Goal: Task Accomplishment & Management: Manage account settings

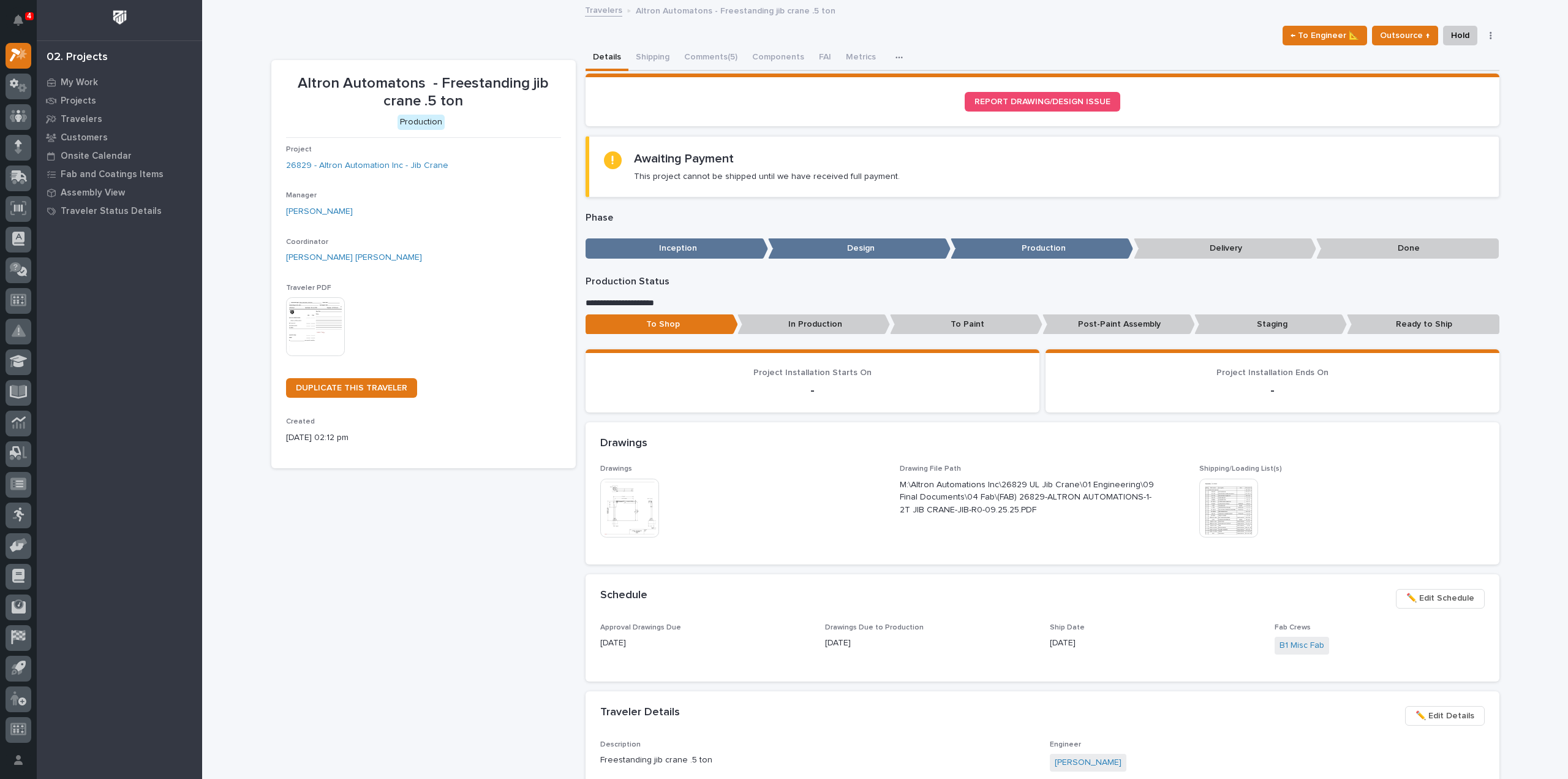
click at [1234, 509] on img at bounding box center [1228, 508] width 59 height 59
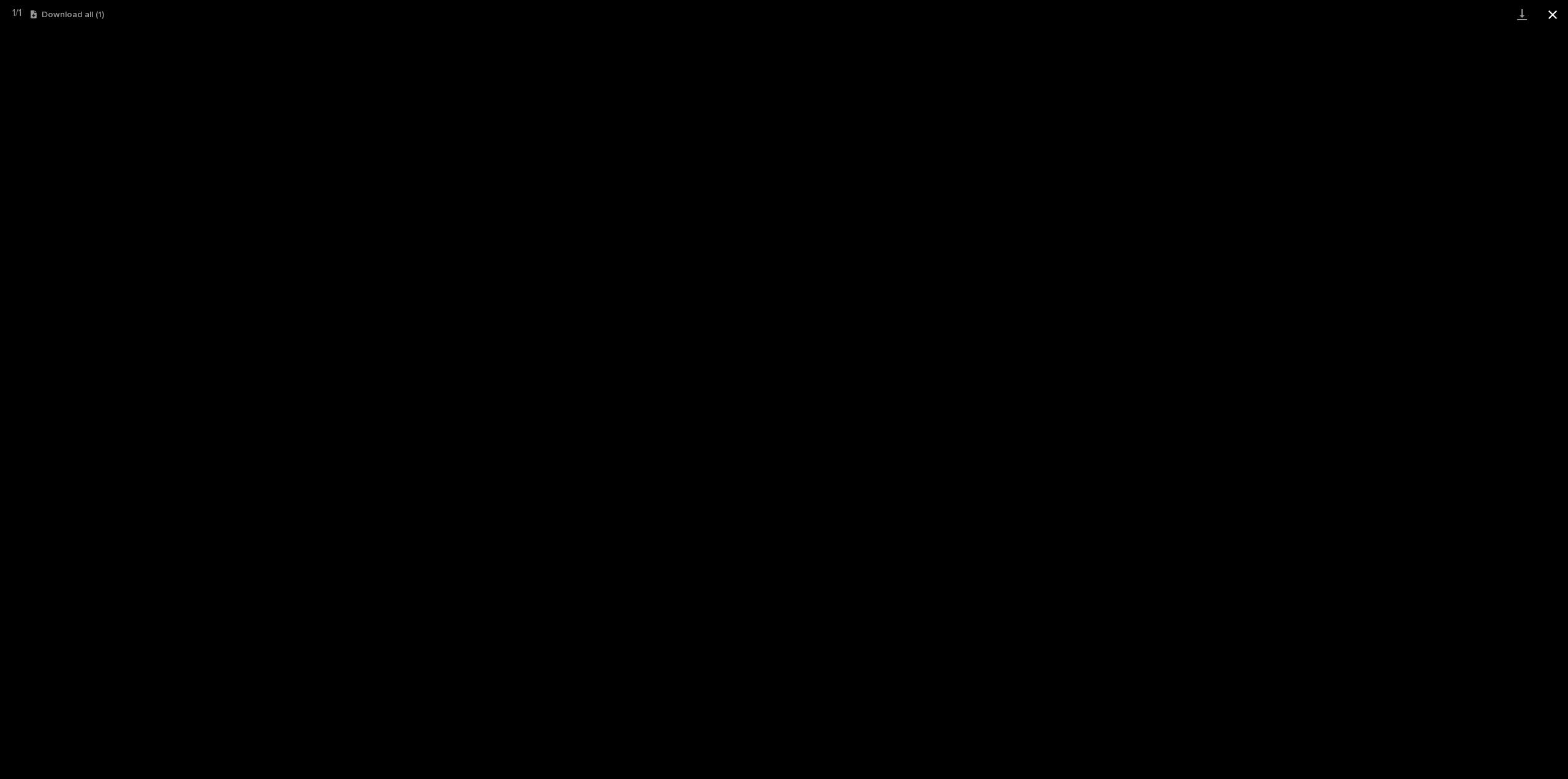
click at [1555, 18] on button "Close gallery" at bounding box center [1552, 14] width 31 height 29
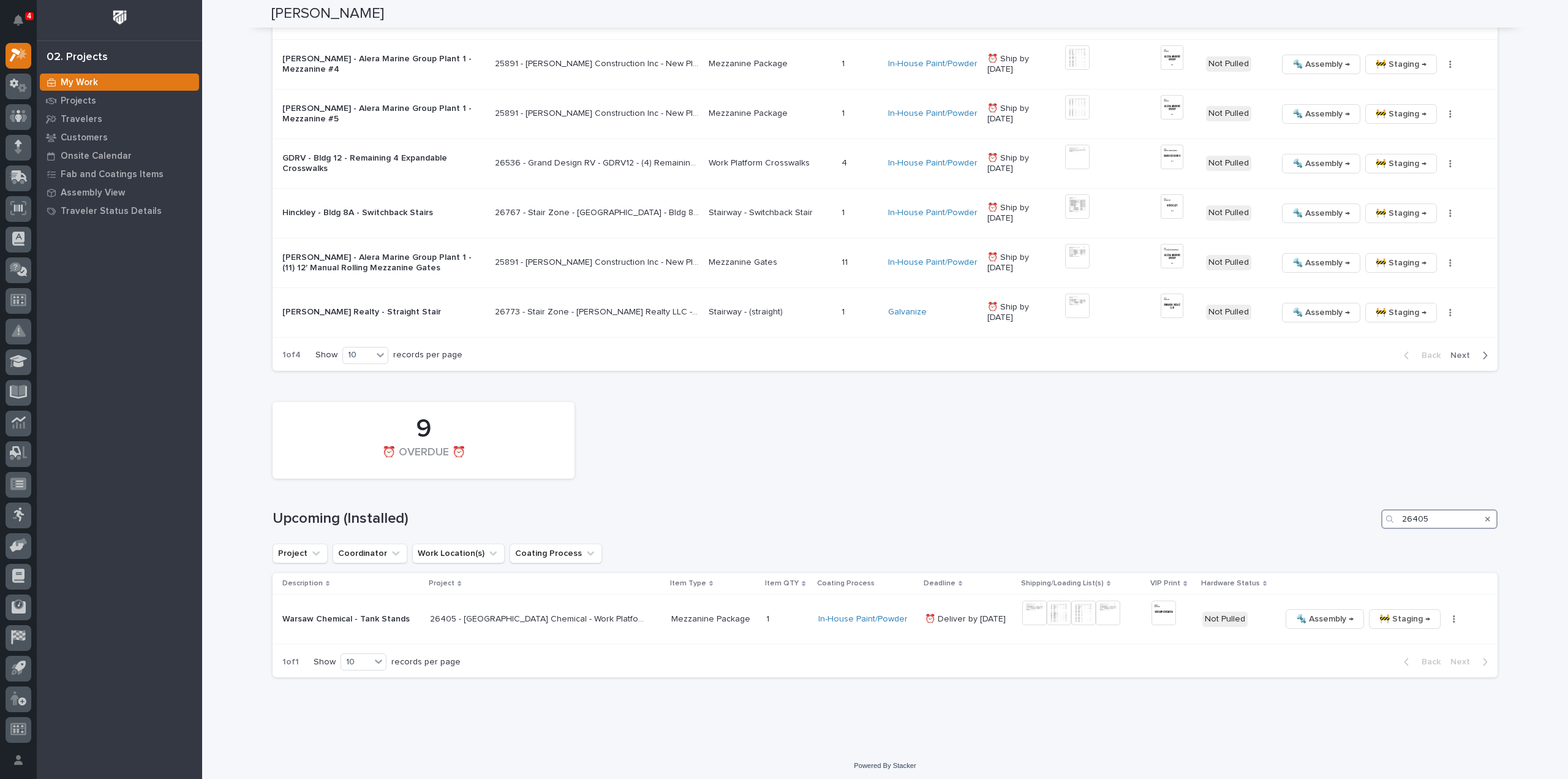
drag, startPoint x: 1449, startPoint y: 516, endPoint x: 1321, endPoint y: 530, distance: 128.8
click at [1321, 530] on div "9 ⏰ OVERDUE ⏰ Upcoming (Installed) 26405 Project Coordinator Work Location(s) C…" at bounding box center [885, 537] width 1225 height 282
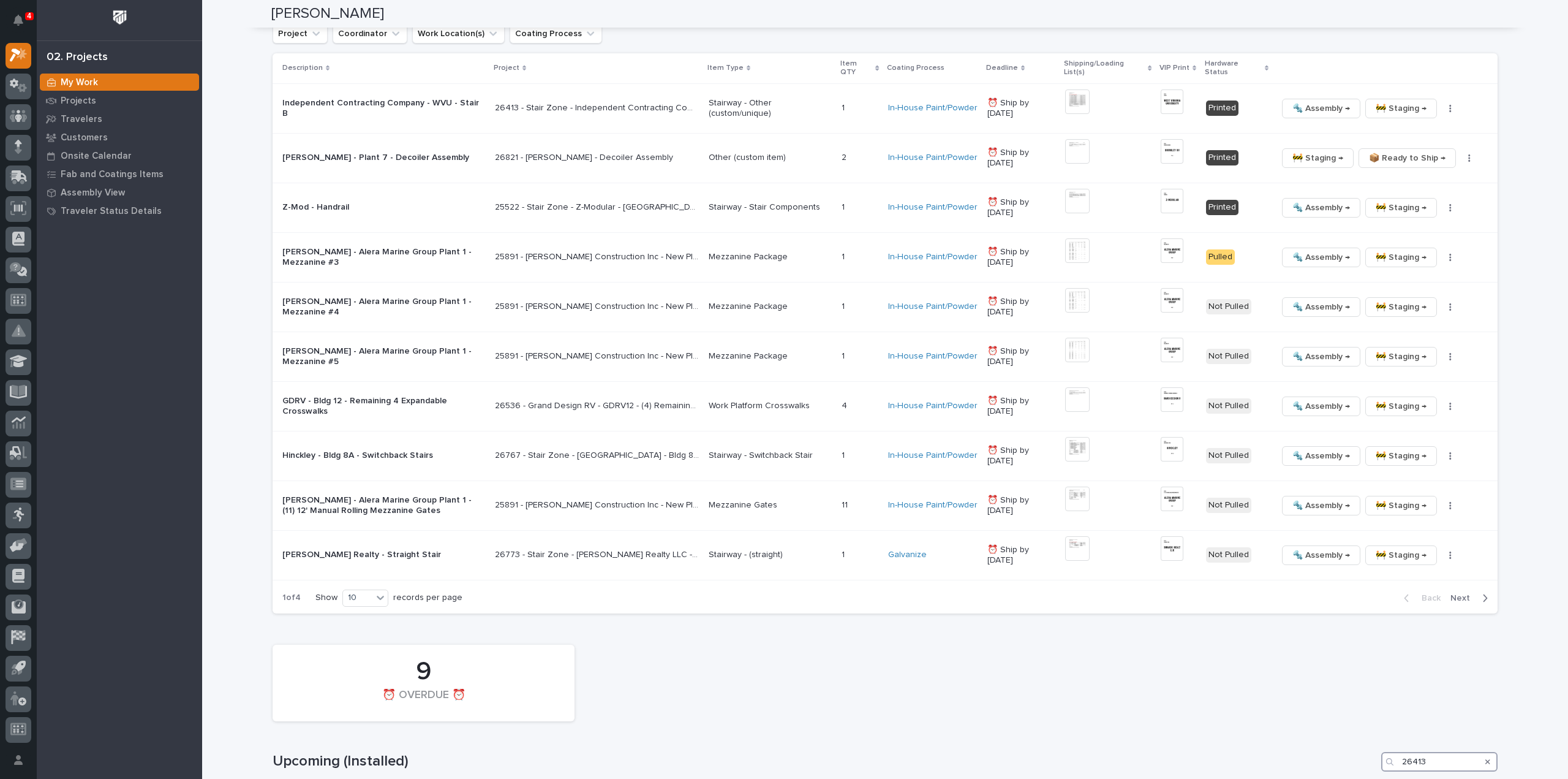
scroll to position [1238, 0]
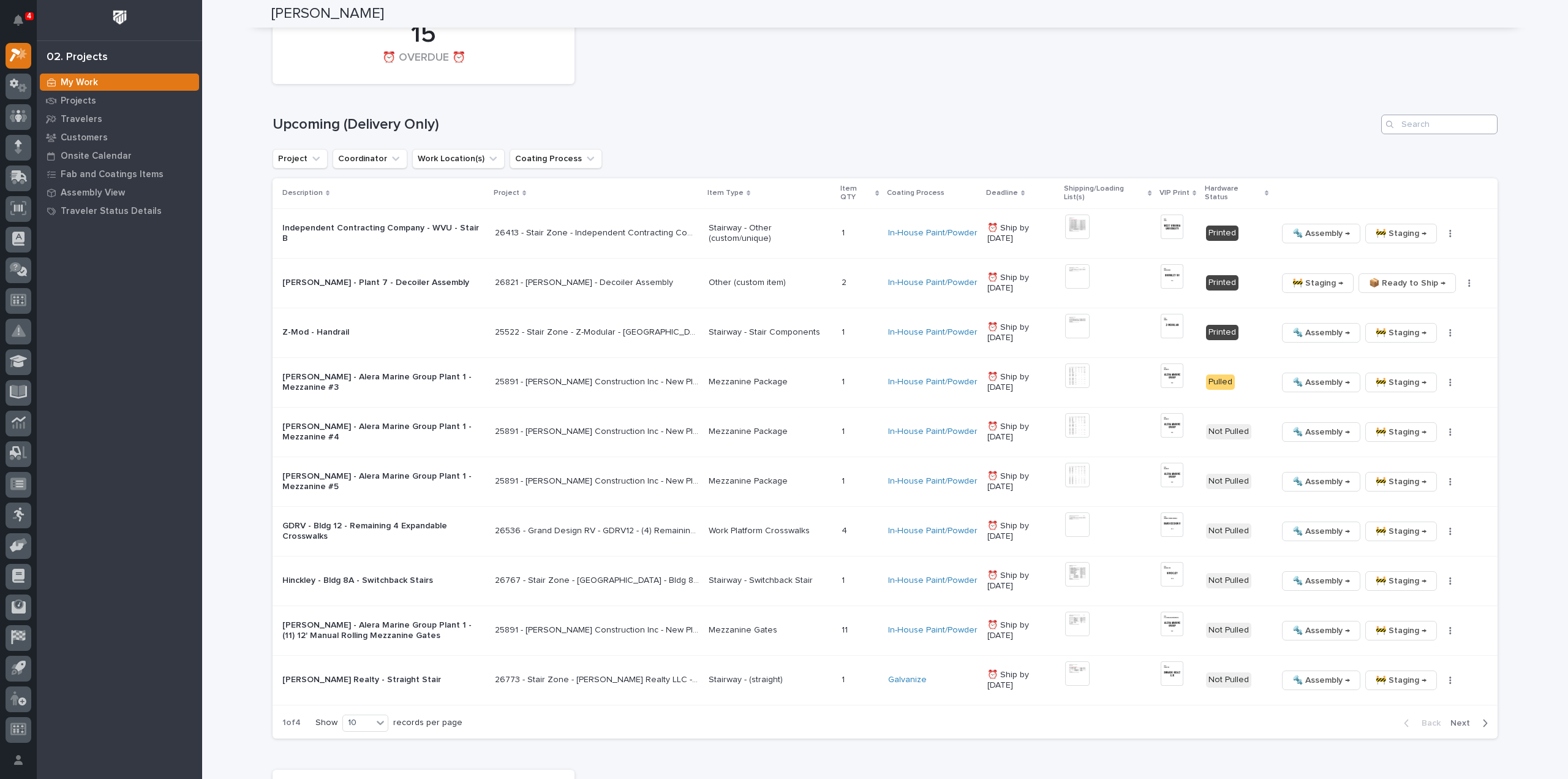
type input "26413"
click at [1447, 124] on input "Search" at bounding box center [1440, 124] width 117 height 20
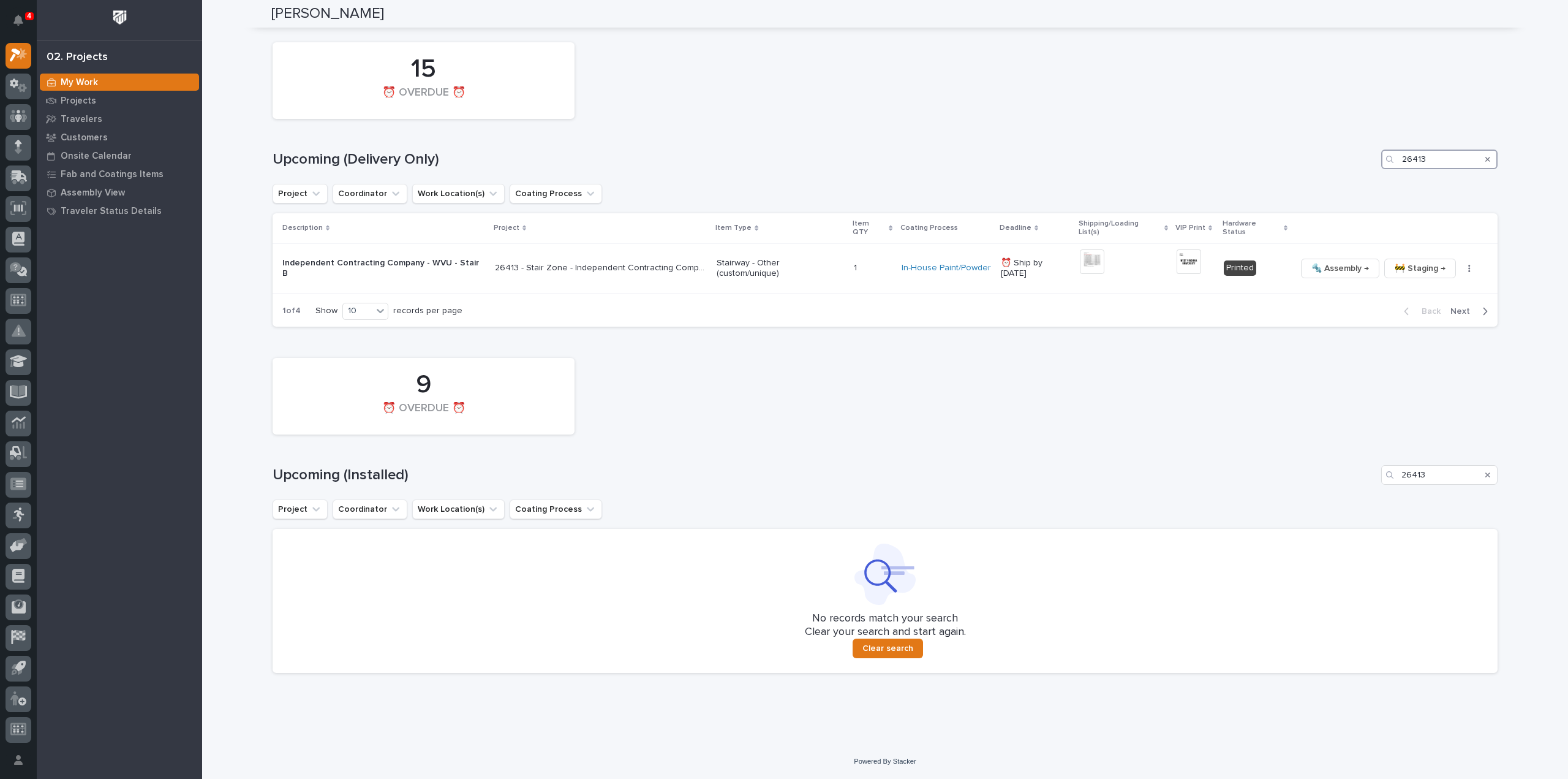
scroll to position [1192, 0]
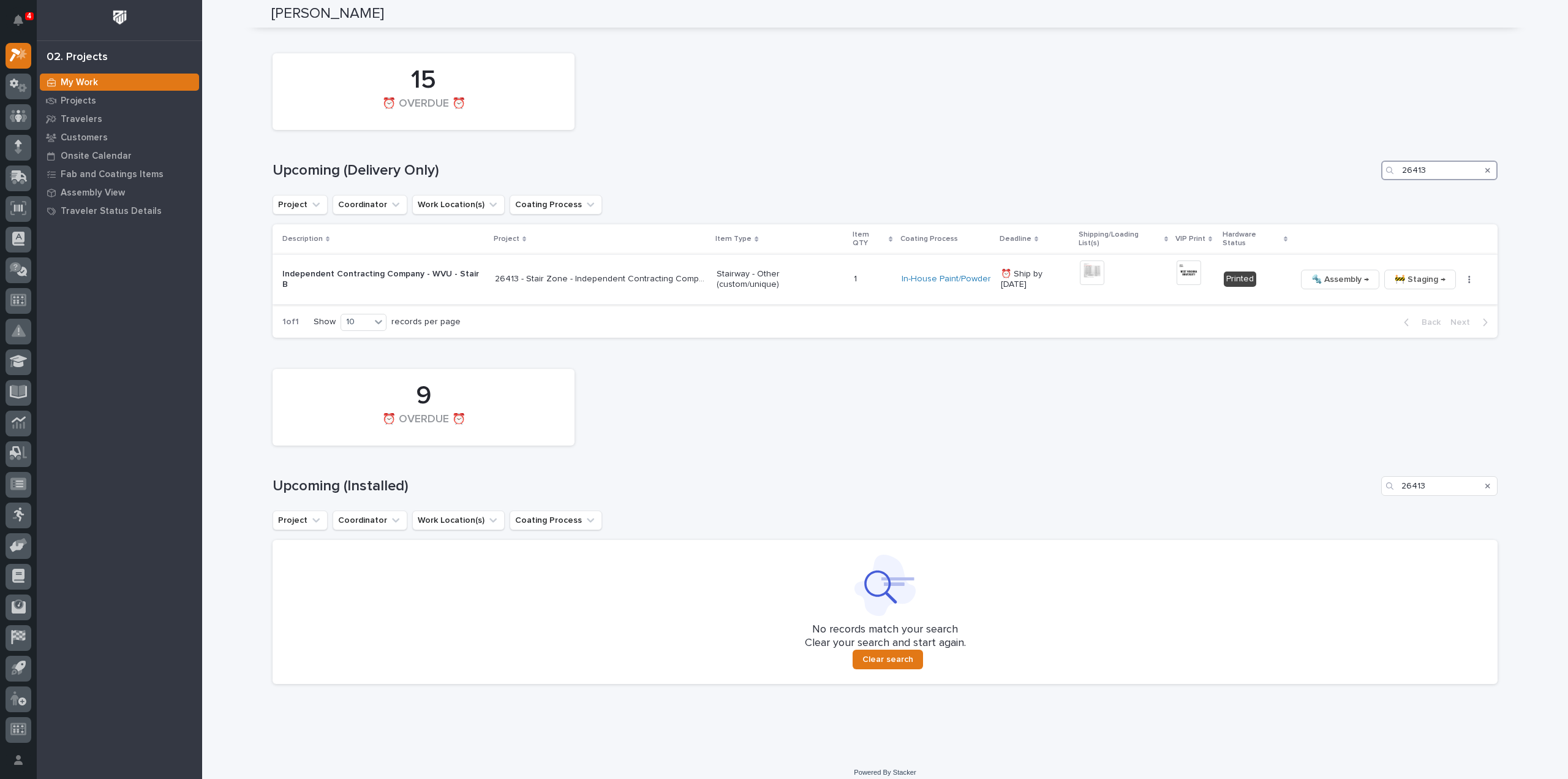
type input "26413"
click at [1086, 266] on img at bounding box center [1092, 272] width 24 height 24
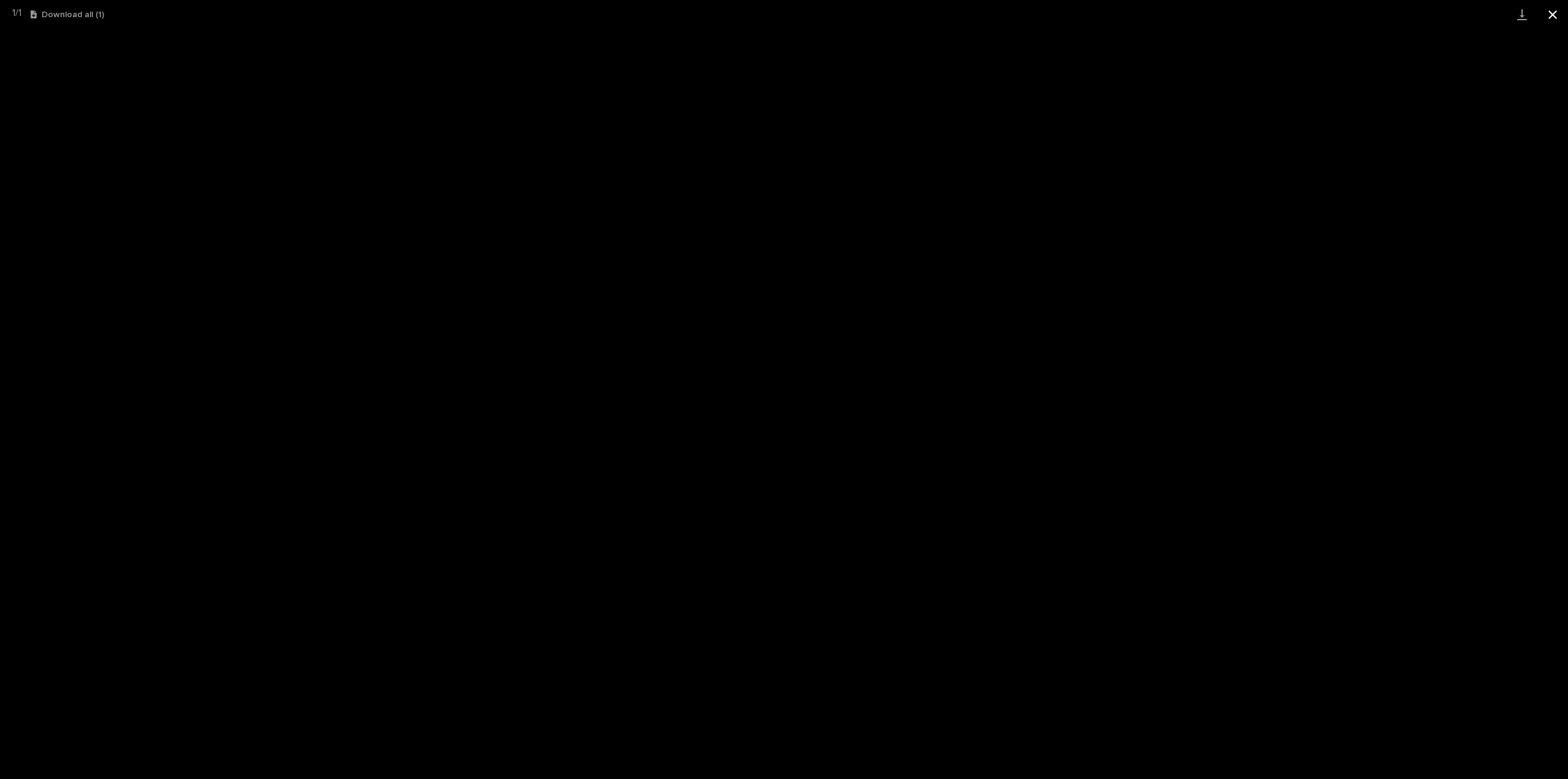
click at [1553, 17] on button "Close gallery" at bounding box center [1552, 14] width 31 height 29
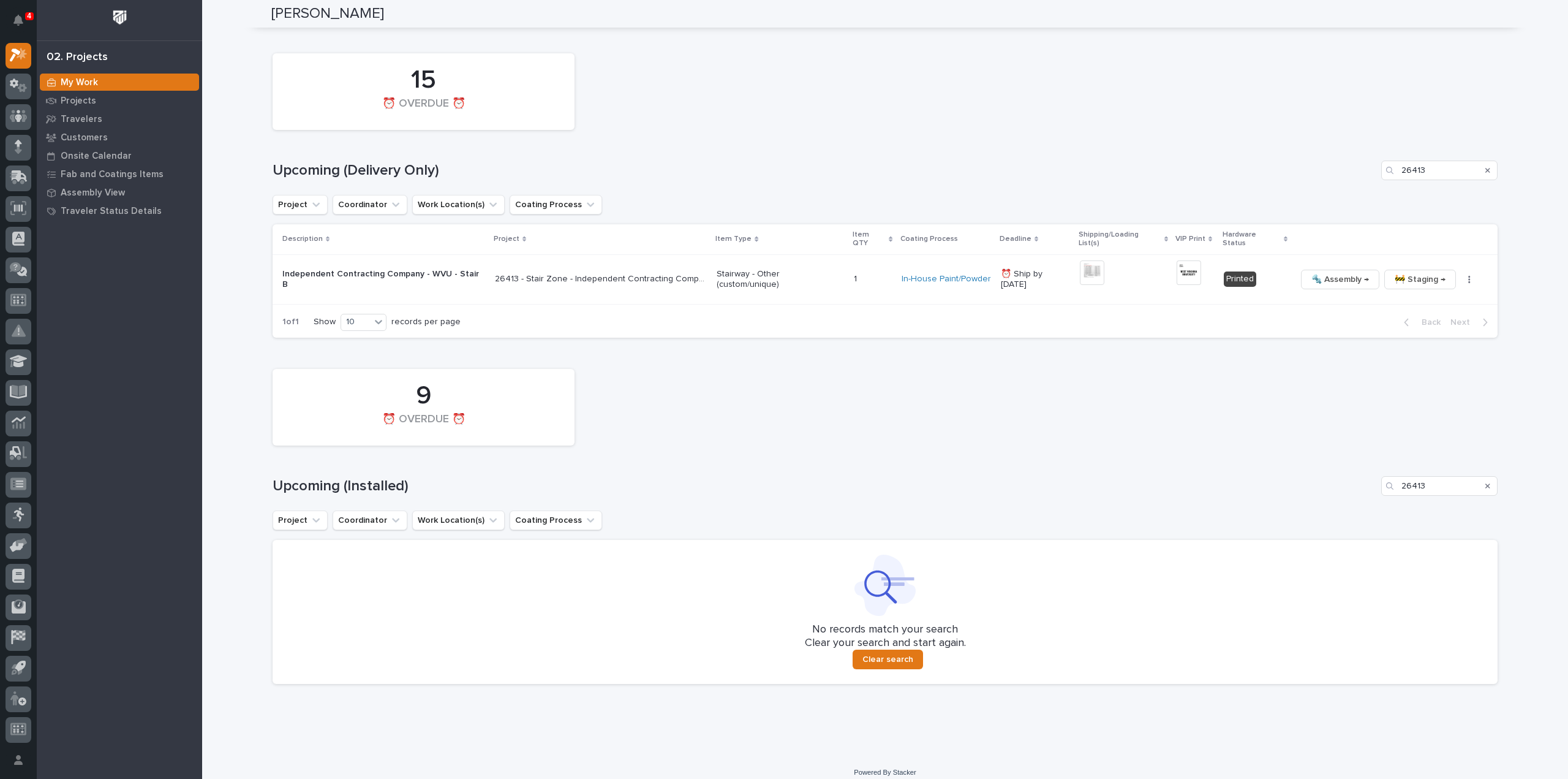
click at [870, 439] on div "9 ⏰ OVERDUE ⏰" at bounding box center [885, 407] width 1237 height 89
click at [1485, 482] on icon "Search" at bounding box center [1487, 485] width 5 height 7
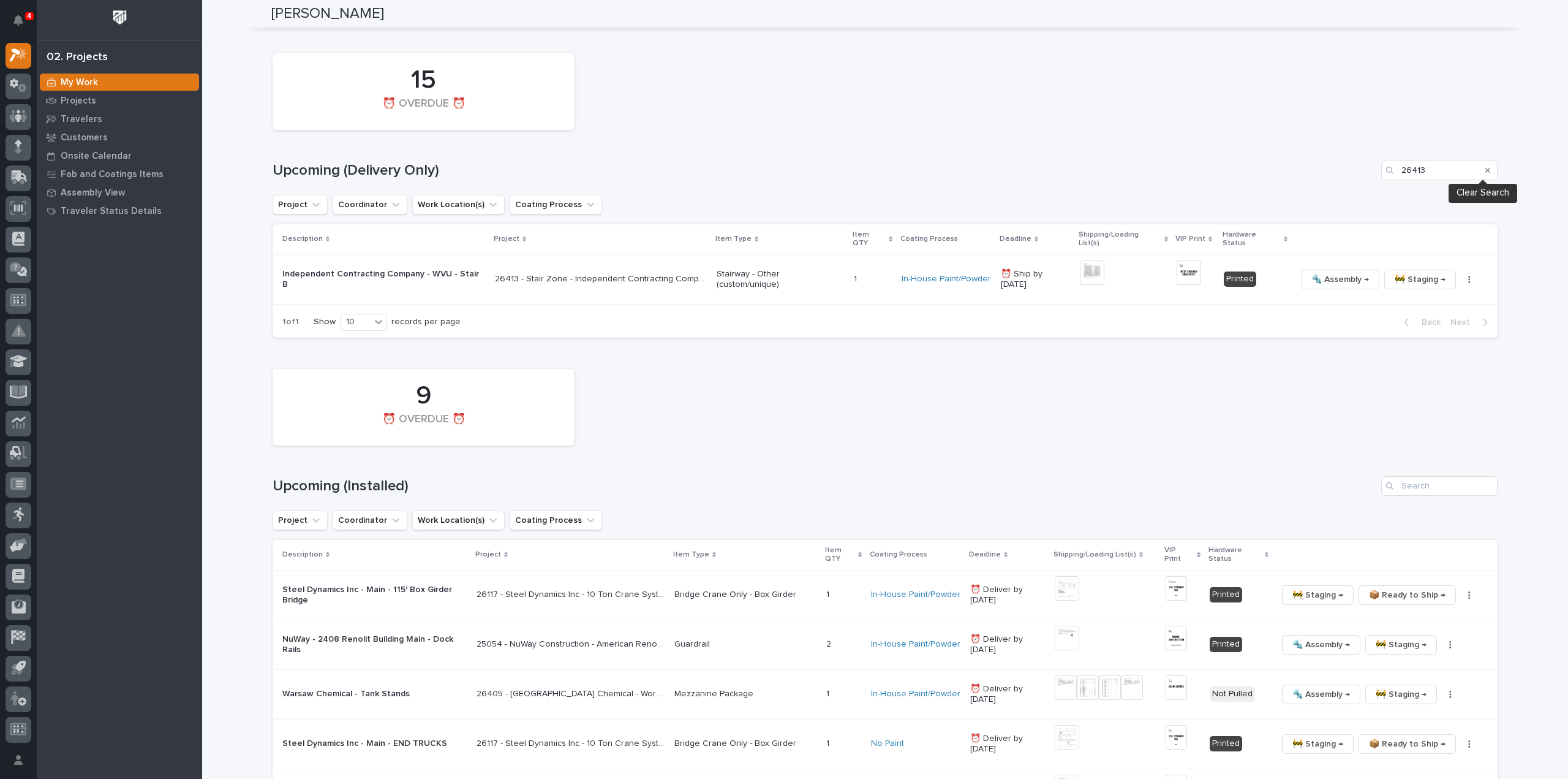
click at [1485, 168] on icon "Search" at bounding box center [1487, 170] width 5 height 5
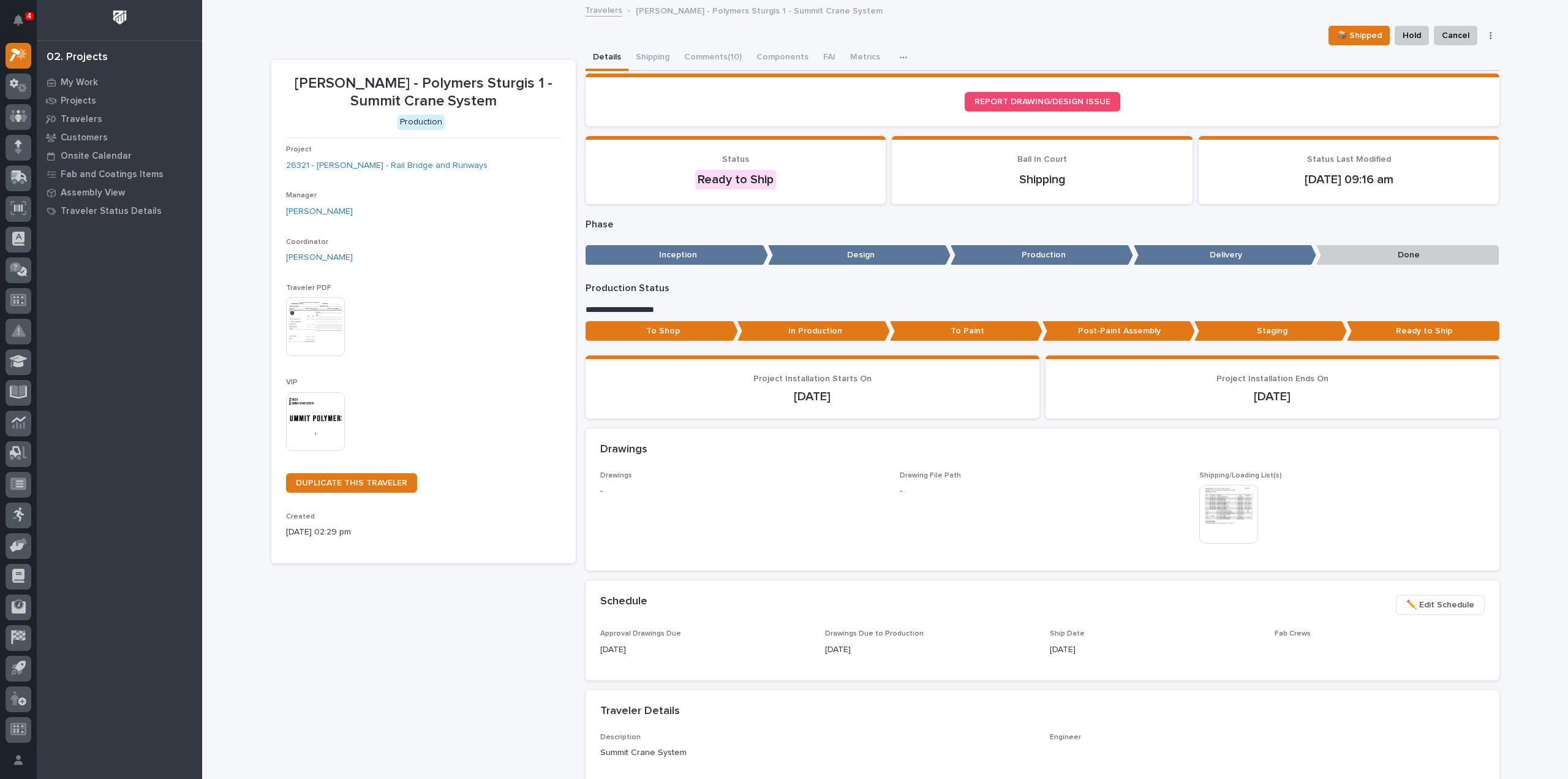
click at [320, 419] on img at bounding box center [315, 422] width 59 height 59
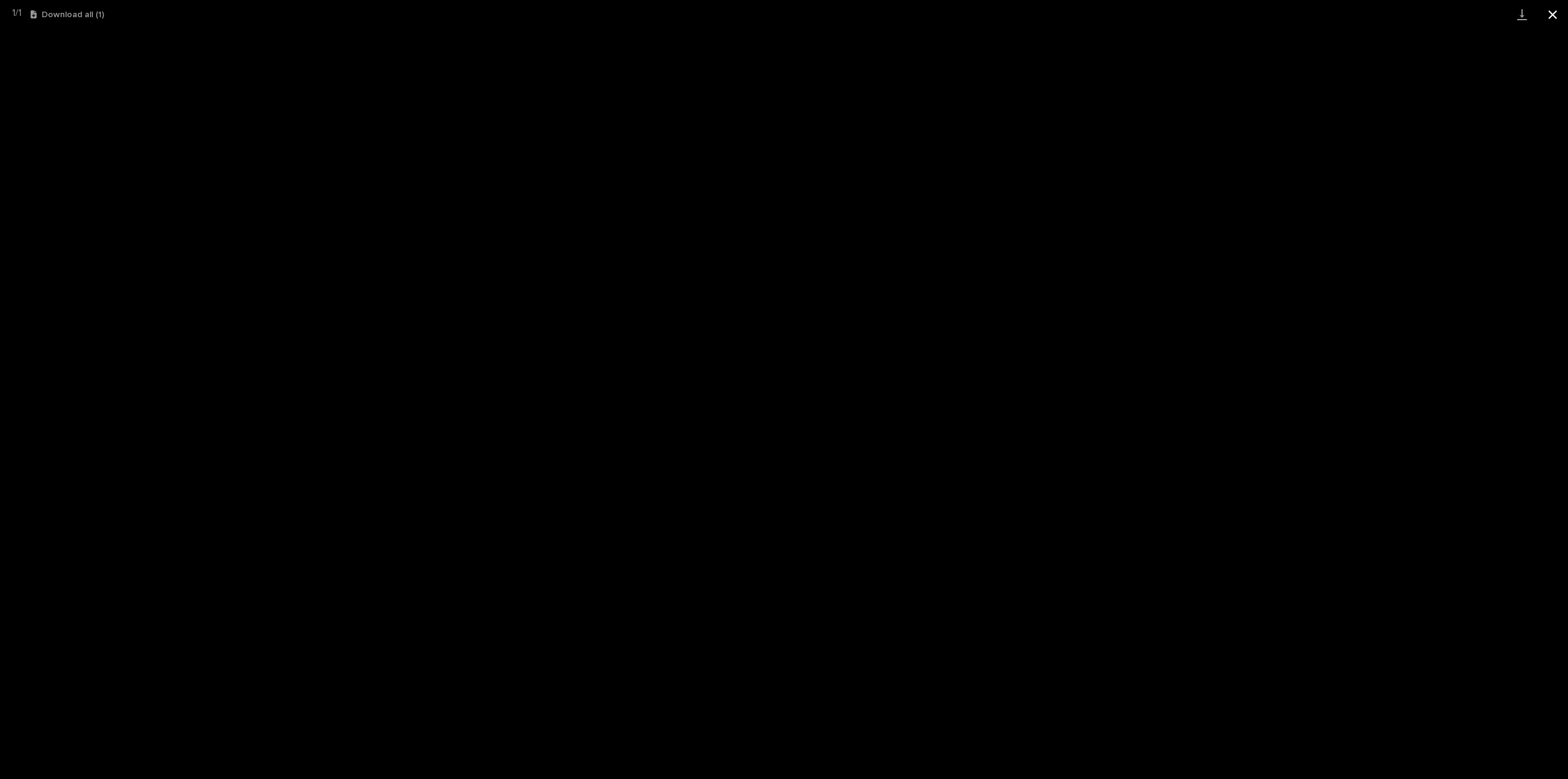
click at [1552, 16] on button "Close gallery" at bounding box center [1552, 14] width 31 height 29
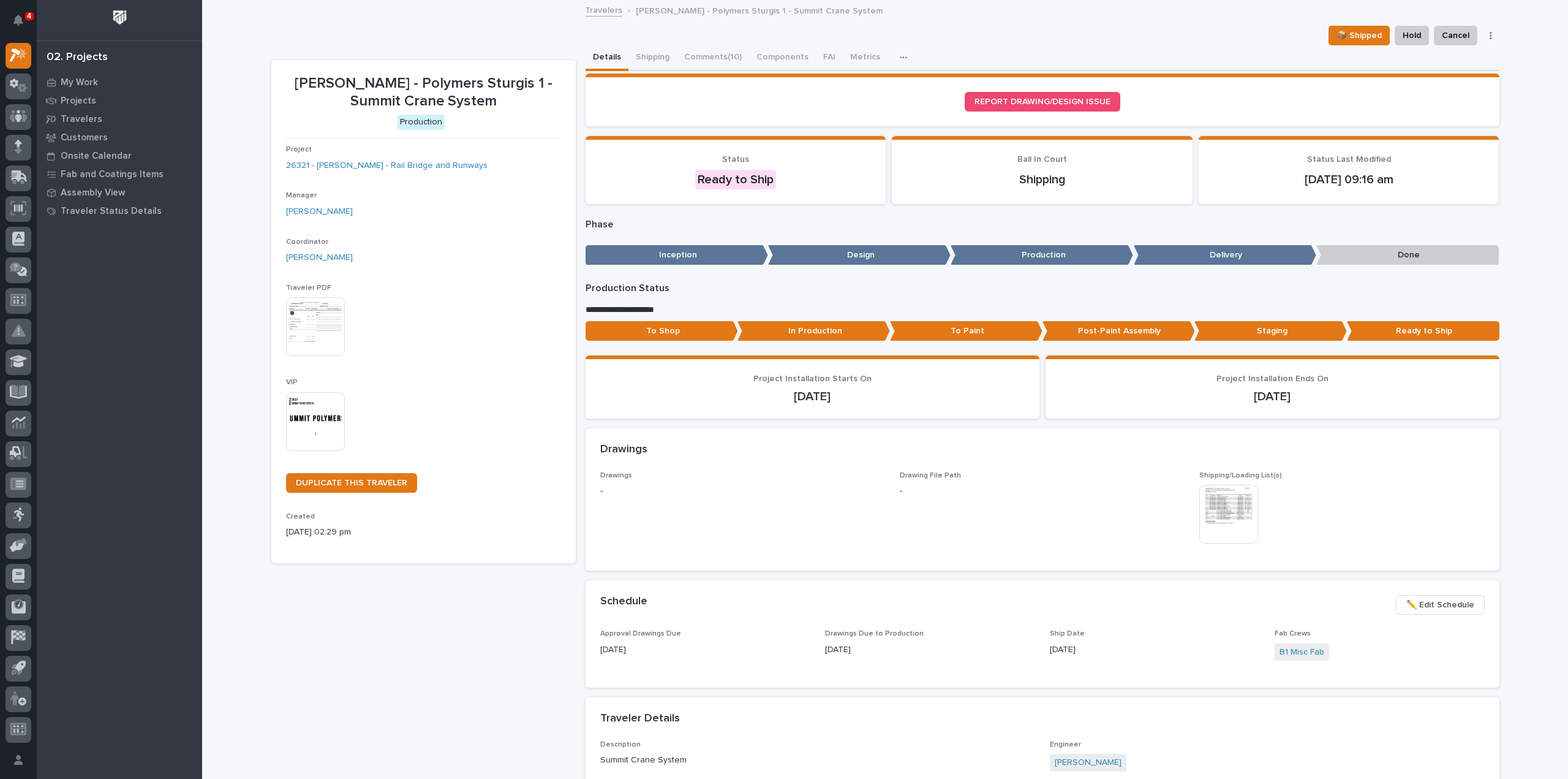
click at [1537, 186] on div "Loading... Saving… Loading... Saving… Jim Ware - Polymers Sturgis 1 - Summit Cr…" at bounding box center [885, 720] width 1366 height 1438
click at [1521, 185] on div "Loading... Saving… Loading... Saving… Jim Ware - Polymers Sturgis 1 - Summit Cr…" at bounding box center [885, 720] width 1366 height 1438
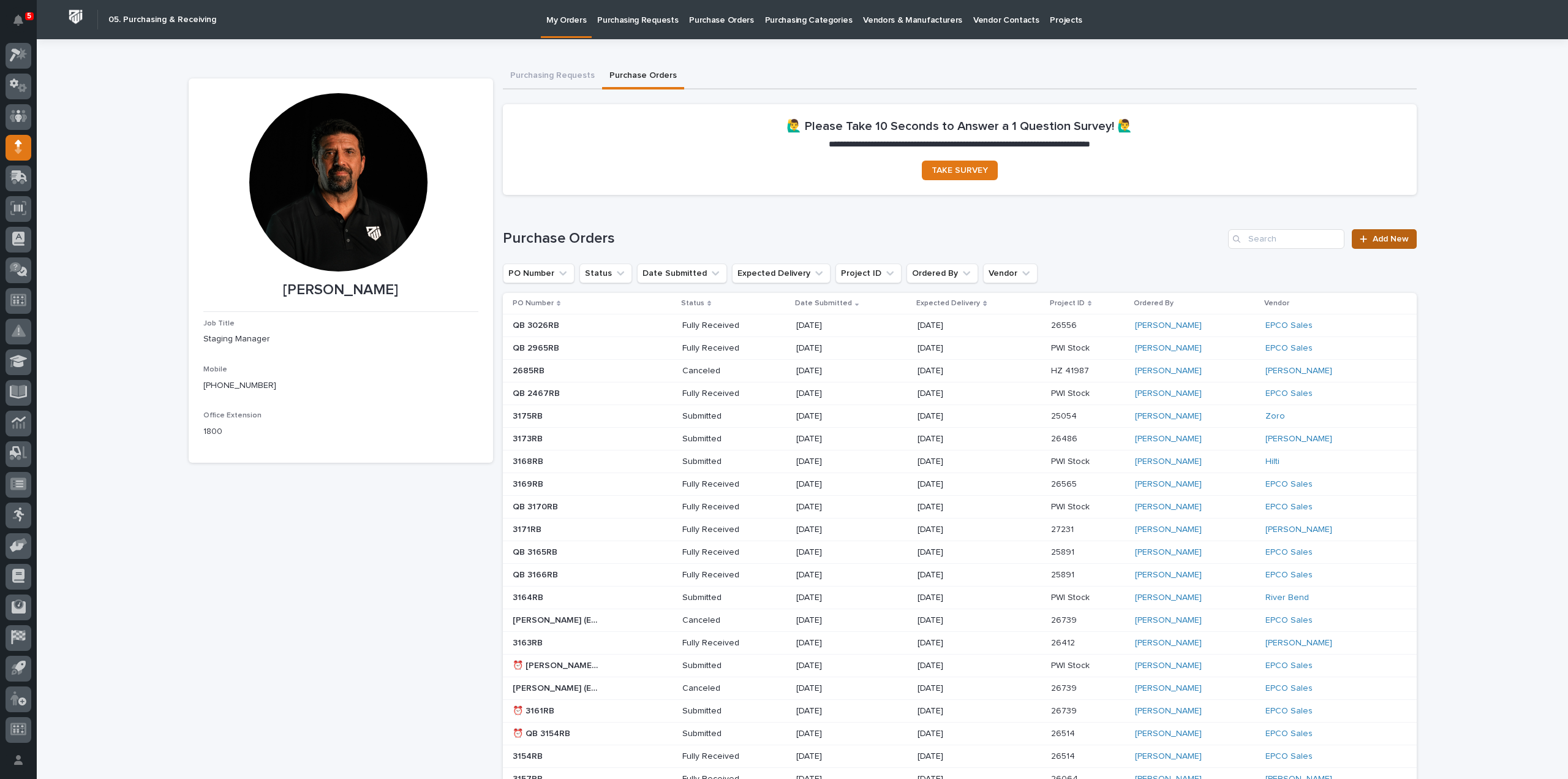
click at [1396, 236] on span "Add New" at bounding box center [1391, 239] width 36 height 9
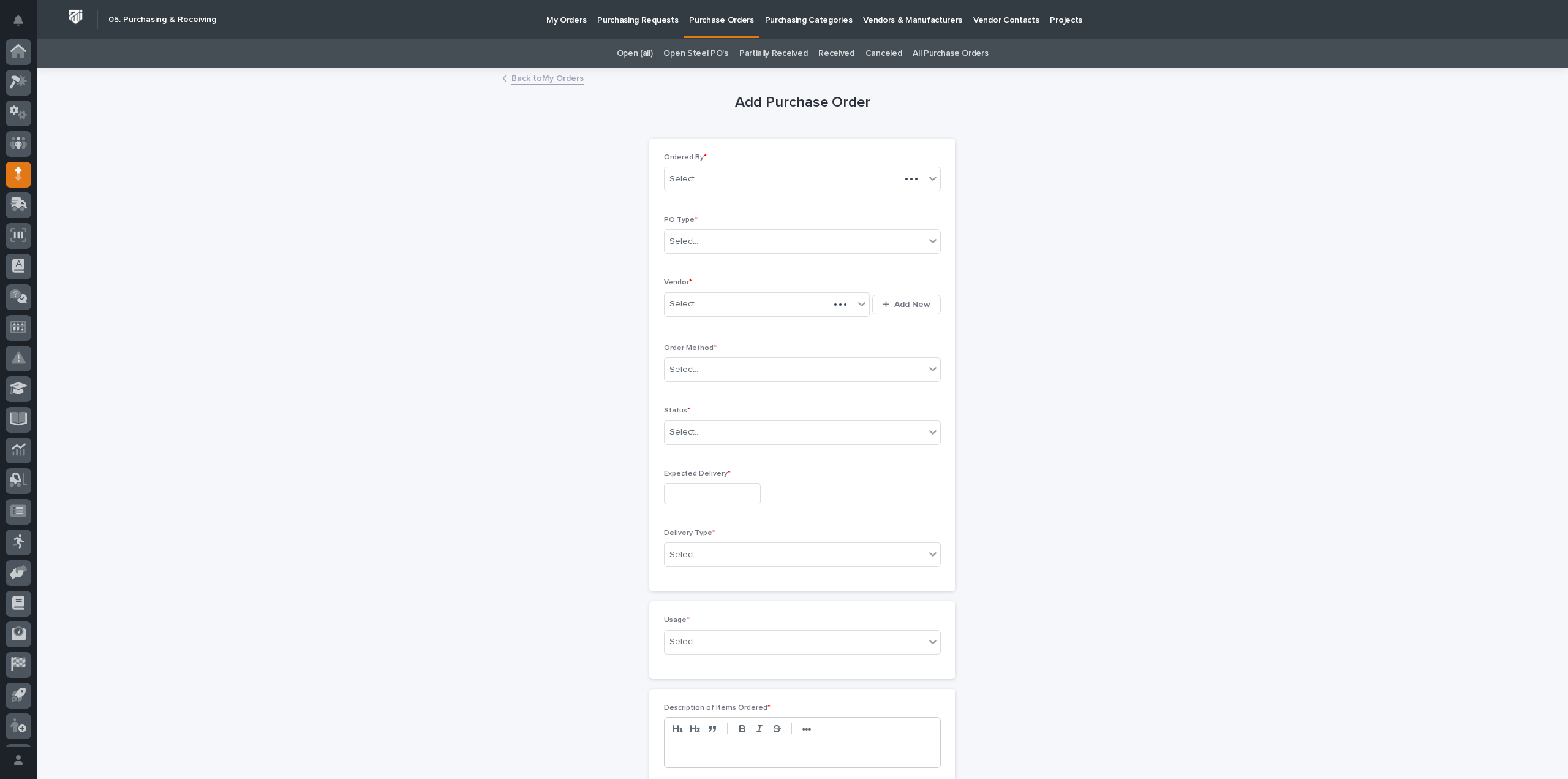
scroll to position [27, 0]
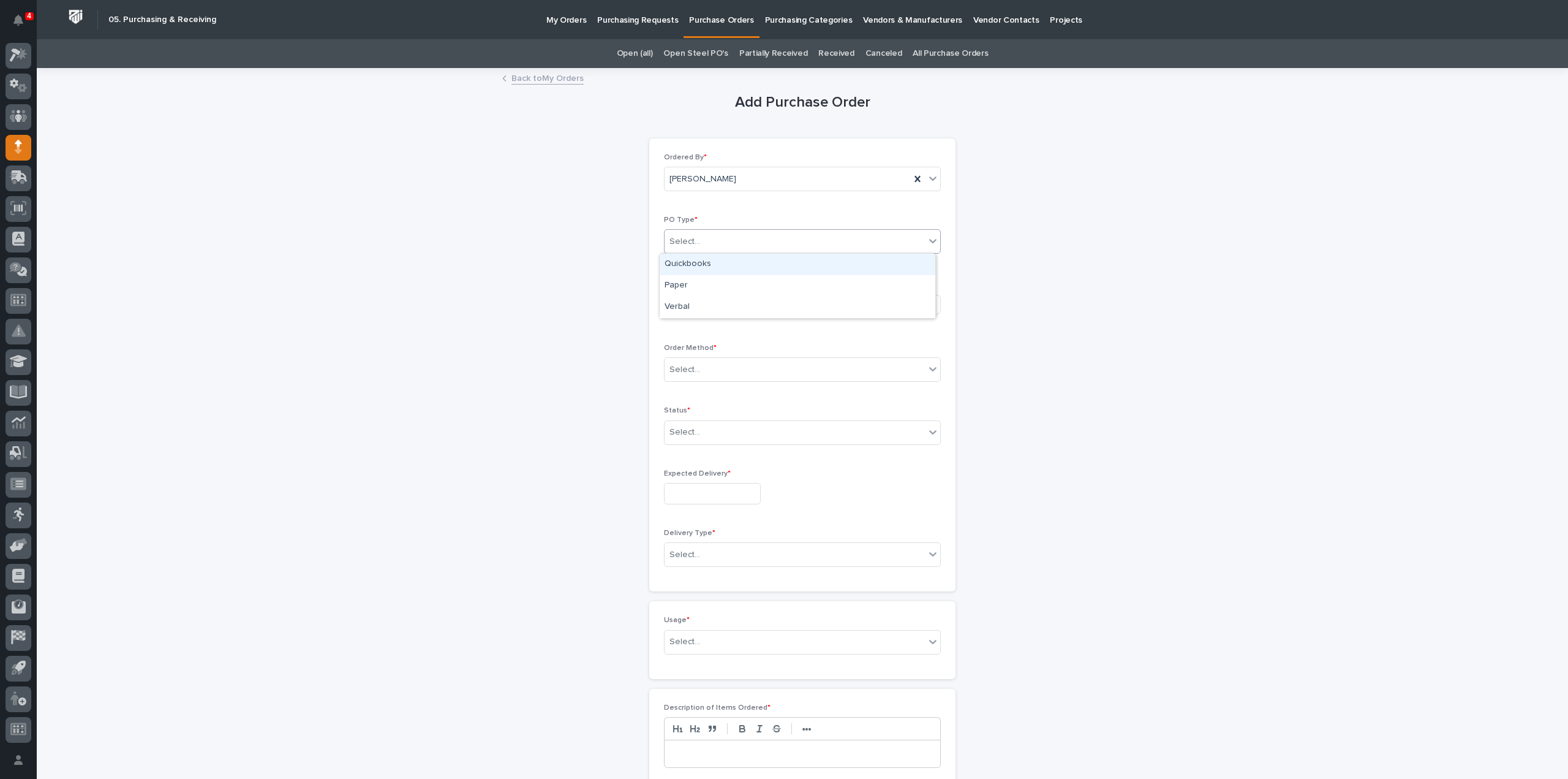
click at [701, 243] on div "Select..." at bounding box center [795, 242] width 260 height 20
click at [694, 283] on div "Paper" at bounding box center [797, 285] width 276 height 21
click at [692, 306] on div "Select..." at bounding box center [685, 304] width 31 height 13
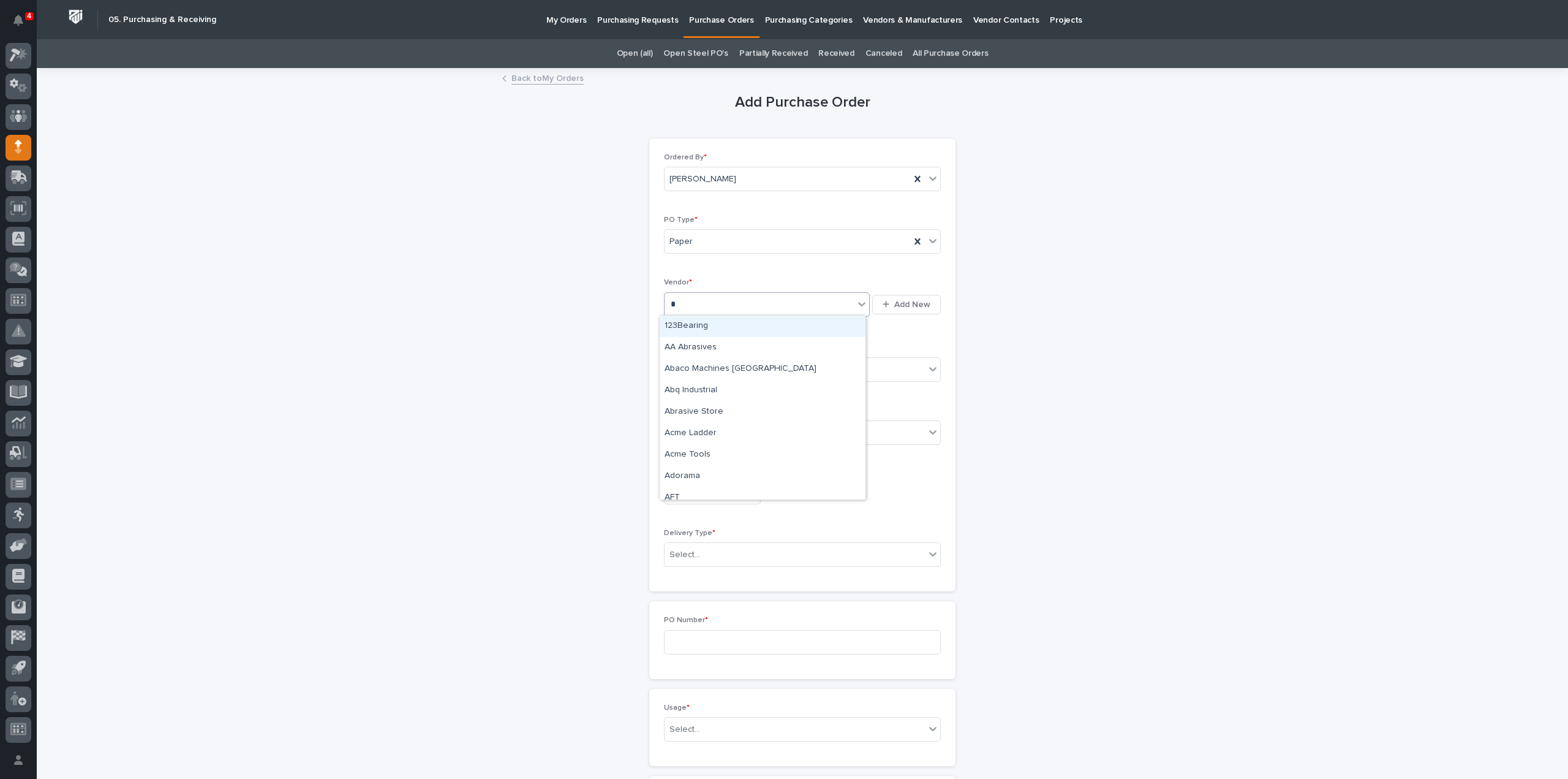
type input "**"
click at [681, 371] on div "Amazon" at bounding box center [762, 368] width 206 height 21
click at [687, 364] on div "Select..." at bounding box center [685, 370] width 31 height 13
click at [692, 386] on div "Online Order" at bounding box center [797, 391] width 276 height 21
click at [688, 426] on div "Select..." at bounding box center [685, 433] width 31 height 13
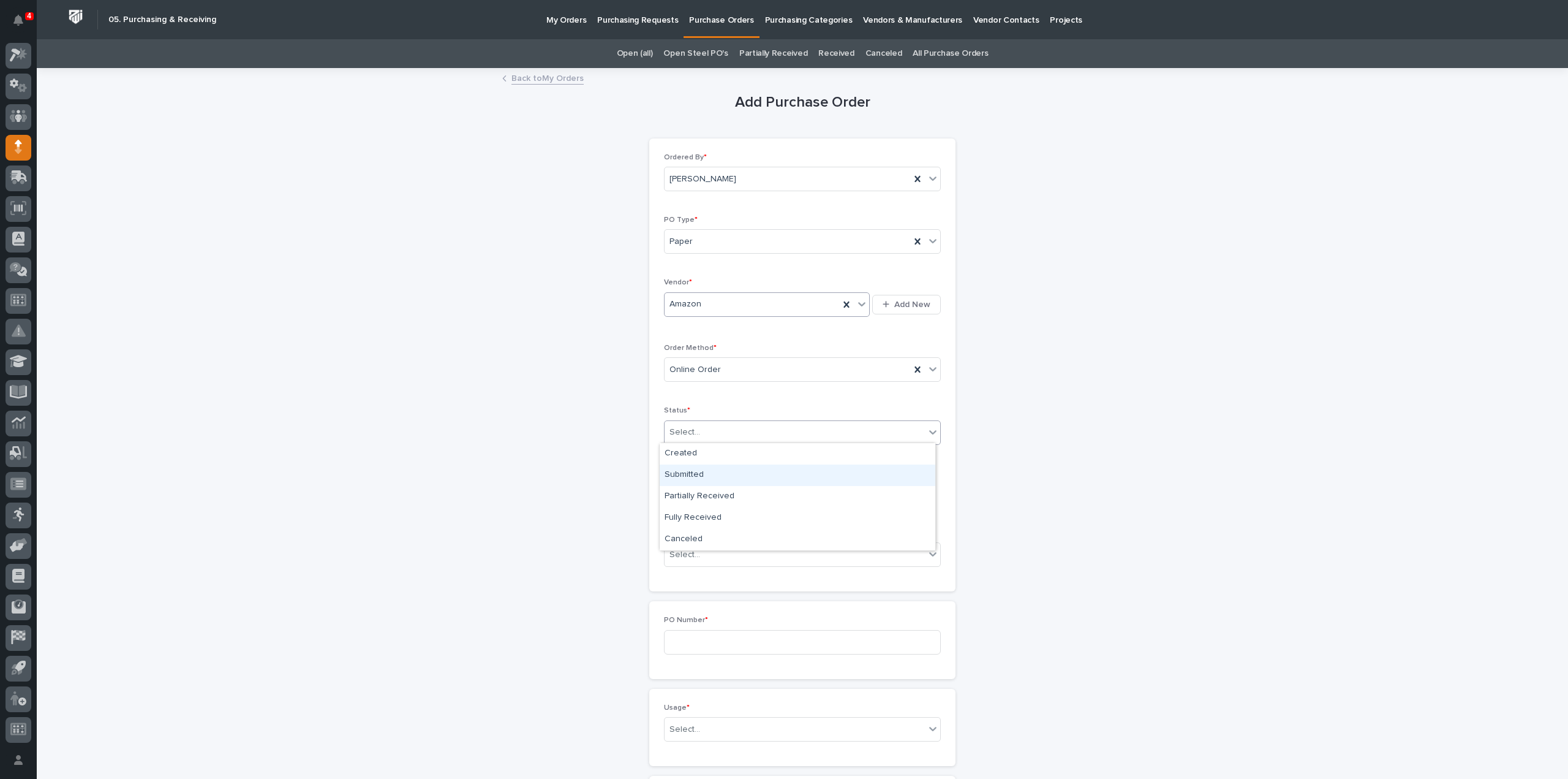
click at [688, 477] on div "Submitted" at bounding box center [797, 475] width 276 height 21
click at [690, 557] on div "Select..." at bounding box center [685, 555] width 31 height 13
click at [692, 574] on div "Deliver to PWI" at bounding box center [797, 574] width 276 height 21
click at [701, 632] on input at bounding box center [802, 642] width 276 height 24
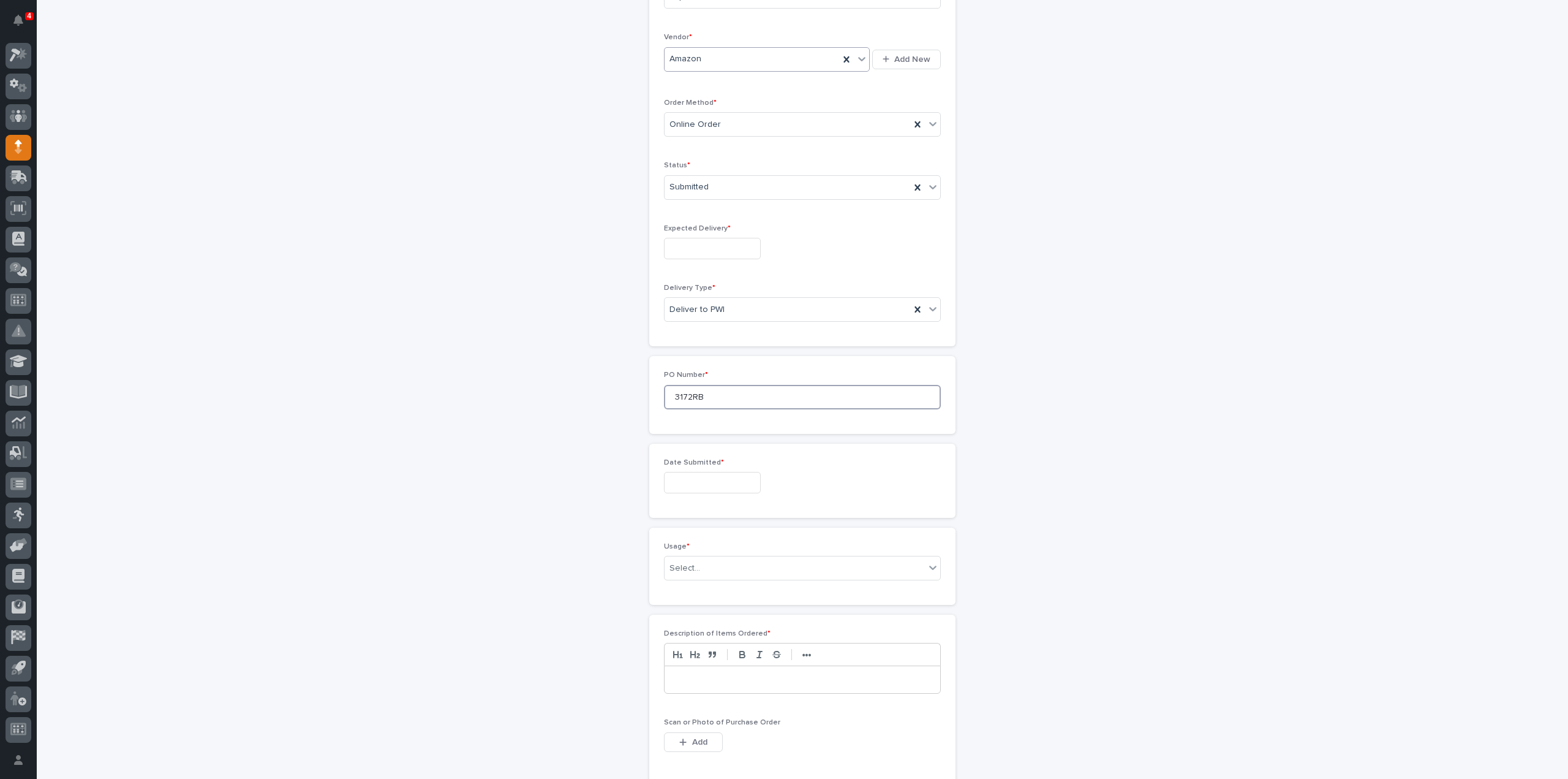
type input "3172RB"
click at [735, 485] on input "text" at bounding box center [713, 482] width 97 height 21
click at [745, 340] on div "3" at bounding box center [743, 339] width 16 height 16
type input "**********"
click at [691, 565] on div "Select..." at bounding box center [685, 568] width 31 height 13
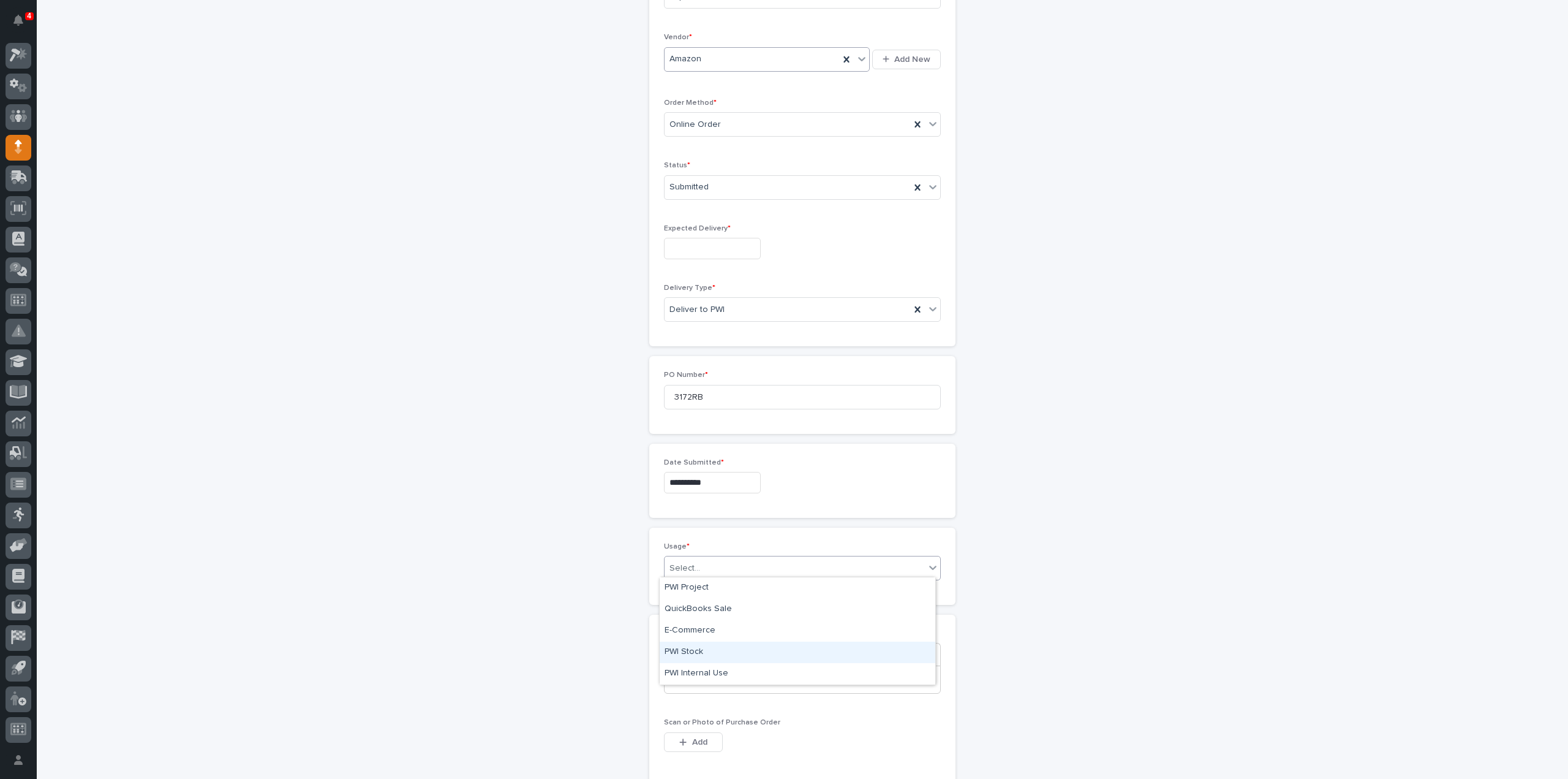
click at [699, 654] on div "PWI Stock" at bounding box center [797, 652] width 276 height 21
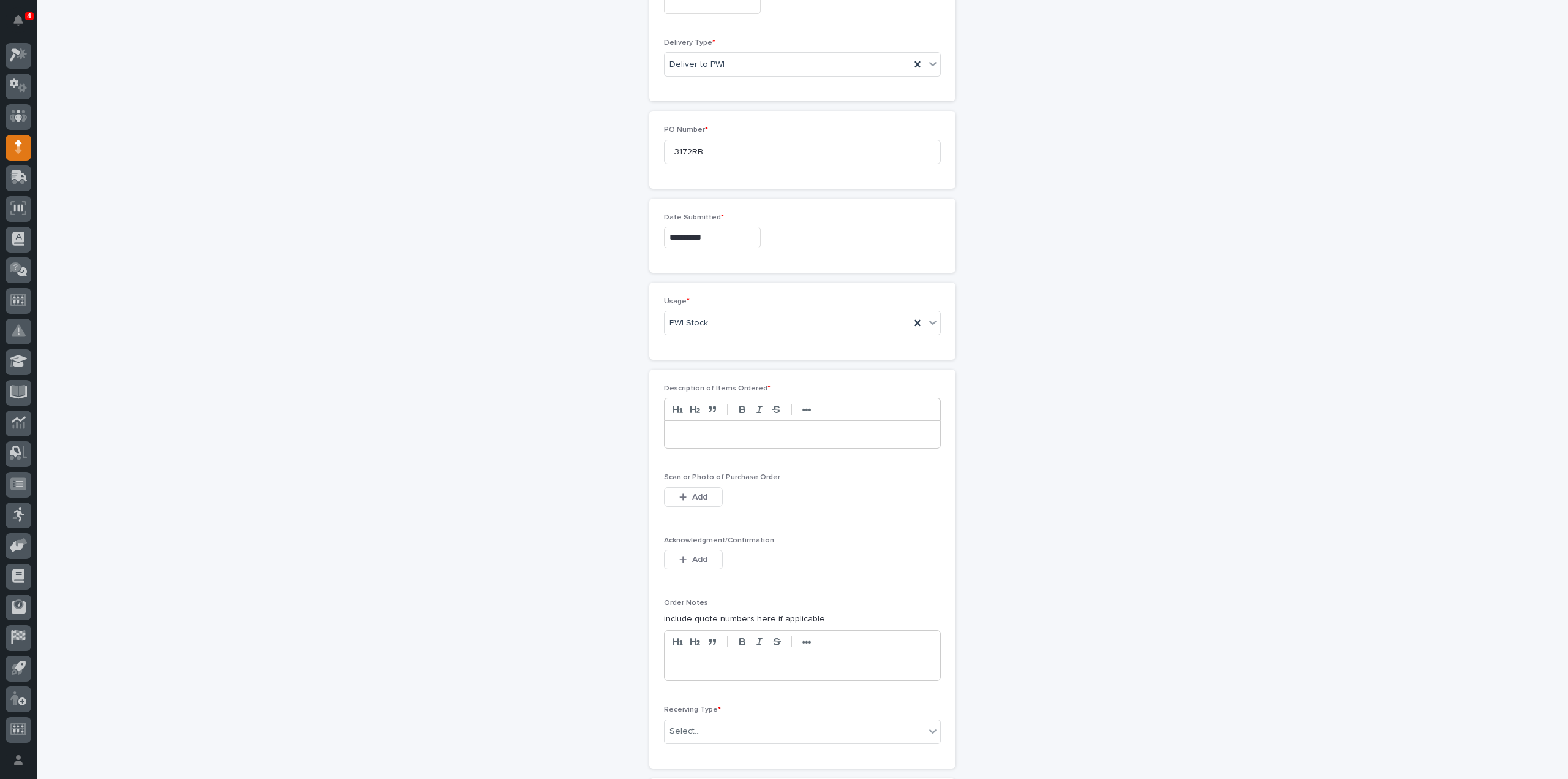
click at [681, 432] on p at bounding box center [802, 435] width 257 height 13
click at [682, 496] on div "button" at bounding box center [685, 497] width 13 height 9
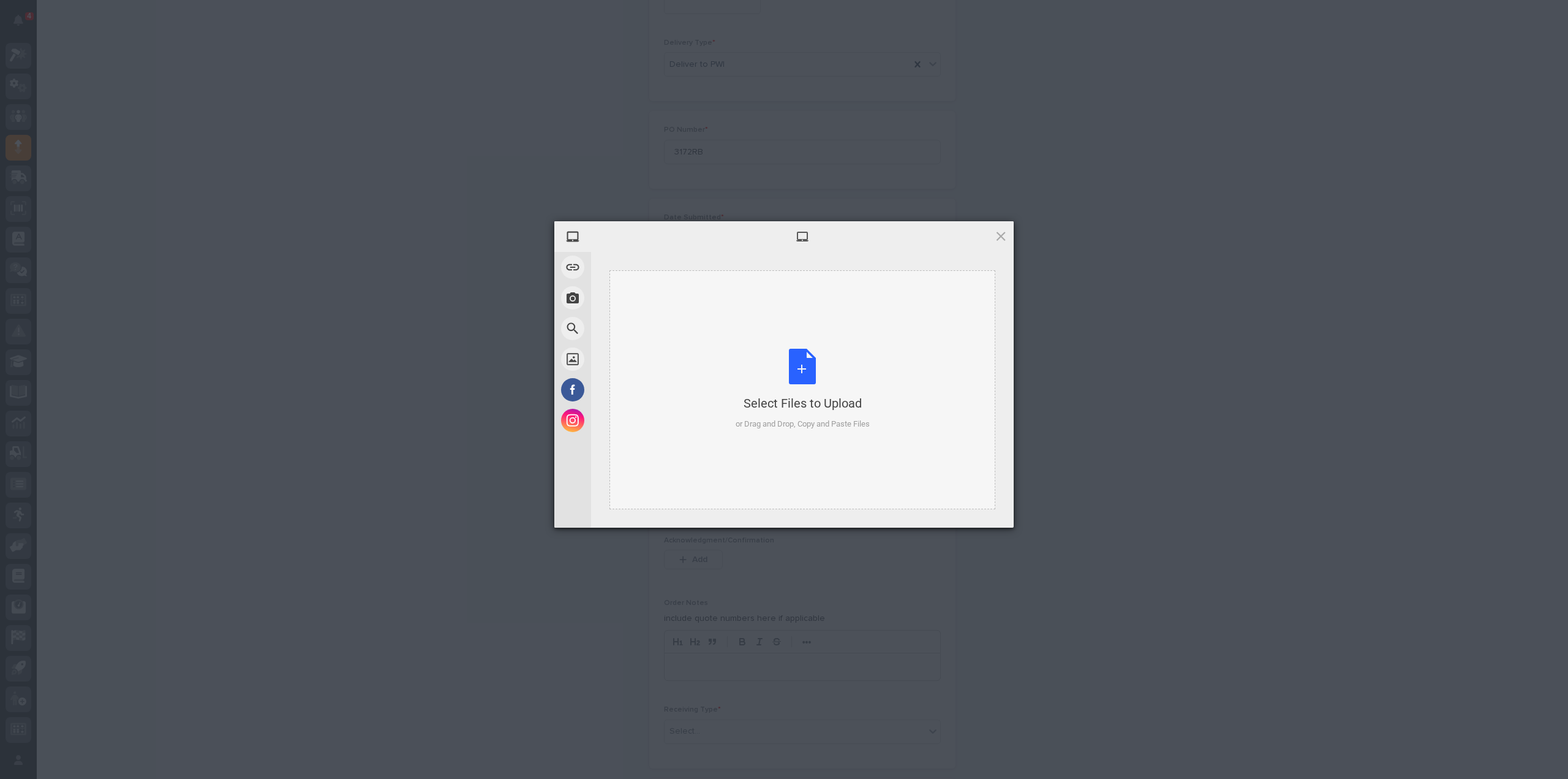
click at [811, 368] on div "Select Files to Upload or Drag and Drop, Copy and Paste Files" at bounding box center [802, 390] width 134 height 82
click at [988, 514] on span "Upload 1" at bounding box center [977, 512] width 23 height 9
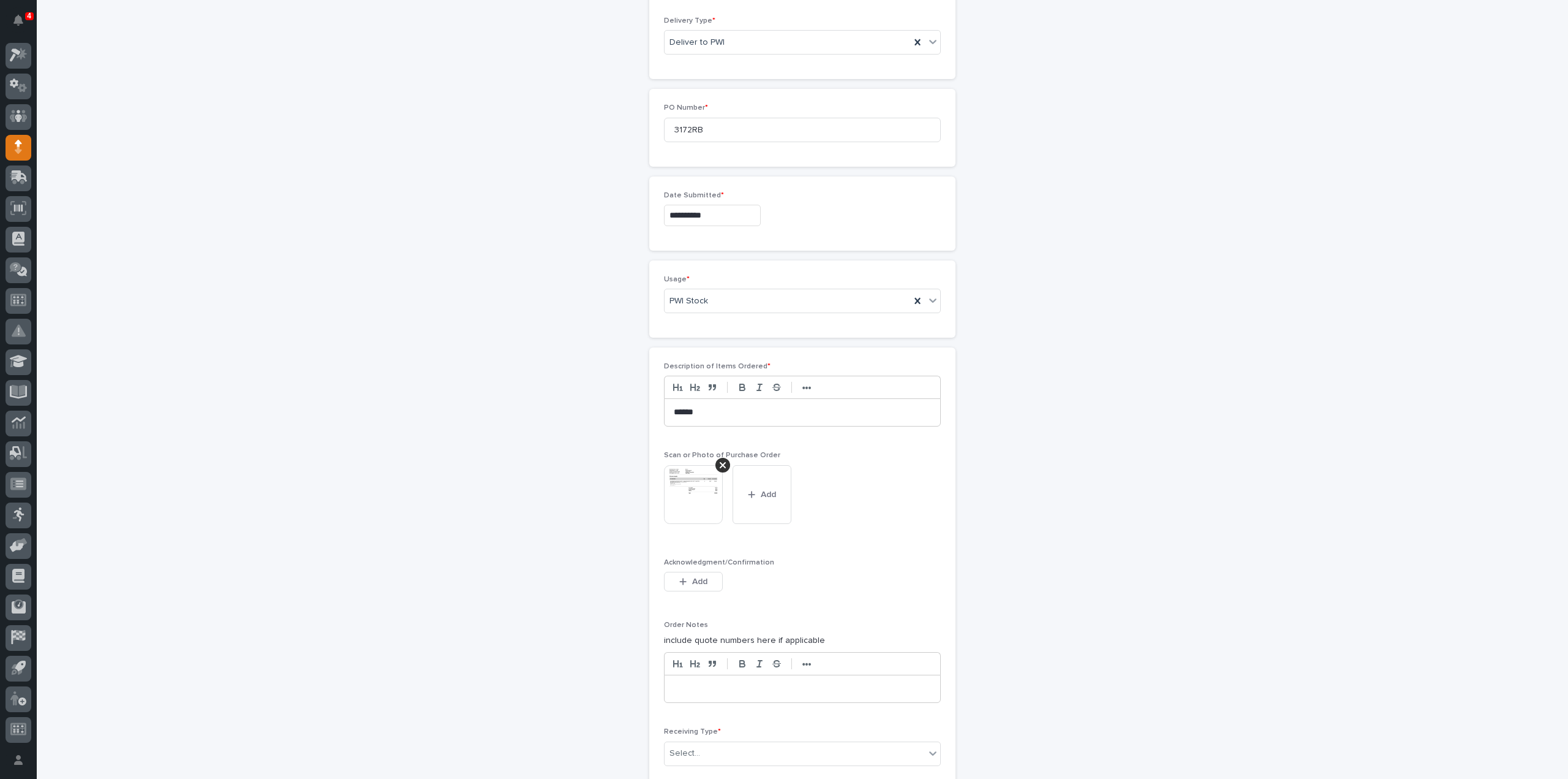
scroll to position [730, 0]
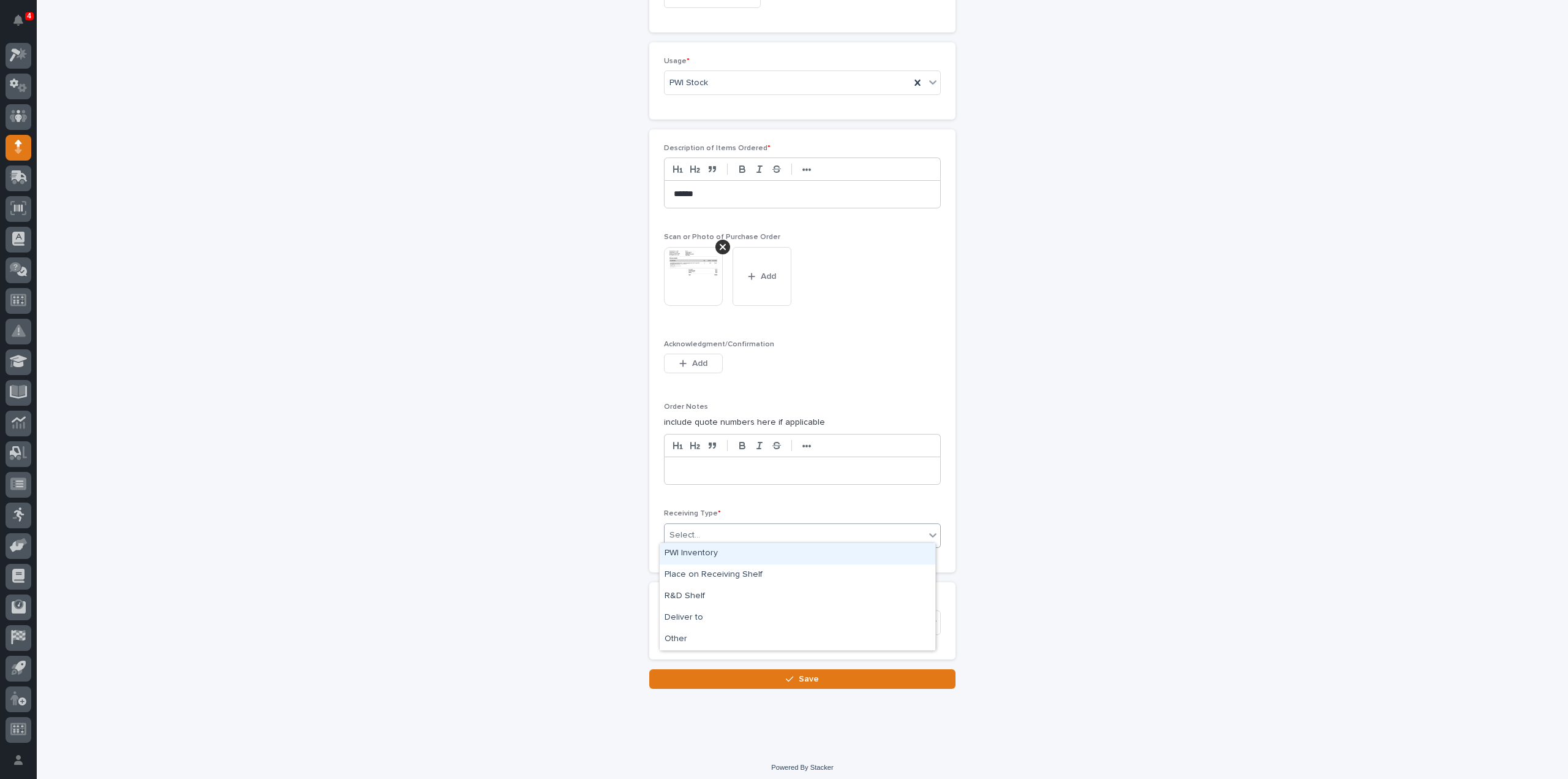
click at [694, 525] on div "Select..." at bounding box center [795, 535] width 260 height 20
click at [691, 619] on div "Deliver to" at bounding box center [797, 618] width 276 height 21
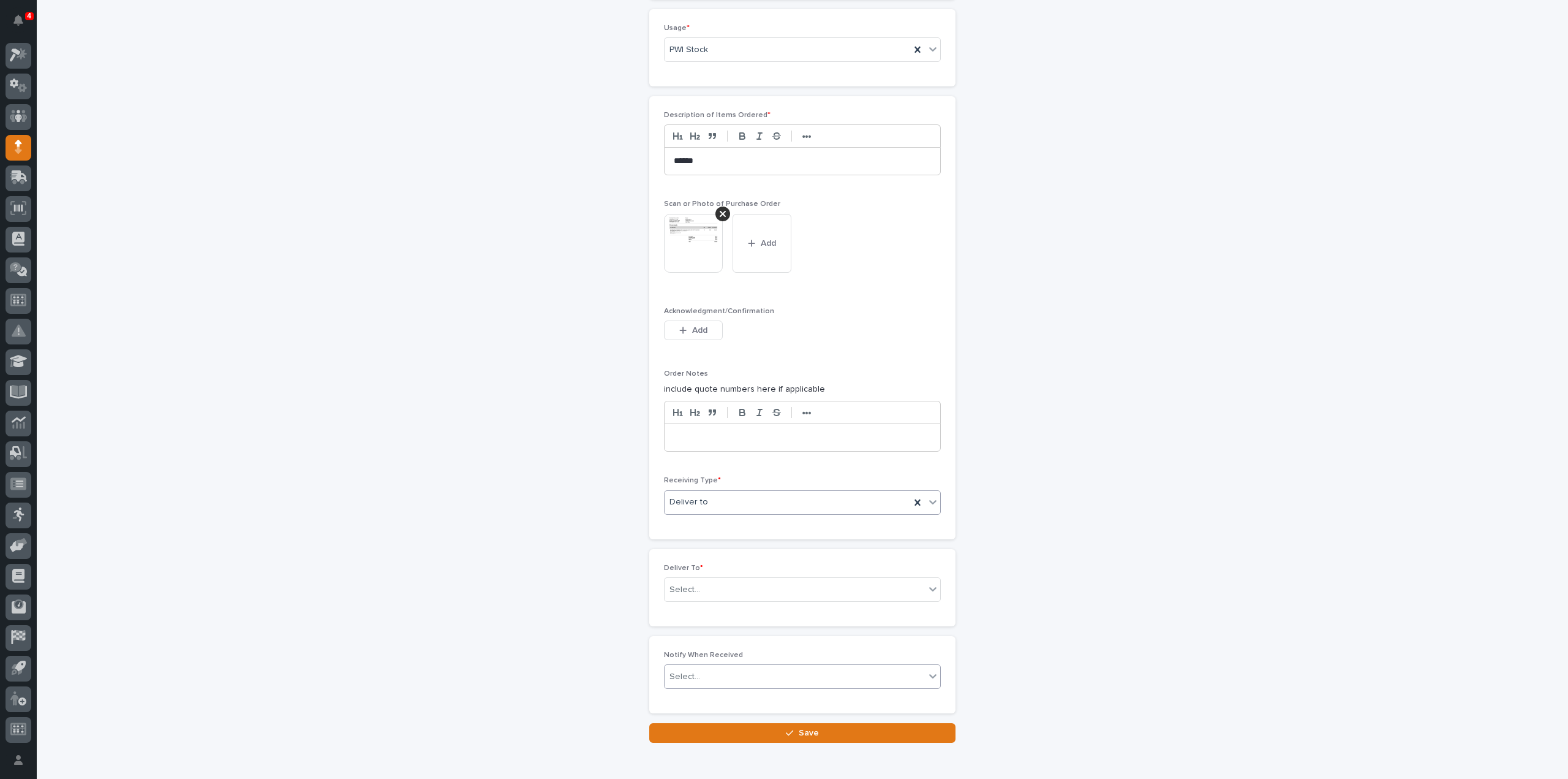
scroll to position [774, 0]
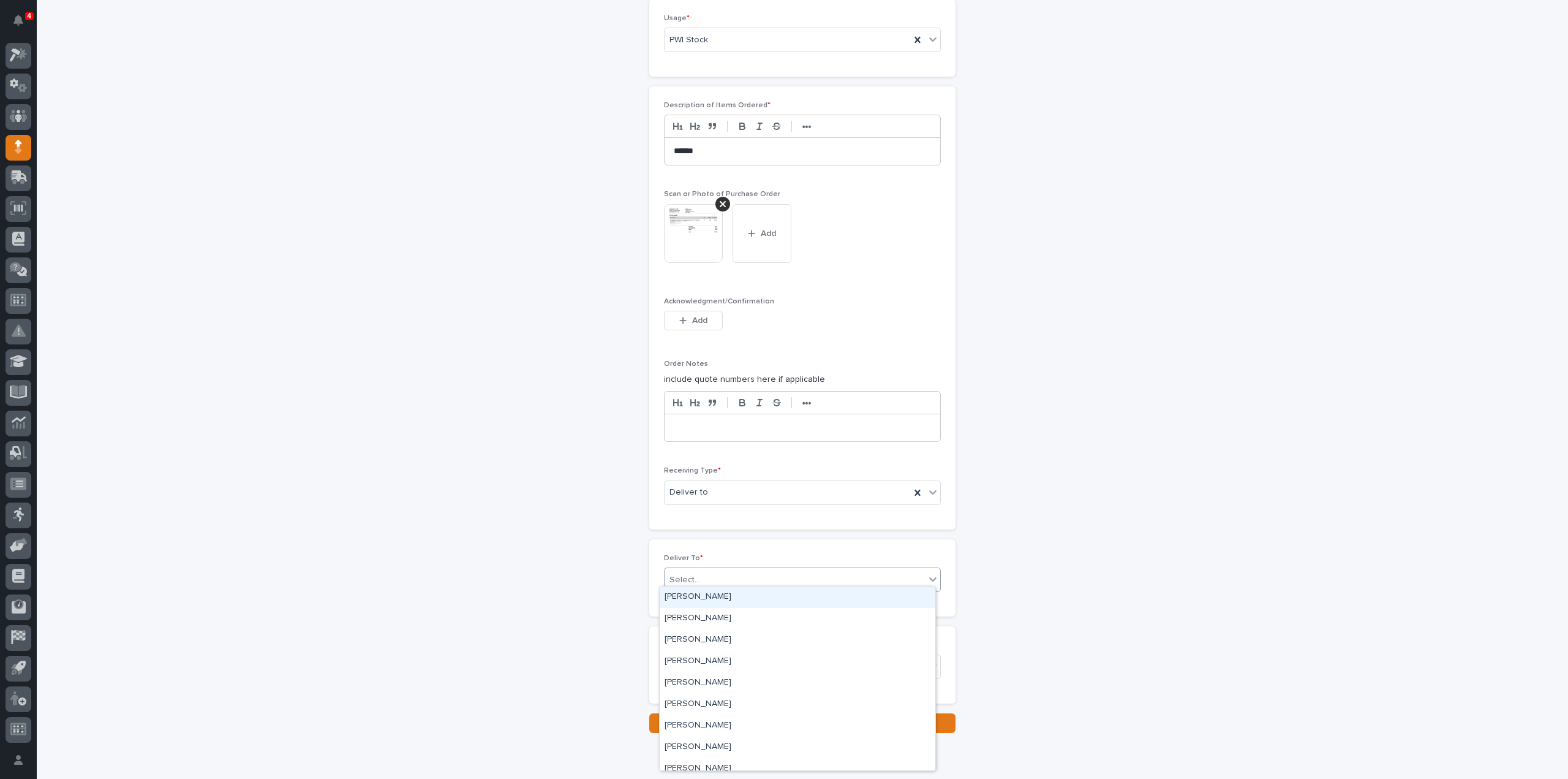
click at [691, 575] on div "Select..." at bounding box center [685, 580] width 31 height 13
type input "***"
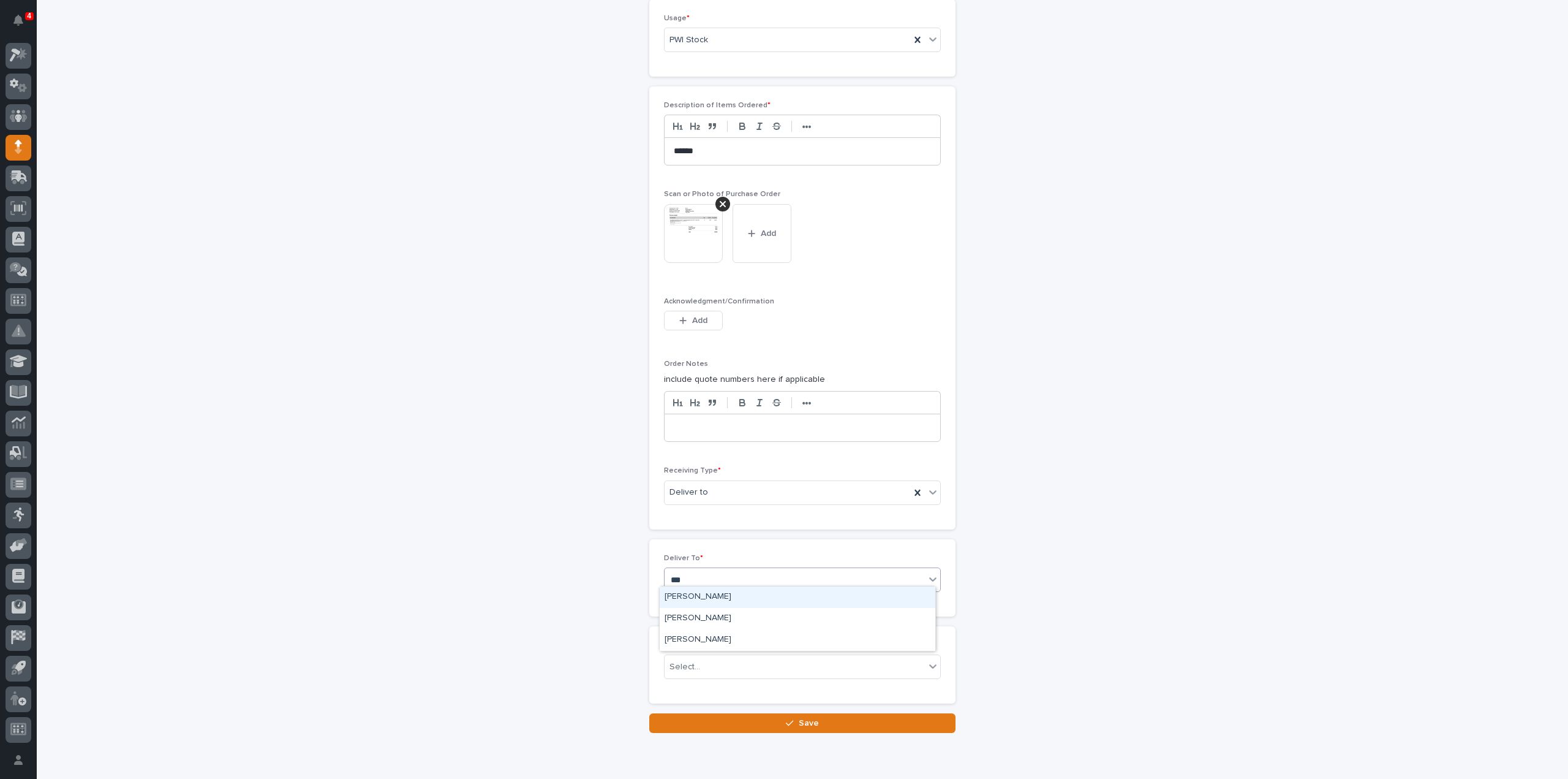
click at [692, 596] on div "Ashley Palazzolo" at bounding box center [797, 596] width 276 height 21
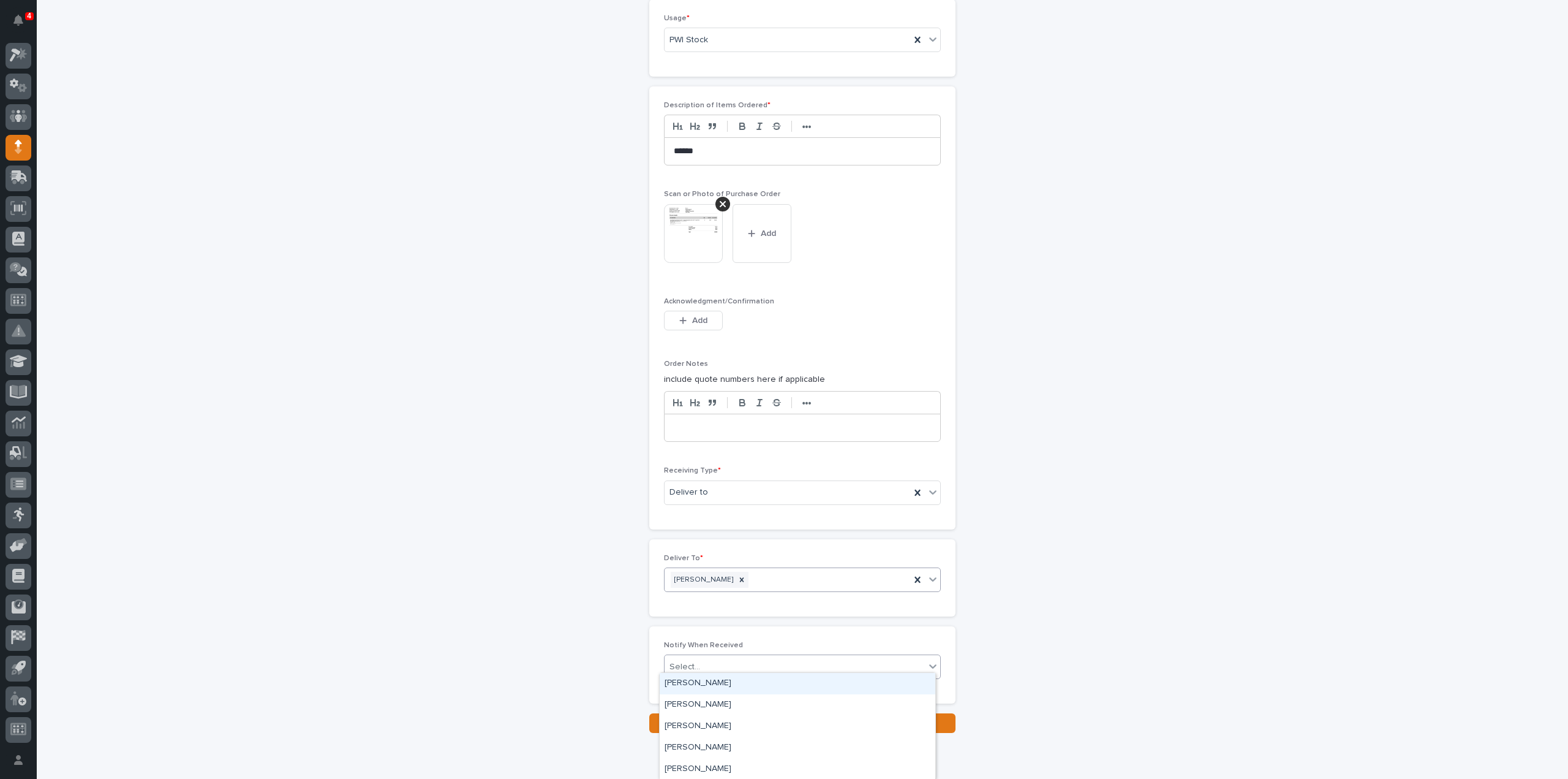
click at [685, 664] on div "Select..." at bounding box center [685, 667] width 31 height 13
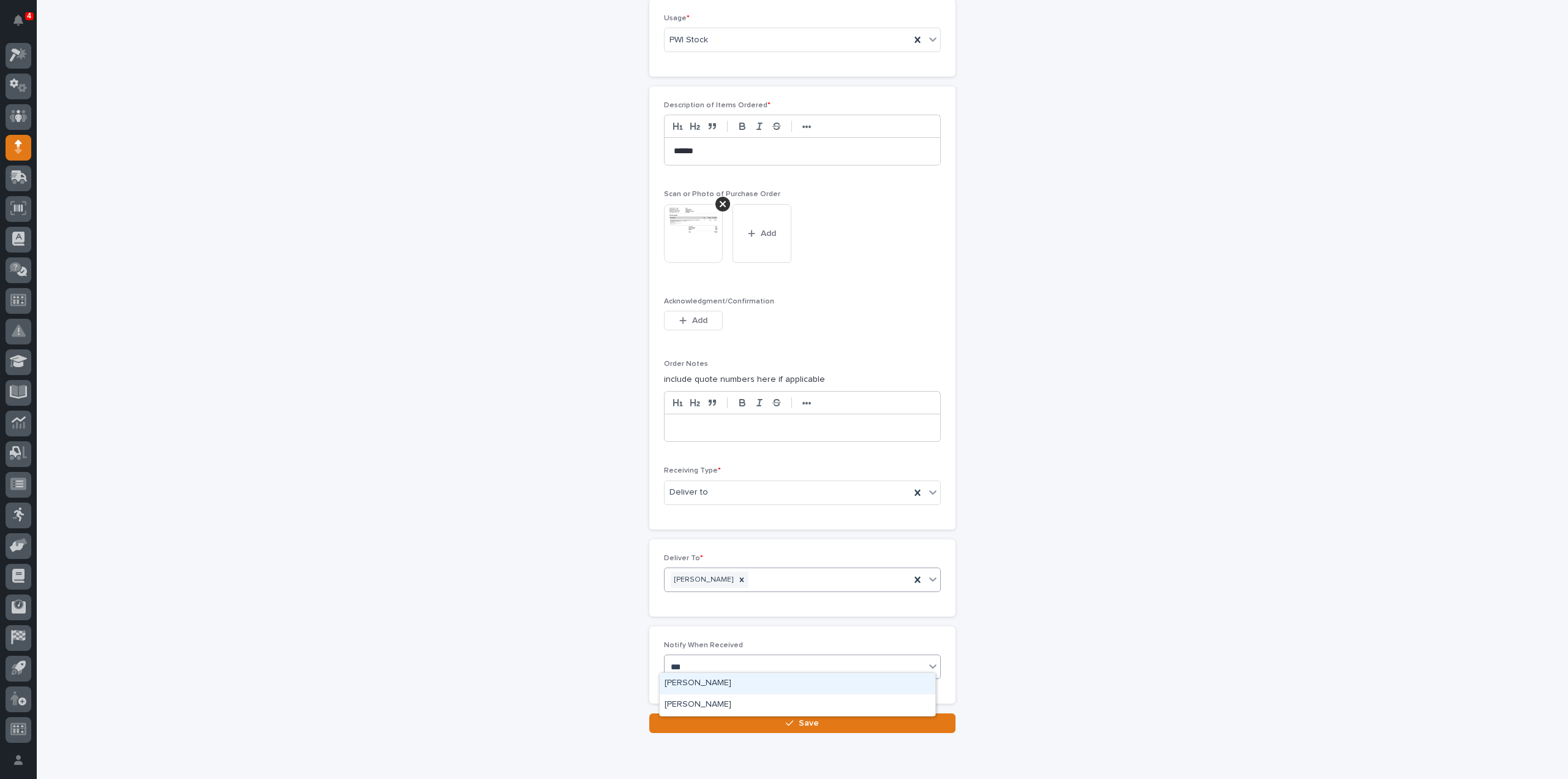
type input "****"
click at [685, 681] on div "[PERSON_NAME]" at bounding box center [797, 683] width 276 height 21
click at [693, 719] on button "Save" at bounding box center [802, 723] width 306 height 20
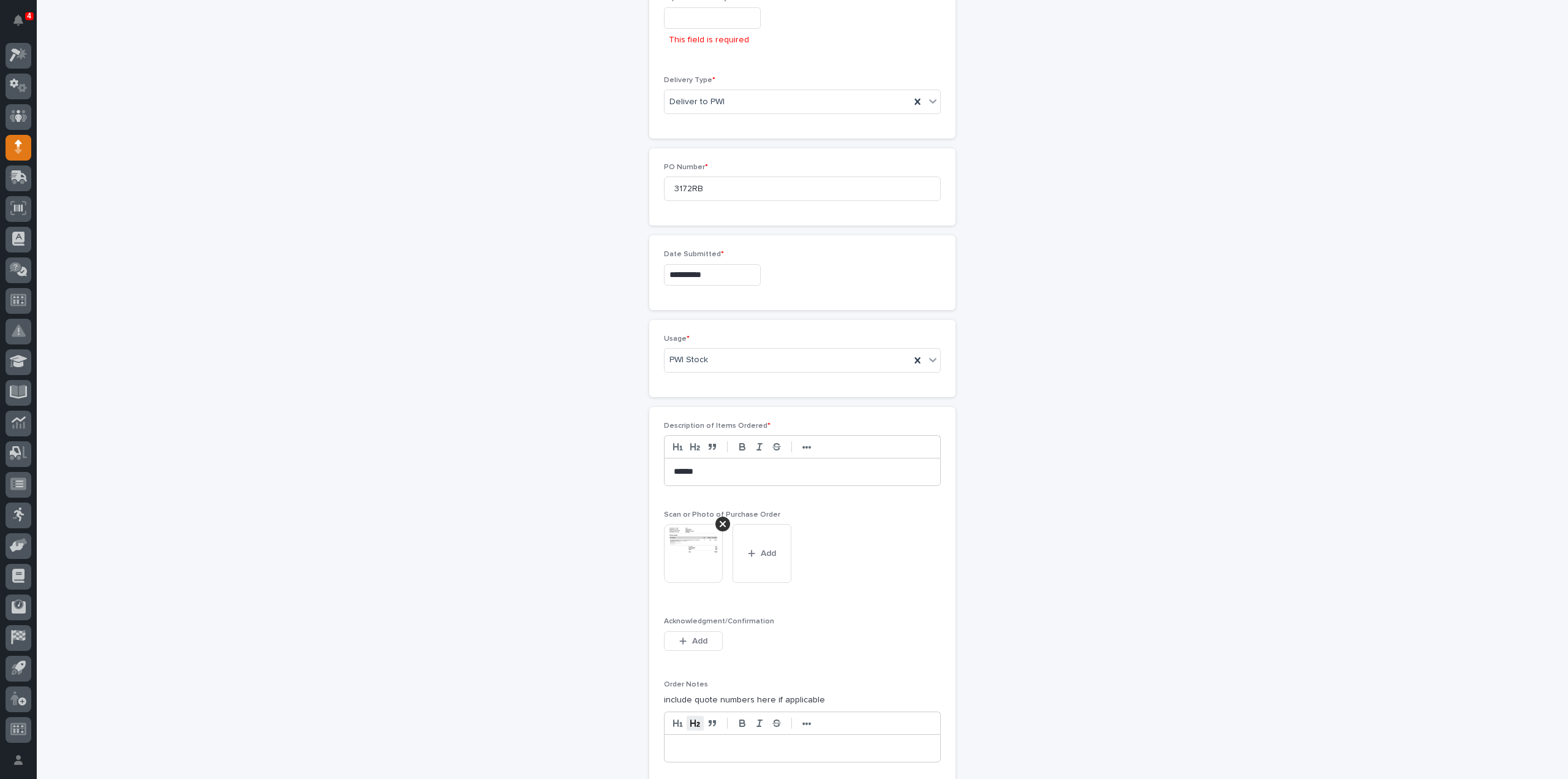
scroll to position [353, 0]
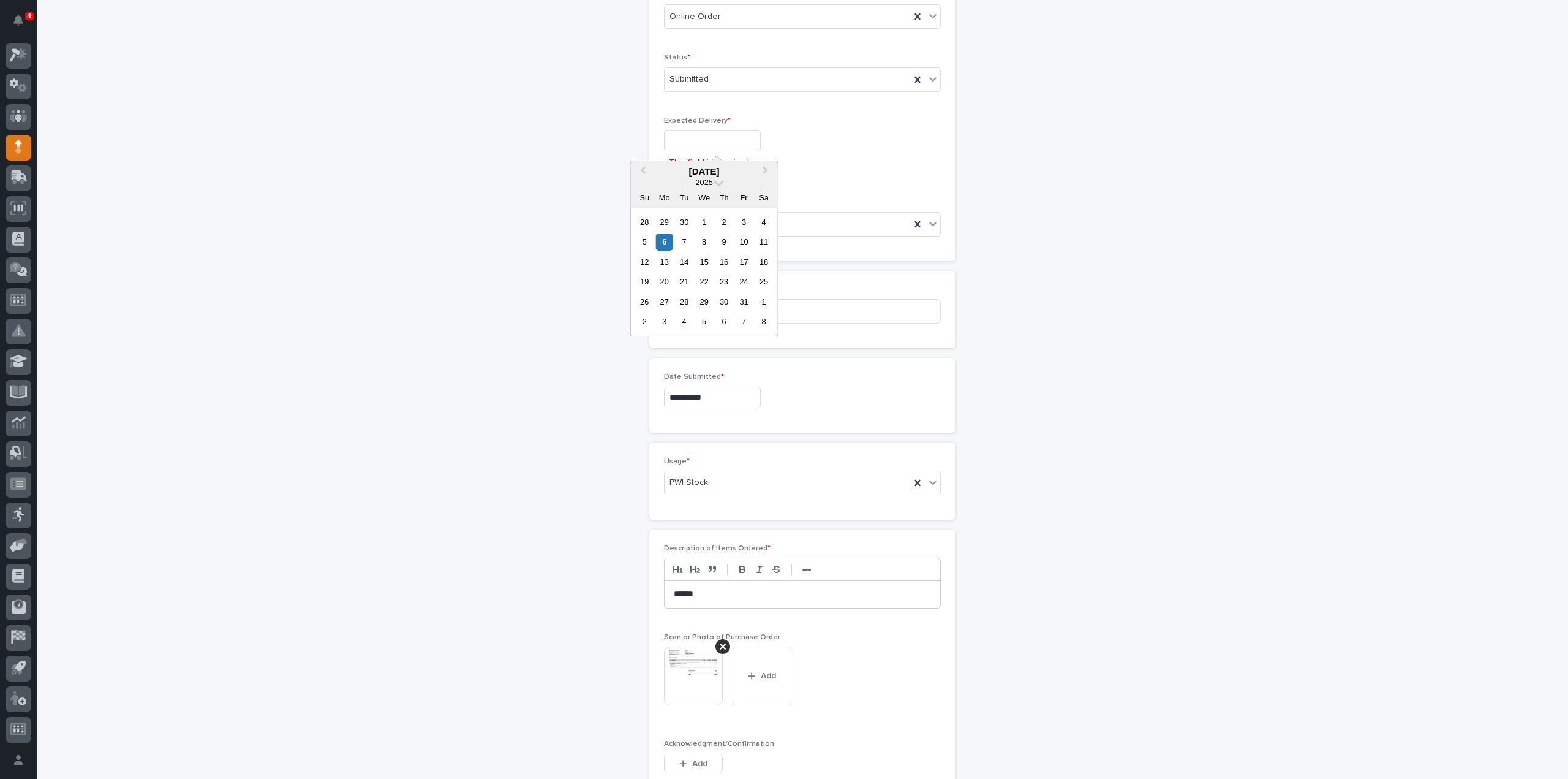
click at [695, 130] on input "text" at bounding box center [713, 140] width 97 height 21
click at [704, 237] on div "8" at bounding box center [703, 241] width 16 height 16
type input "**********"
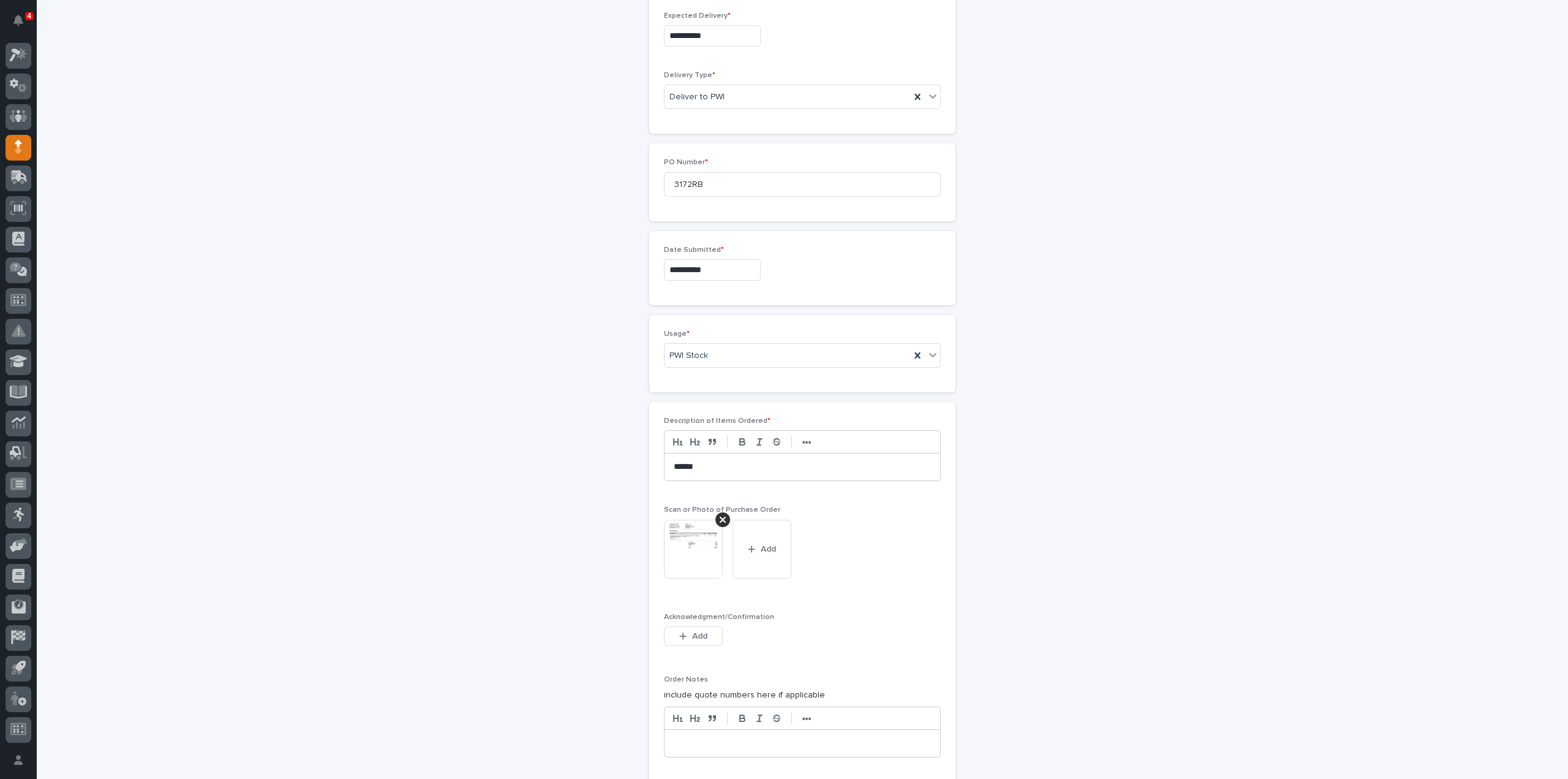
scroll to position [817, 0]
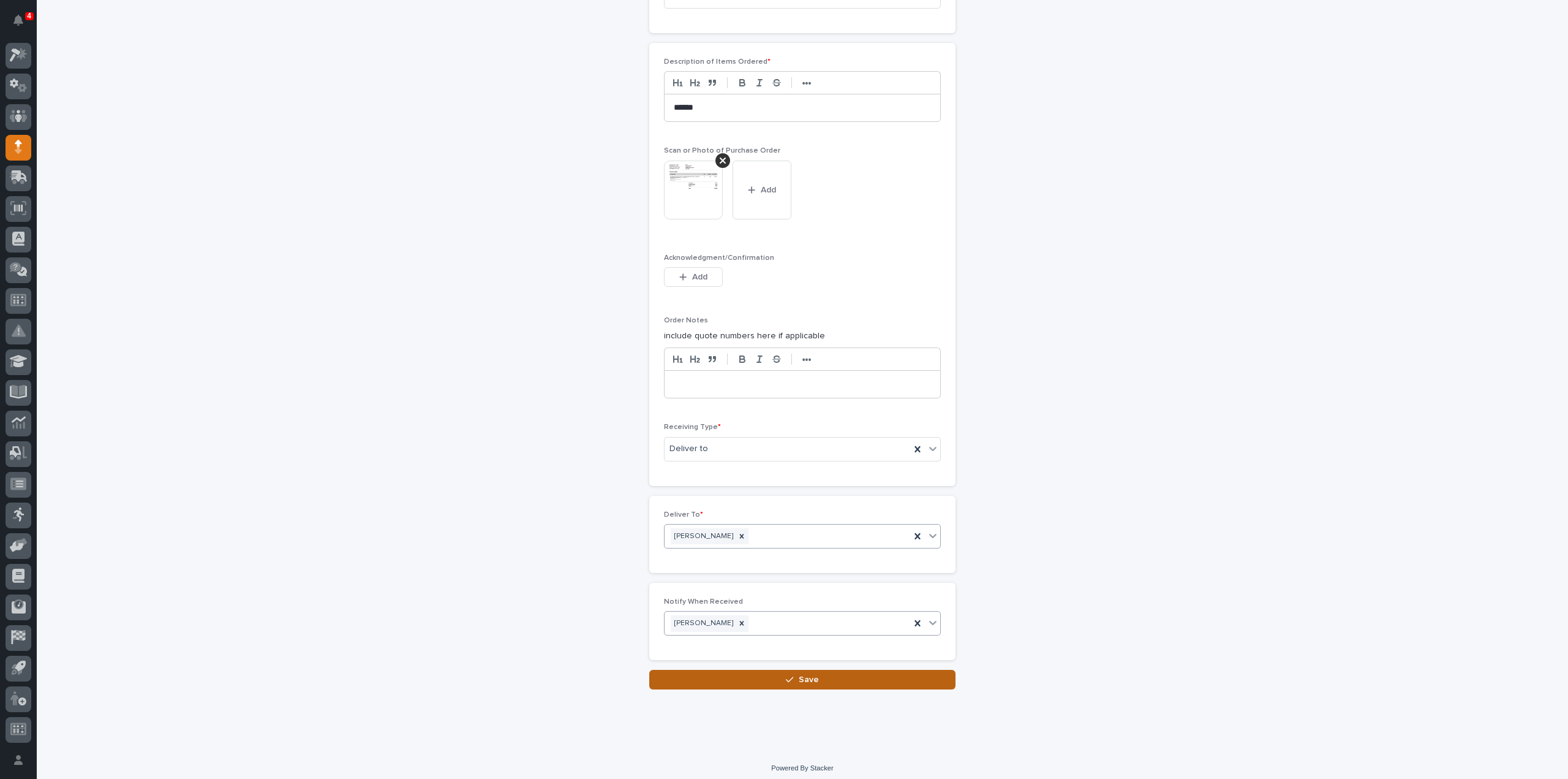
click at [890, 672] on button "Save" at bounding box center [802, 679] width 306 height 20
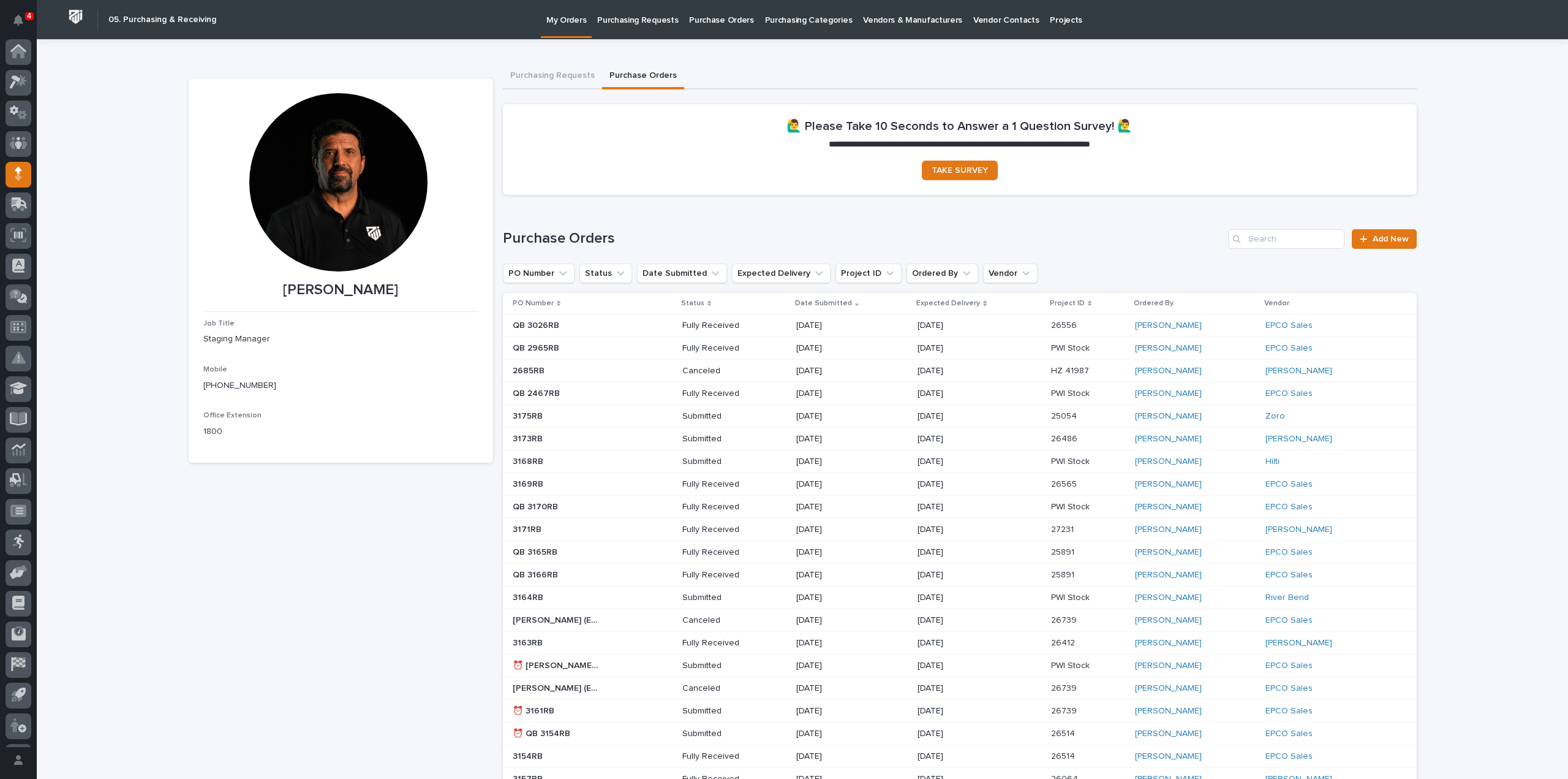
scroll to position [27, 0]
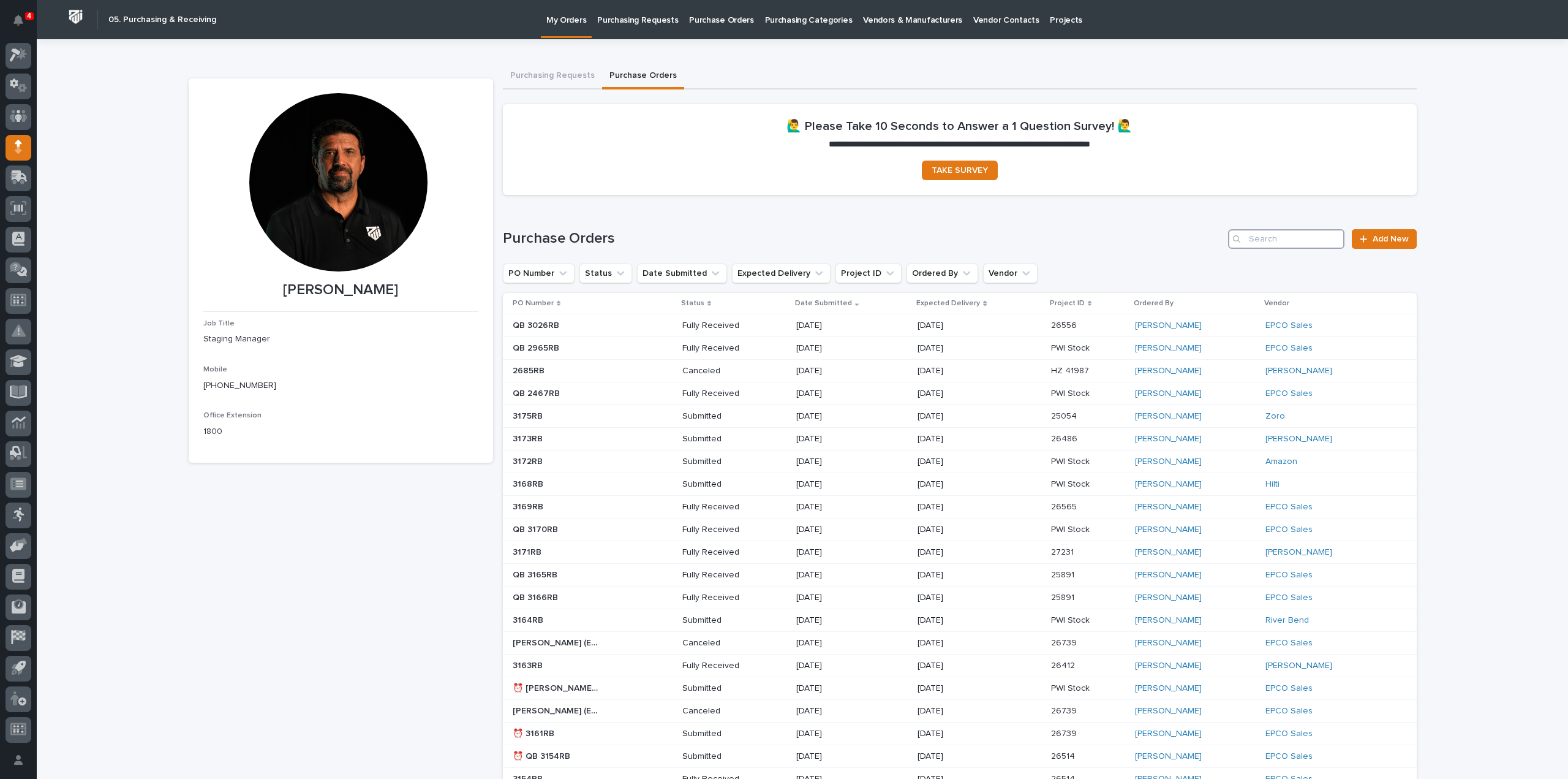
click at [1308, 237] on input "Search" at bounding box center [1286, 238] width 117 height 20
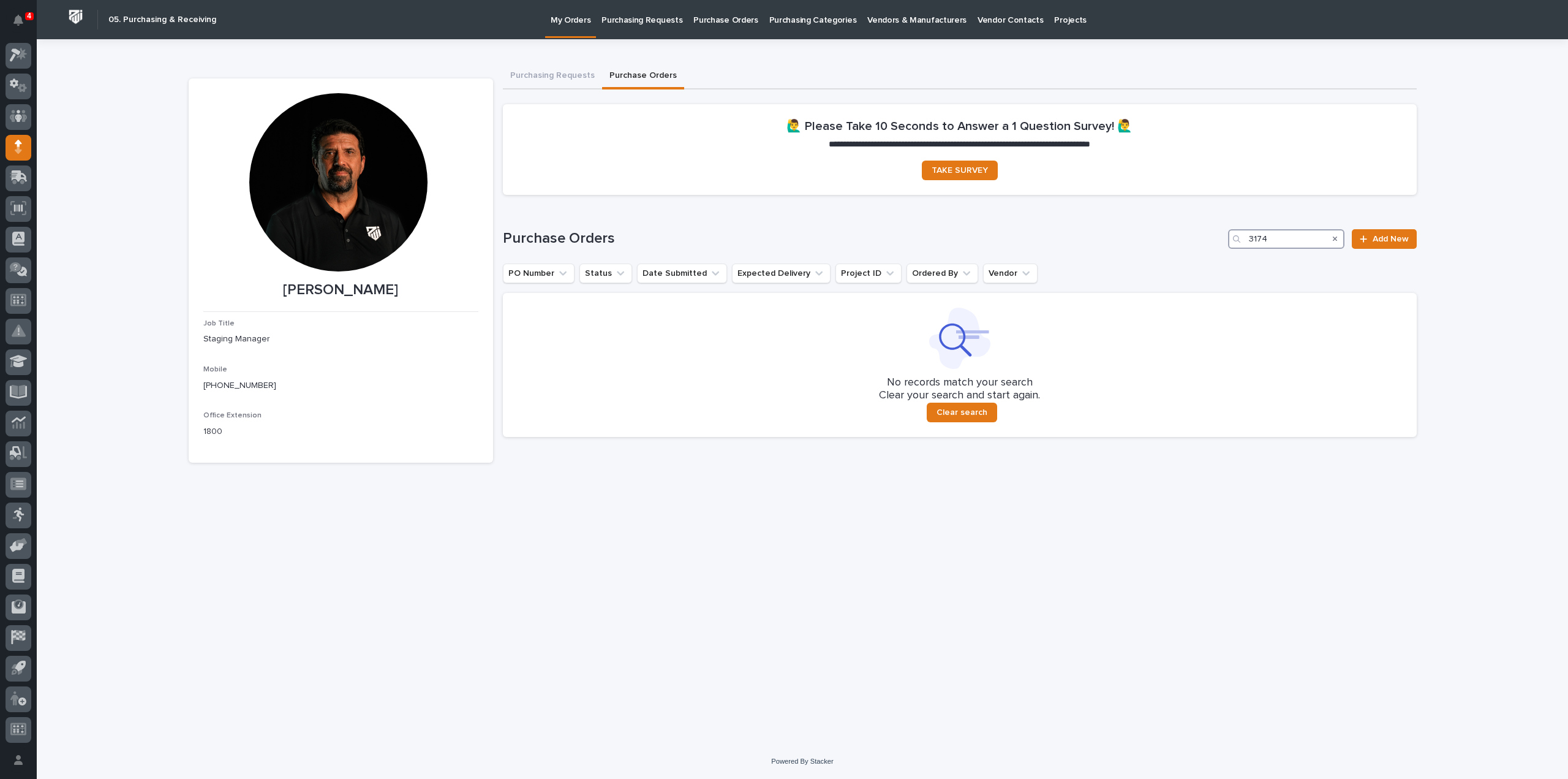
type input "3174"
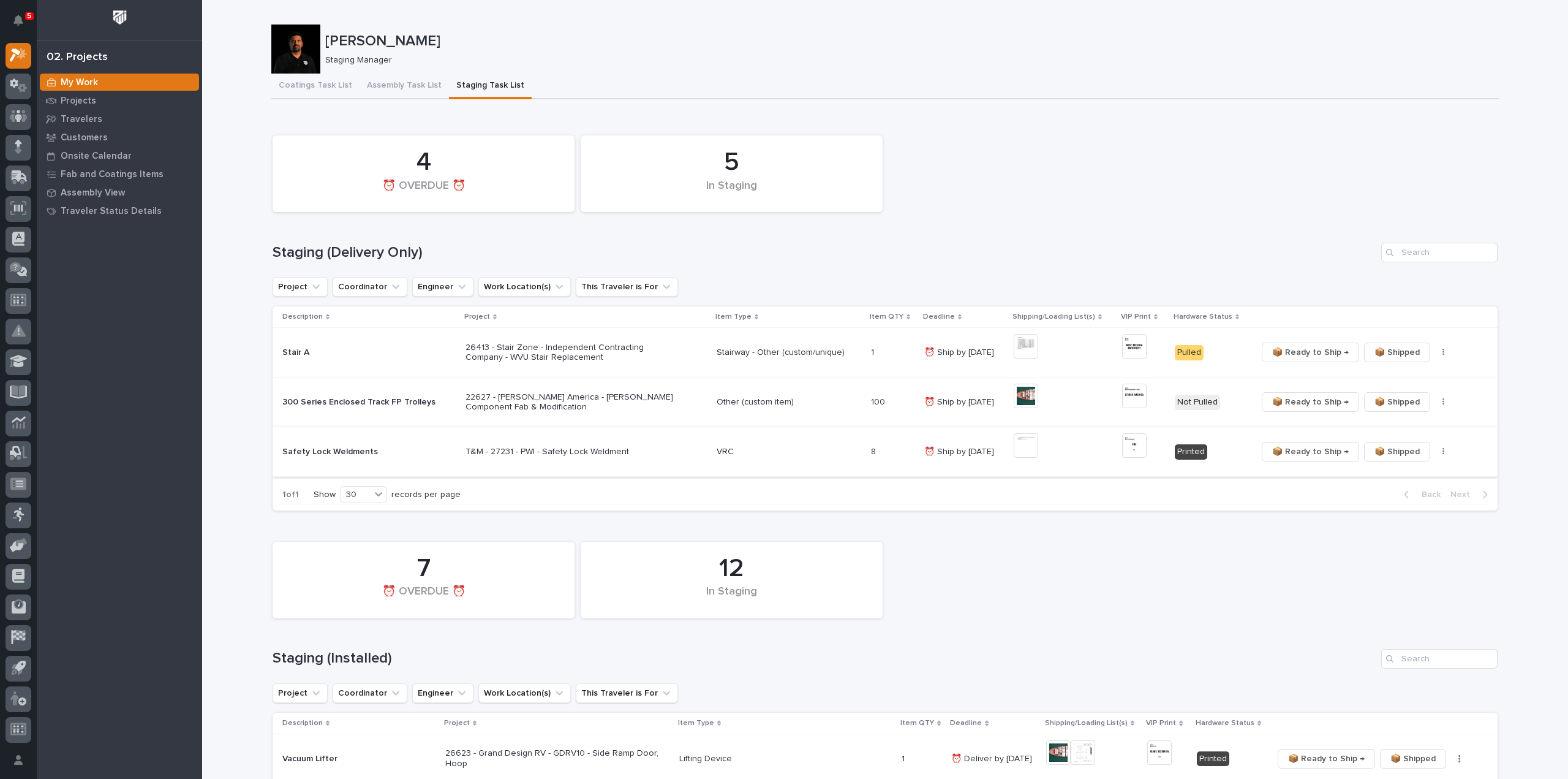
click at [1435, 455] on button "button" at bounding box center [1443, 451] width 17 height 9
click at [1399, 498] on span "🔩 Hardware" at bounding box center [1393, 495] width 52 height 15
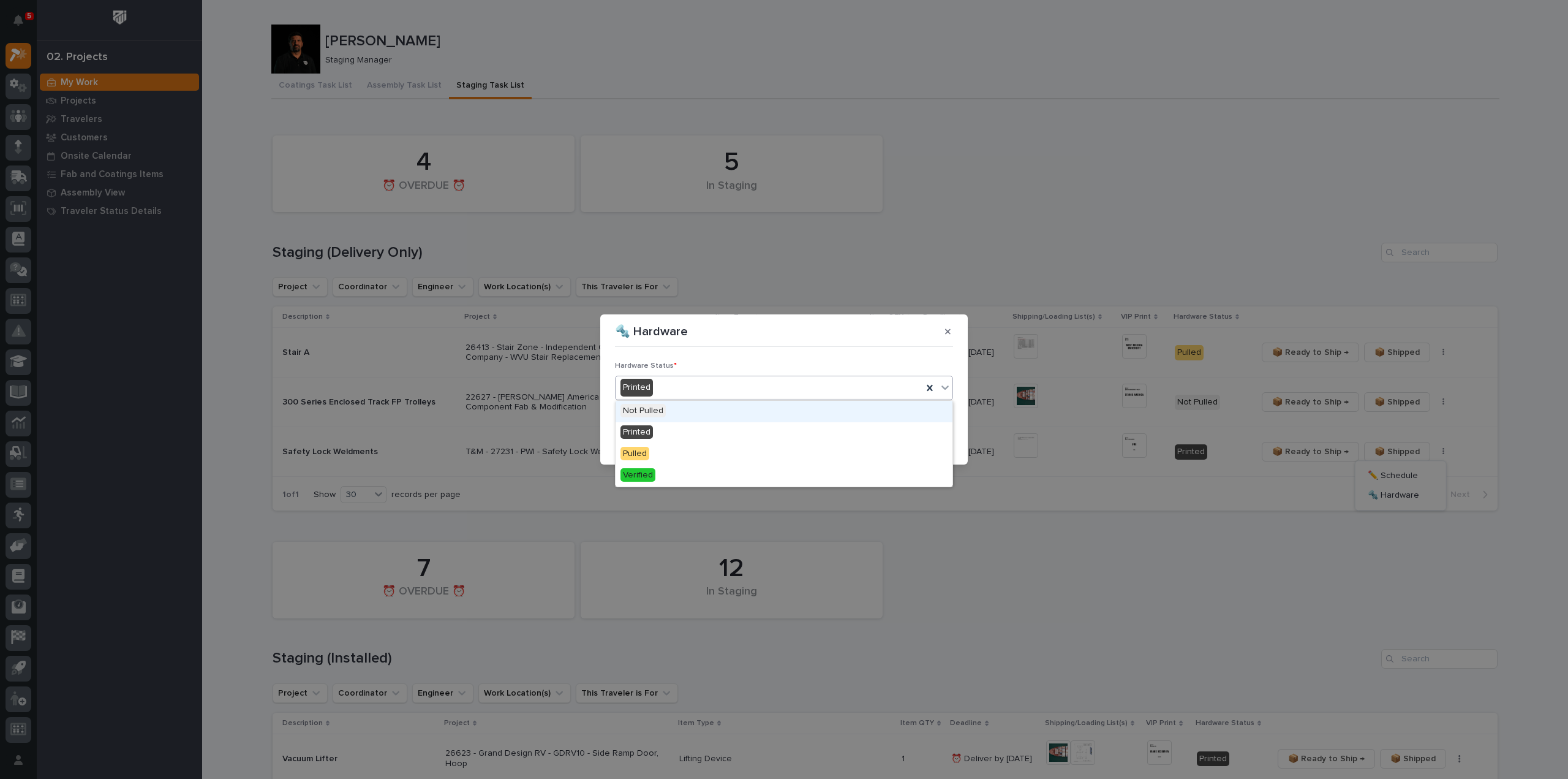
click at [710, 394] on div "Printed" at bounding box center [769, 388] width 307 height 20
drag, startPoint x: 678, startPoint y: 468, endPoint x: 713, endPoint y: 462, distance: 35.5
click at [681, 468] on div "Verified" at bounding box center [784, 476] width 337 height 21
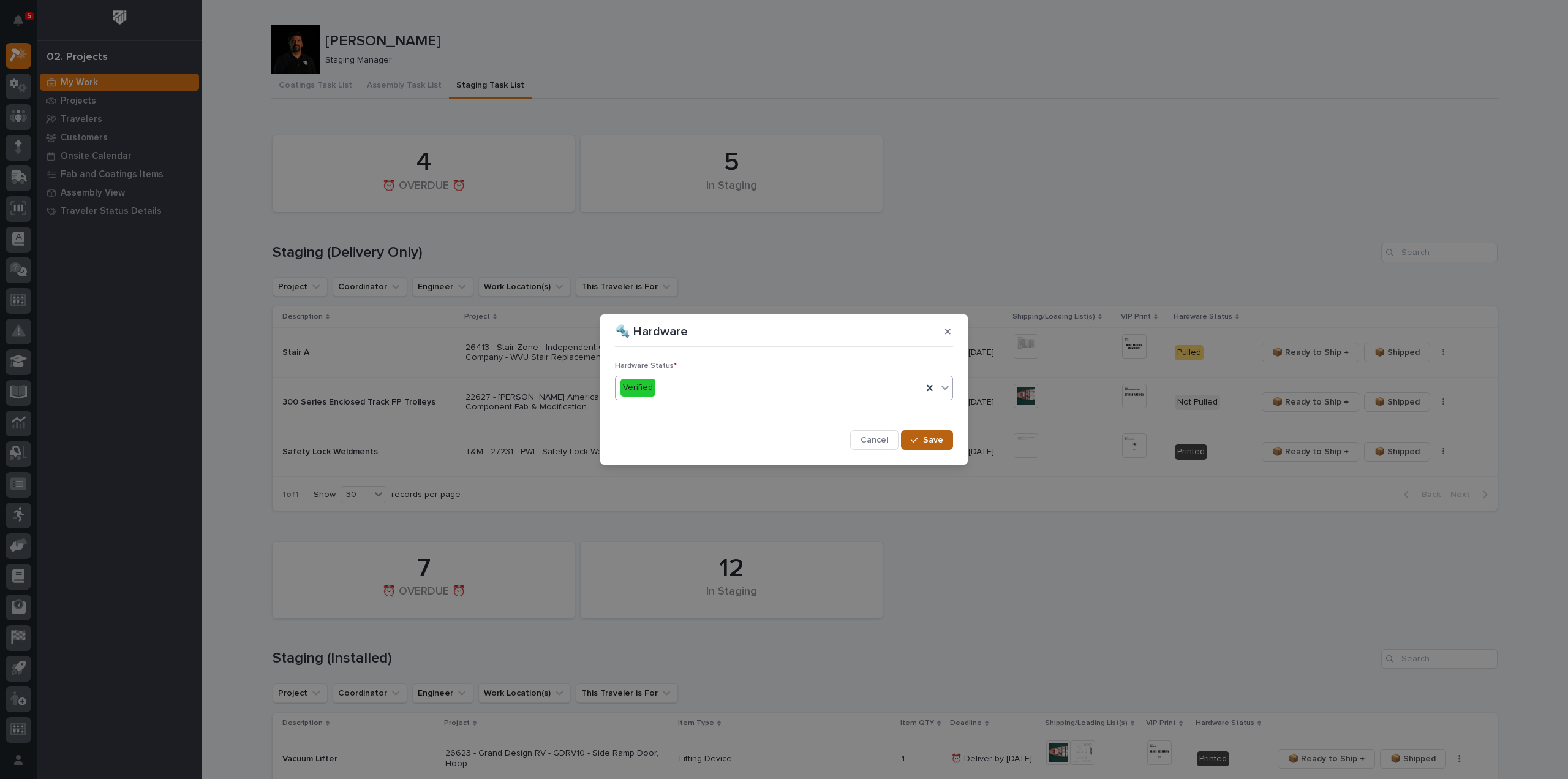
click at [942, 443] on span "Save" at bounding box center [934, 440] width 20 height 11
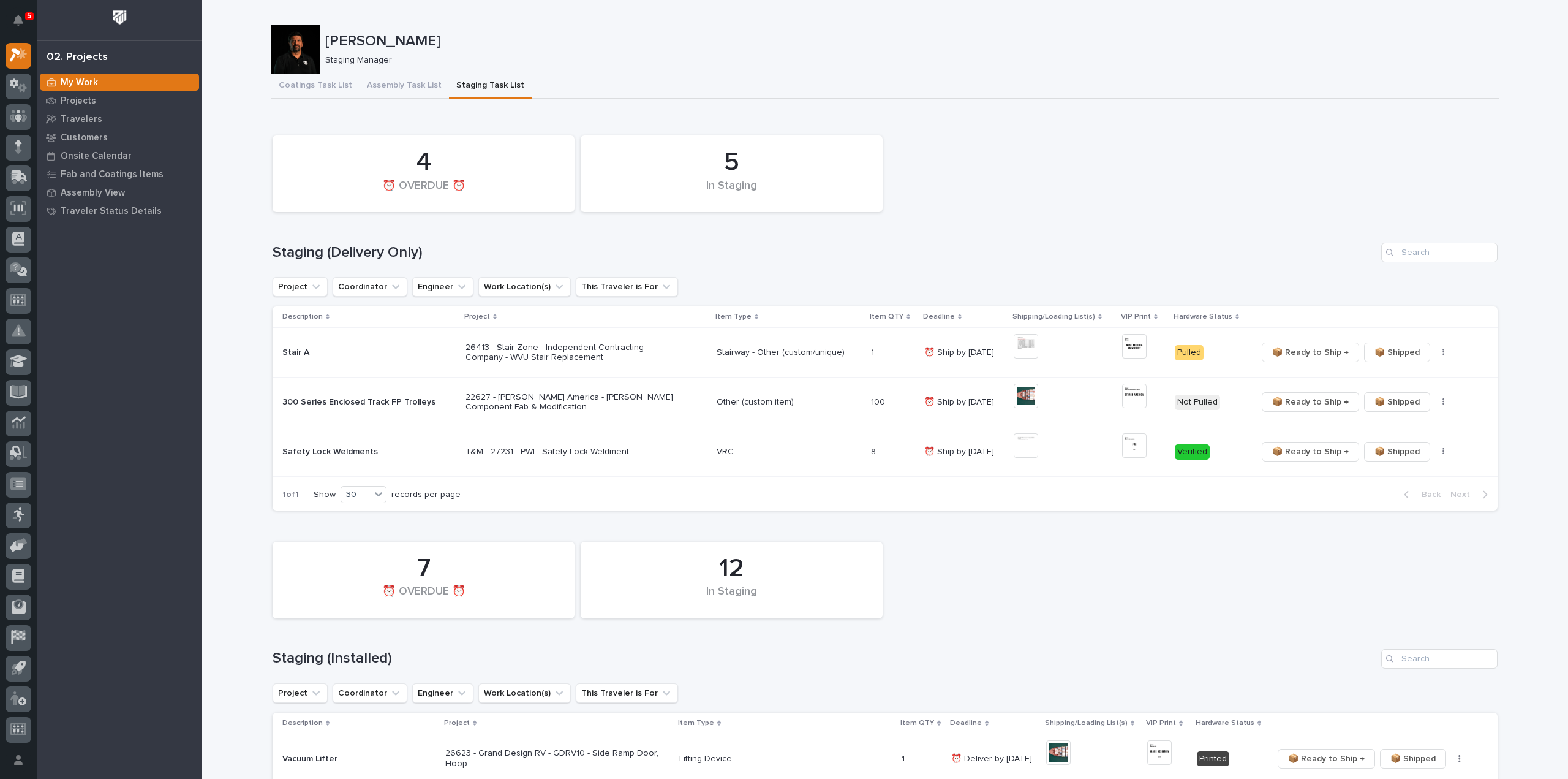
click at [1292, 452] on span "📦 Ready to Ship →" at bounding box center [1310, 451] width 77 height 15
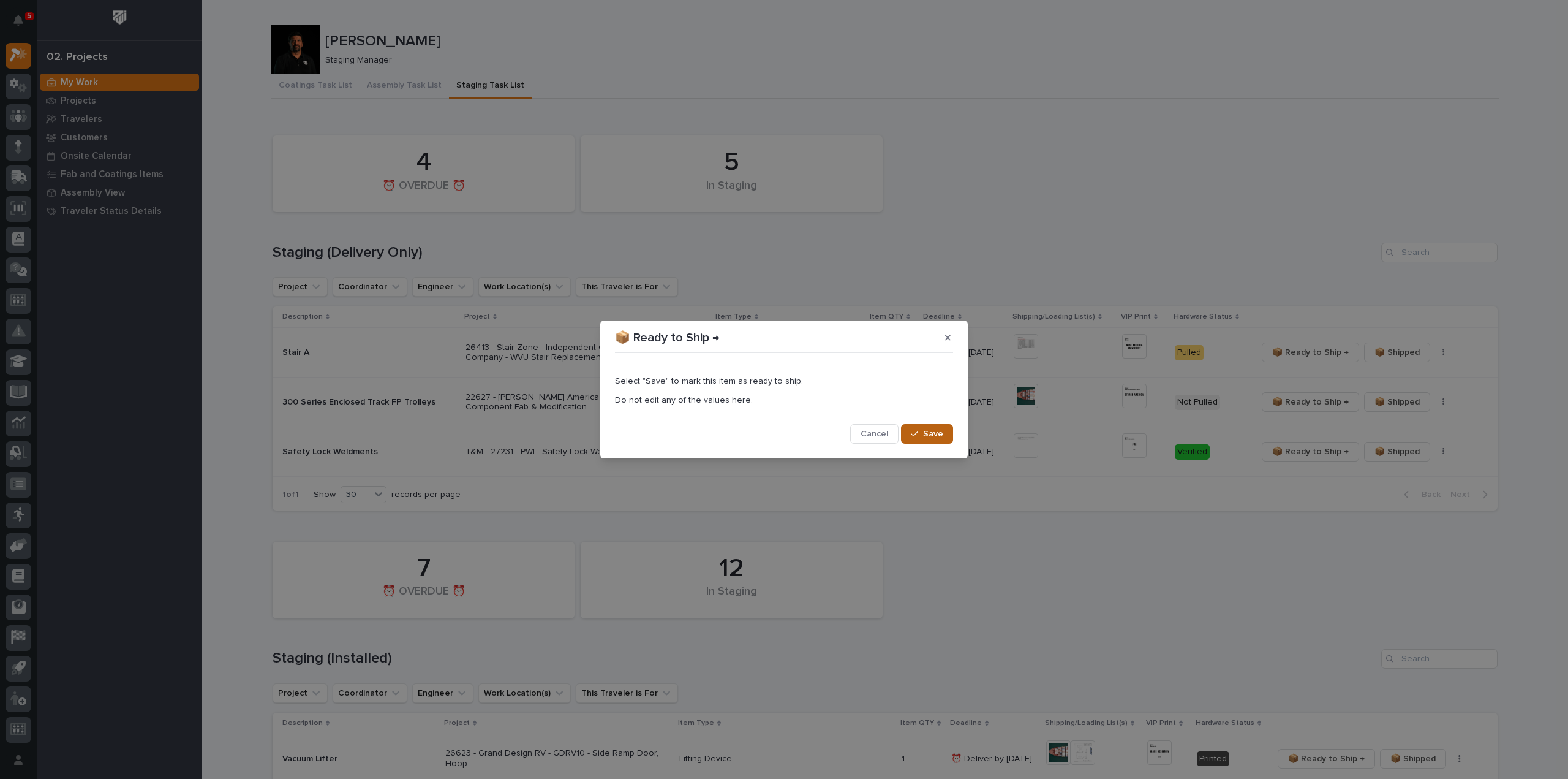
click at [930, 432] on span "Save" at bounding box center [934, 434] width 20 height 11
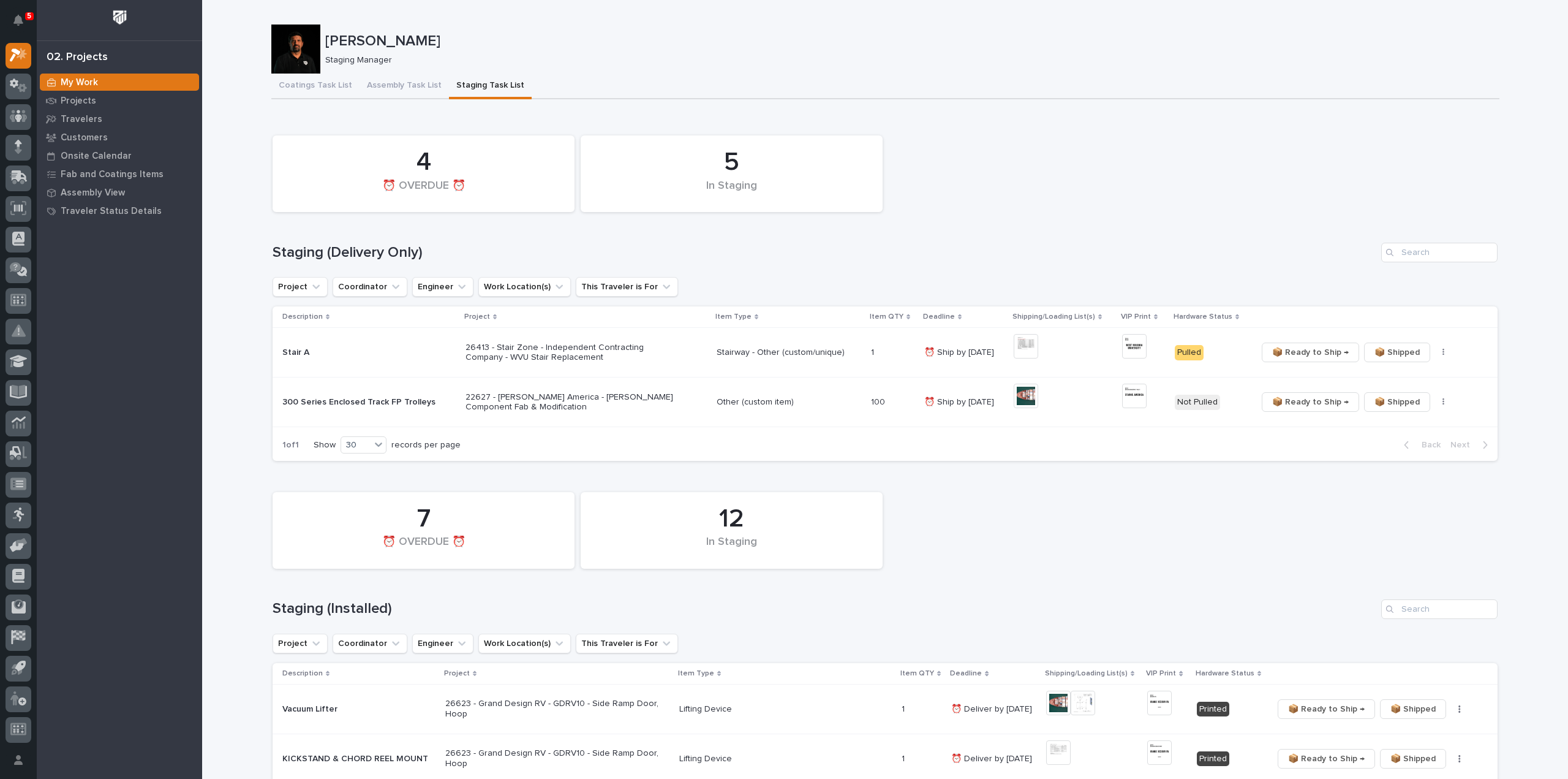
click at [1146, 242] on div "5 In Staging 4 ⏰ OVERDUE ⏰ Staging (Delivery Only) Project Coordinator Engineer…" at bounding box center [885, 295] width 1225 height 332
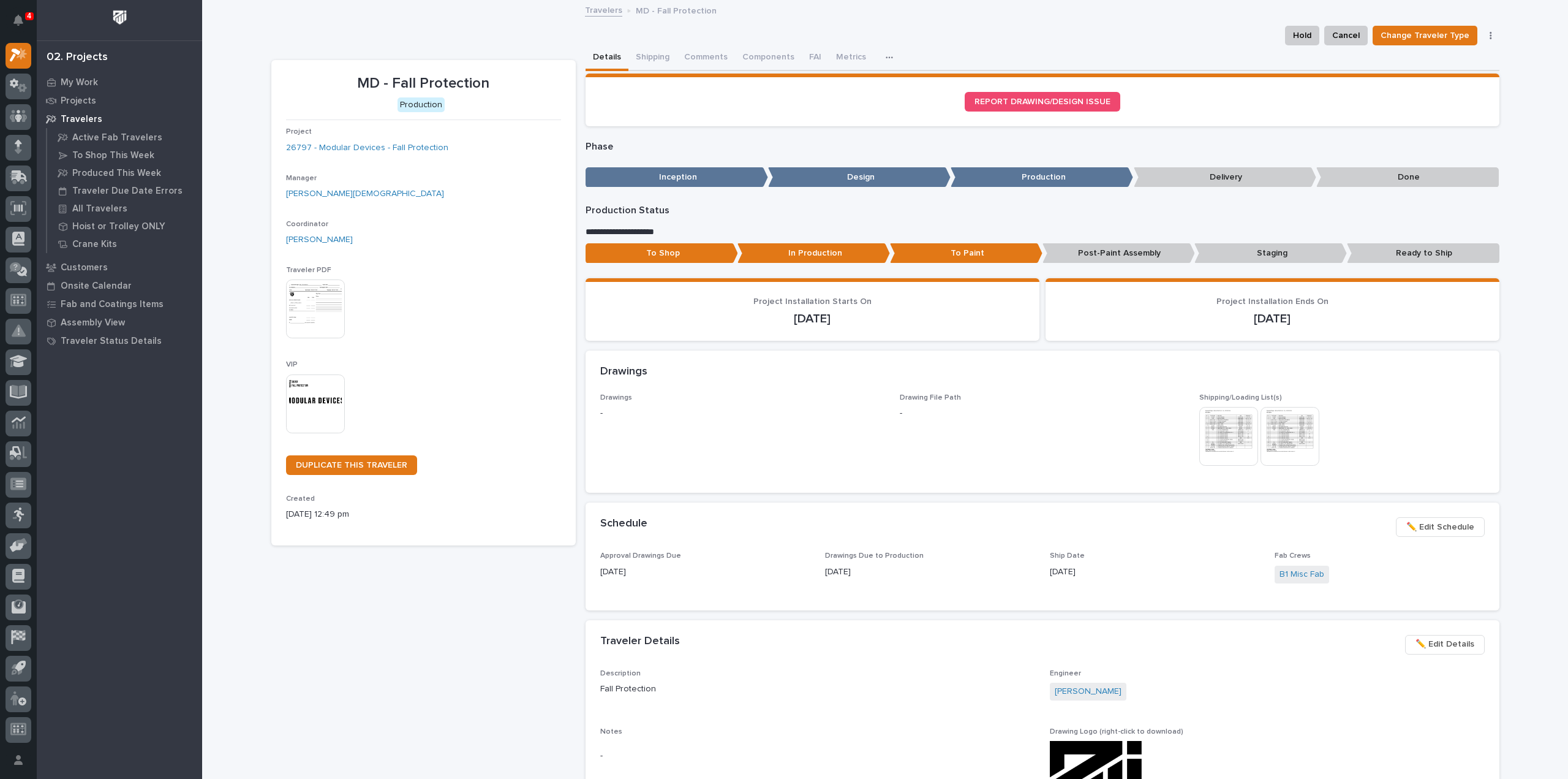
click at [1207, 436] on img at bounding box center [1228, 436] width 59 height 59
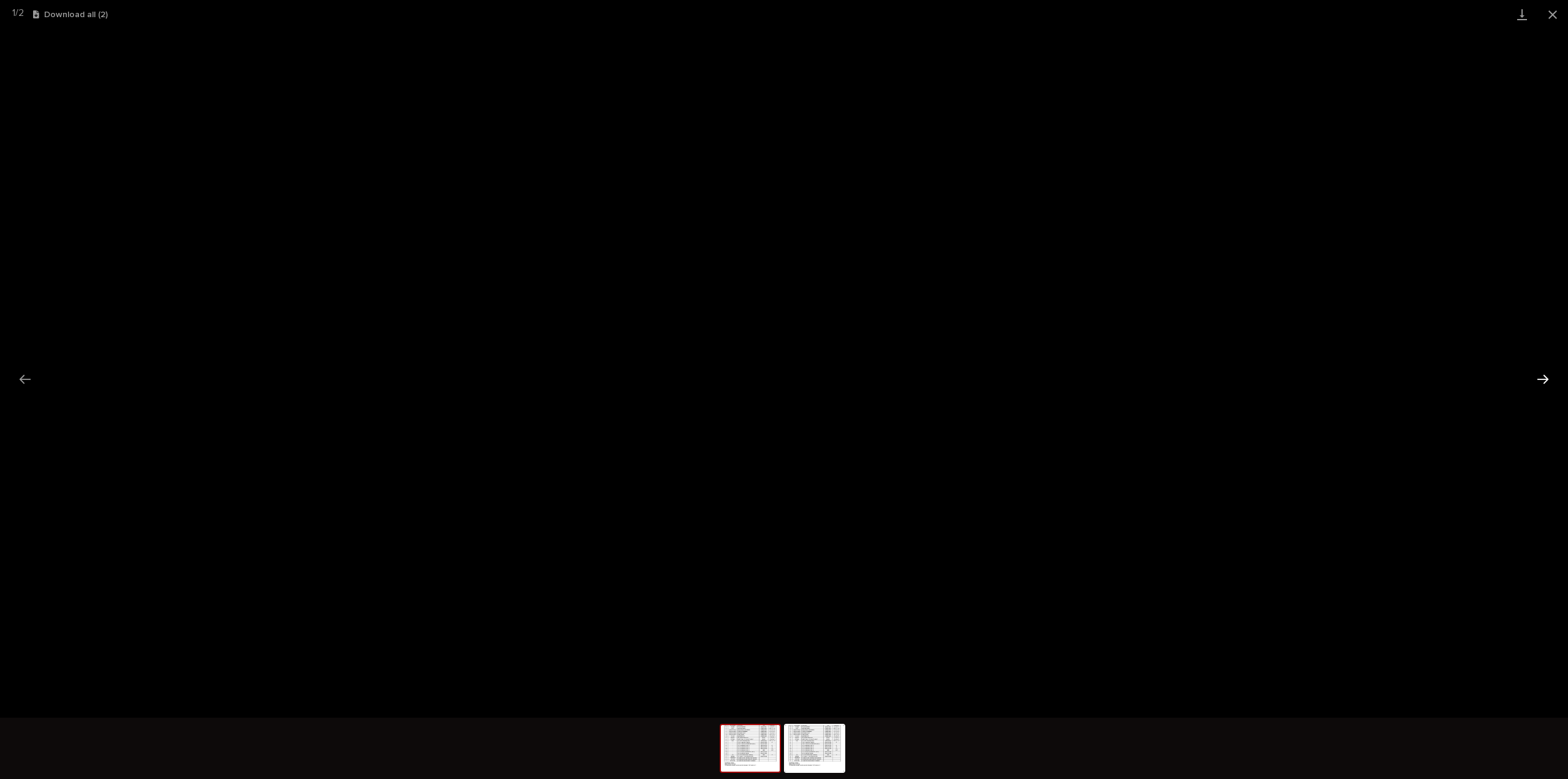
click at [1547, 379] on button "Next slide" at bounding box center [1543, 379] width 26 height 24
click at [1555, 10] on button "Close gallery" at bounding box center [1552, 14] width 31 height 29
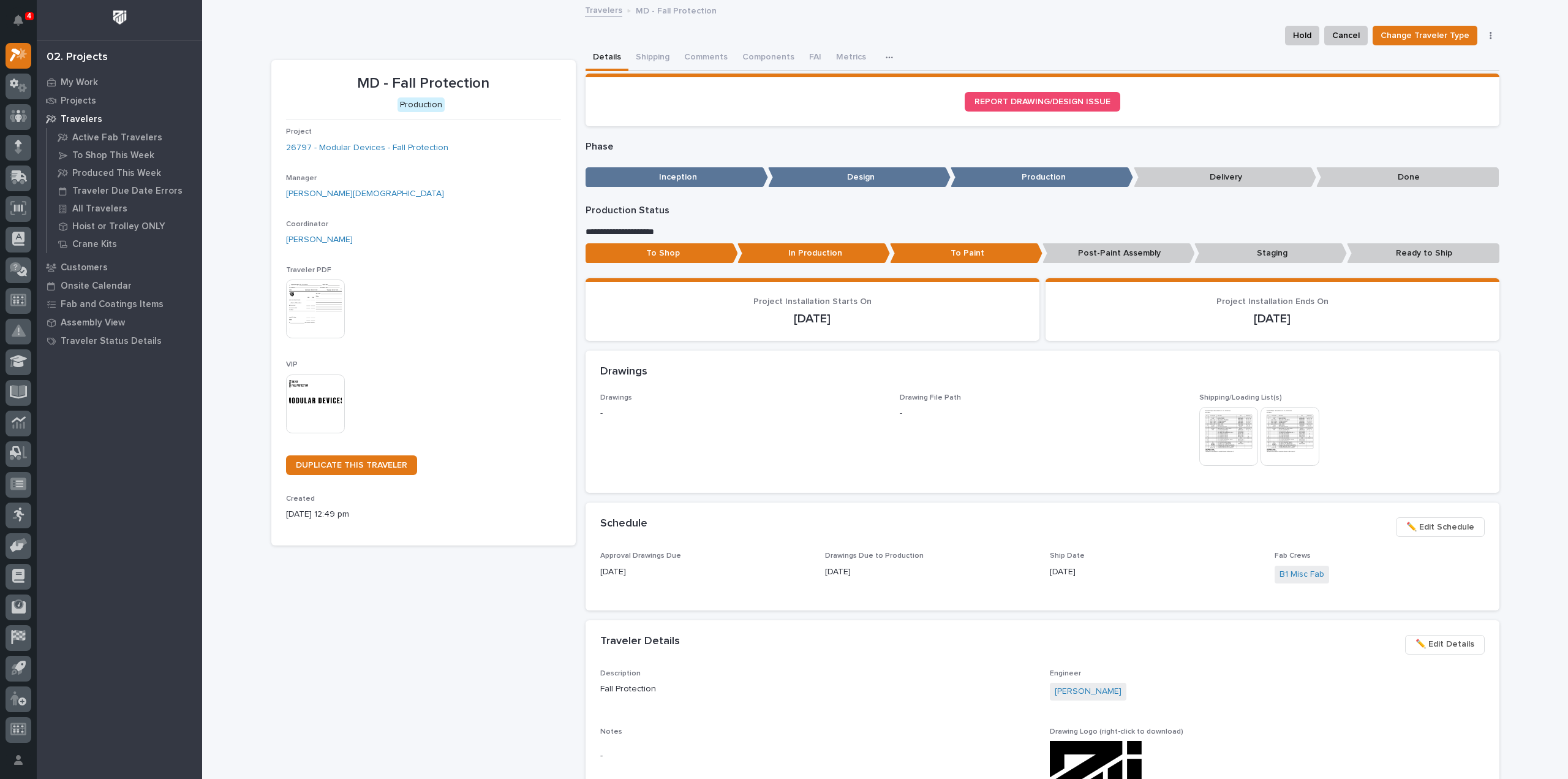
click at [1218, 443] on img at bounding box center [1228, 436] width 59 height 59
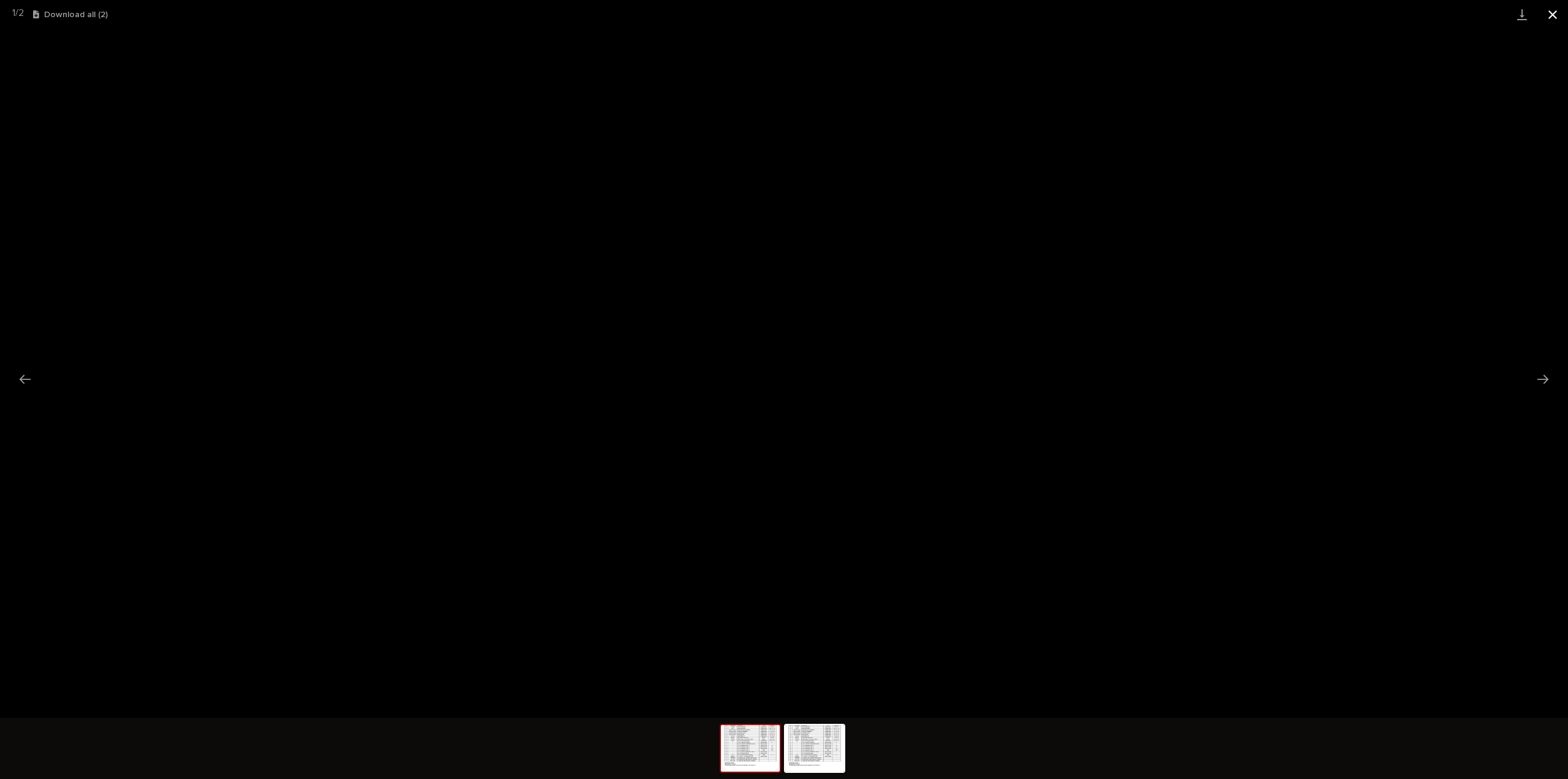
click at [1553, 13] on button "Close gallery" at bounding box center [1552, 14] width 31 height 29
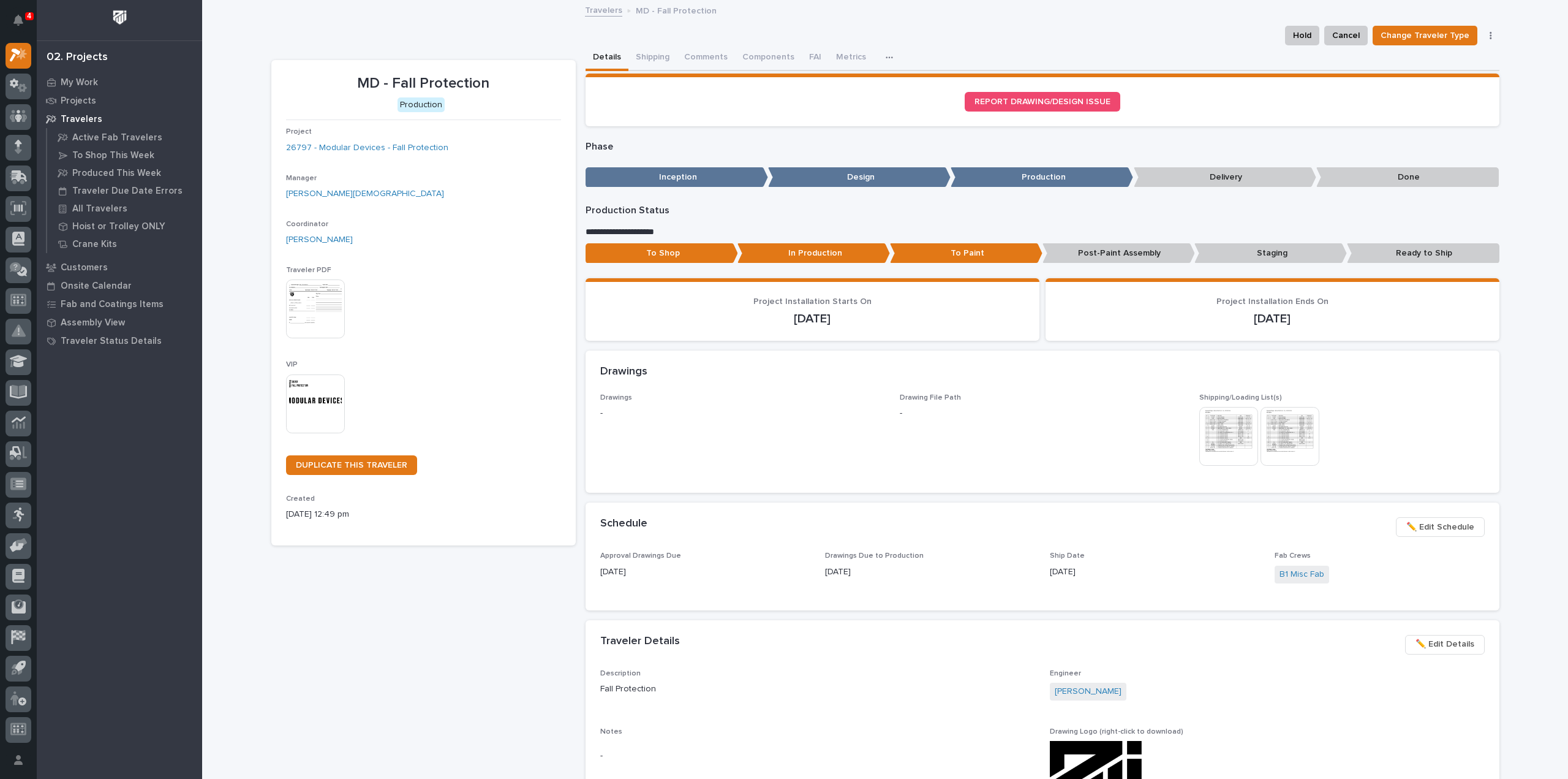
click at [1362, 432] on div "This file cannot be opened Download File" at bounding box center [1342, 437] width 285 height 61
click at [1234, 440] on img at bounding box center [1228, 436] width 59 height 59
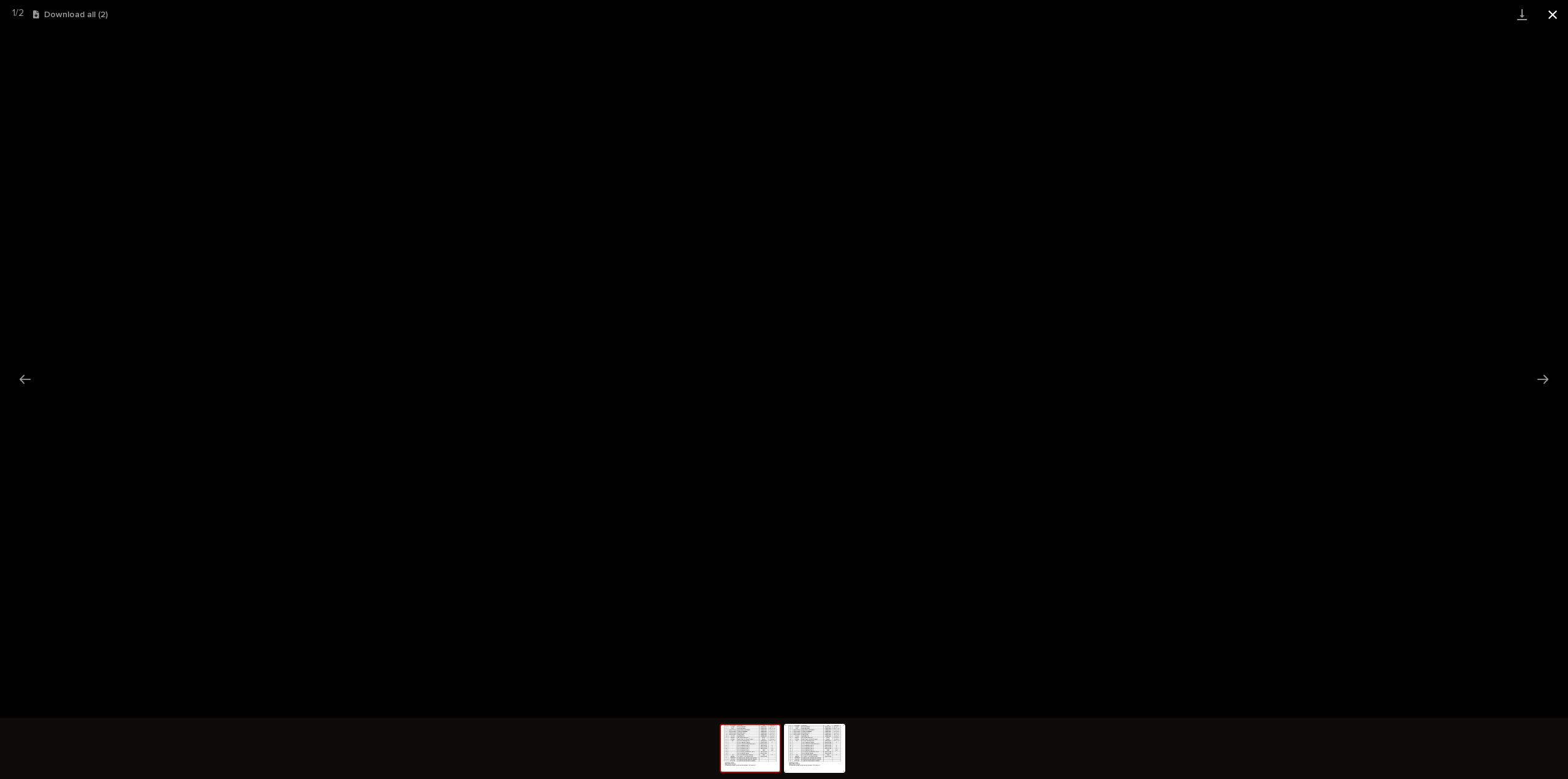
click at [1555, 14] on button "Close gallery" at bounding box center [1552, 14] width 31 height 29
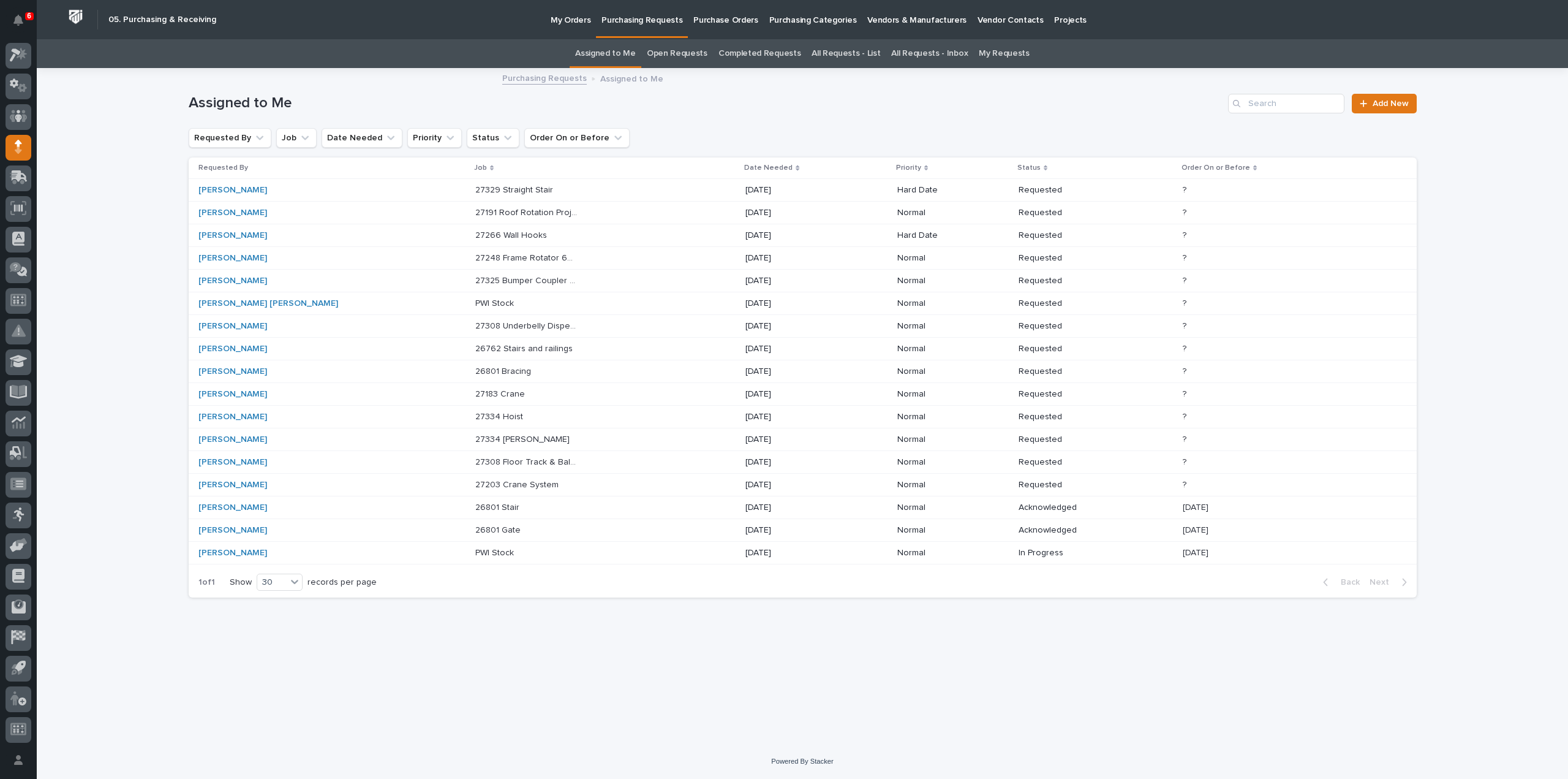
click at [475, 484] on p "27203 Crane System" at bounding box center [518, 484] width 85 height 13
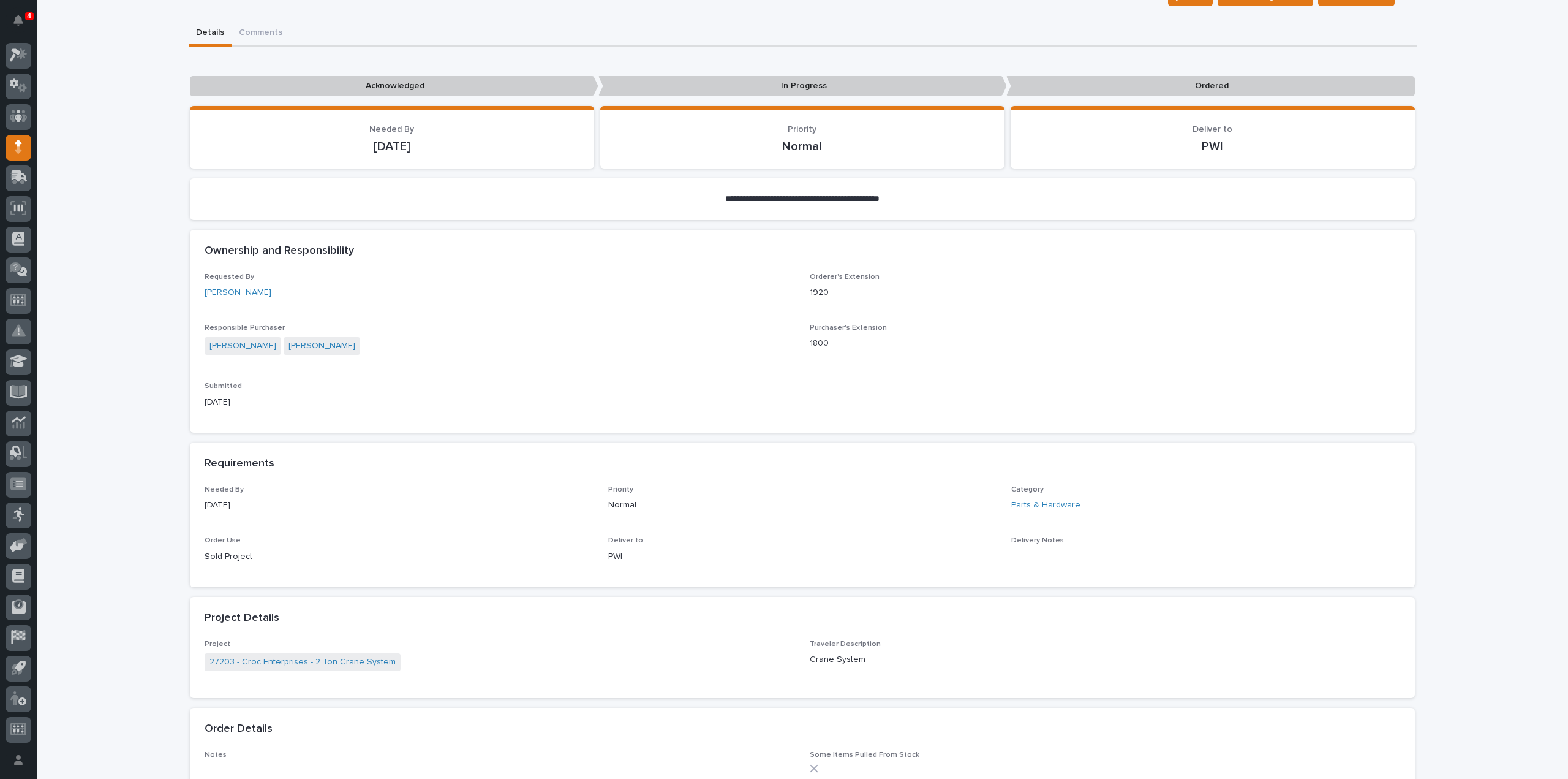
scroll to position [368, 0]
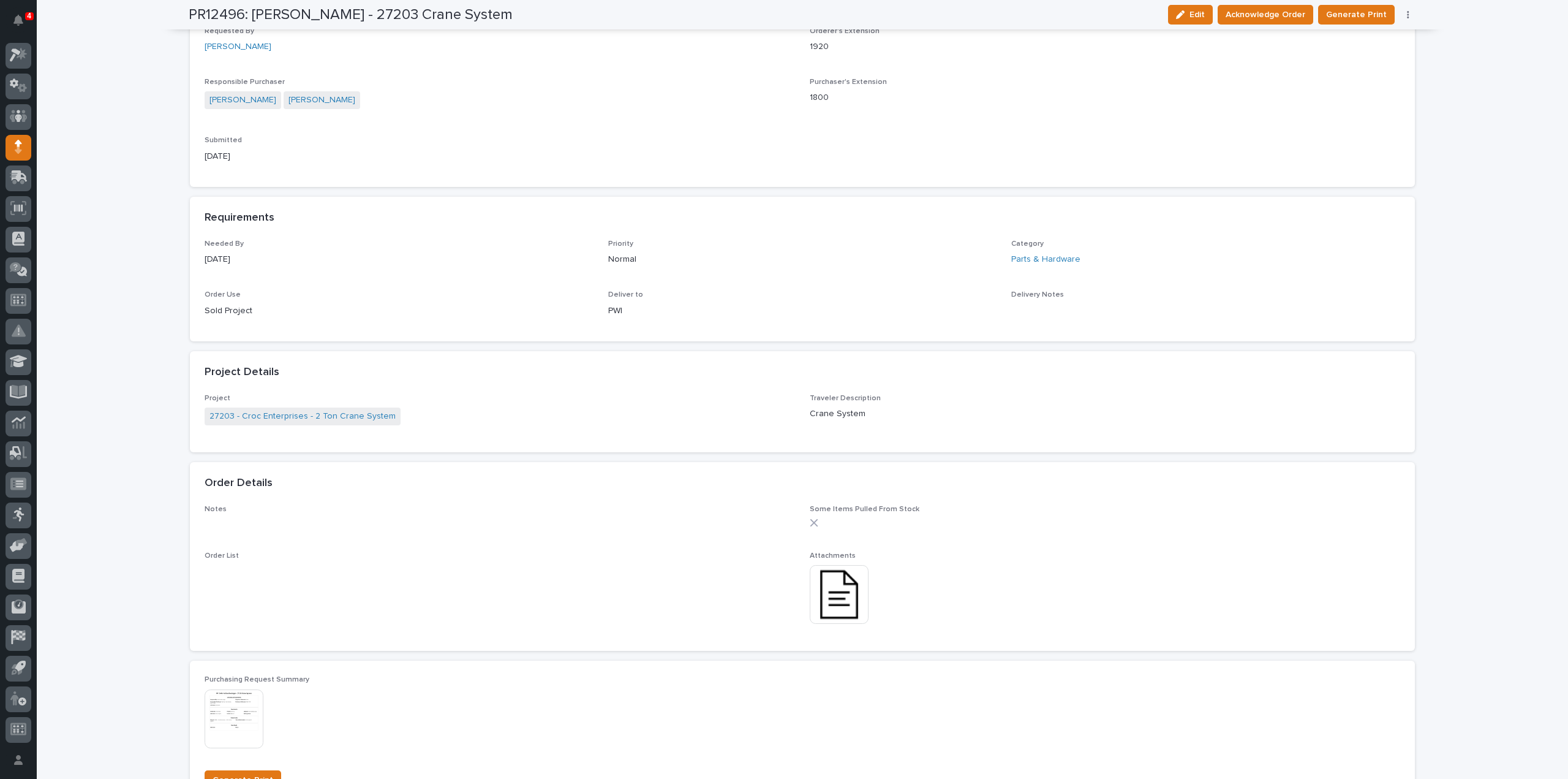
click at [829, 604] on img at bounding box center [839, 594] width 59 height 59
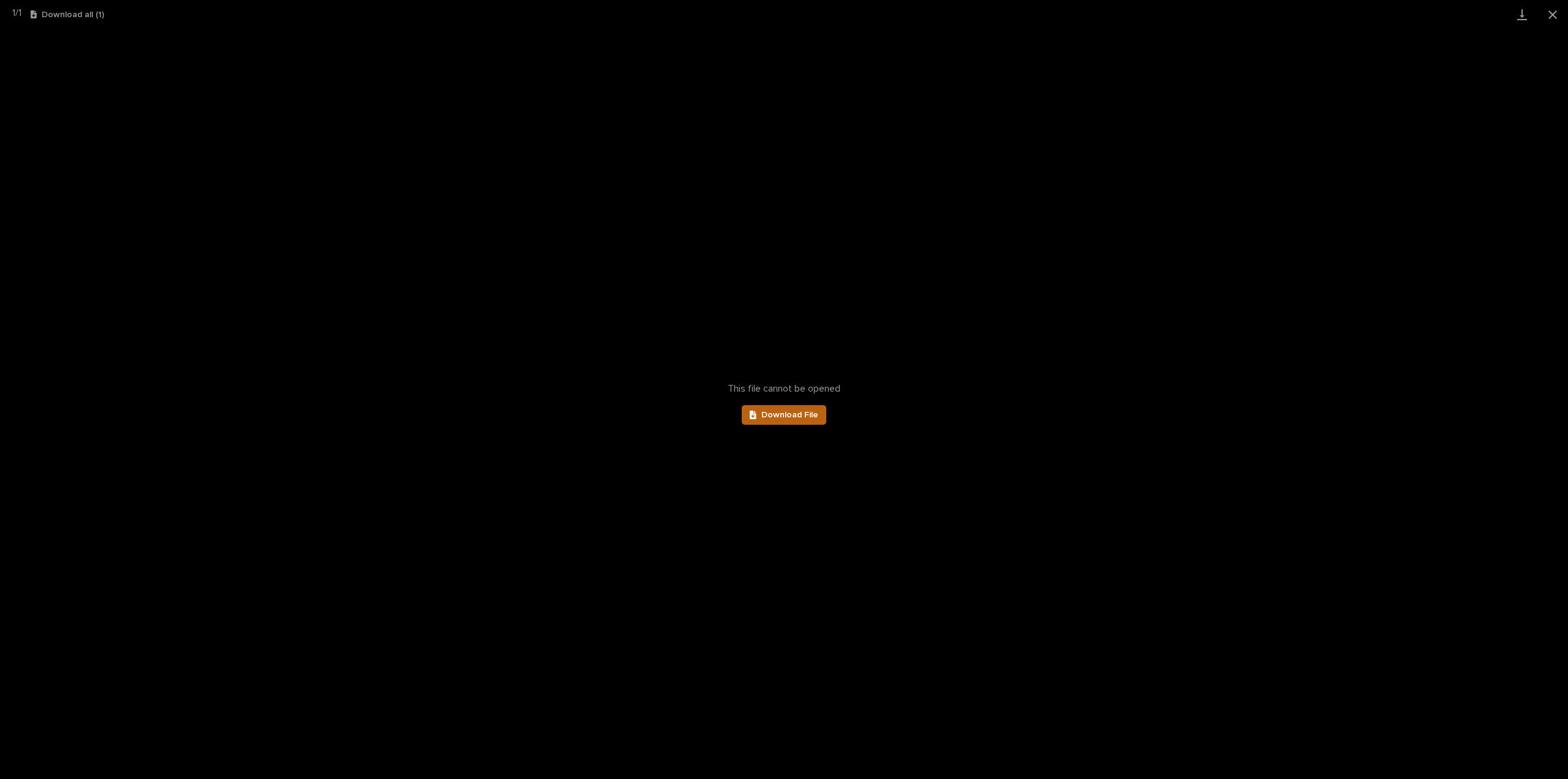
click at [793, 416] on span "Download File" at bounding box center [789, 415] width 57 height 9
click at [1524, 15] on link "Download" at bounding box center [1522, 14] width 31 height 29
click at [1553, 14] on button "Close gallery" at bounding box center [1552, 14] width 31 height 29
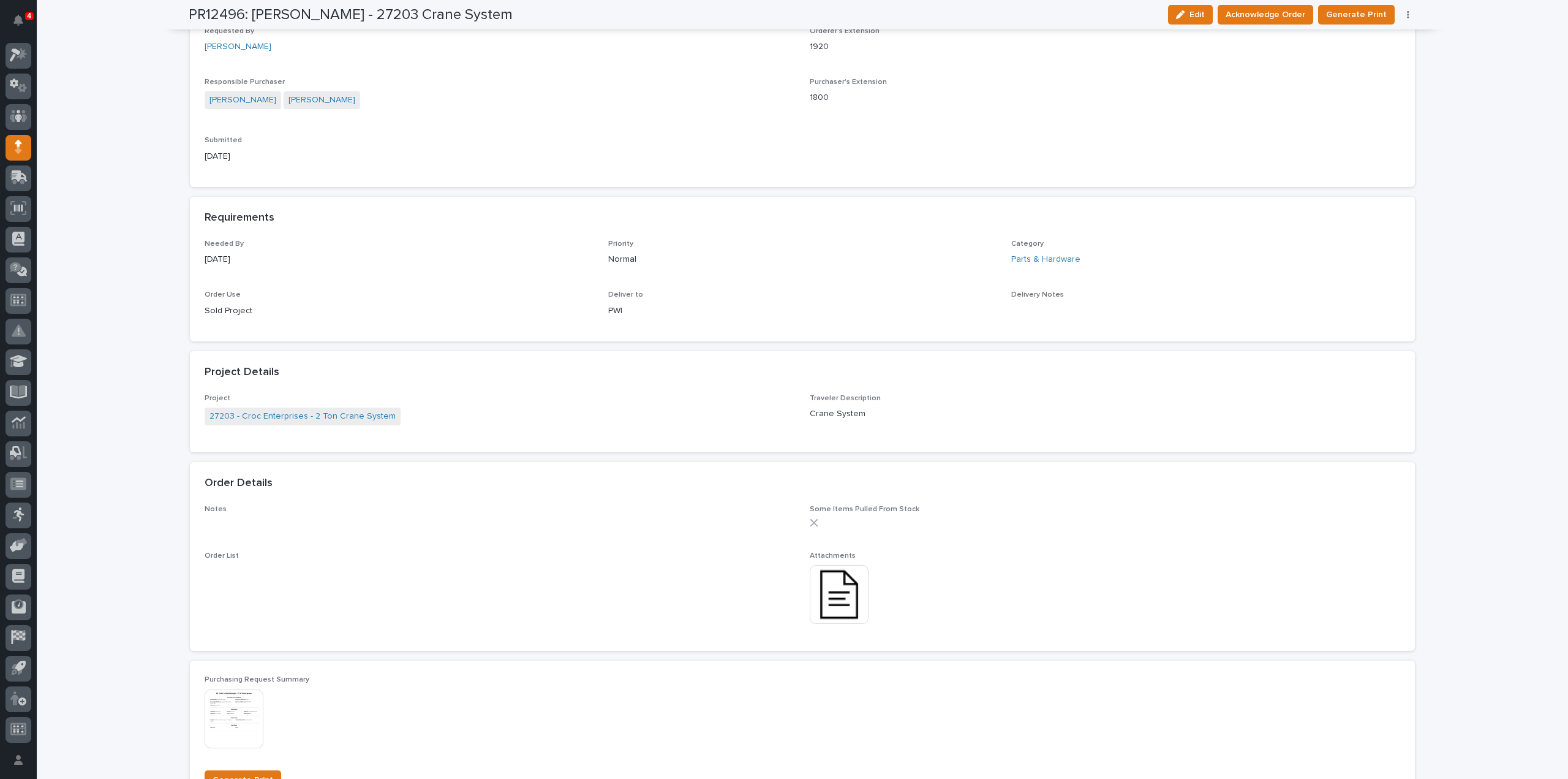
scroll to position [0, 0]
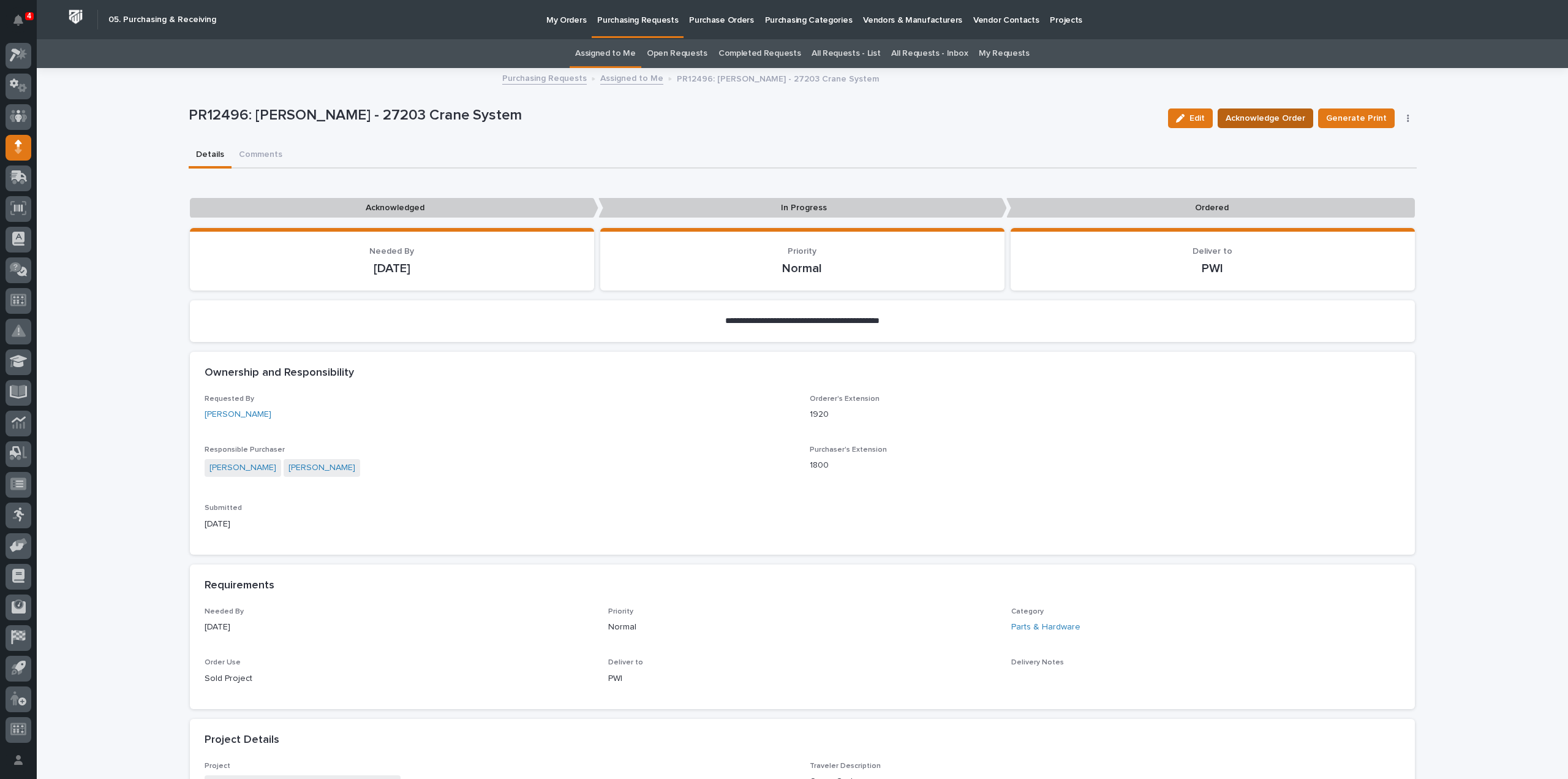
click at [1263, 120] on span "Acknowledge Order" at bounding box center [1266, 118] width 80 height 15
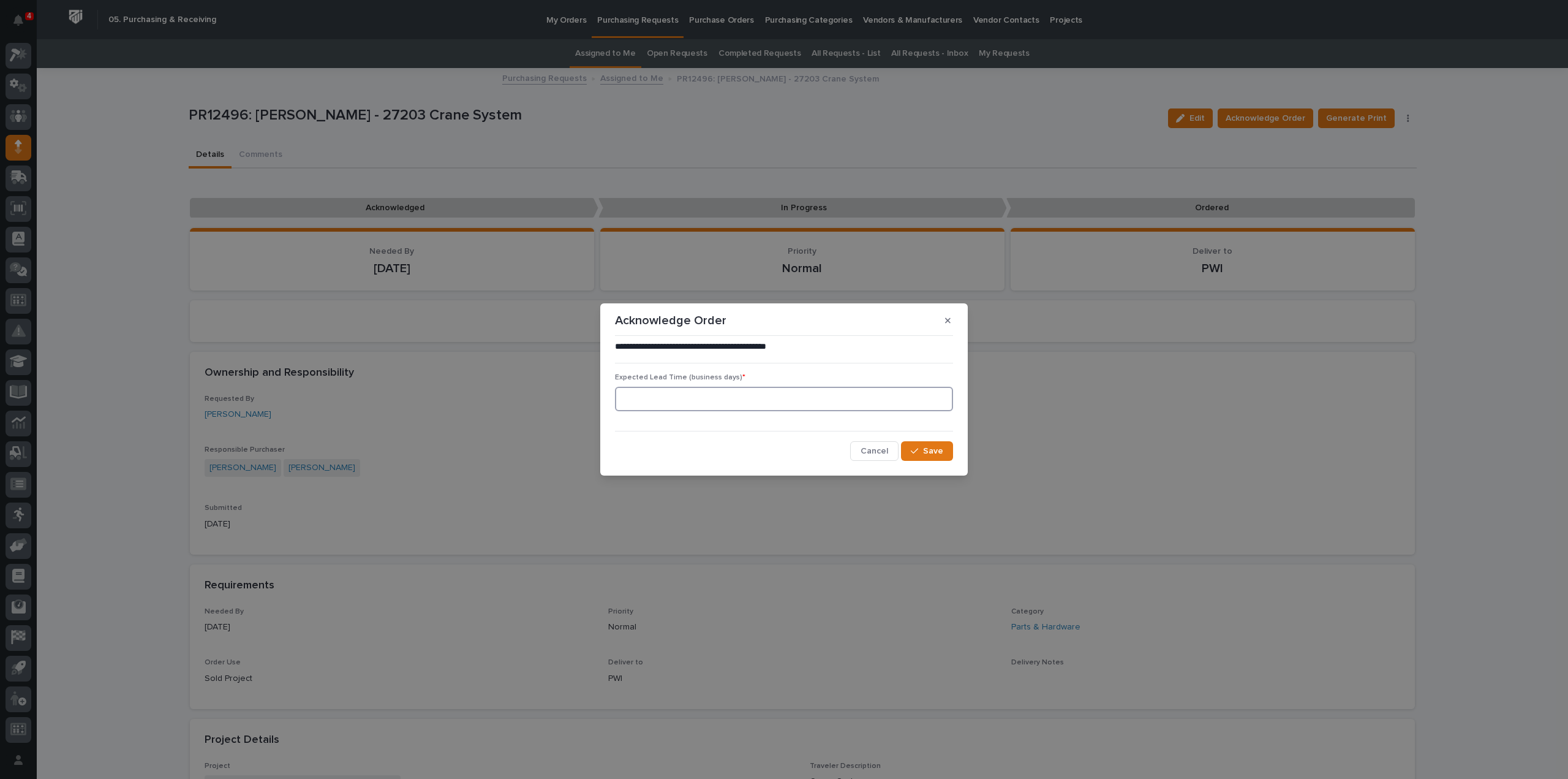
click at [854, 409] on input at bounding box center [784, 398] width 338 height 24
click at [825, 410] on input at bounding box center [784, 398] width 338 height 24
click at [949, 317] on icon "button" at bounding box center [948, 321] width 5 height 9
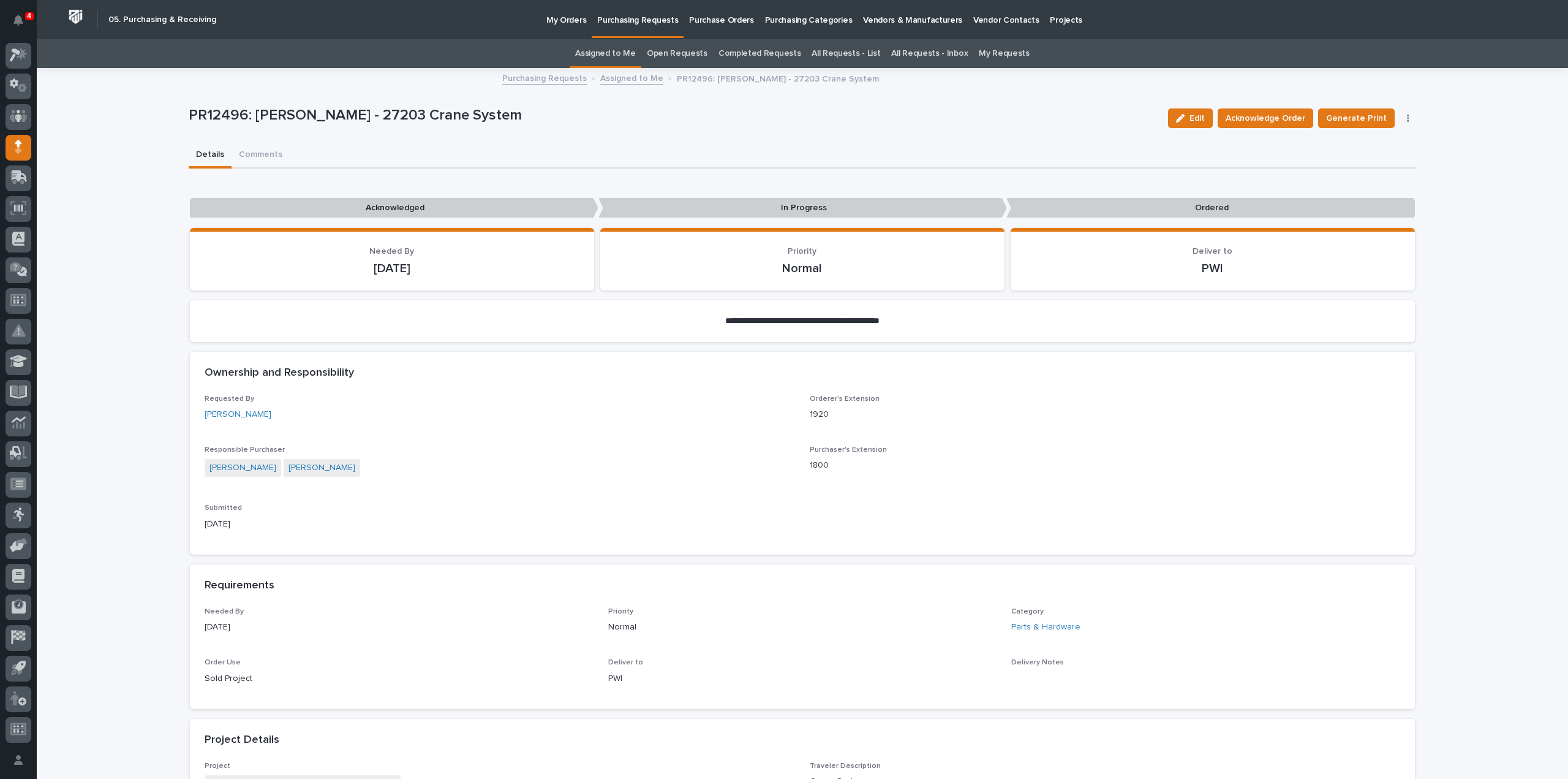
click at [1518, 226] on div "**********" at bounding box center [802, 723] width 1531 height 1308
click at [1279, 117] on span "Acknowledge Order" at bounding box center [1266, 118] width 80 height 15
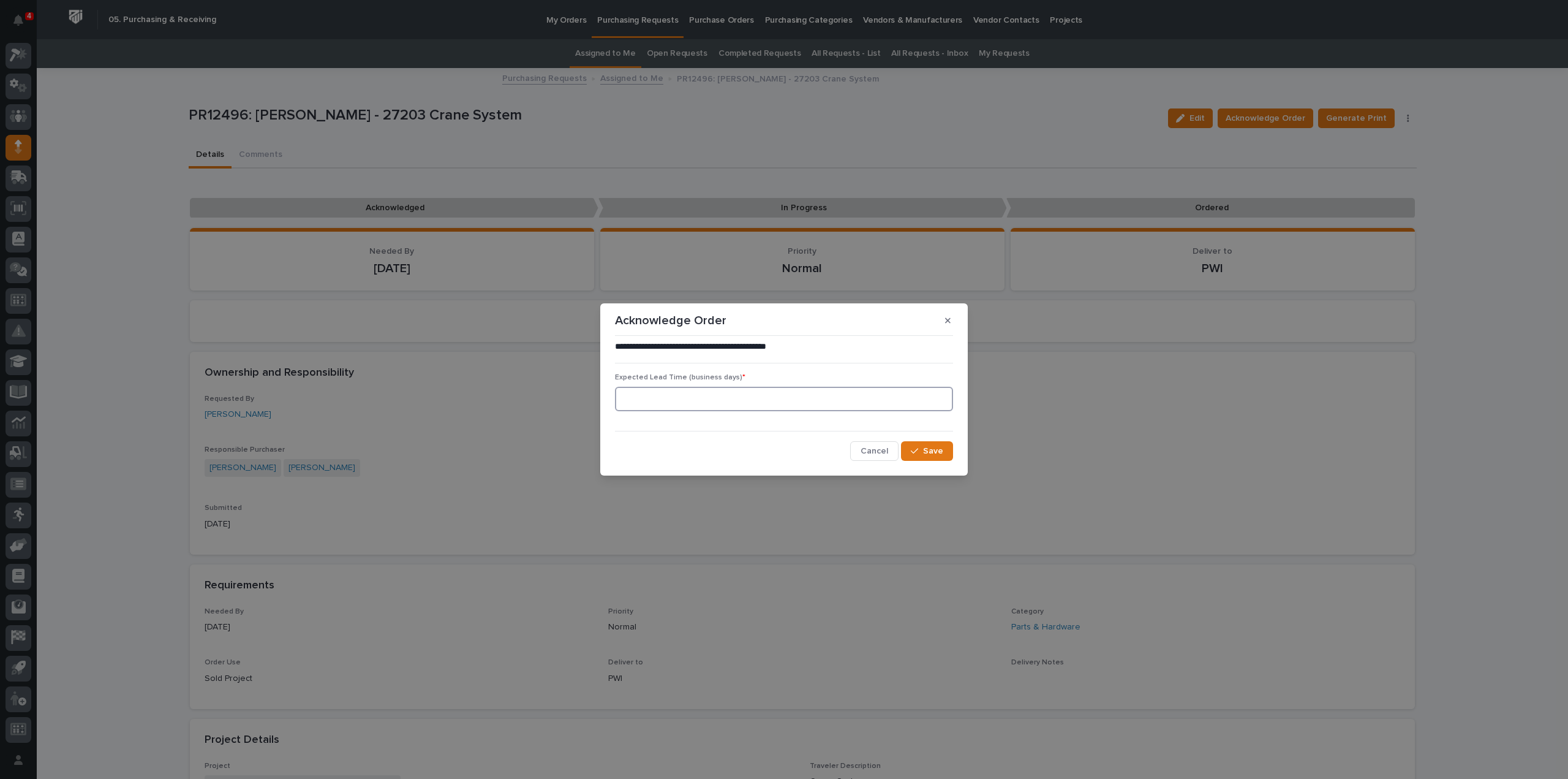
click at [715, 398] on input at bounding box center [784, 398] width 338 height 24
type input "0"
click at [920, 455] on div "button" at bounding box center [917, 451] width 13 height 9
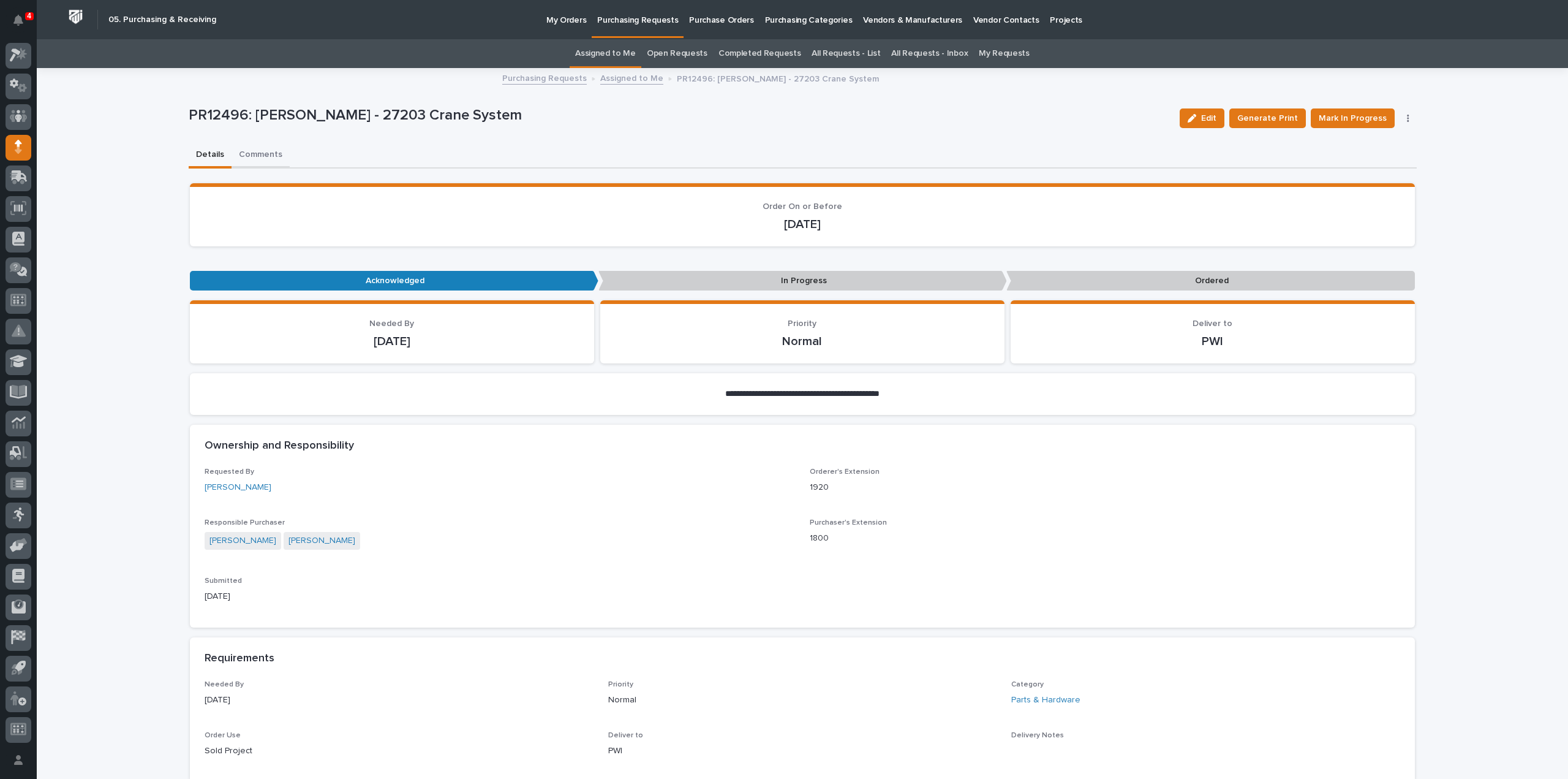
click at [255, 154] on button "Comments" at bounding box center [261, 155] width 58 height 26
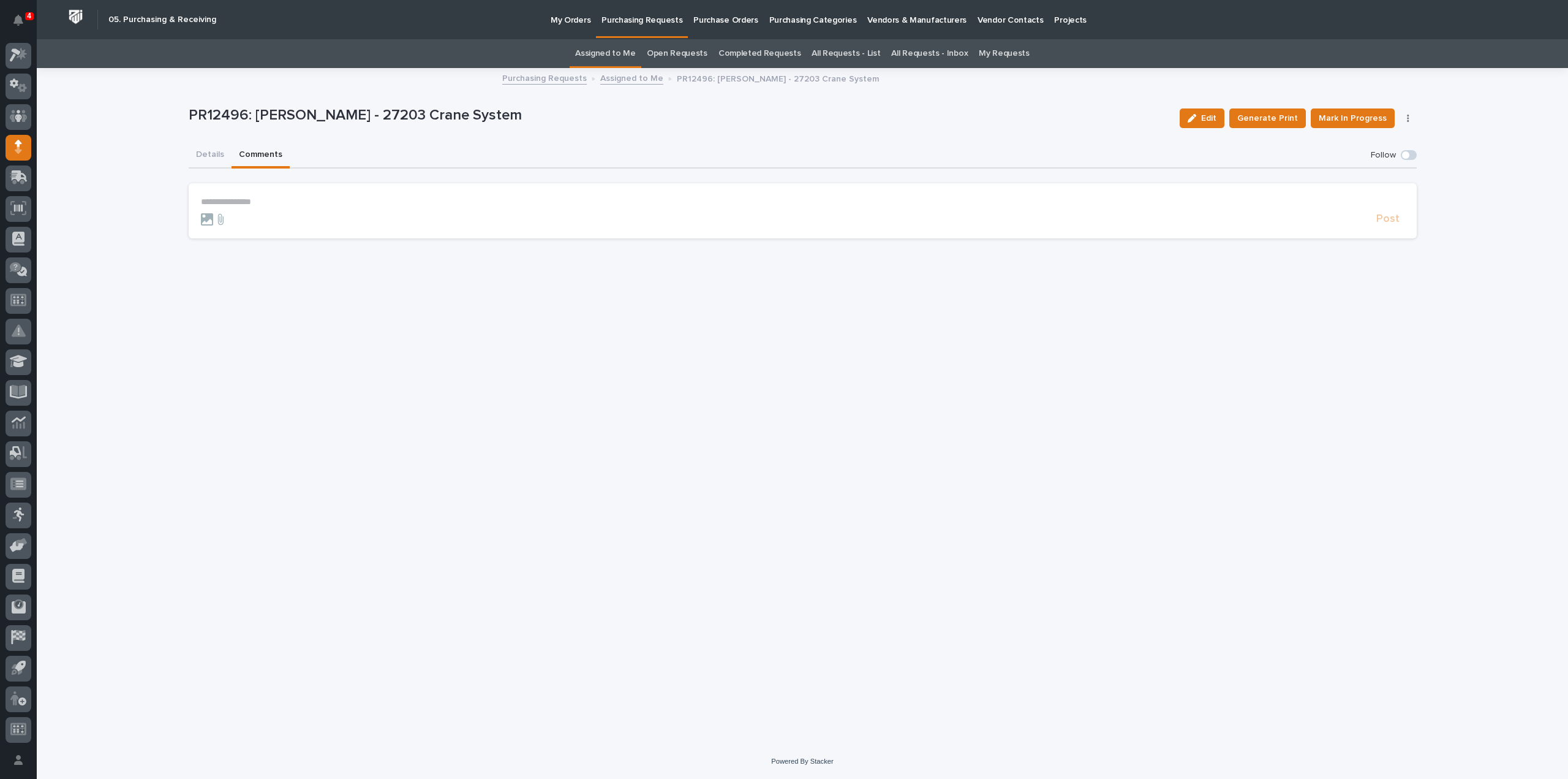
click at [266, 204] on p "**********" at bounding box center [803, 201] width 1204 height 10
click at [241, 224] on button "[PERSON_NAME]" at bounding box center [239, 220] width 72 height 13
click at [257, 204] on p "**********" at bounding box center [803, 203] width 1204 height 13
click at [1387, 226] on span "Post" at bounding box center [1388, 225] width 23 height 14
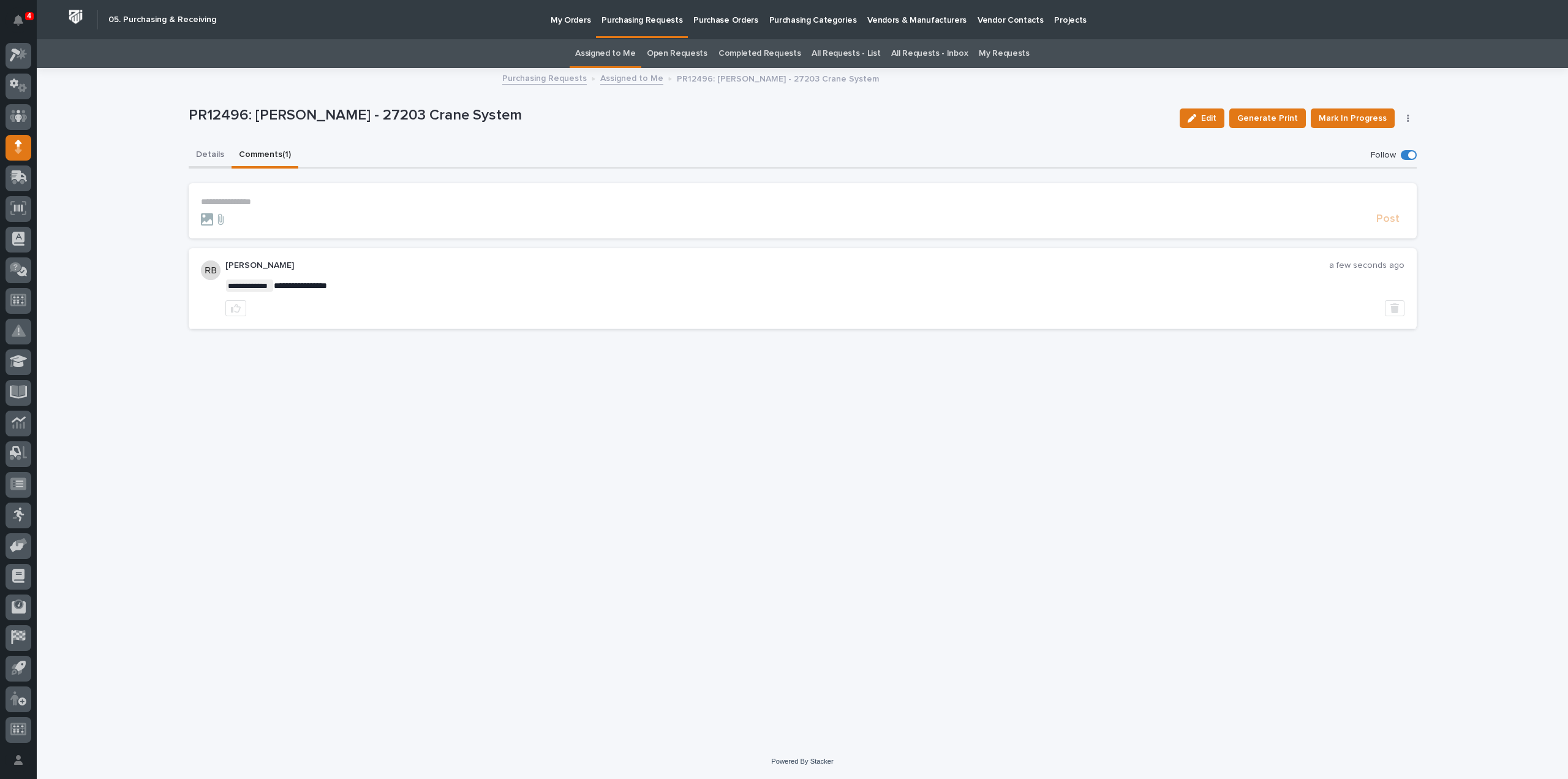
click at [206, 155] on button "Details" at bounding box center [210, 155] width 43 height 26
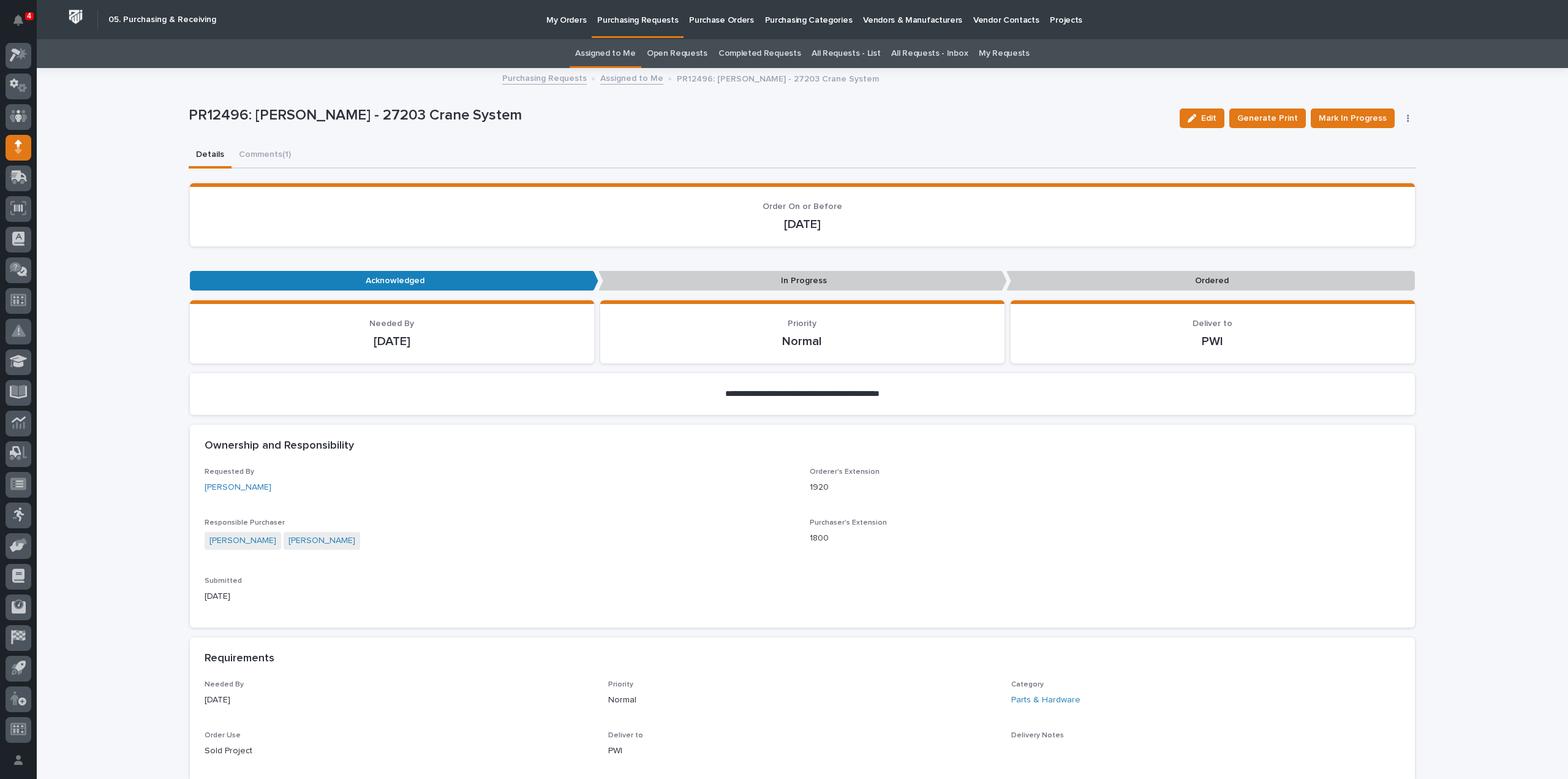
click at [626, 57] on link "Assigned to Me" at bounding box center [605, 53] width 60 height 29
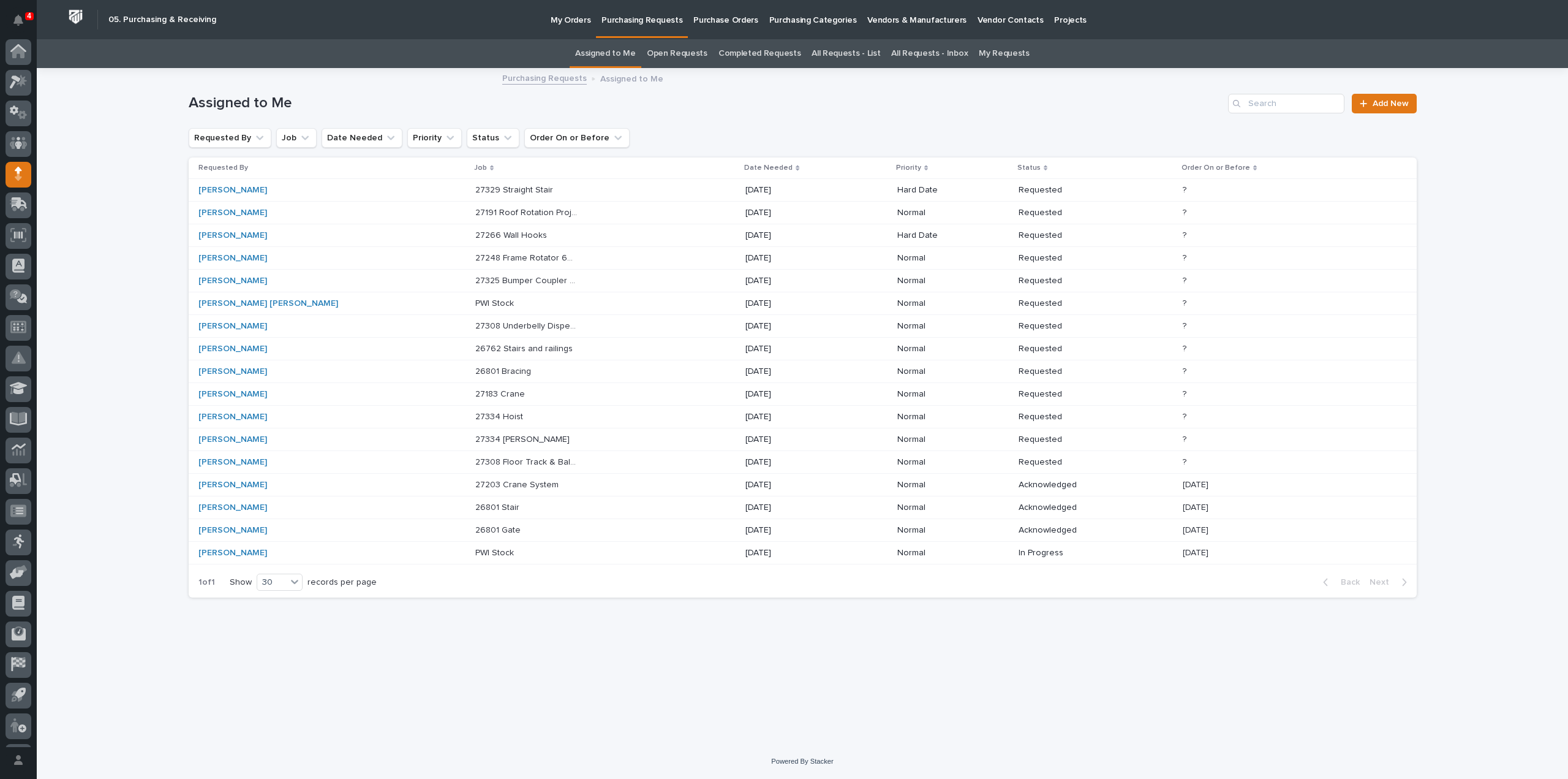
scroll to position [27, 0]
click at [477, 455] on p "27308 Floor Track & Ball Hitch Rotator" at bounding box center [528, 461] width 105 height 13
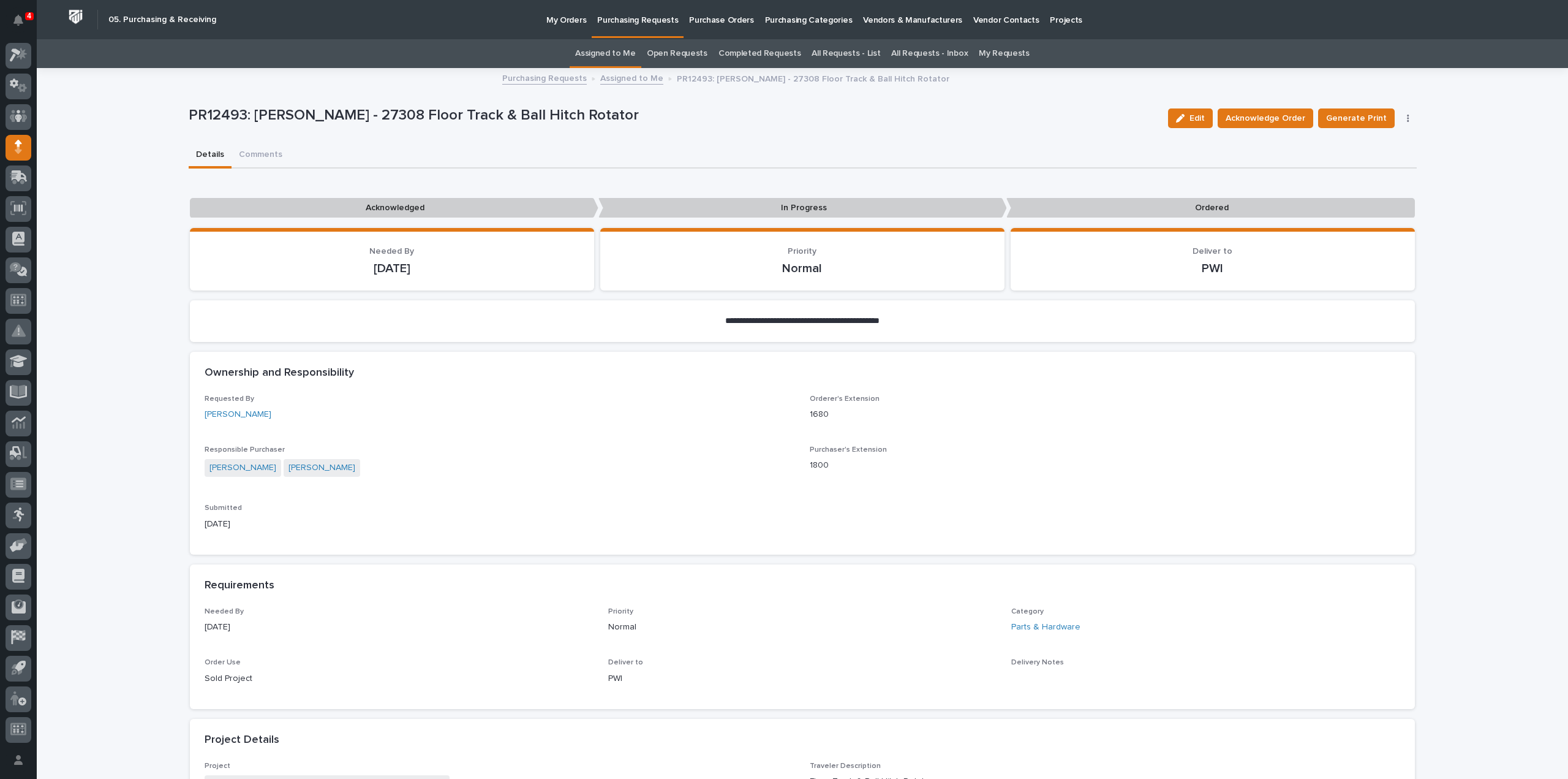
scroll to position [491, 0]
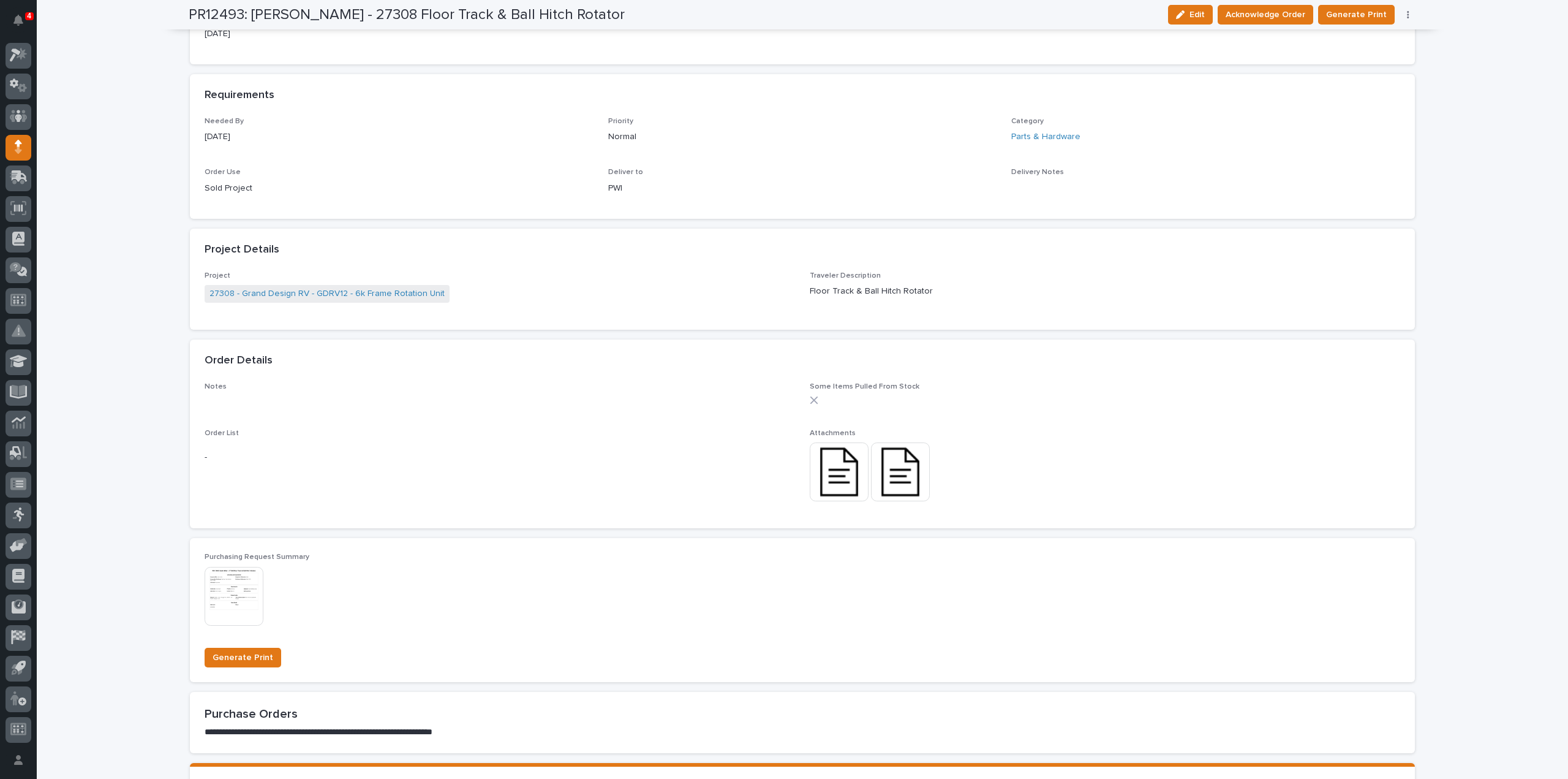
click at [845, 481] on img at bounding box center [839, 472] width 59 height 59
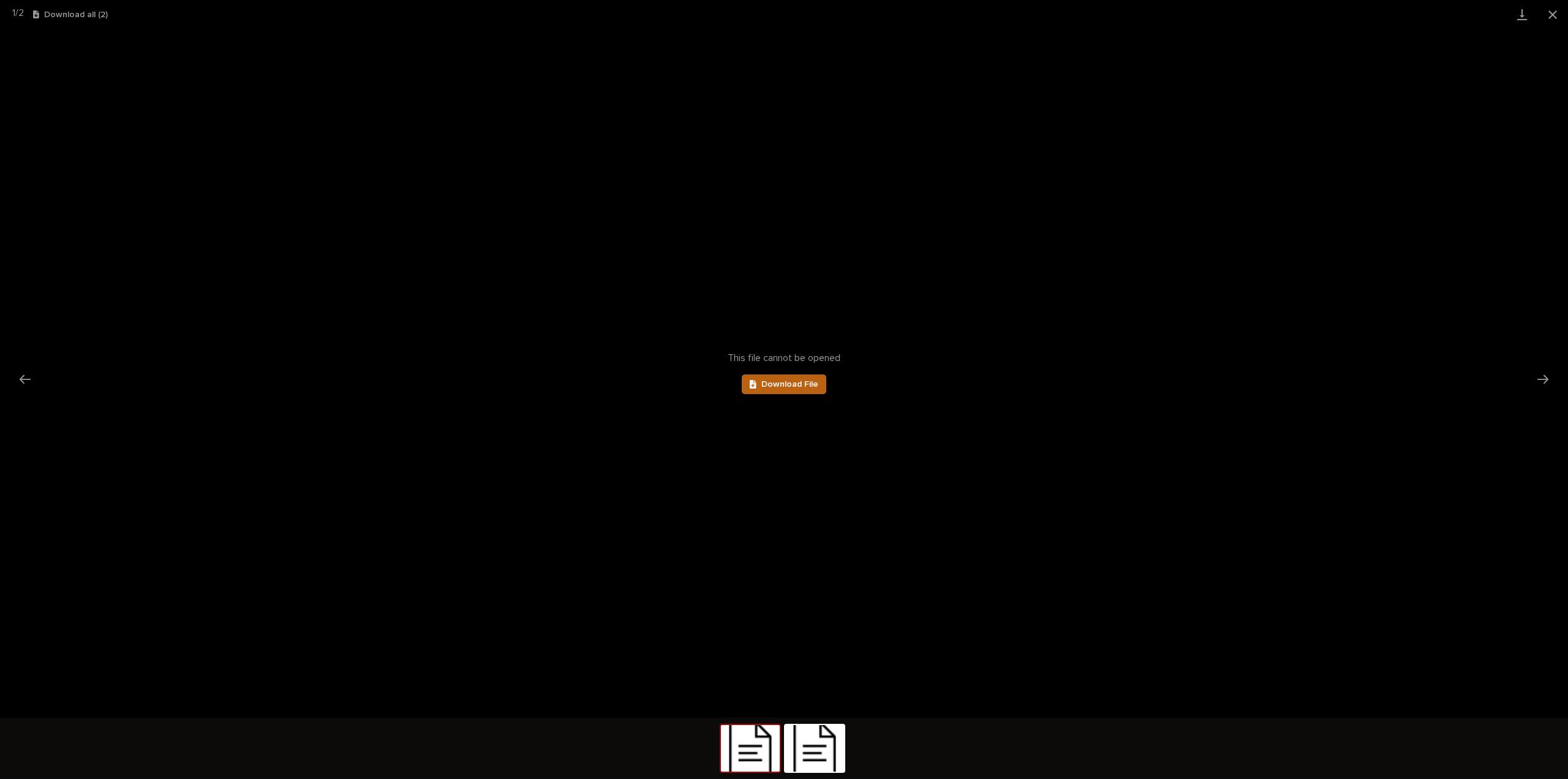
click at [803, 392] on link "Download File" at bounding box center [784, 384] width 85 height 20
click at [1542, 379] on button "Next slide" at bounding box center [1543, 379] width 26 height 24
click at [787, 388] on span "Download File" at bounding box center [789, 384] width 57 height 9
click at [1550, 18] on button "Close gallery" at bounding box center [1552, 14] width 31 height 29
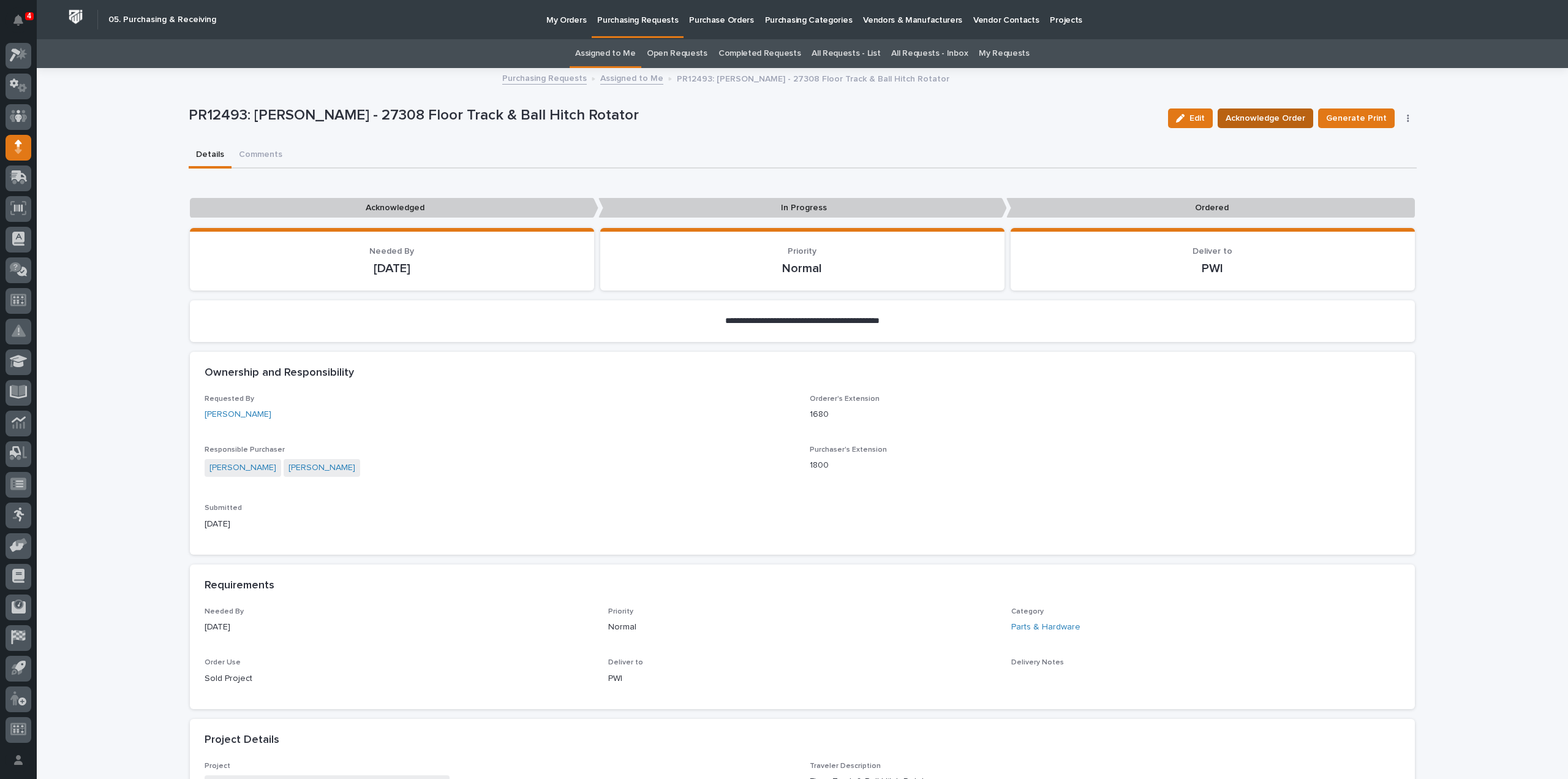
click at [1255, 123] on span "Acknowledge Order" at bounding box center [1266, 118] width 80 height 15
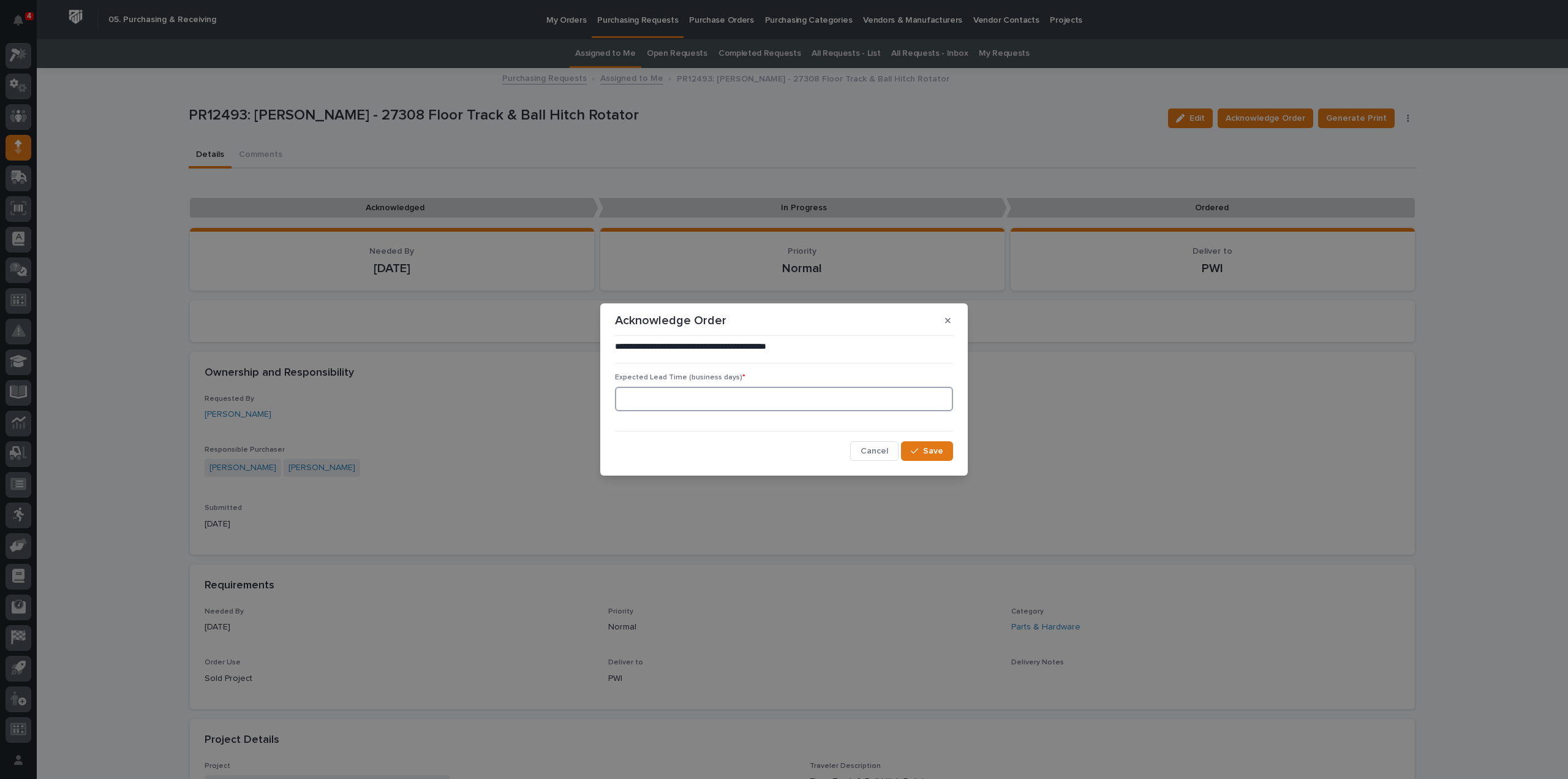
click at [674, 402] on input at bounding box center [784, 398] width 338 height 24
type input "0"
click at [923, 451] on div "button" at bounding box center [917, 451] width 13 height 9
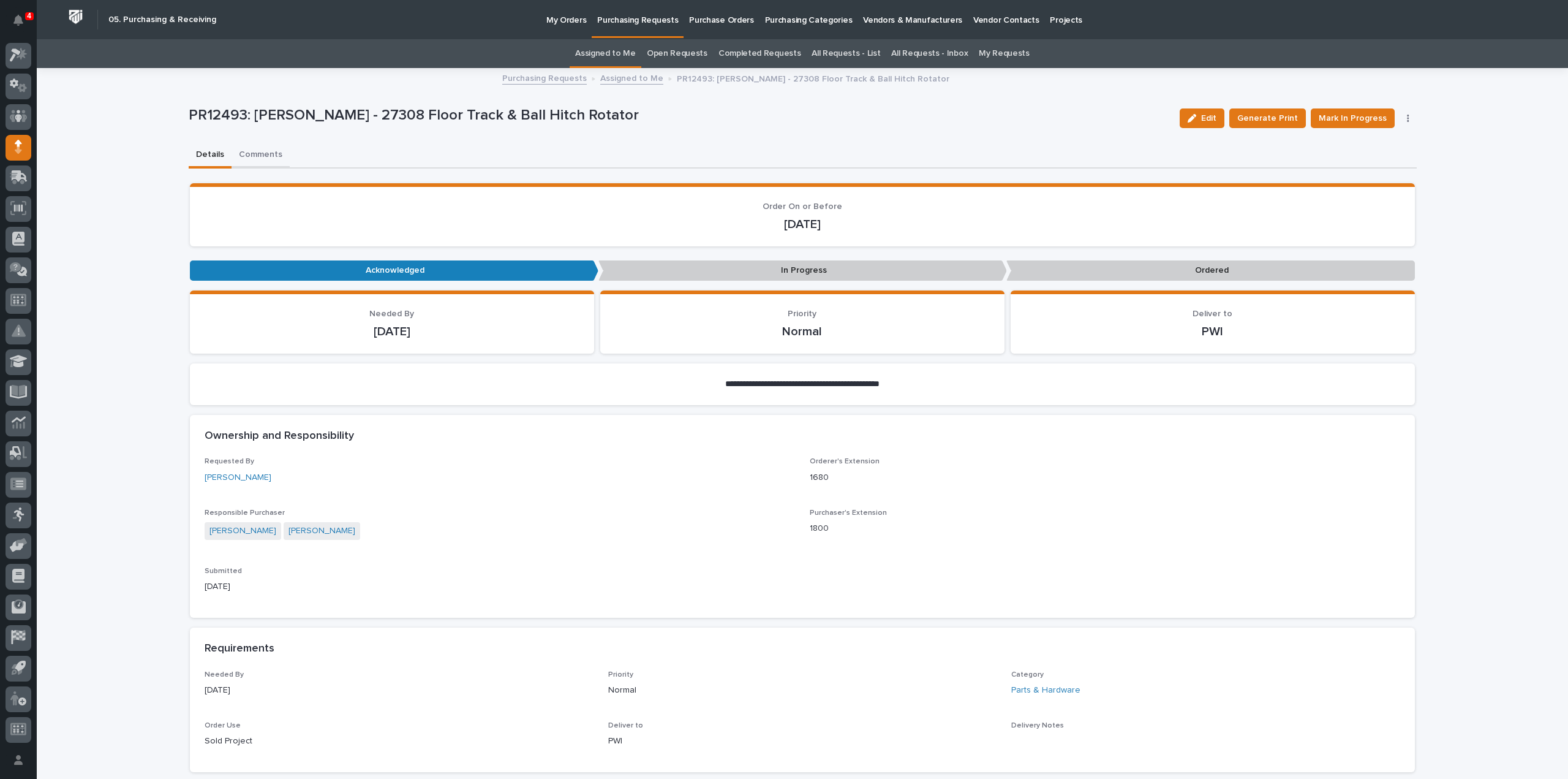
click at [261, 156] on button "Comments" at bounding box center [261, 155] width 58 height 26
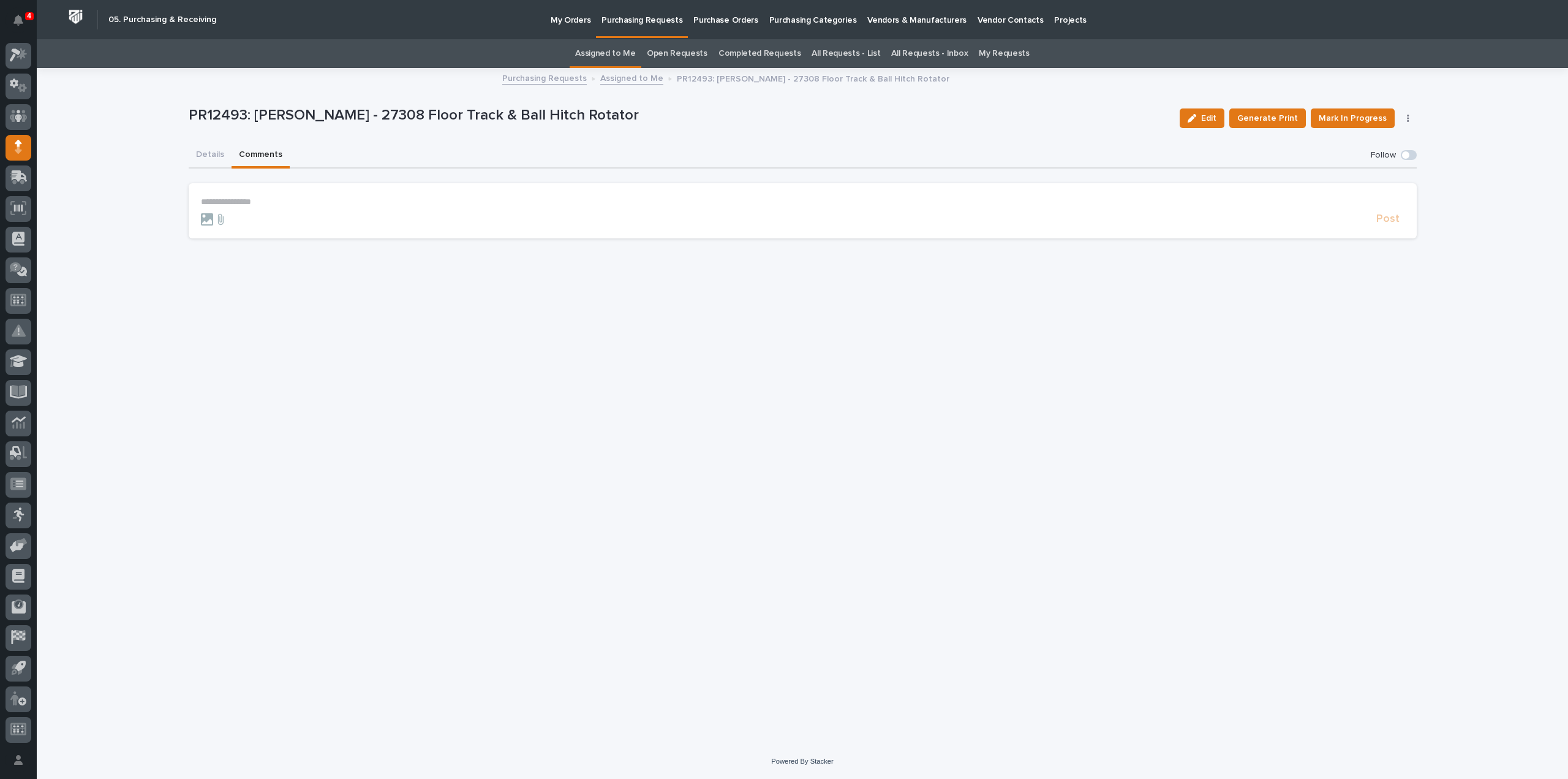
click at [260, 198] on p "**********" at bounding box center [803, 201] width 1204 height 10
click at [247, 223] on button "[PERSON_NAME]" at bounding box center [239, 220] width 72 height 13
click at [257, 206] on p "**********" at bounding box center [803, 203] width 1204 height 13
click at [1378, 223] on span "Post" at bounding box center [1388, 225] width 23 height 14
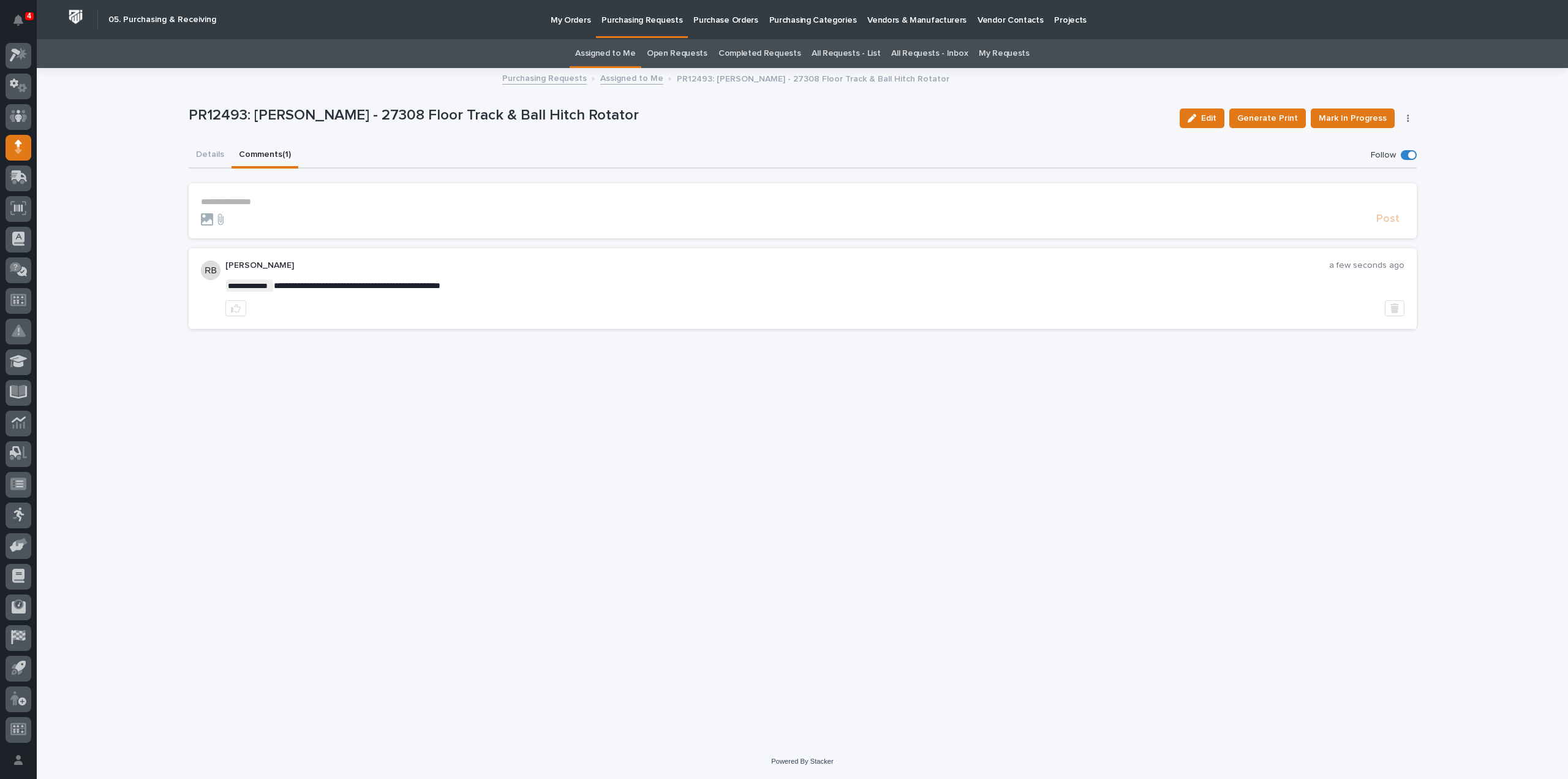
click at [622, 54] on link "Assigned to Me" at bounding box center [605, 53] width 60 height 29
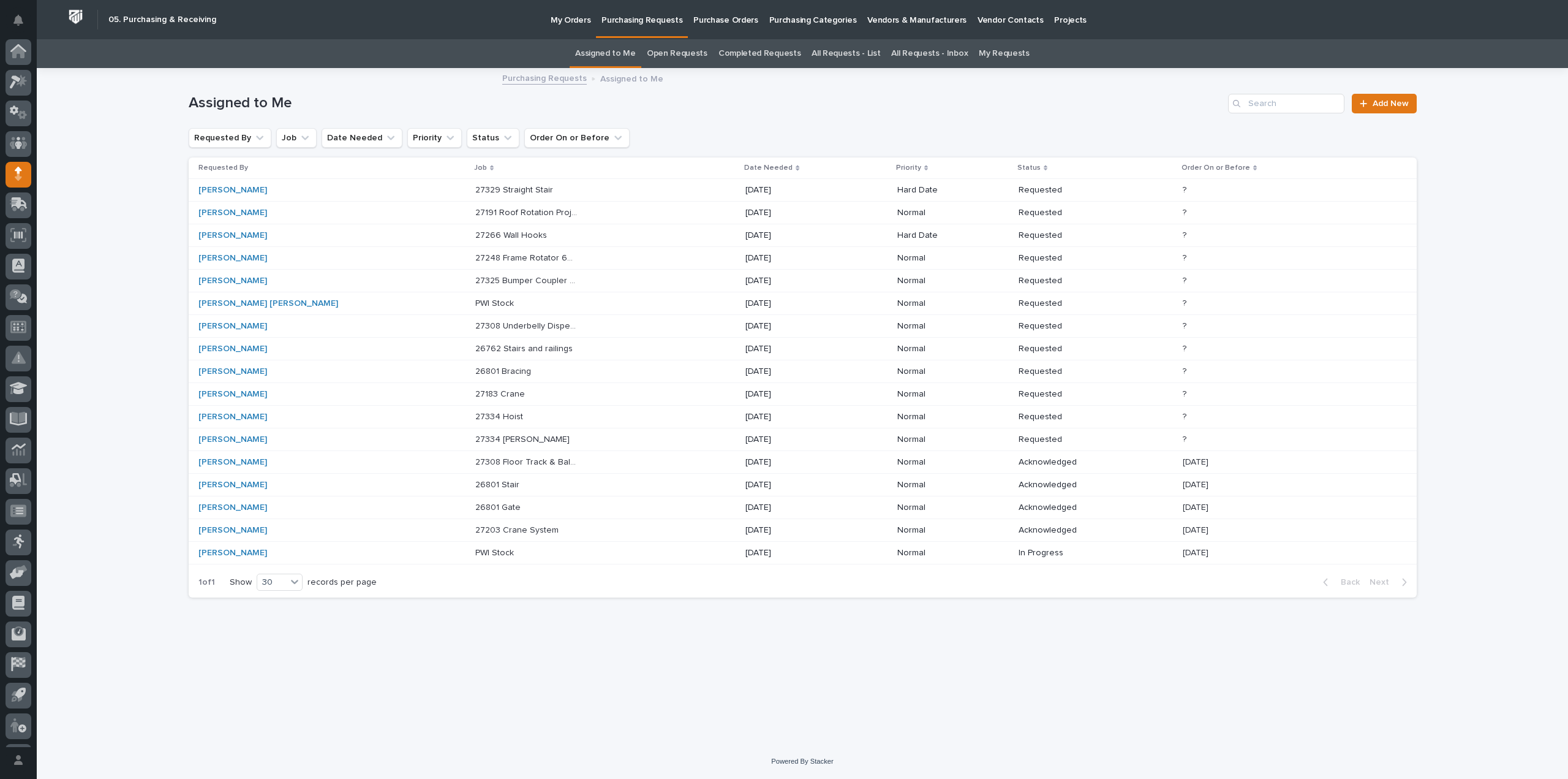
scroll to position [27, 0]
click at [748, 441] on p "[DATE]" at bounding box center [797, 439] width 103 height 10
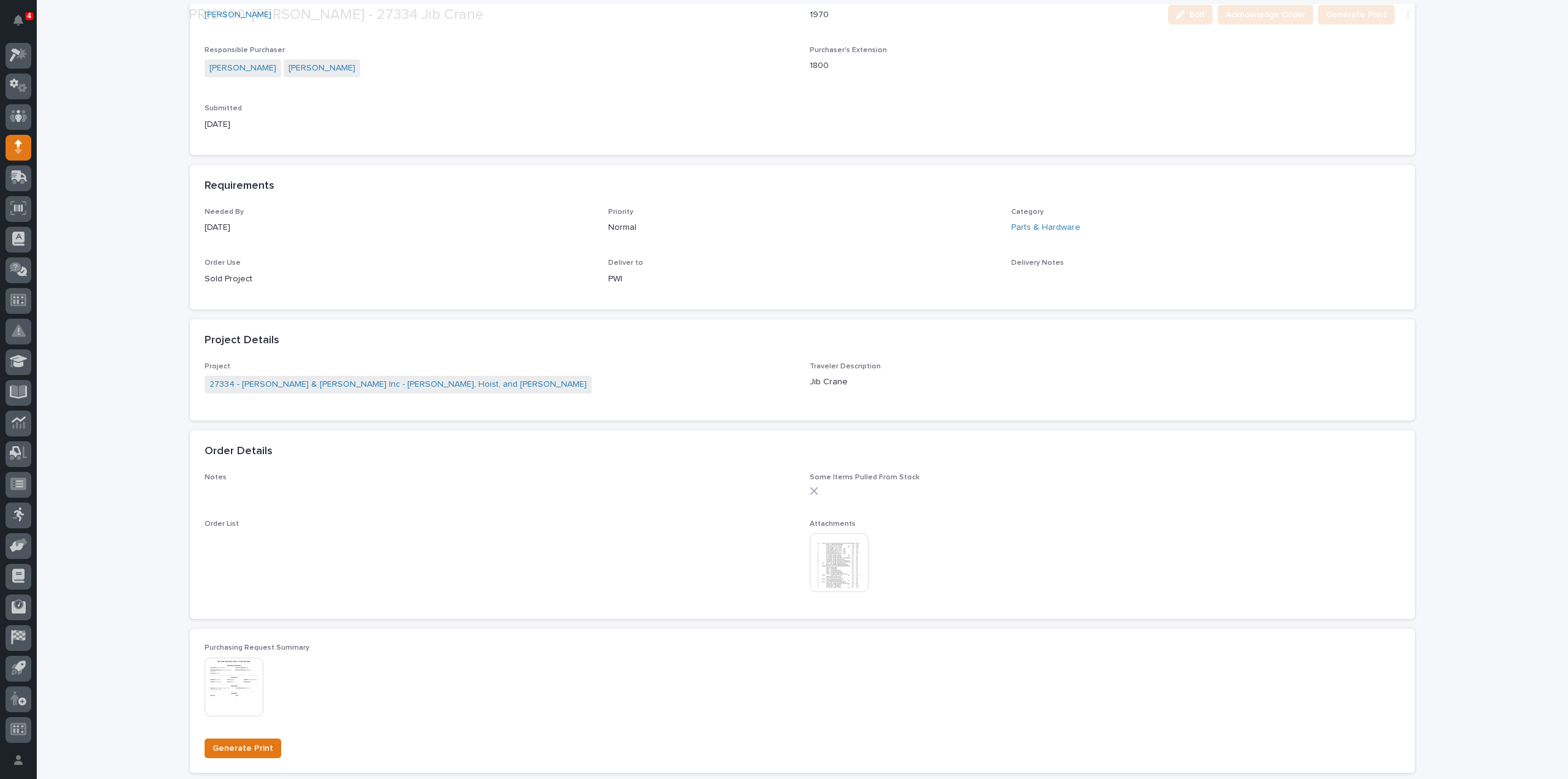
scroll to position [491, 0]
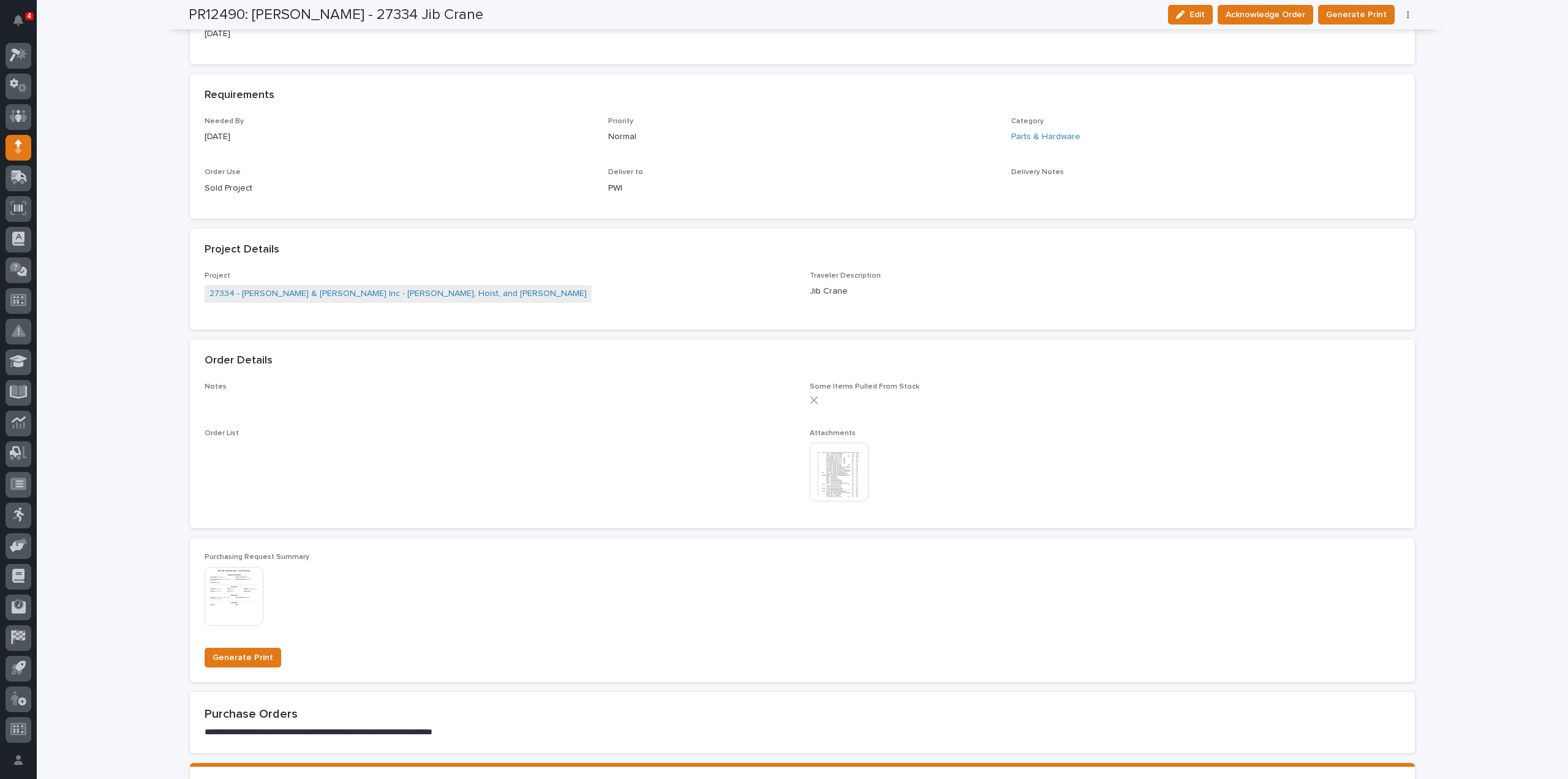
click at [846, 457] on img at bounding box center [839, 472] width 59 height 59
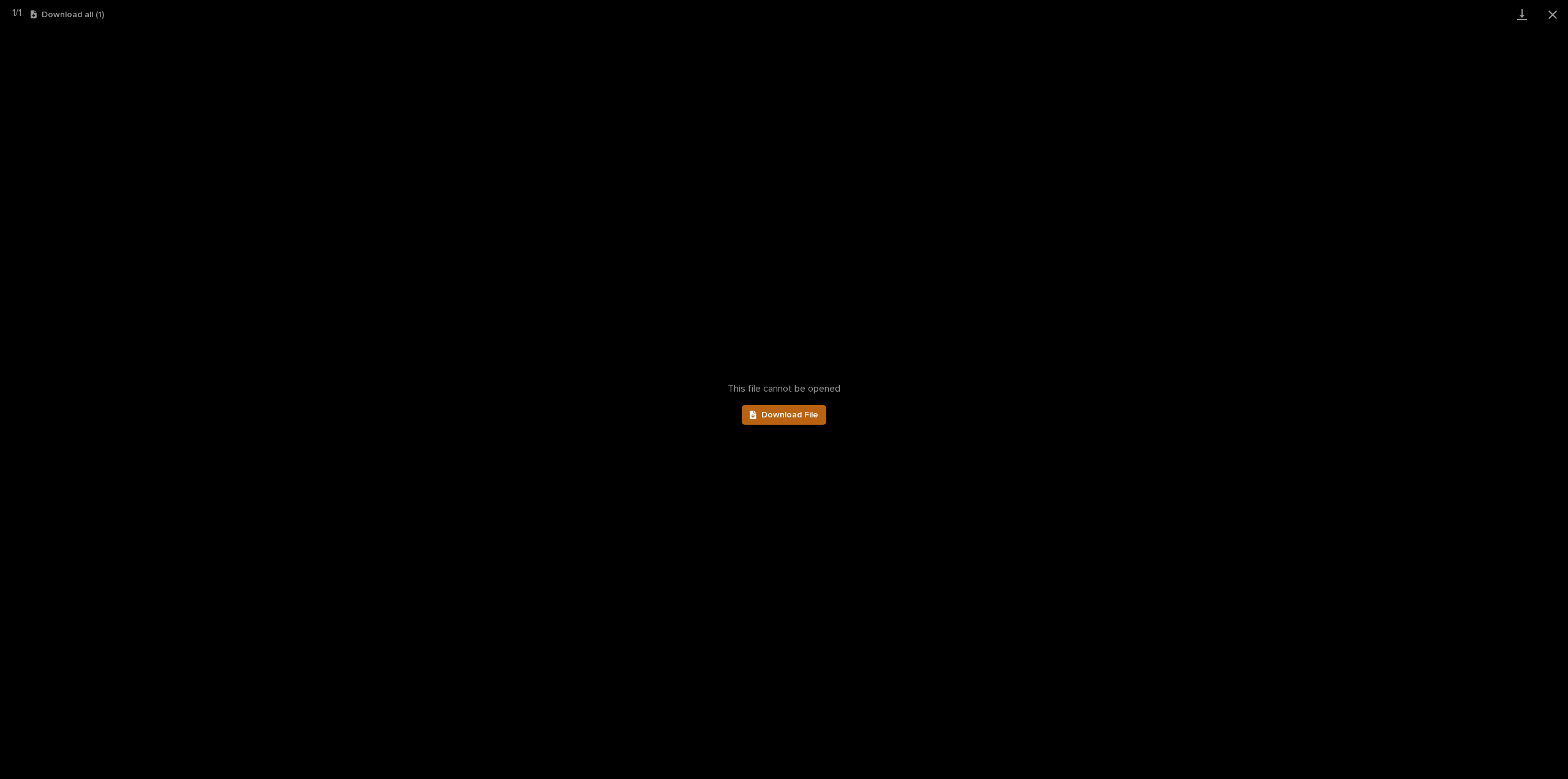
click at [797, 424] on link "Download File" at bounding box center [784, 415] width 85 height 20
click at [1552, 9] on button "Close gallery" at bounding box center [1552, 14] width 31 height 29
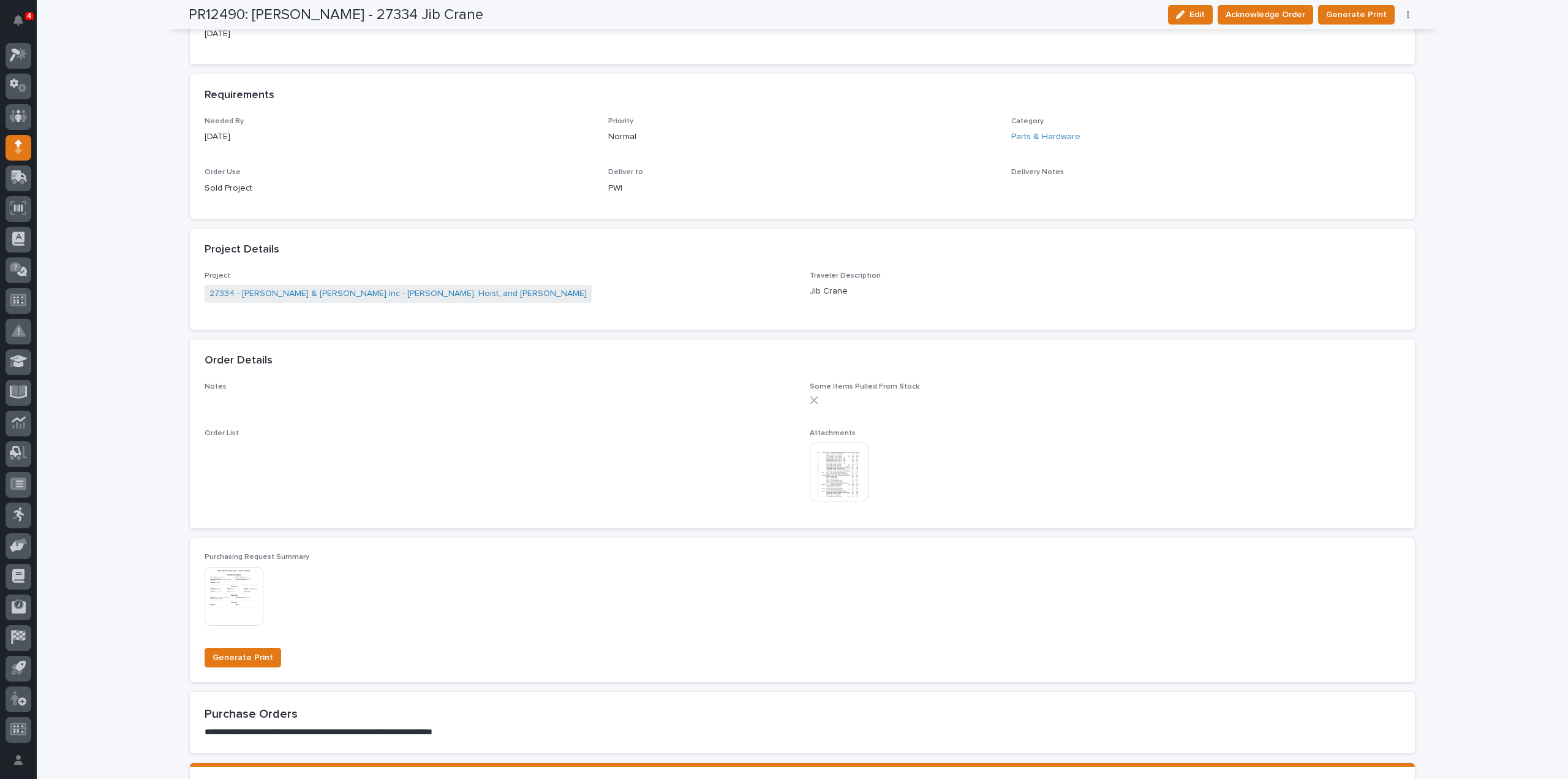
scroll to position [0, 0]
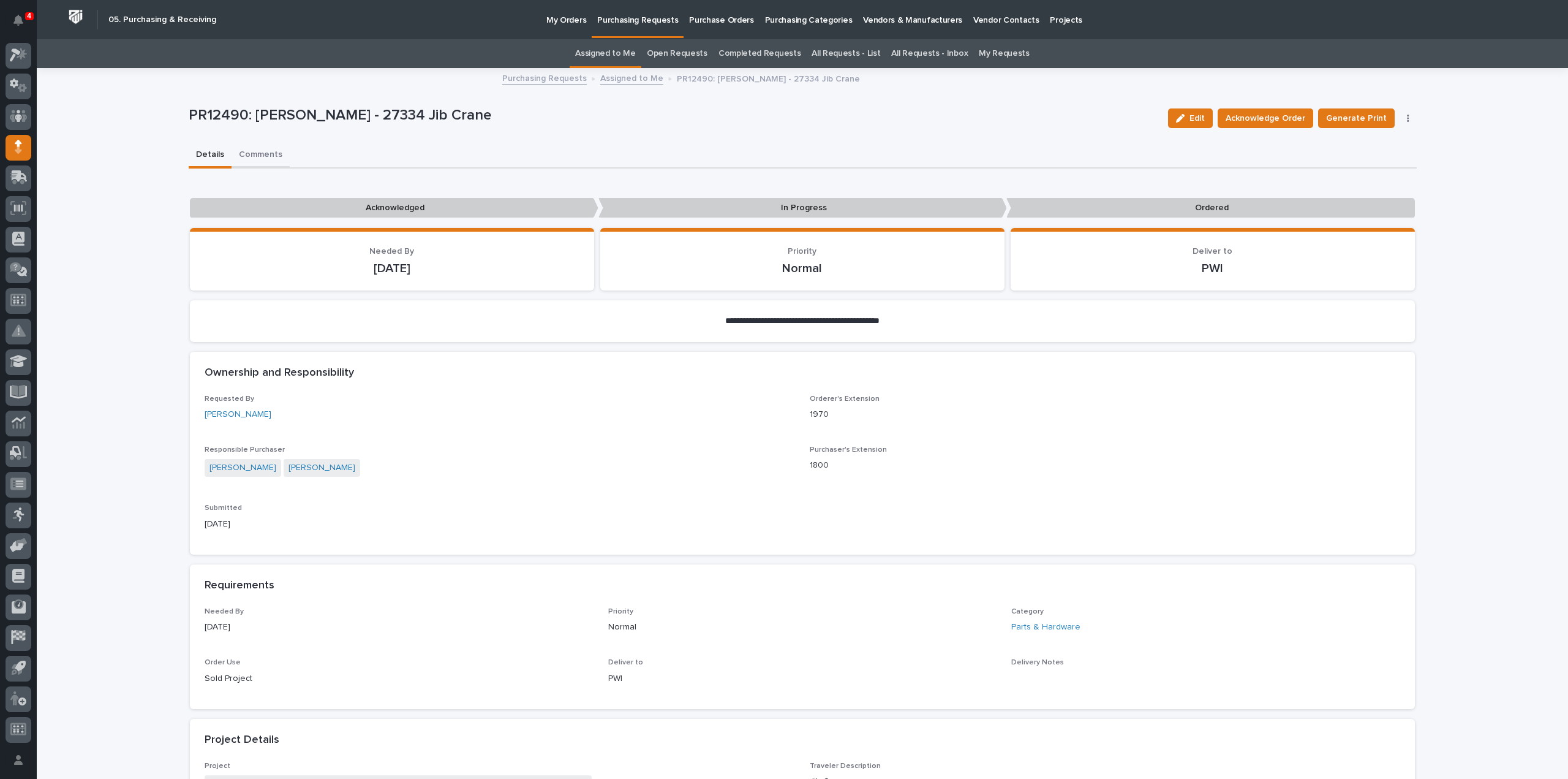
drag, startPoint x: 254, startPoint y: 151, endPoint x: 261, endPoint y: 155, distance: 8.1
click at [254, 151] on button "Comments" at bounding box center [261, 155] width 58 height 26
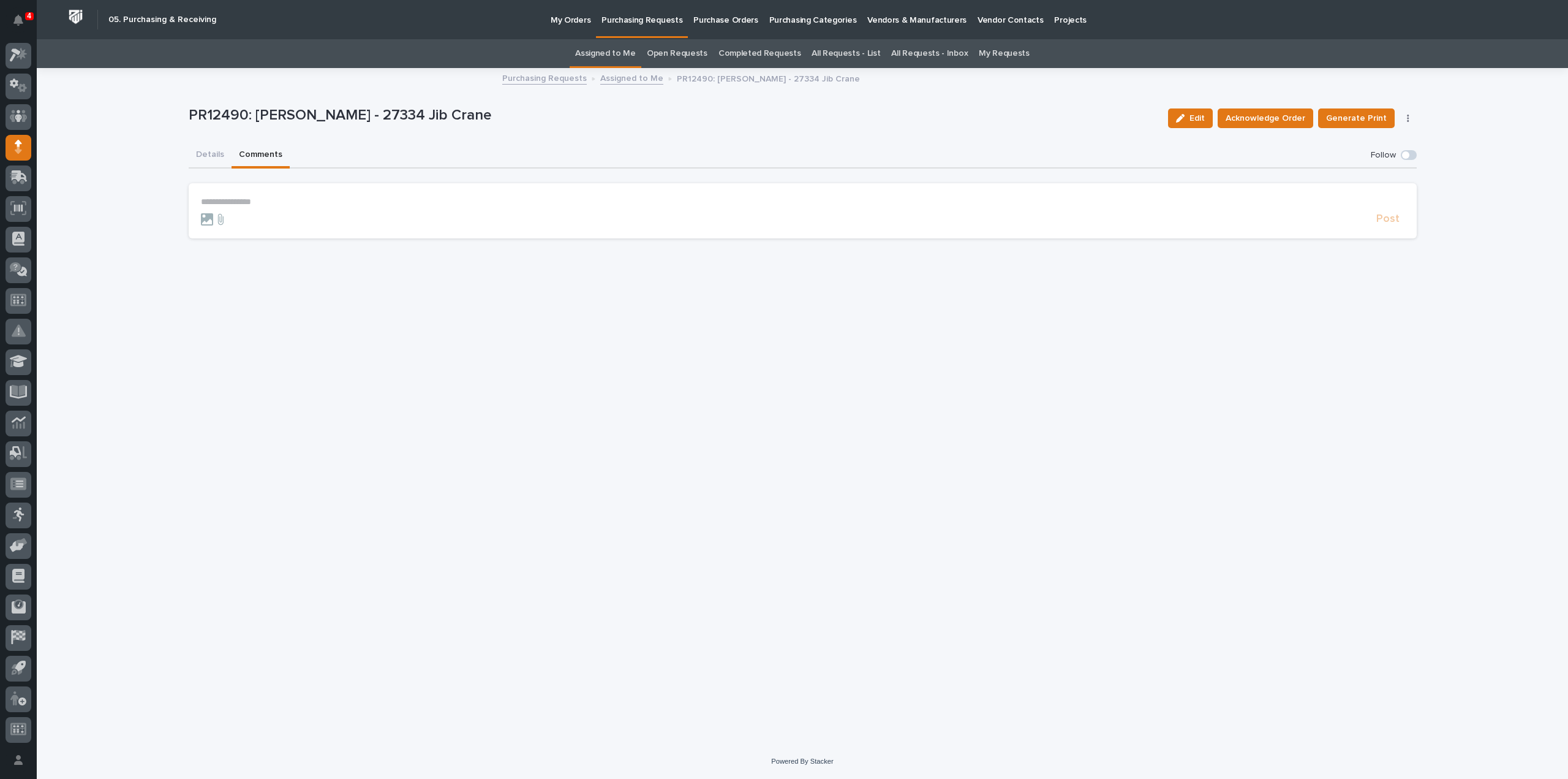
click at [284, 203] on p "**********" at bounding box center [803, 201] width 1204 height 10
click at [233, 223] on span "[PERSON_NAME]" at bounding box center [239, 219] width 69 height 9
click at [258, 206] on p "**********" at bounding box center [803, 203] width 1204 height 13
click at [203, 156] on button "Details" at bounding box center [210, 155] width 43 height 26
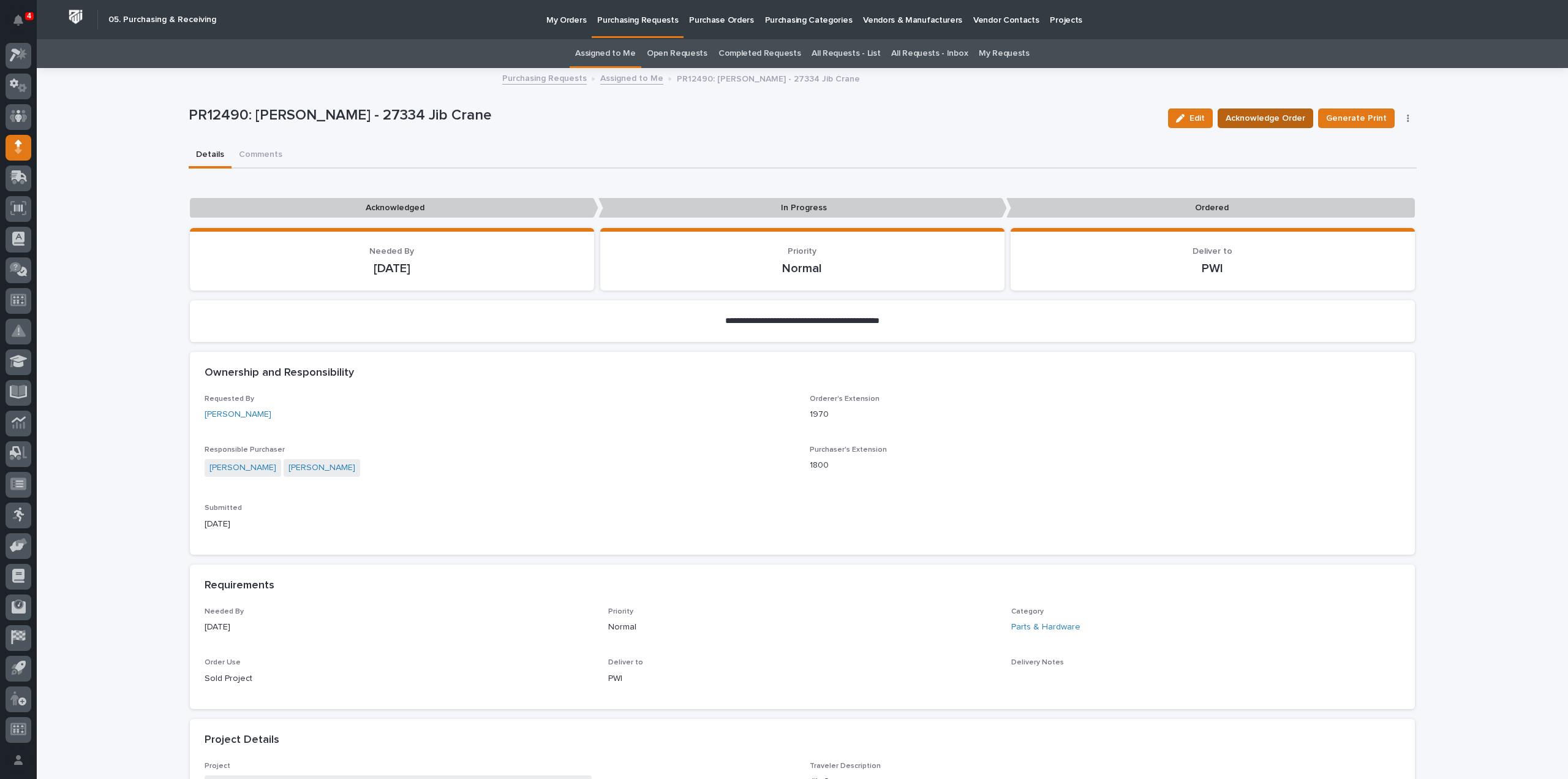
click at [1238, 115] on span "Acknowledge Order" at bounding box center [1266, 118] width 80 height 15
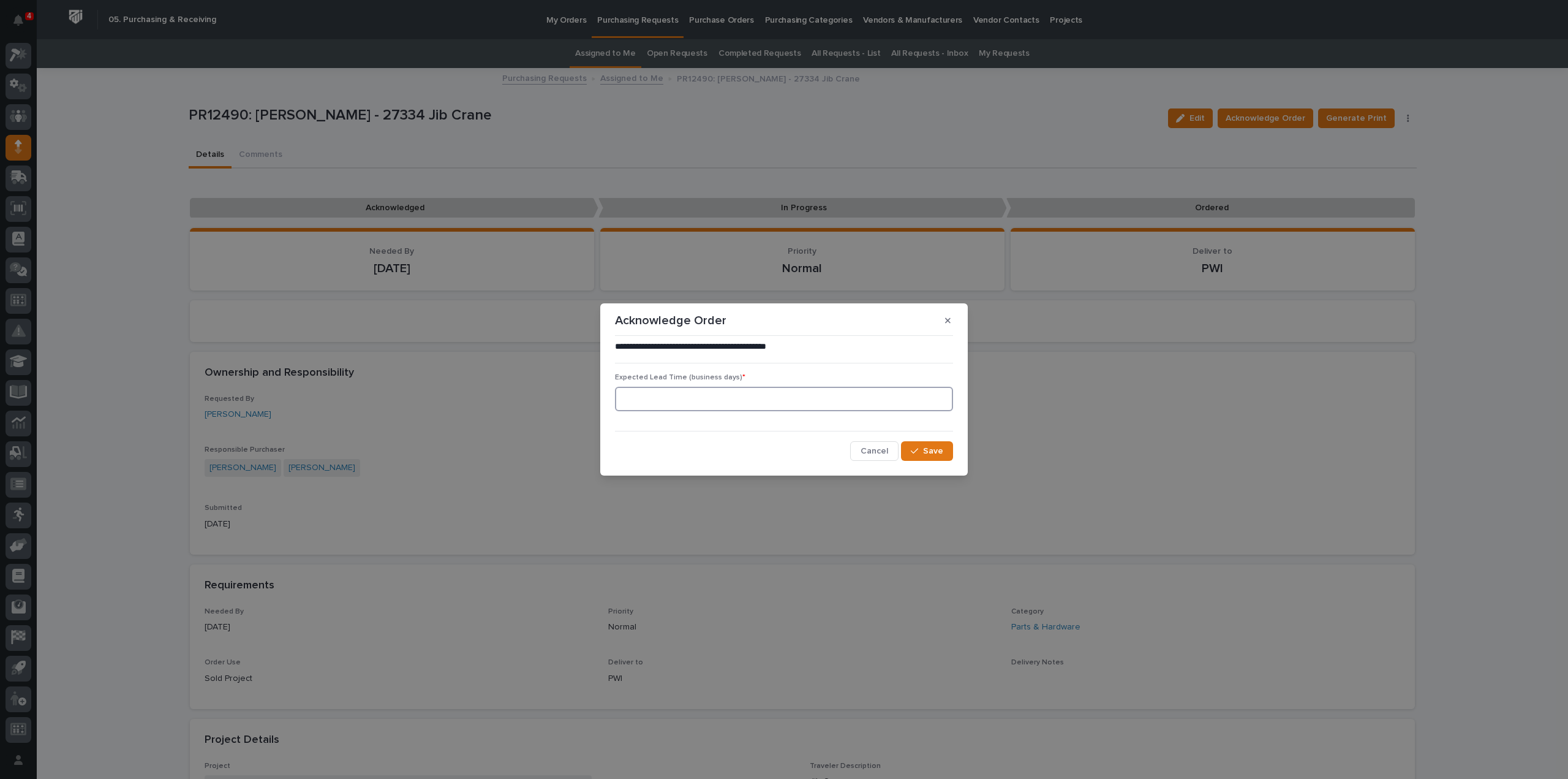
click at [732, 399] on input at bounding box center [784, 398] width 338 height 24
type input "0"
click at [920, 450] on div "button" at bounding box center [917, 451] width 13 height 9
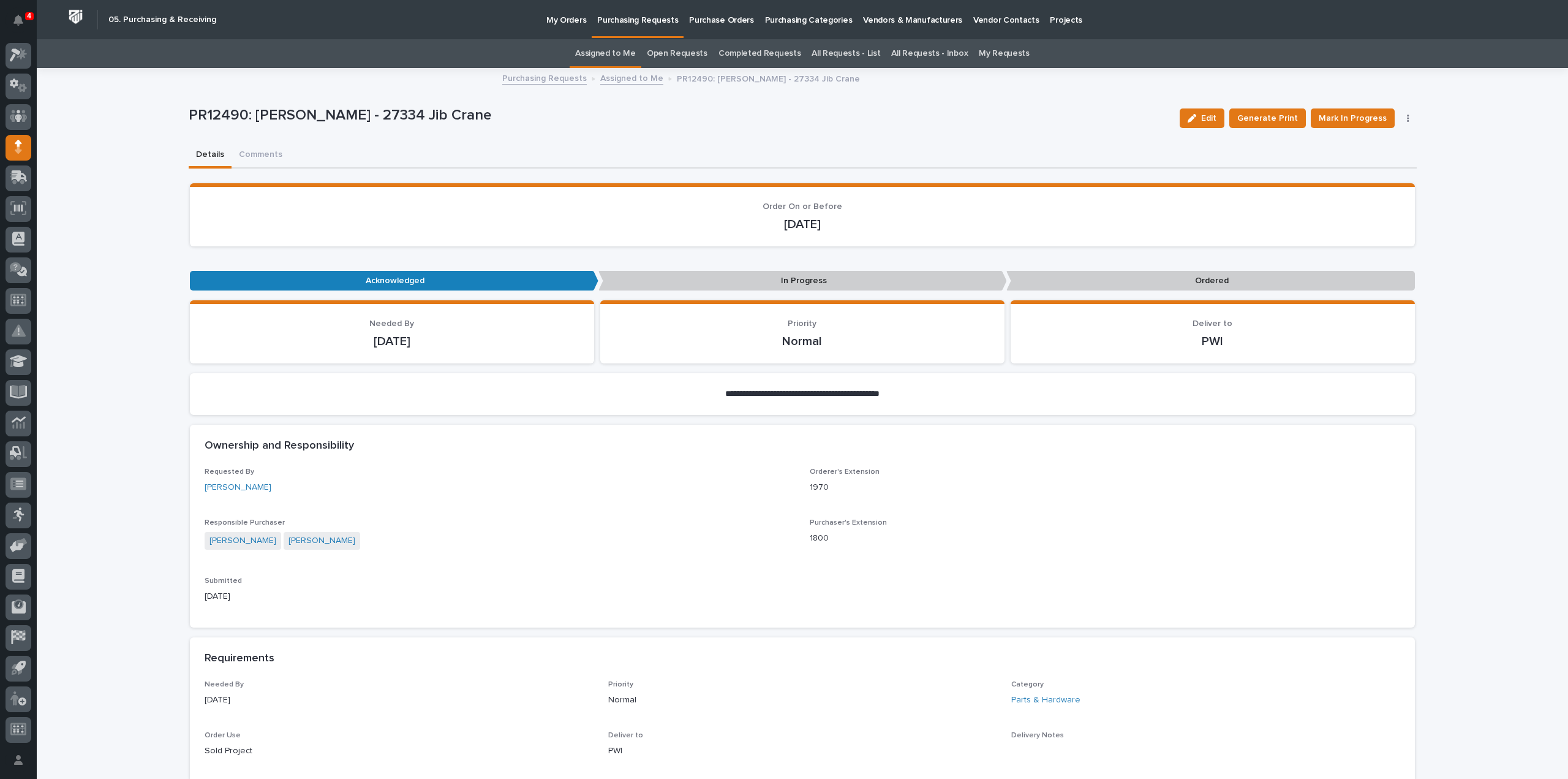
click at [591, 52] on link "Assigned to Me" at bounding box center [605, 53] width 60 height 29
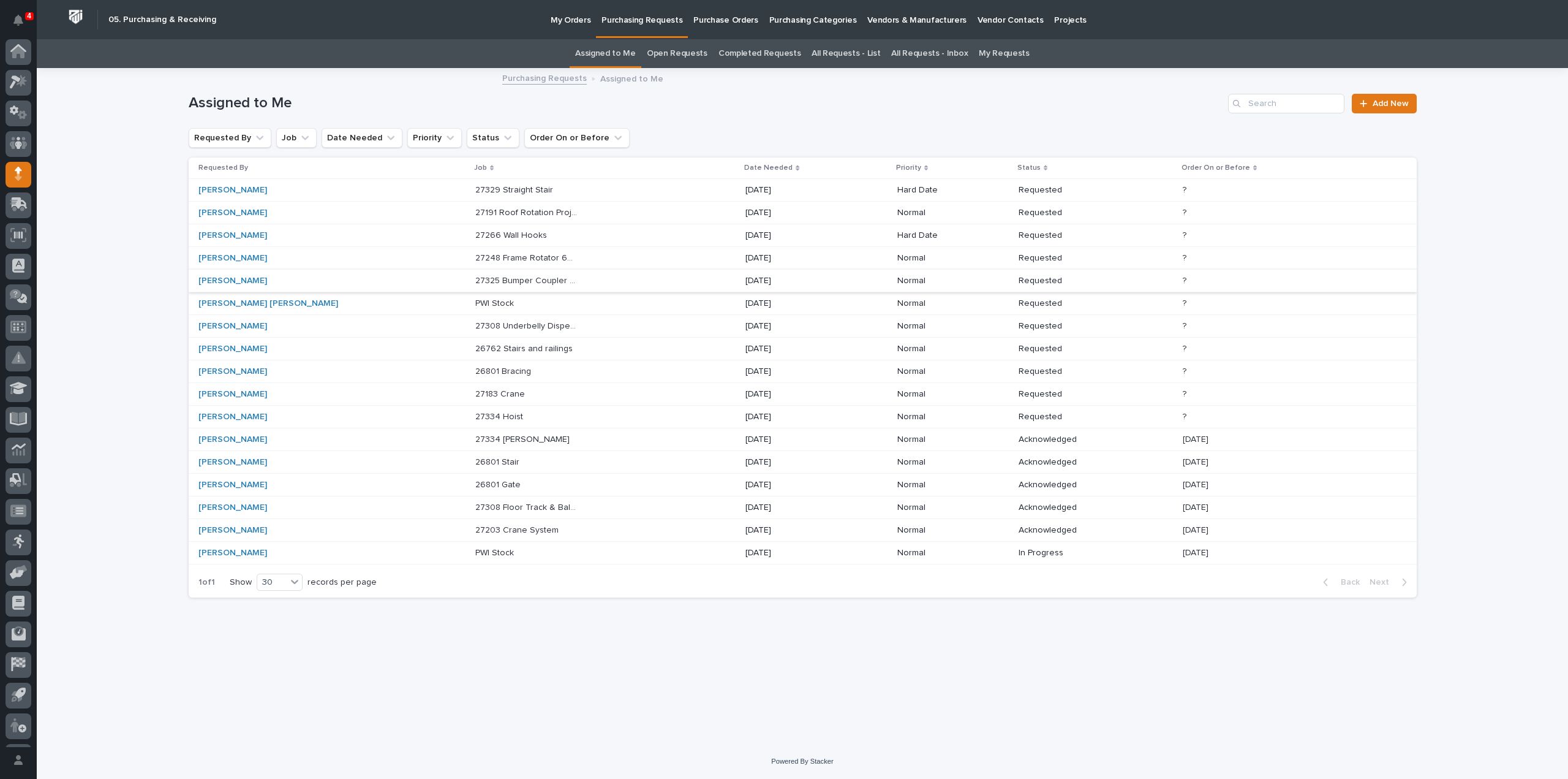
scroll to position [27, 0]
click at [475, 417] on p "27334 Hoist" at bounding box center [500, 415] width 50 height 13
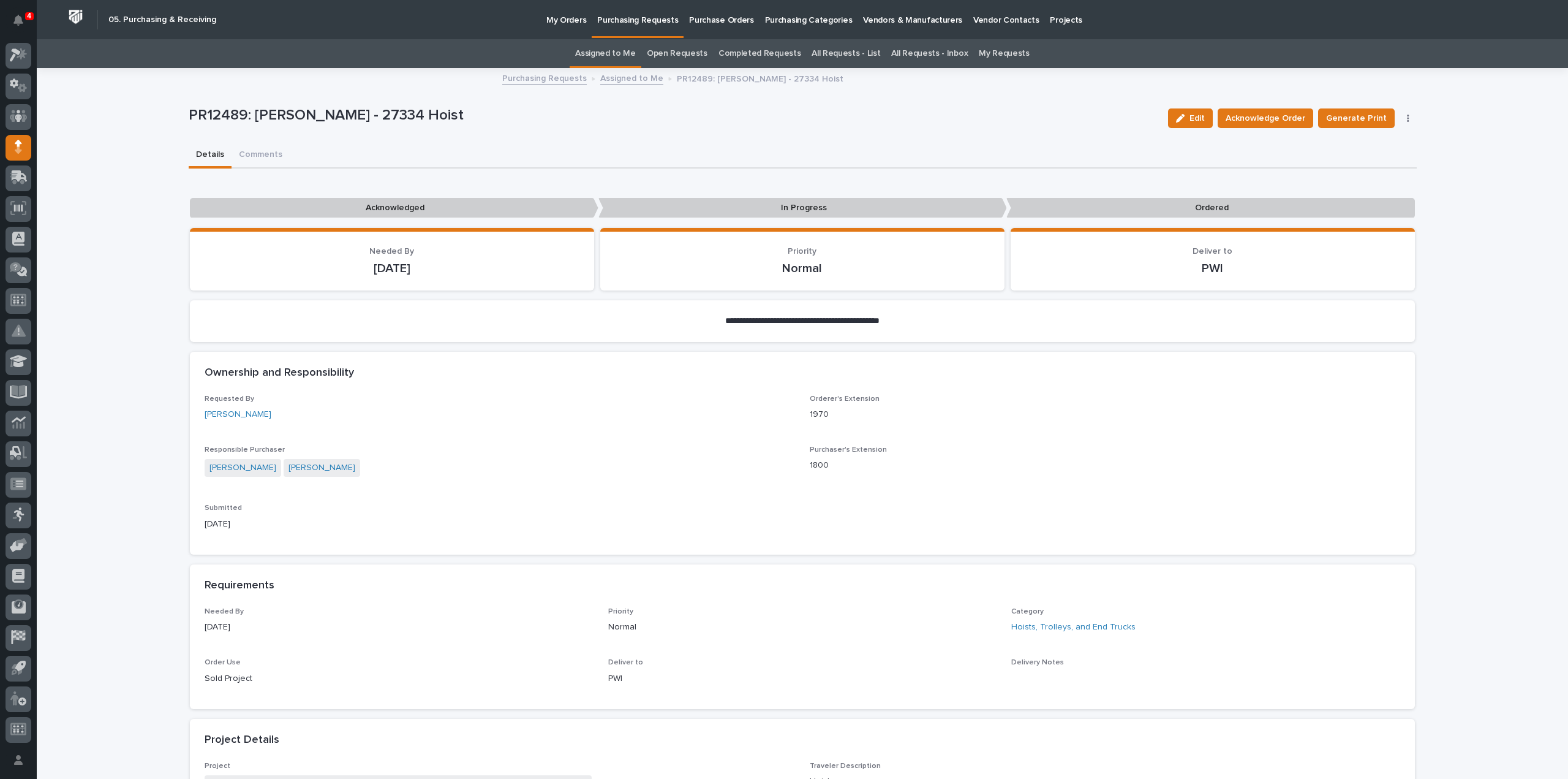
scroll to position [613, 0]
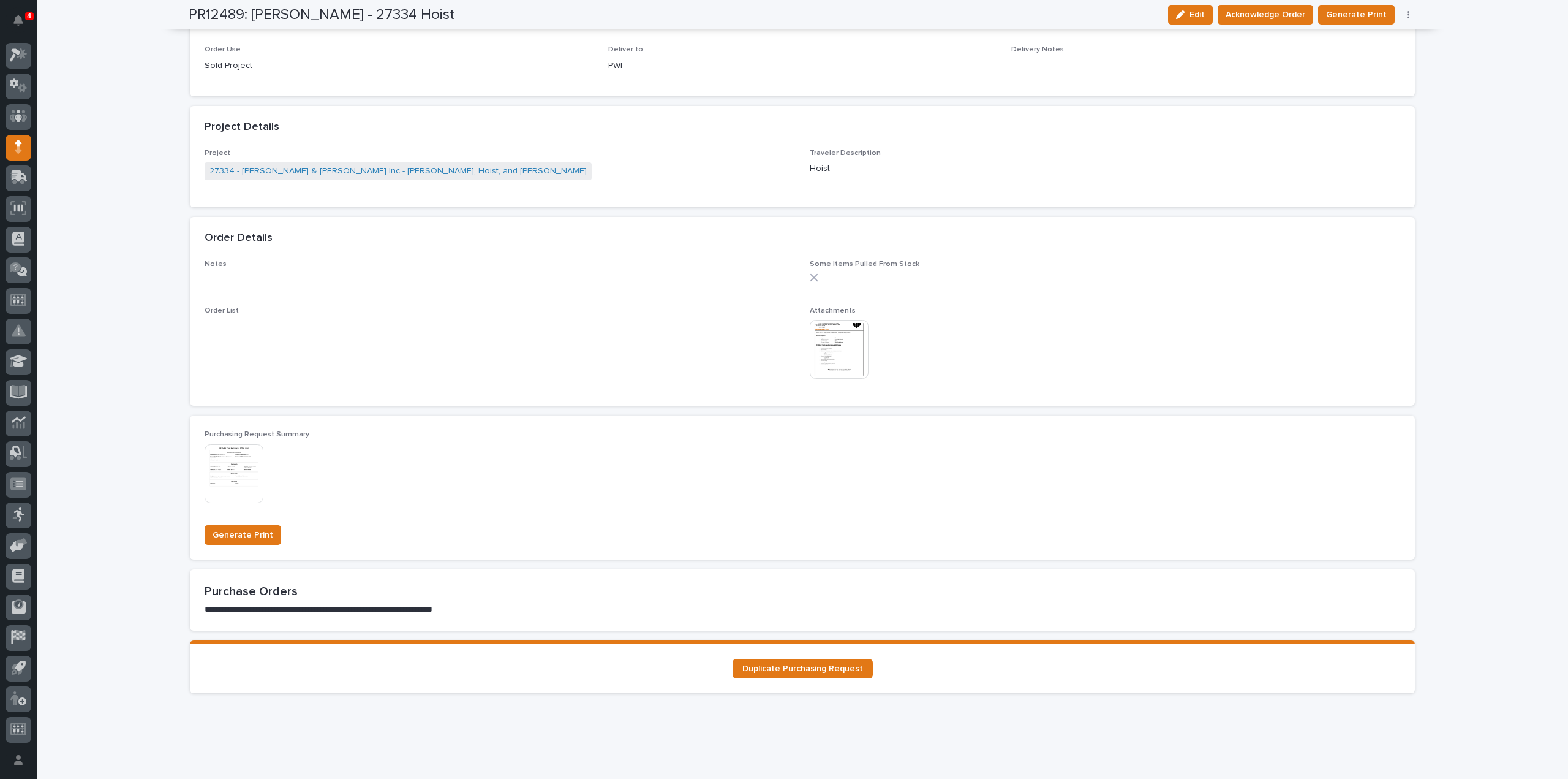
click at [833, 357] on img at bounding box center [839, 349] width 59 height 59
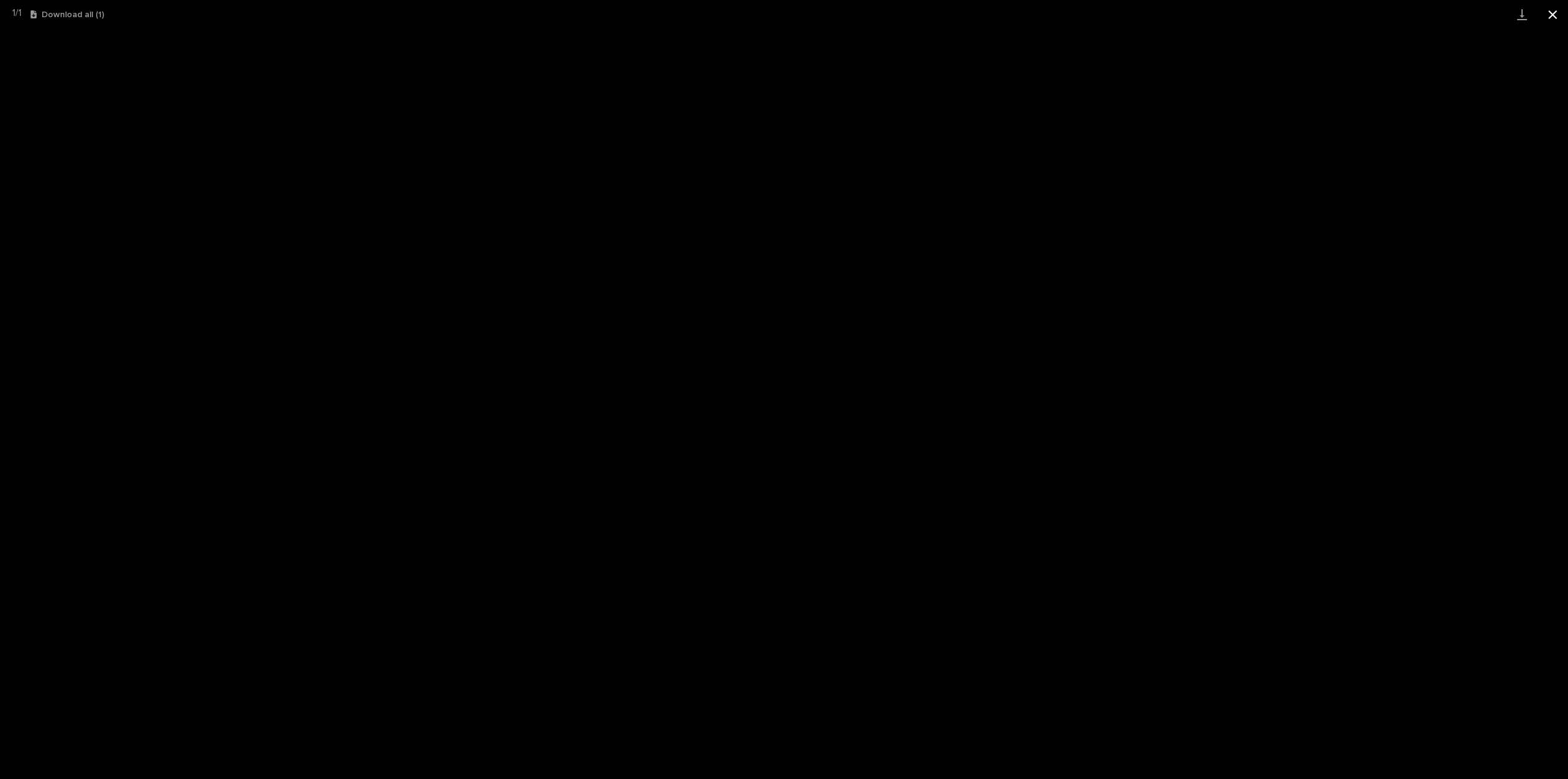
click at [1553, 16] on button "Close gallery" at bounding box center [1552, 14] width 31 height 29
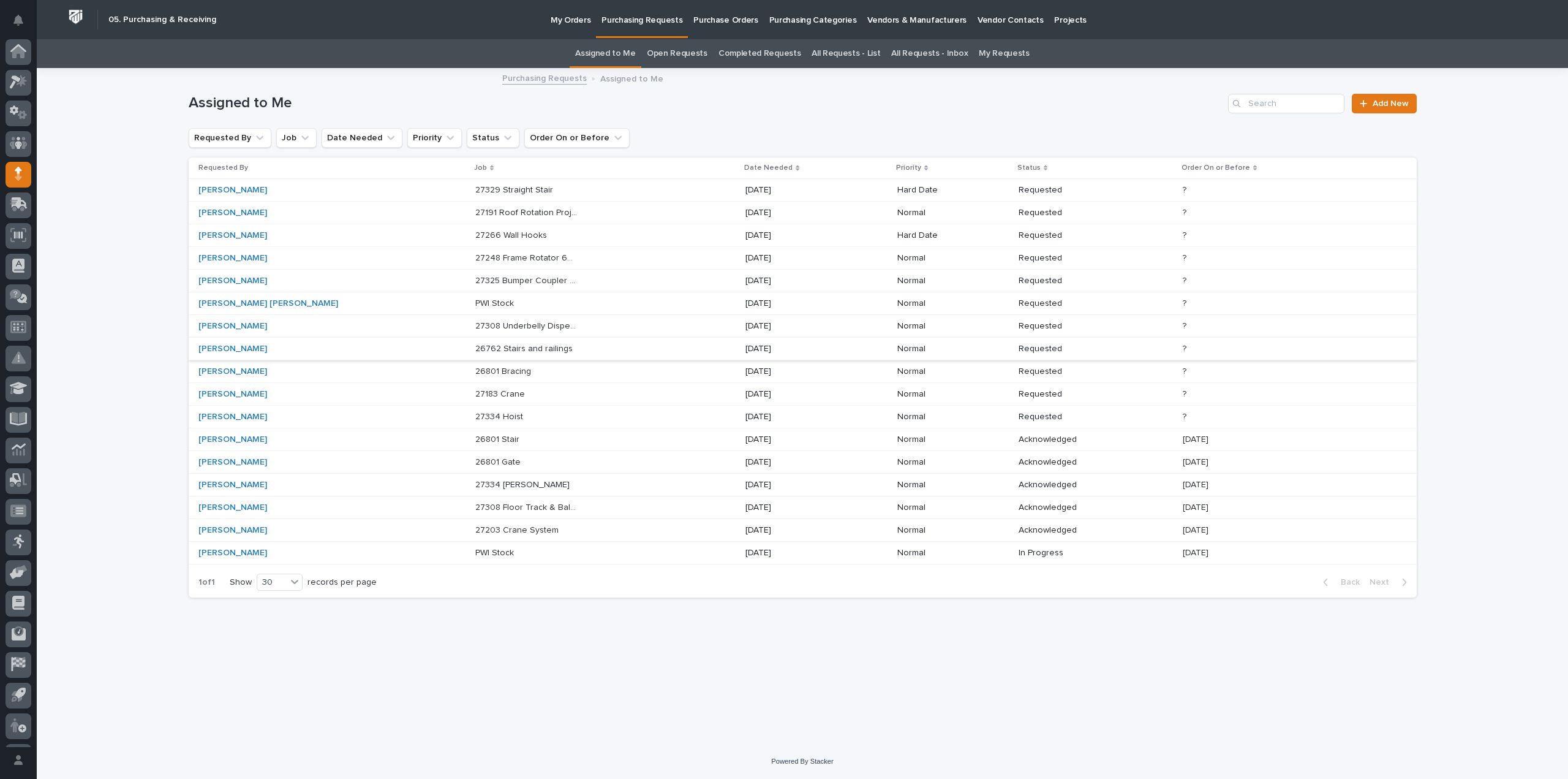
scroll to position [27, 0]
click at [475, 416] on p "27334 Hoist" at bounding box center [500, 415] width 50 height 13
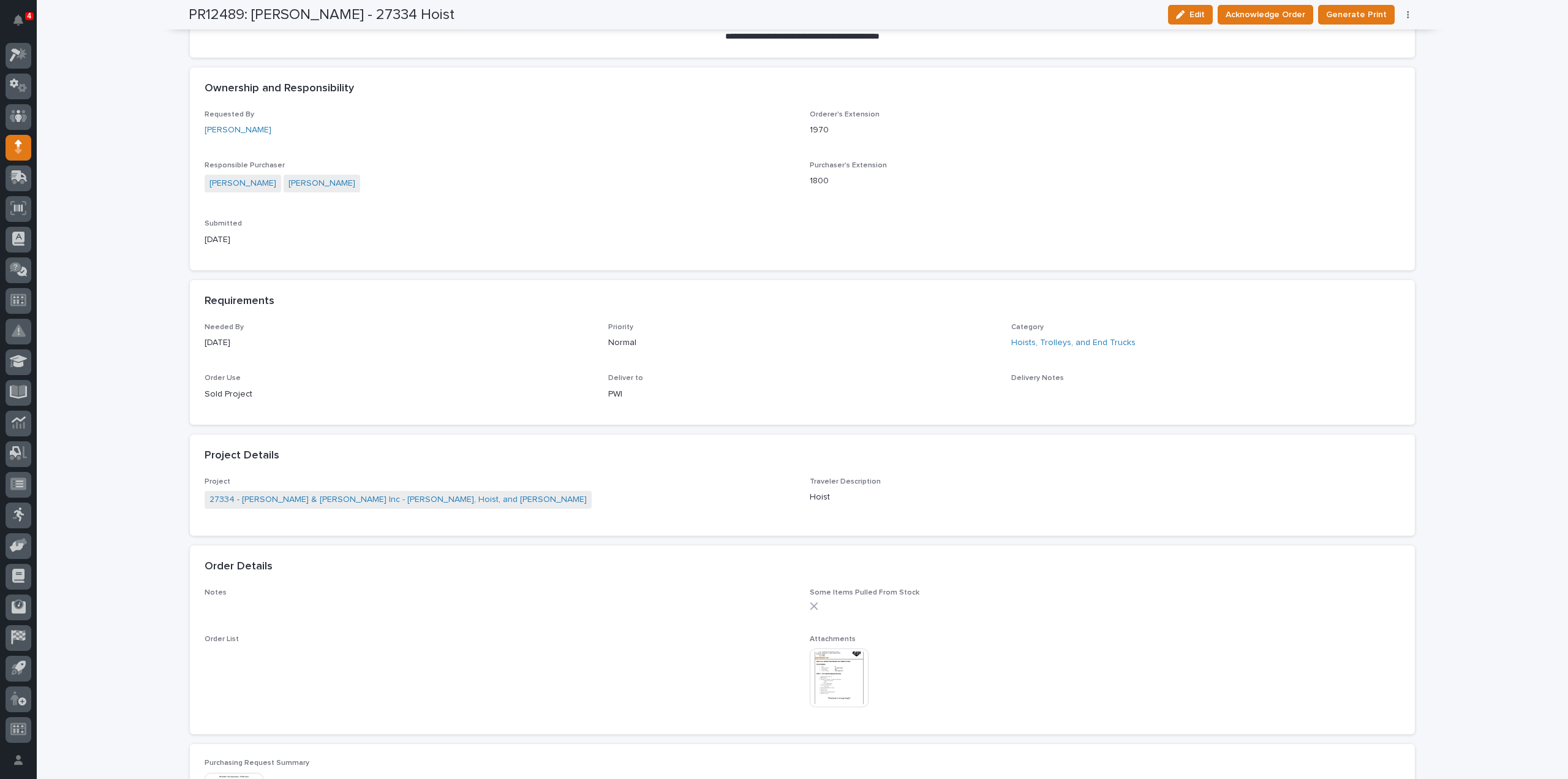
scroll to position [407, 0]
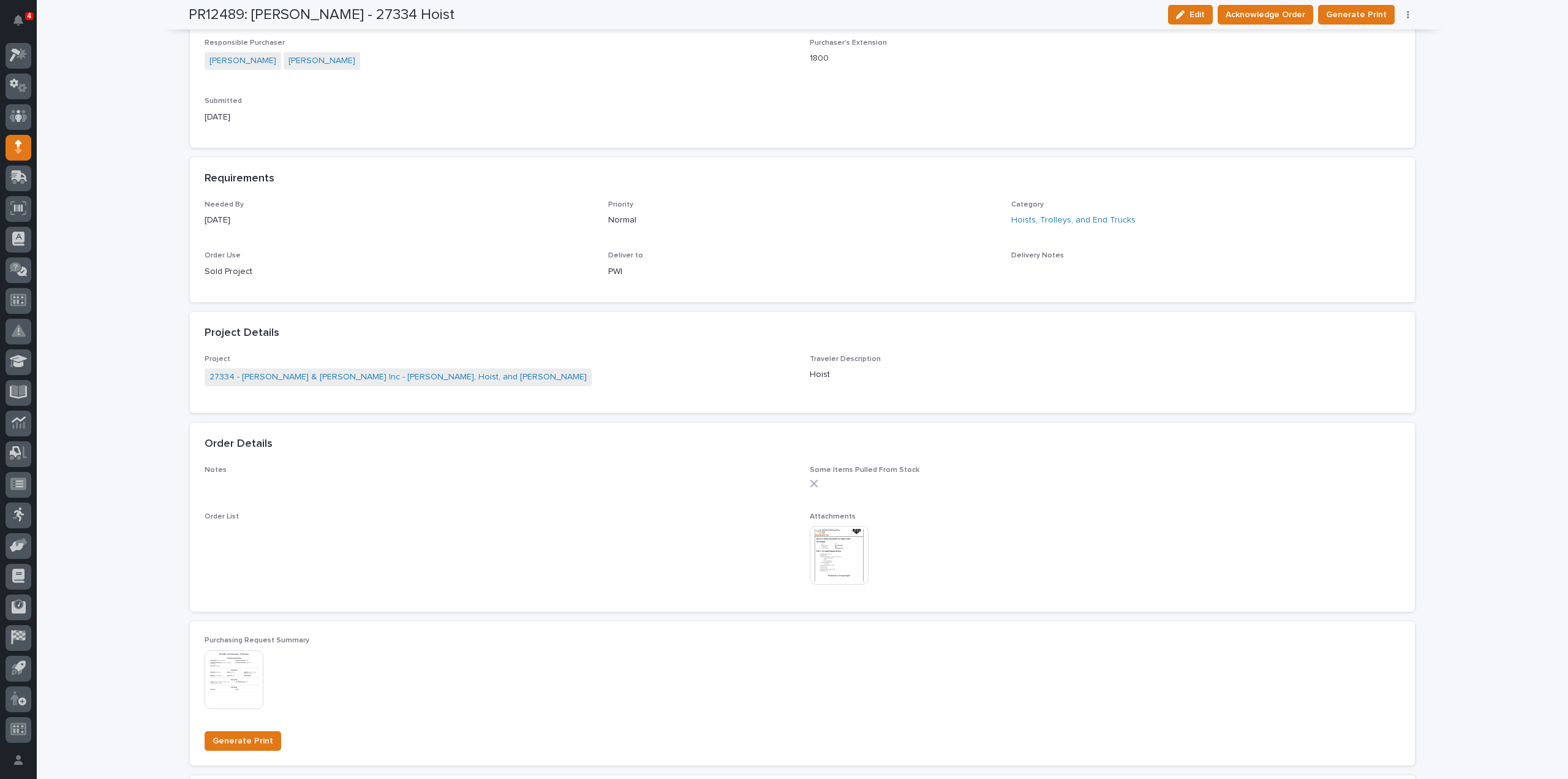
click at [827, 561] on img at bounding box center [839, 555] width 59 height 59
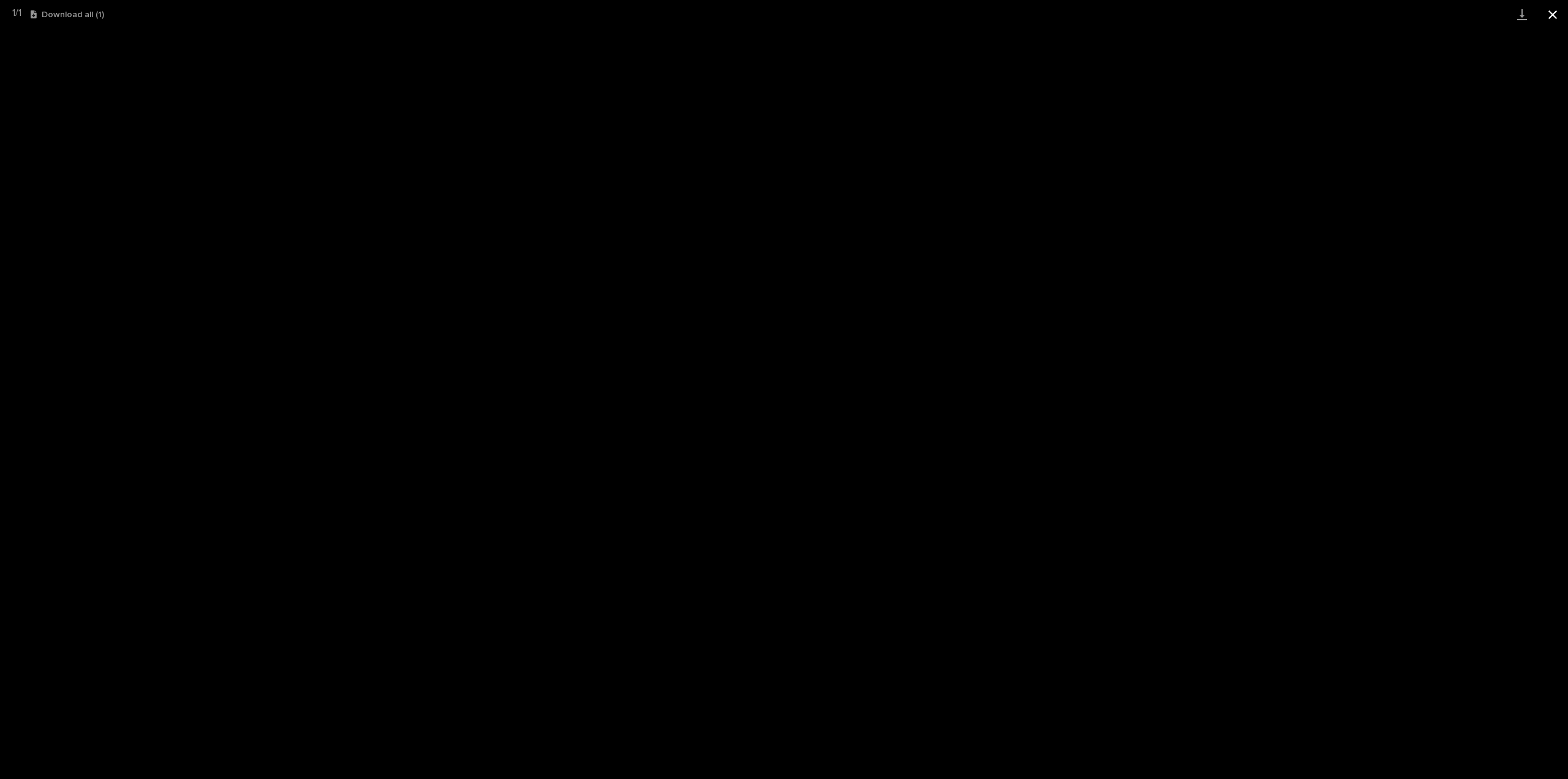
click at [1552, 16] on button "Close gallery" at bounding box center [1552, 14] width 31 height 29
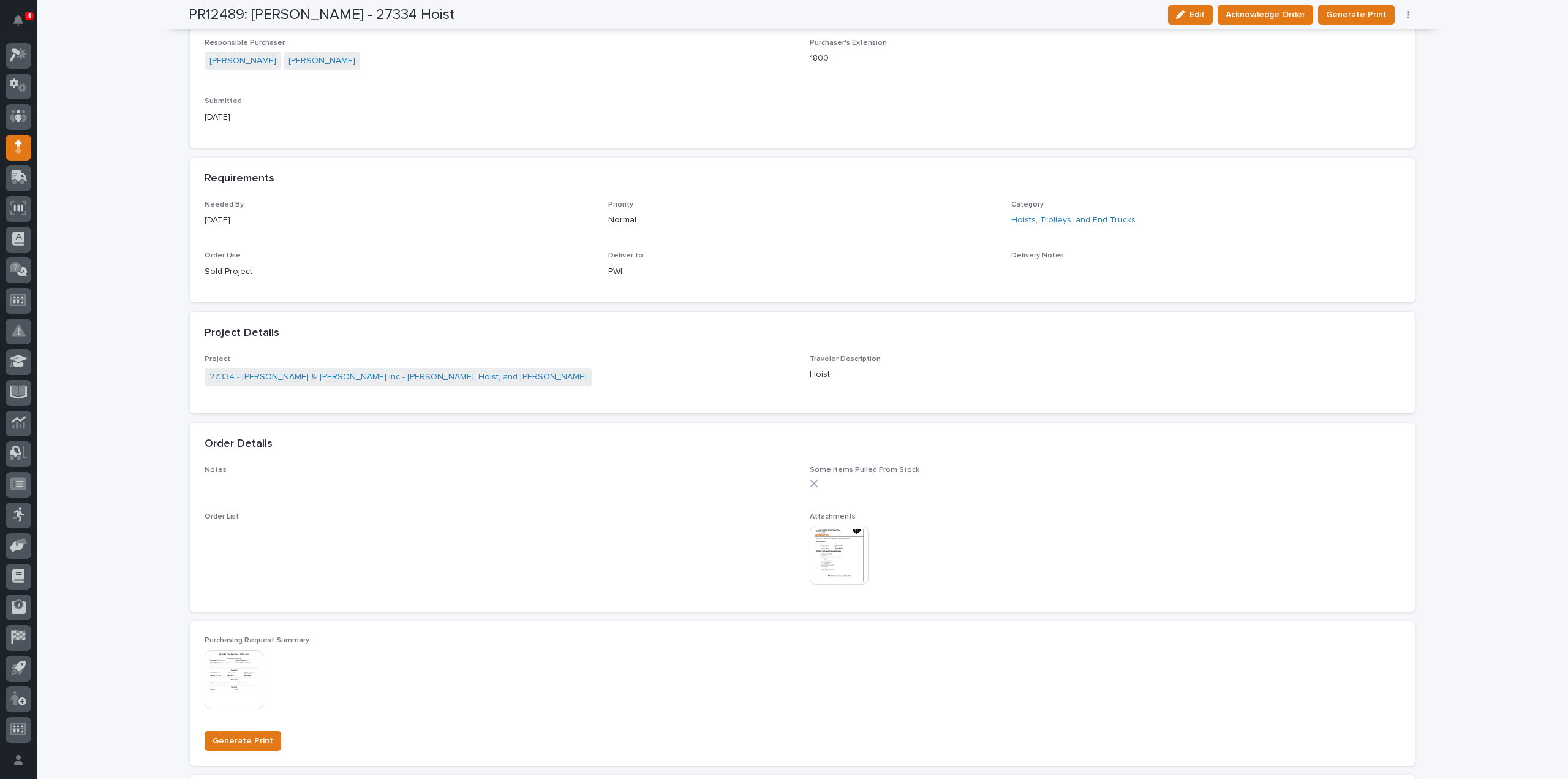
scroll to position [0, 0]
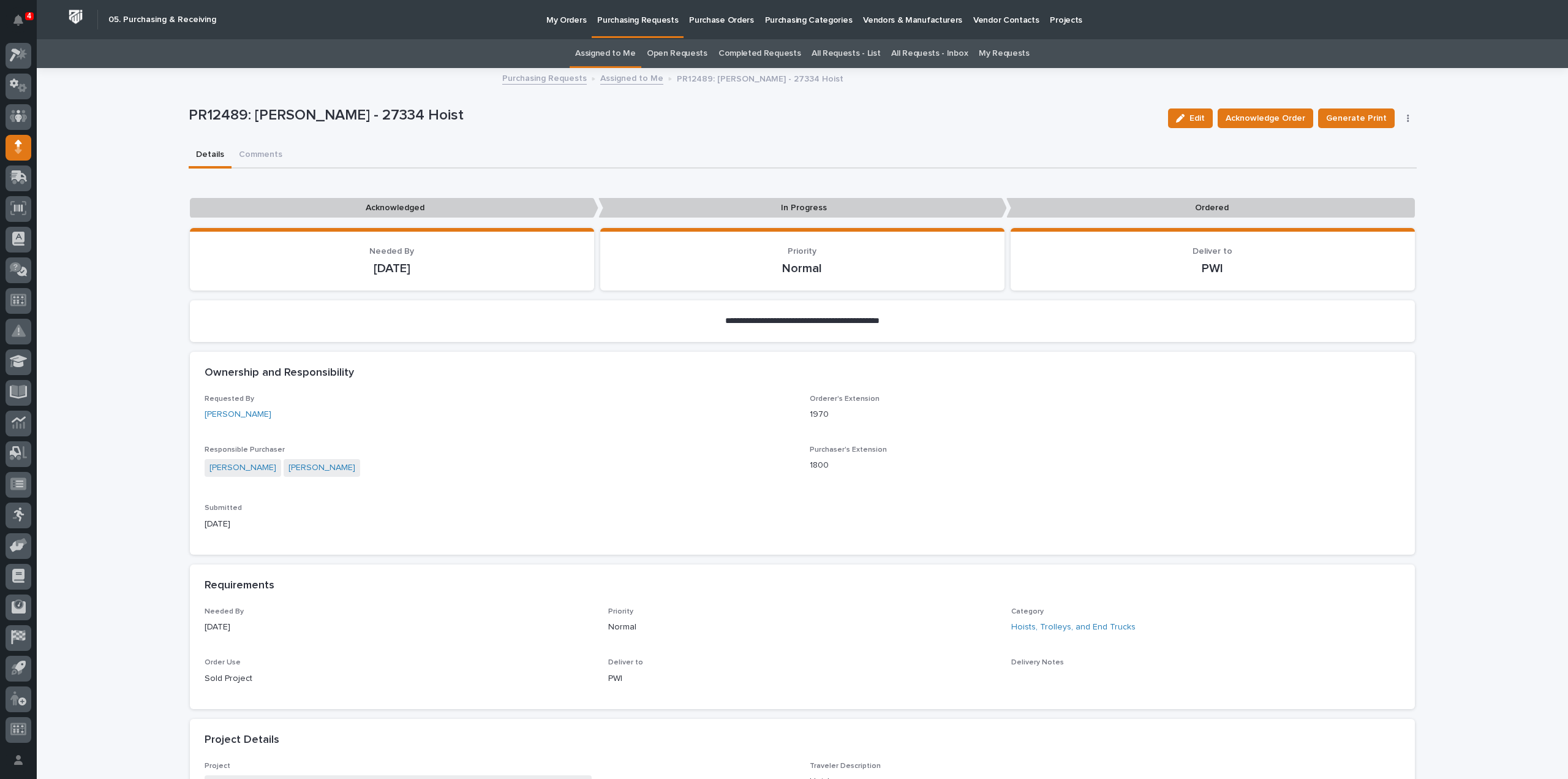
click at [619, 49] on link "Assigned to Me" at bounding box center [605, 53] width 60 height 29
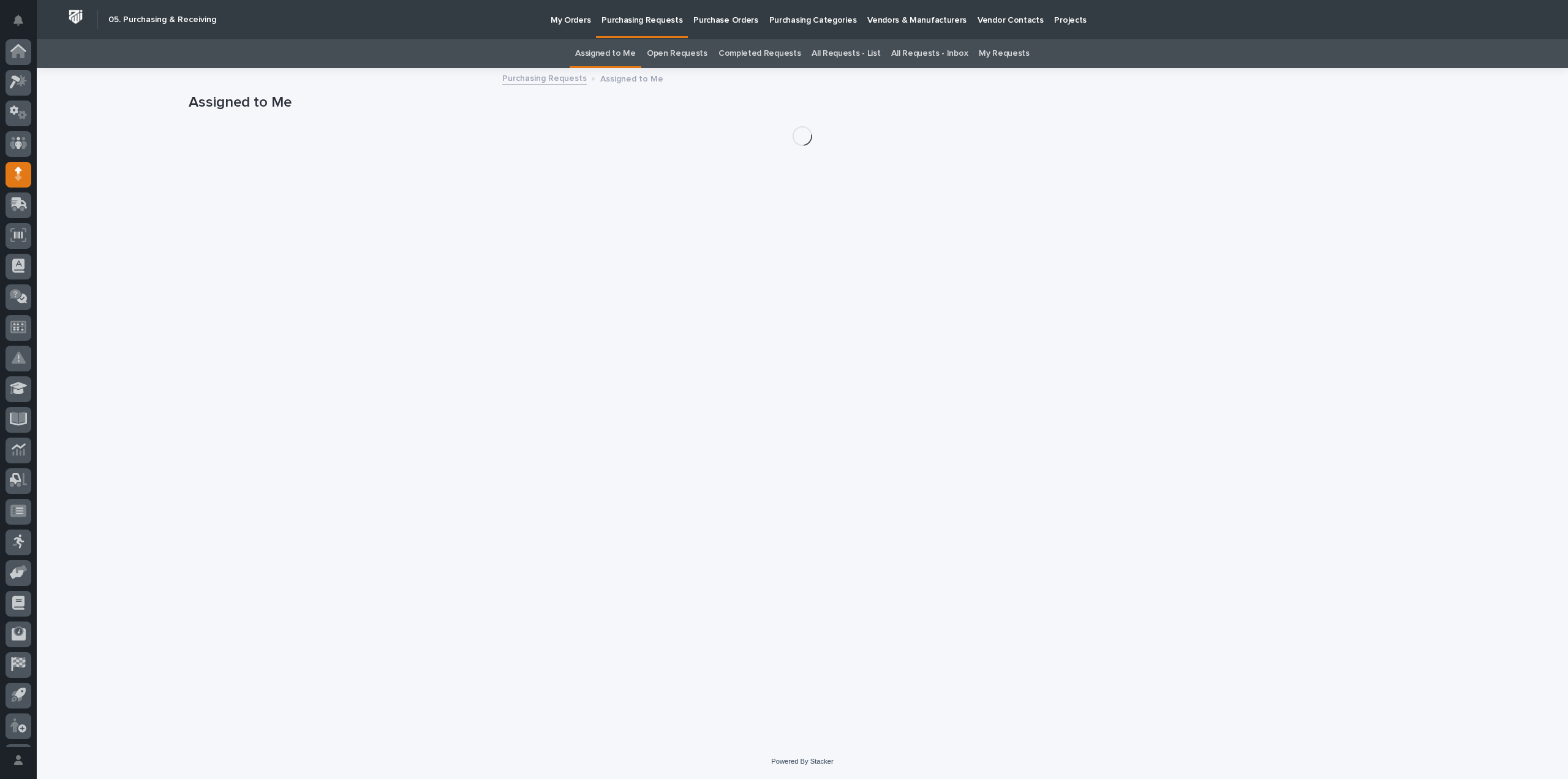
scroll to position [27, 0]
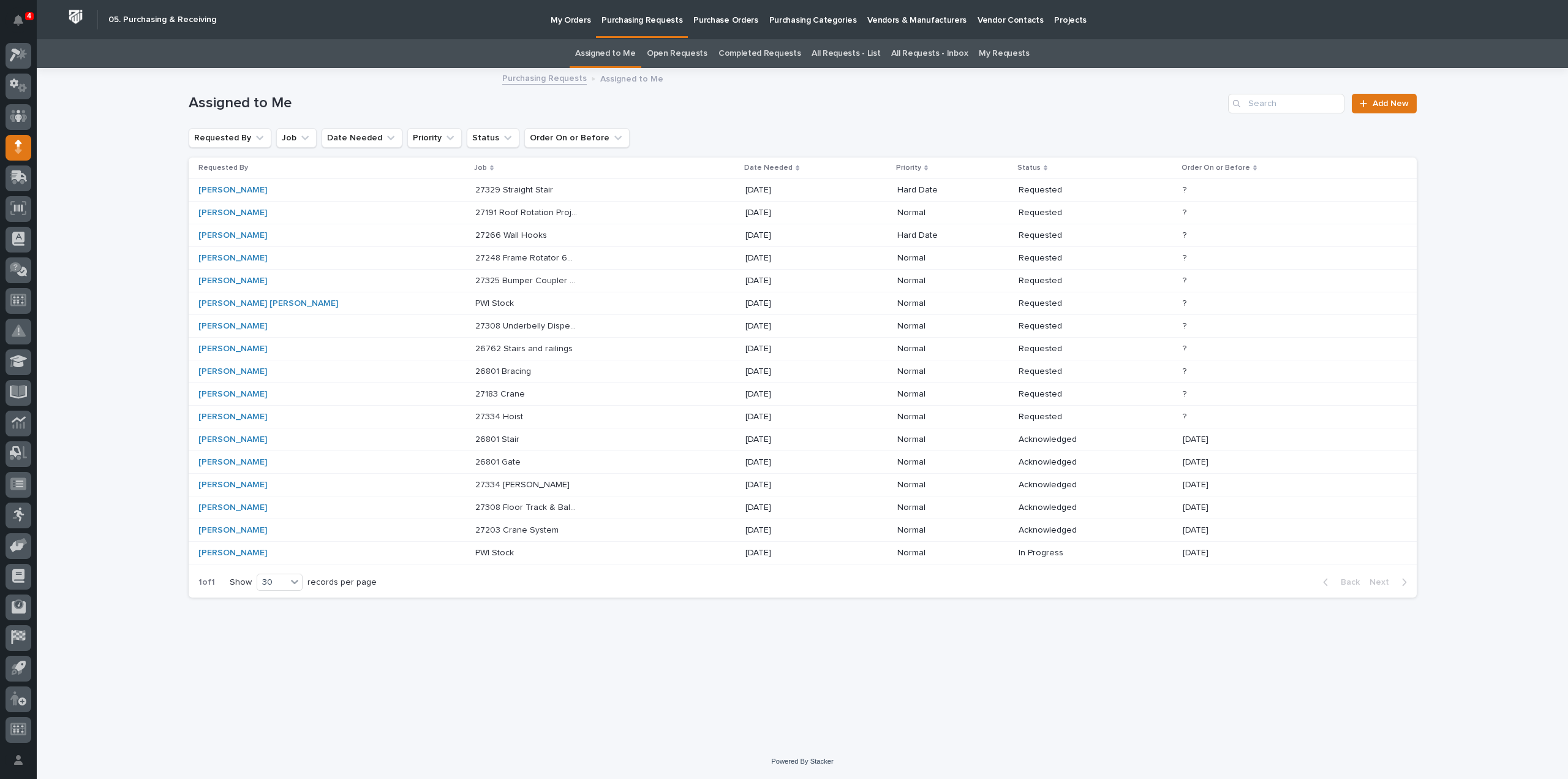
click at [475, 418] on p "27334 Hoist" at bounding box center [500, 415] width 50 height 13
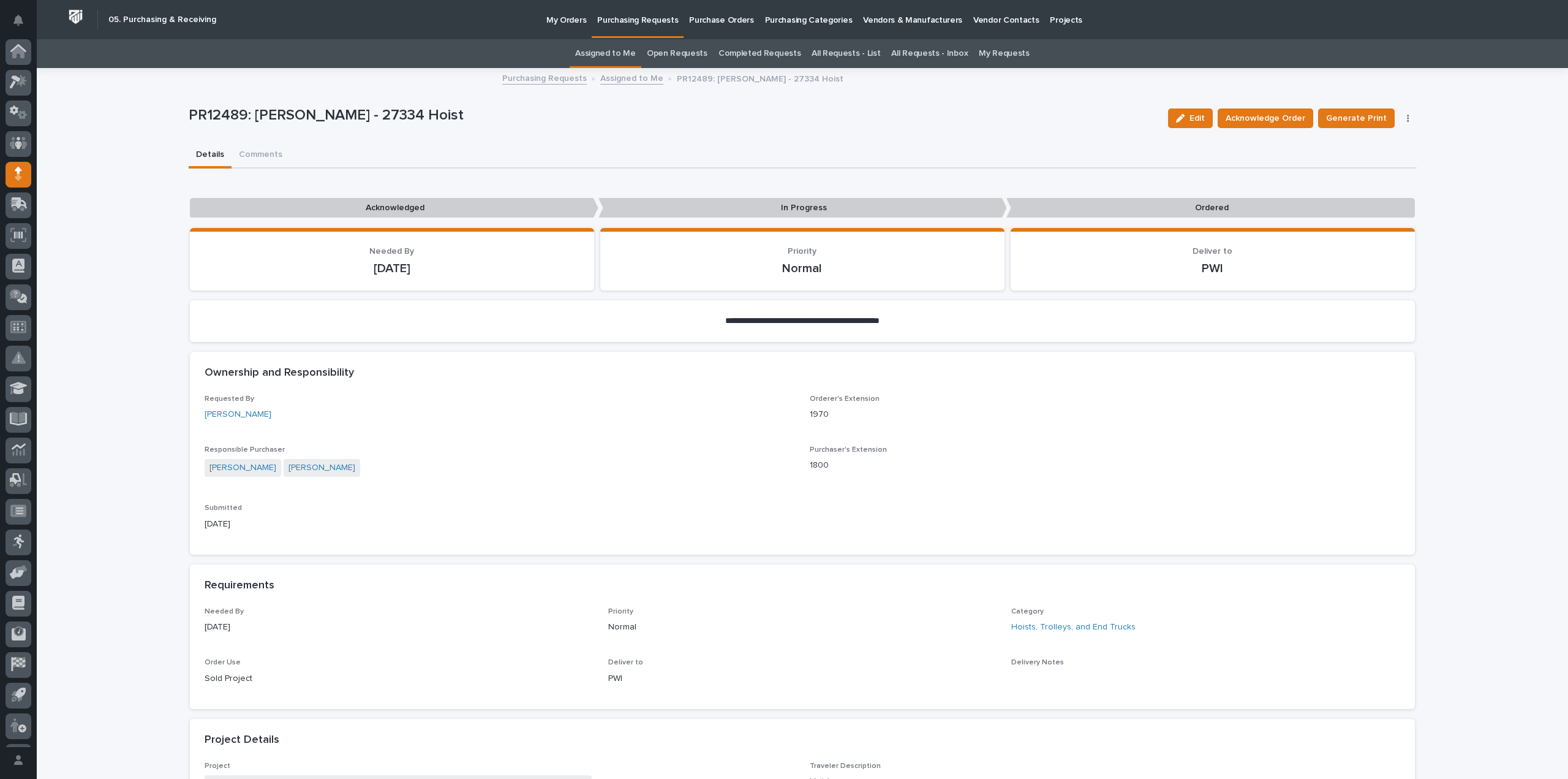
scroll to position [27, 0]
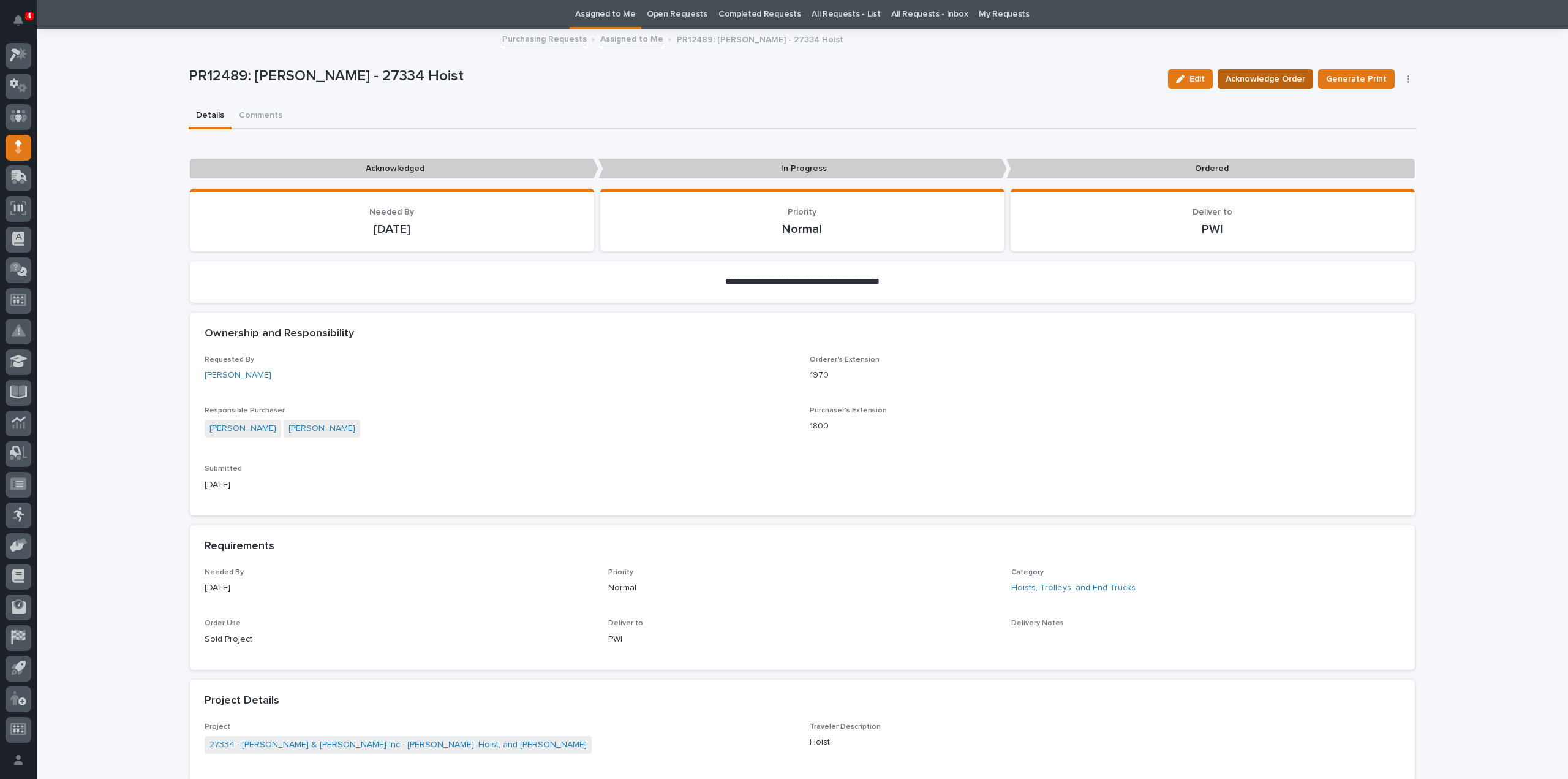
click at [1289, 83] on span "Acknowledge Order" at bounding box center [1266, 78] width 80 height 15
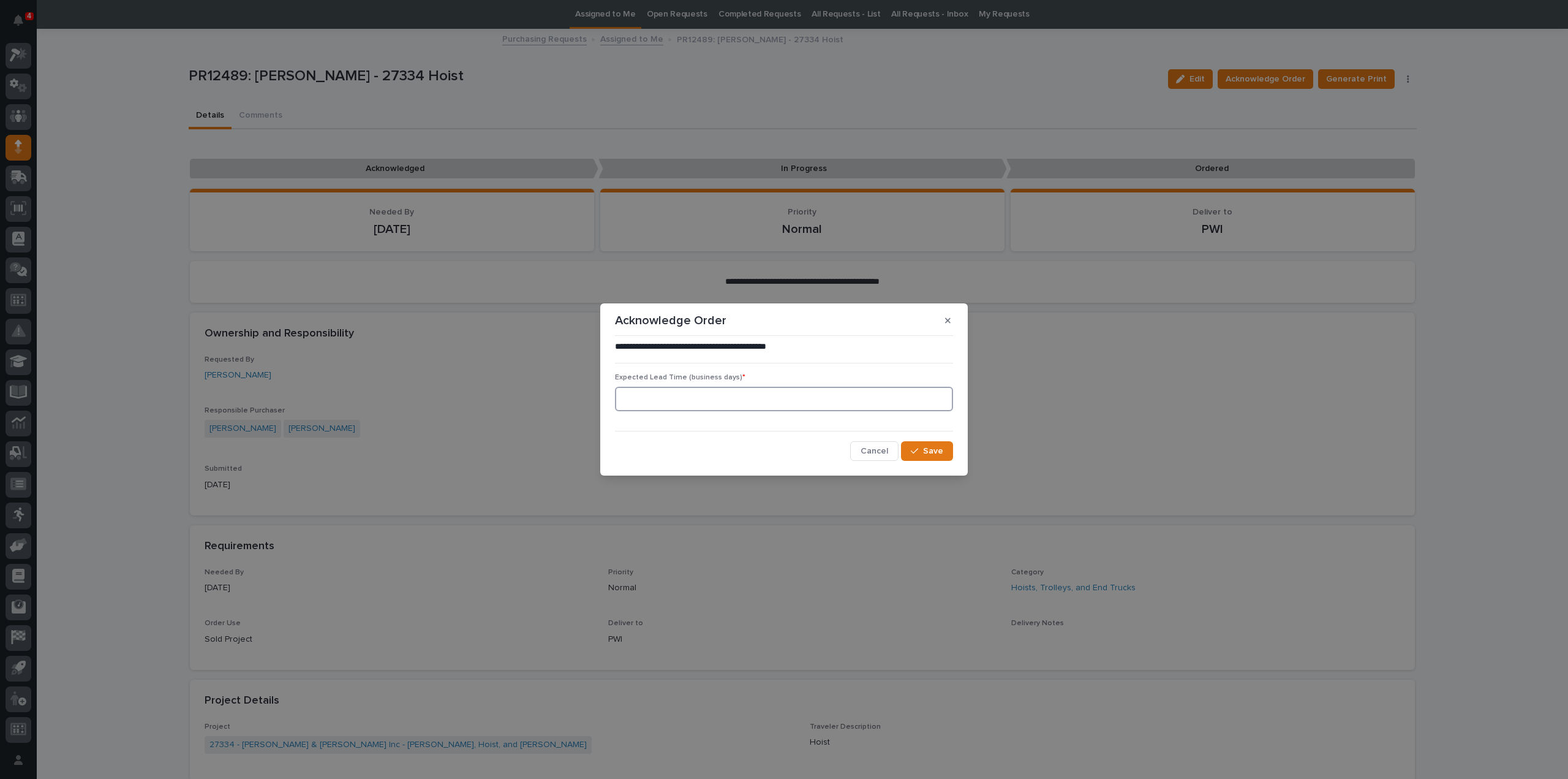
click at [657, 400] on input at bounding box center [784, 398] width 338 height 24
type input "0"
click at [926, 451] on span "Save" at bounding box center [934, 451] width 20 height 11
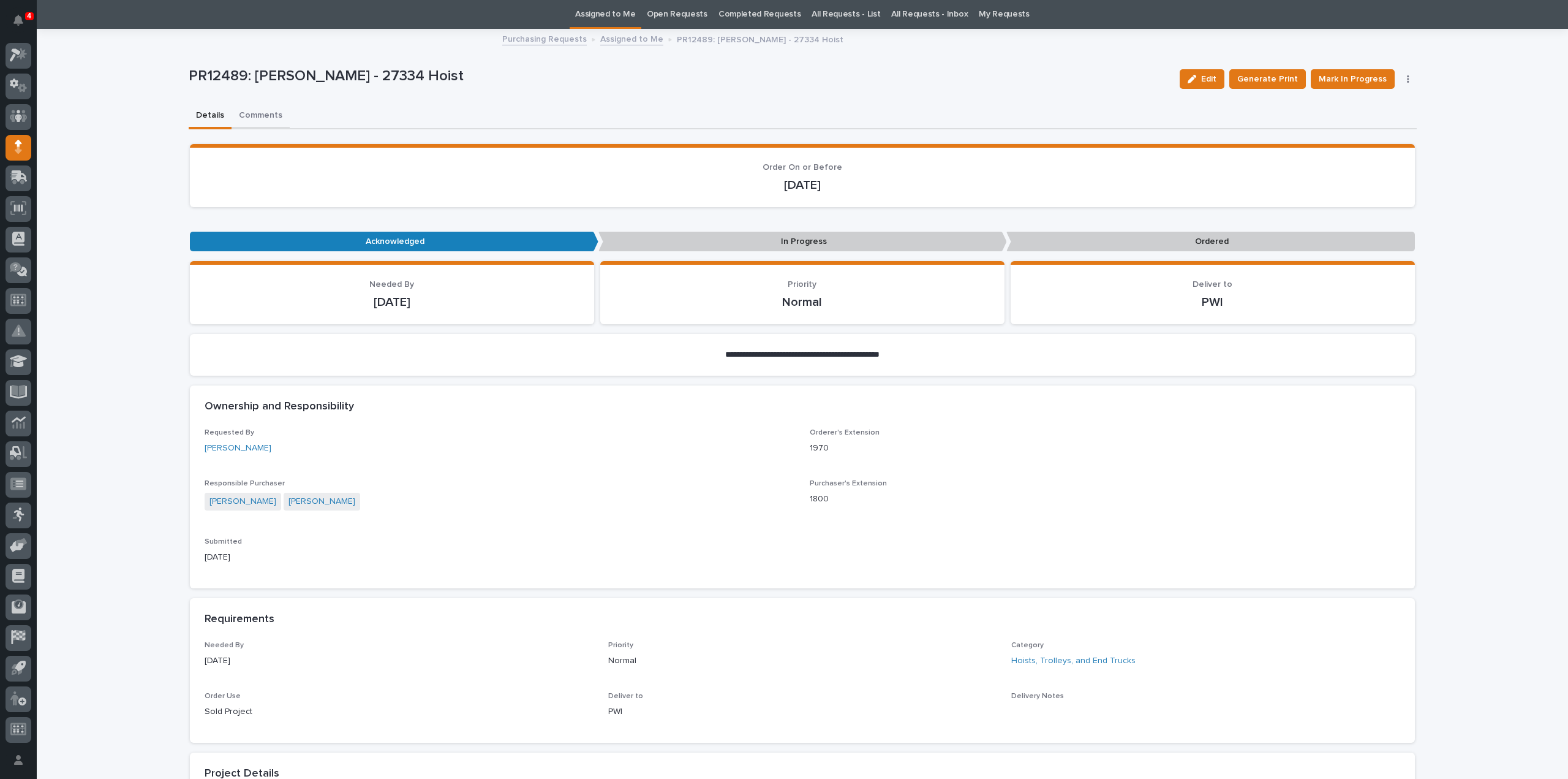
click at [247, 114] on div "**********" at bounding box center [803, 759] width 1228 height 1458
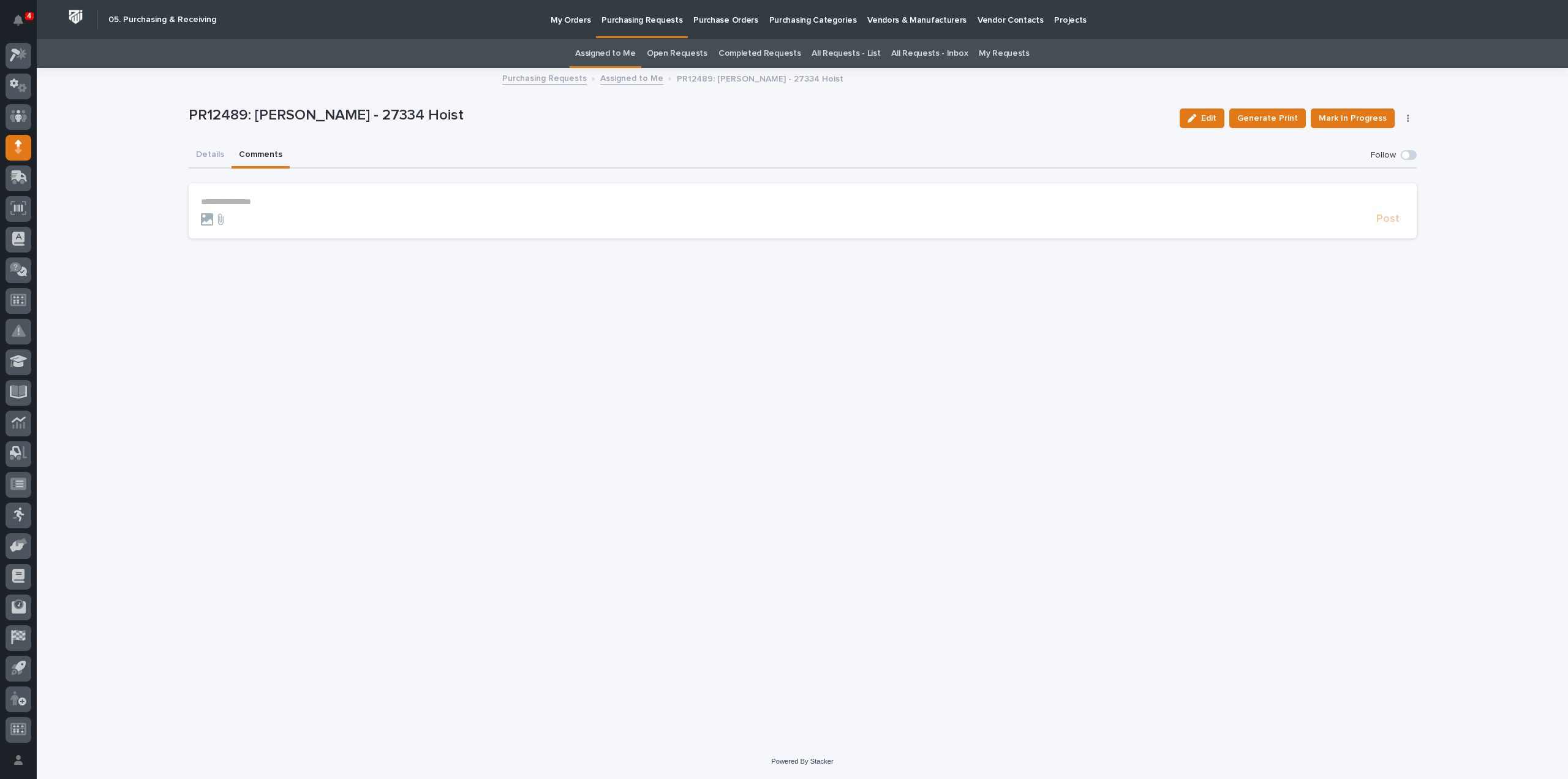
click at [280, 197] on p "**********" at bounding box center [803, 201] width 1204 height 10
click at [243, 220] on span "[PERSON_NAME]" at bounding box center [239, 219] width 69 height 9
click at [260, 209] on form "**********" at bounding box center [803, 214] width 1204 height 35
click at [260, 204] on p "**********" at bounding box center [803, 203] width 1204 height 13
click at [1387, 223] on span "Post" at bounding box center [1388, 225] width 23 height 14
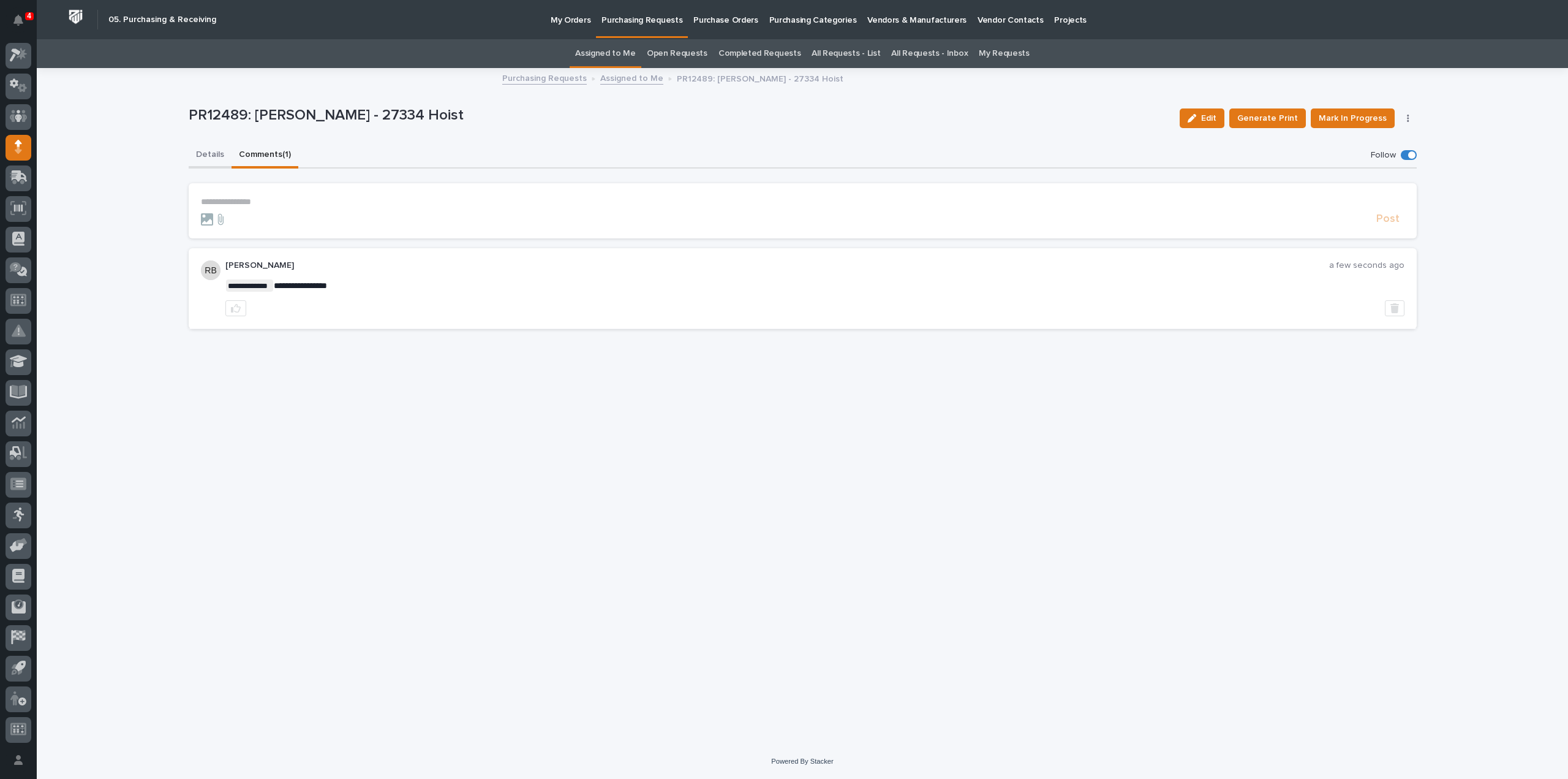
click at [215, 154] on button "Details" at bounding box center [210, 155] width 43 height 26
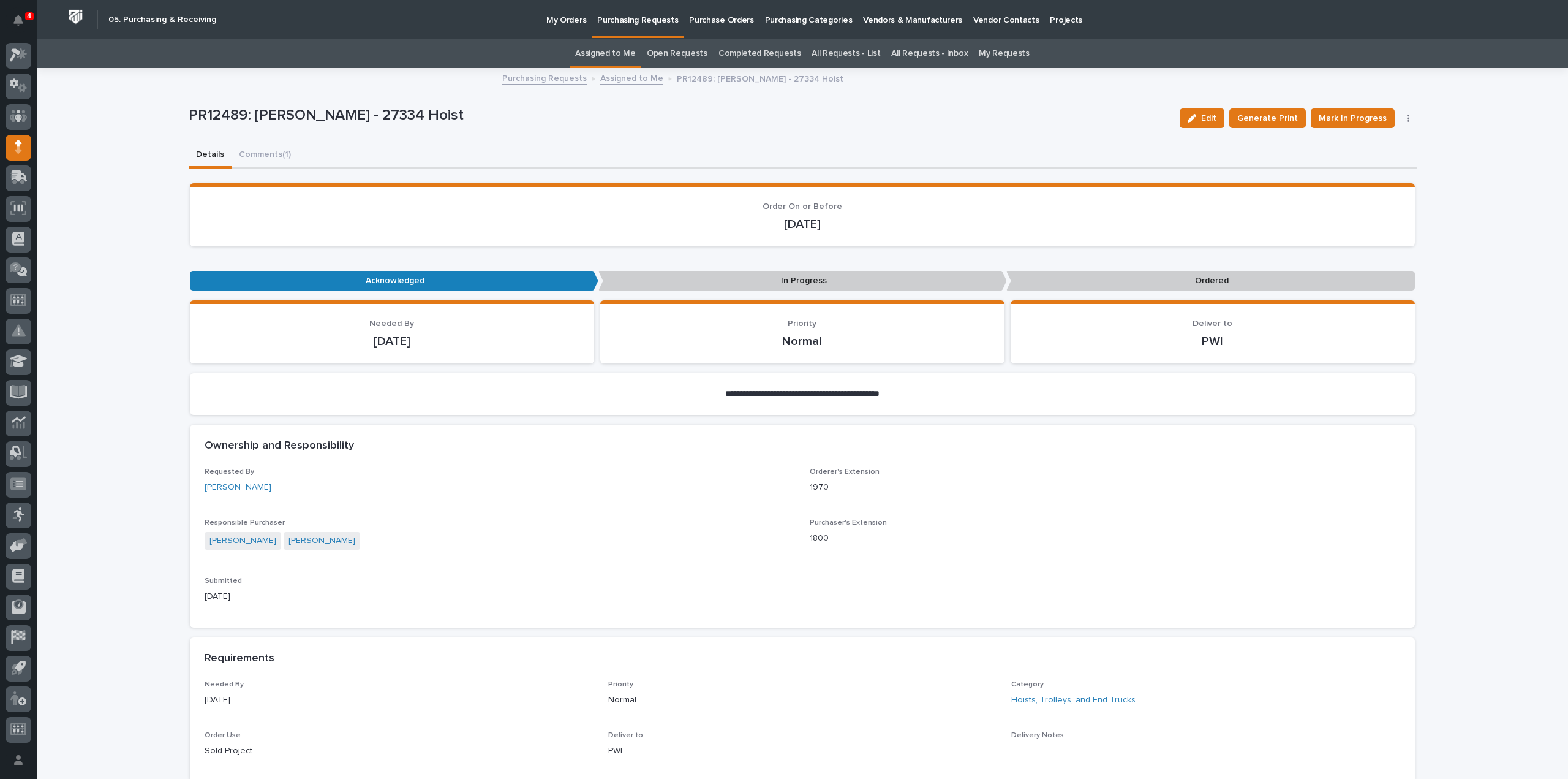
click at [621, 53] on link "Assigned to Me" at bounding box center [605, 53] width 60 height 29
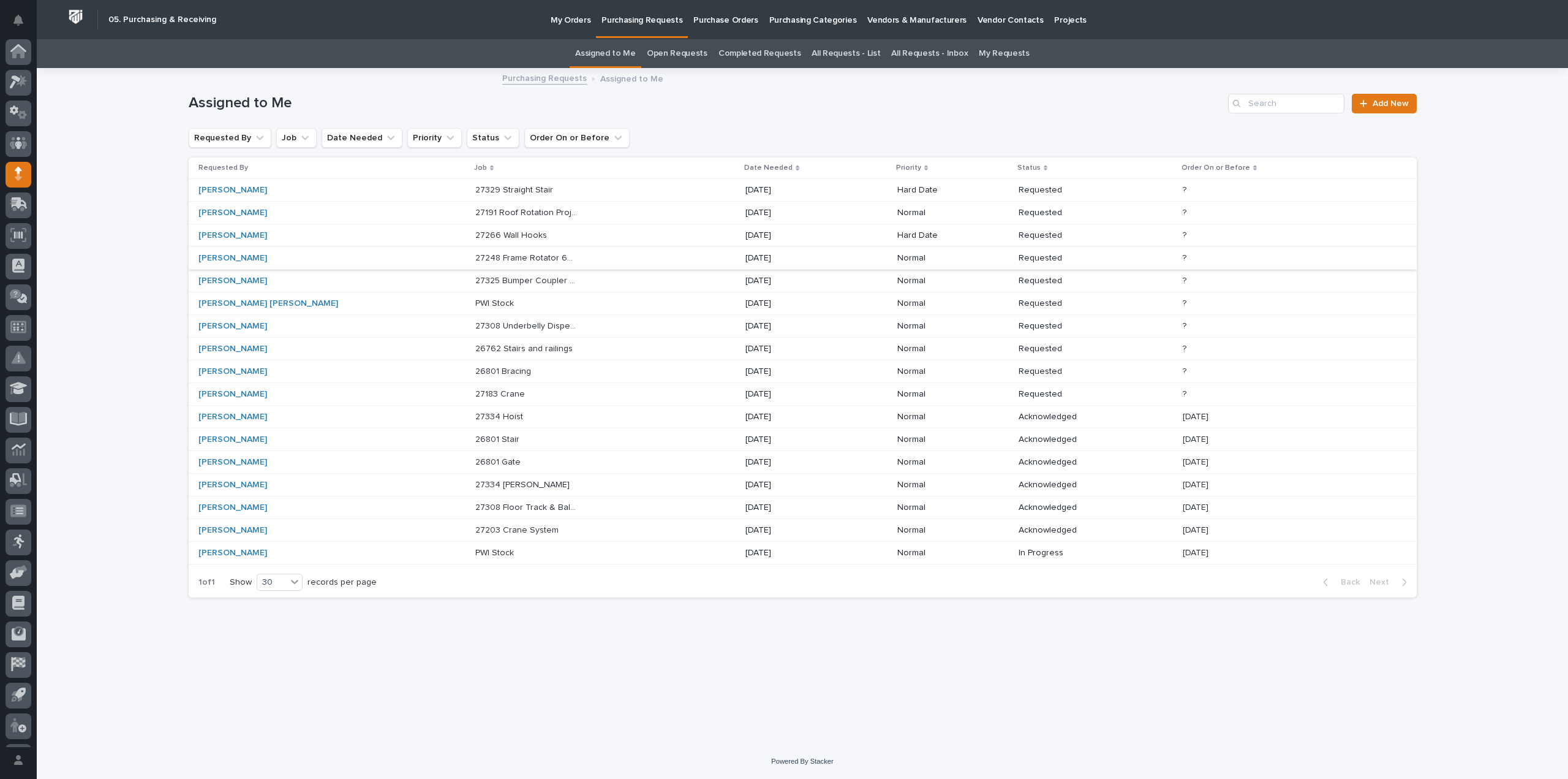
scroll to position [27, 0]
click at [475, 393] on p at bounding box center [526, 394] width 103 height 10
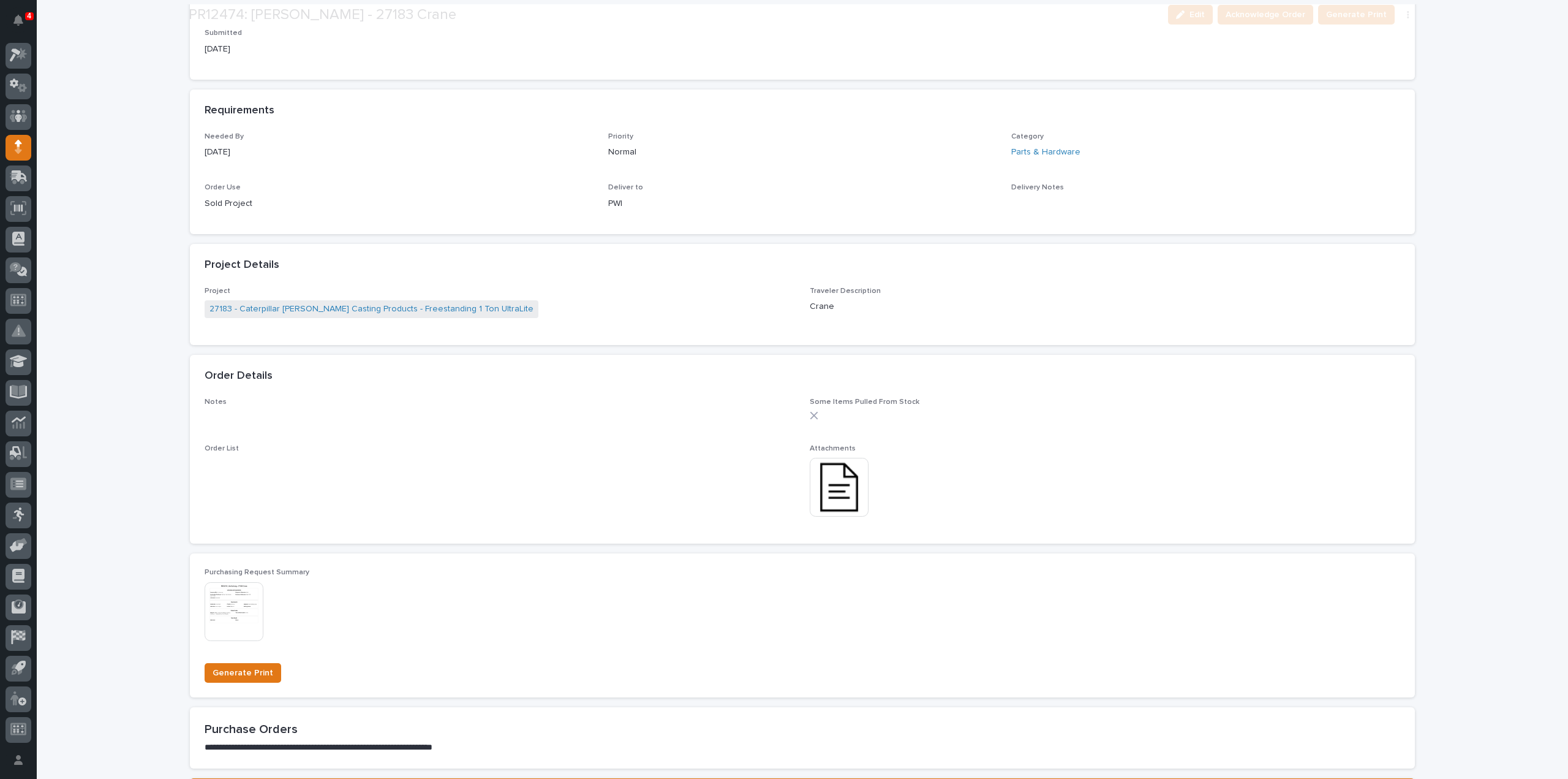
scroll to position [491, 0]
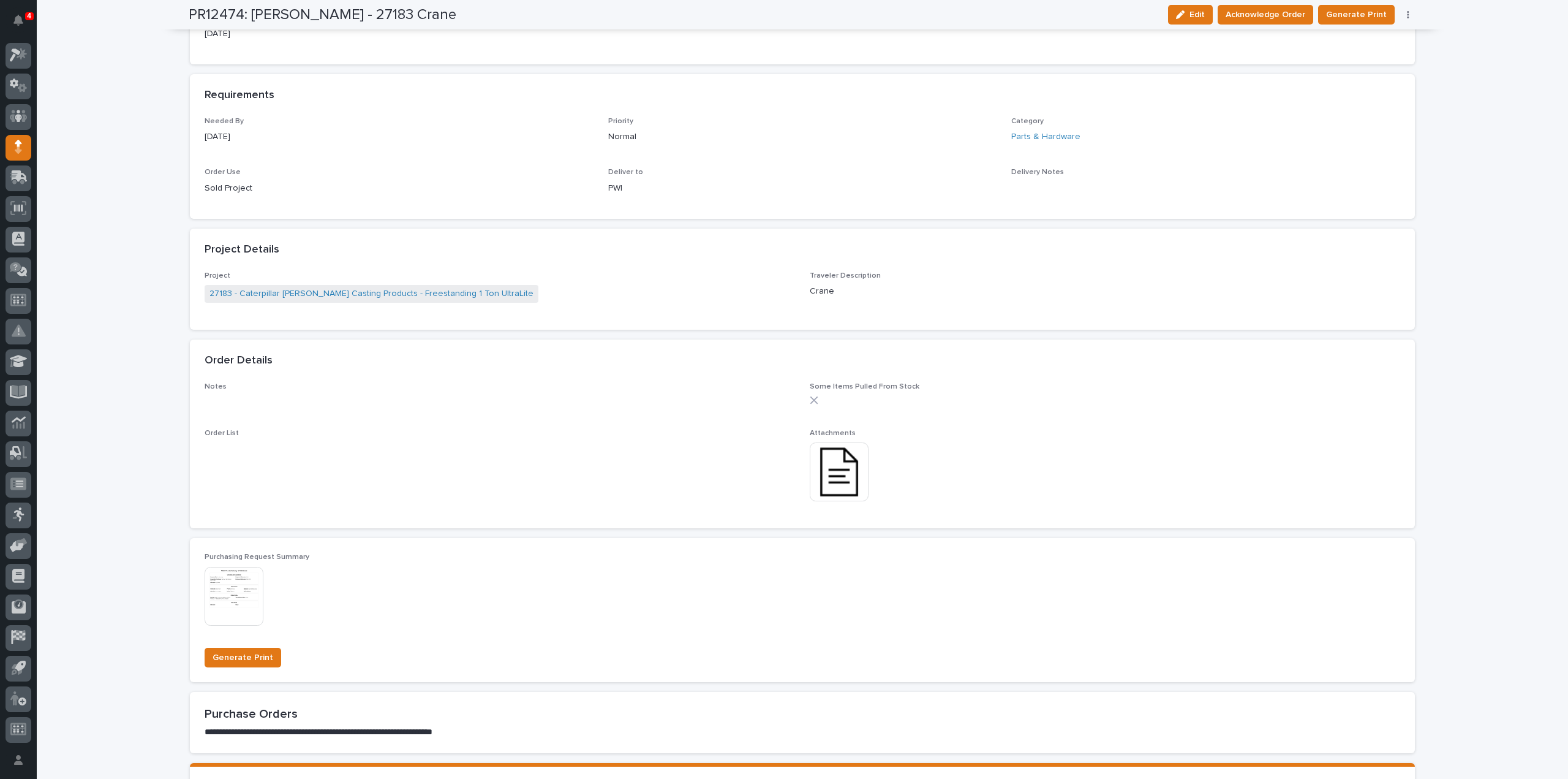
click at [845, 462] on img at bounding box center [839, 472] width 59 height 59
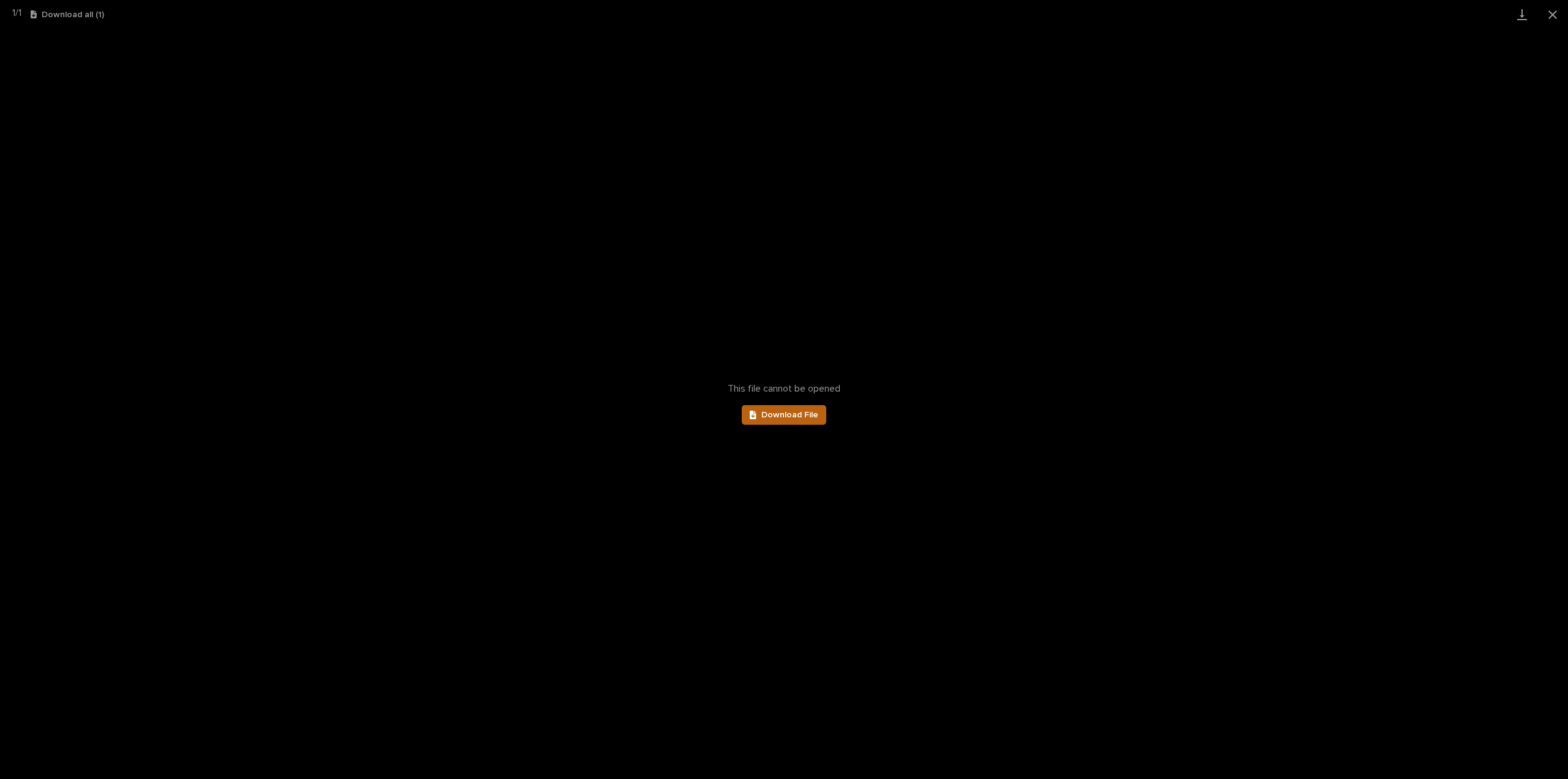
click at [800, 418] on span "Download File" at bounding box center [789, 415] width 57 height 9
click at [1559, 16] on button "Close gallery" at bounding box center [1552, 14] width 31 height 29
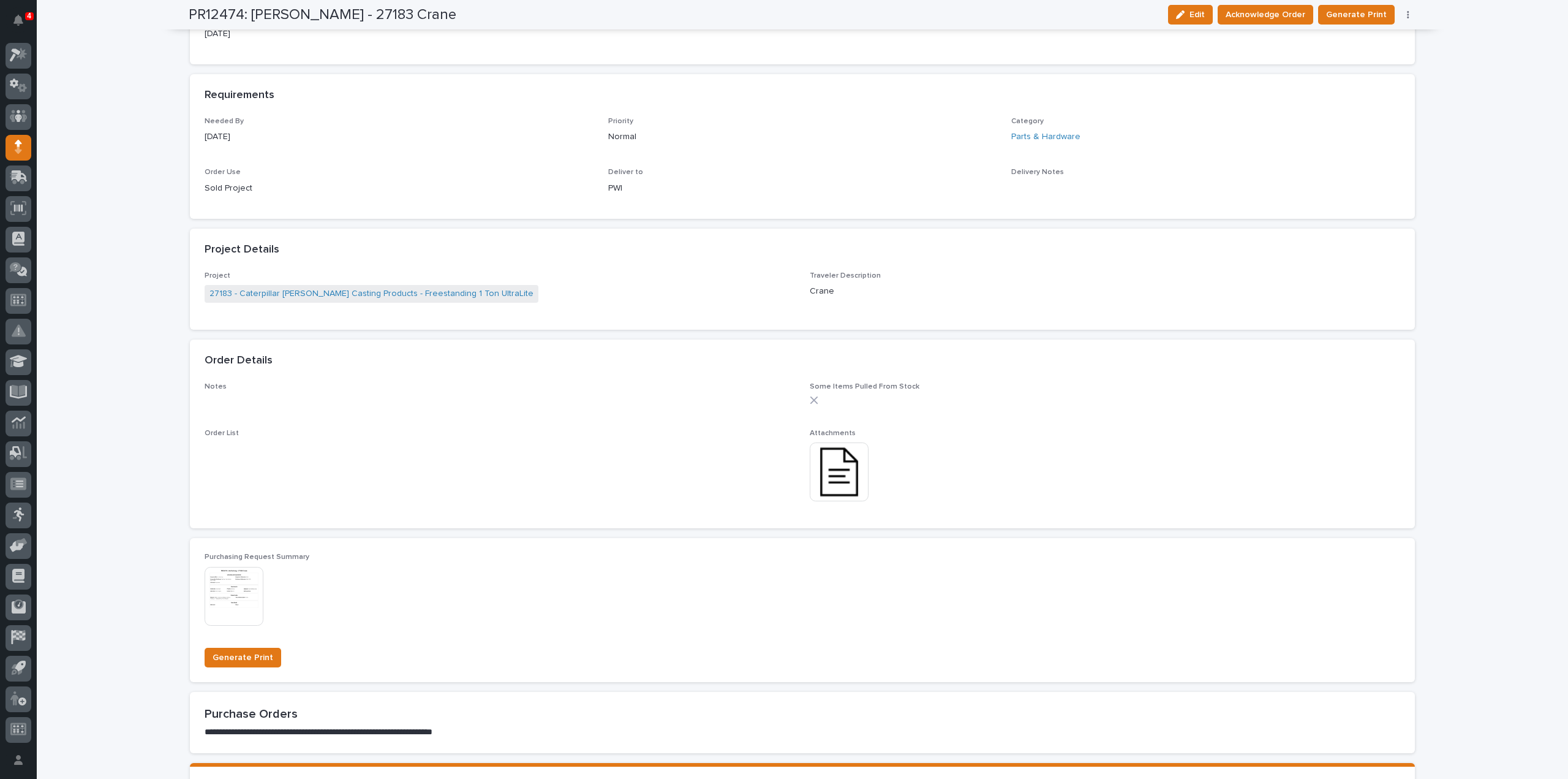
scroll to position [0, 0]
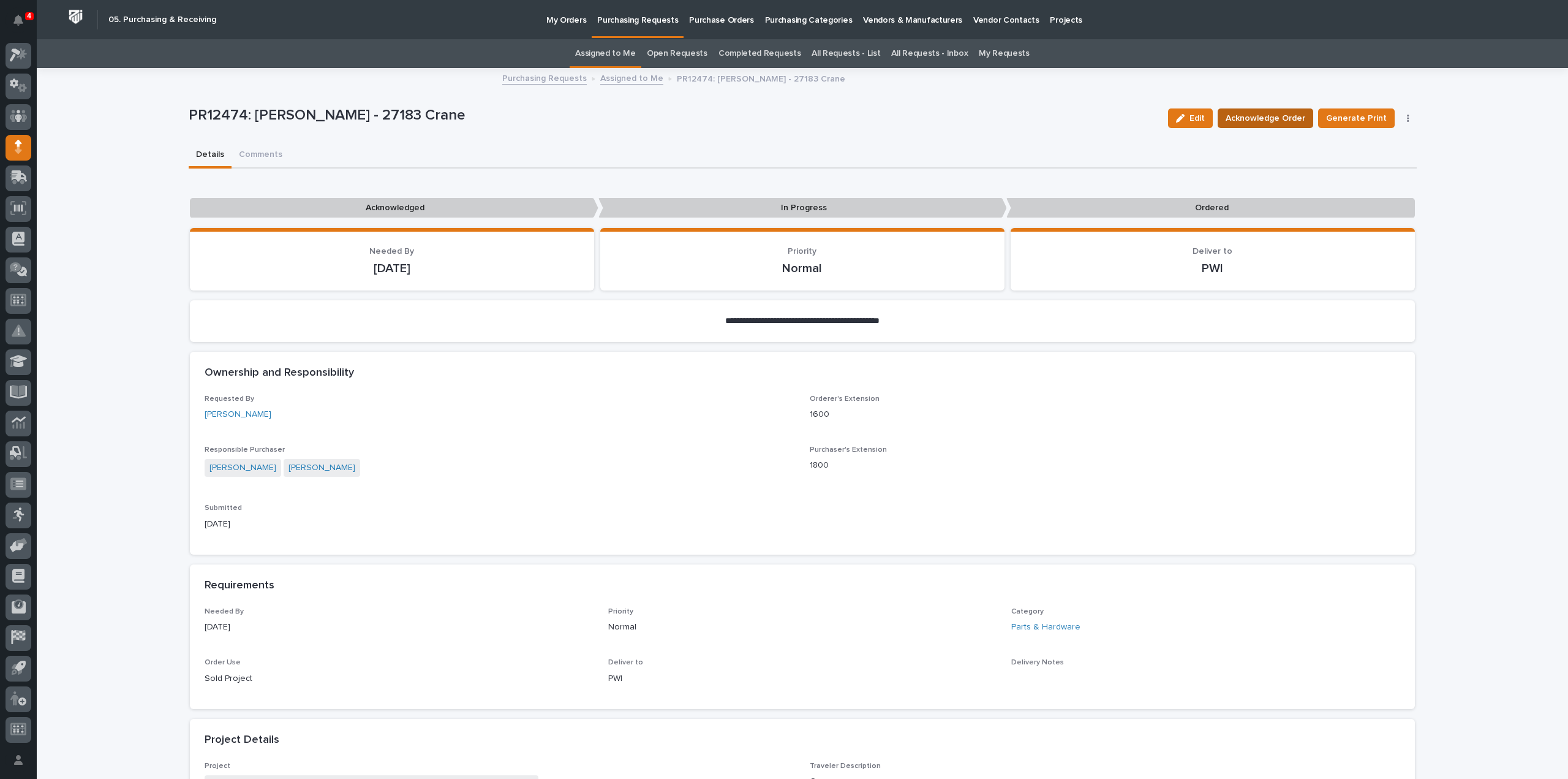
click at [1296, 116] on span "Acknowledge Order" at bounding box center [1266, 118] width 80 height 15
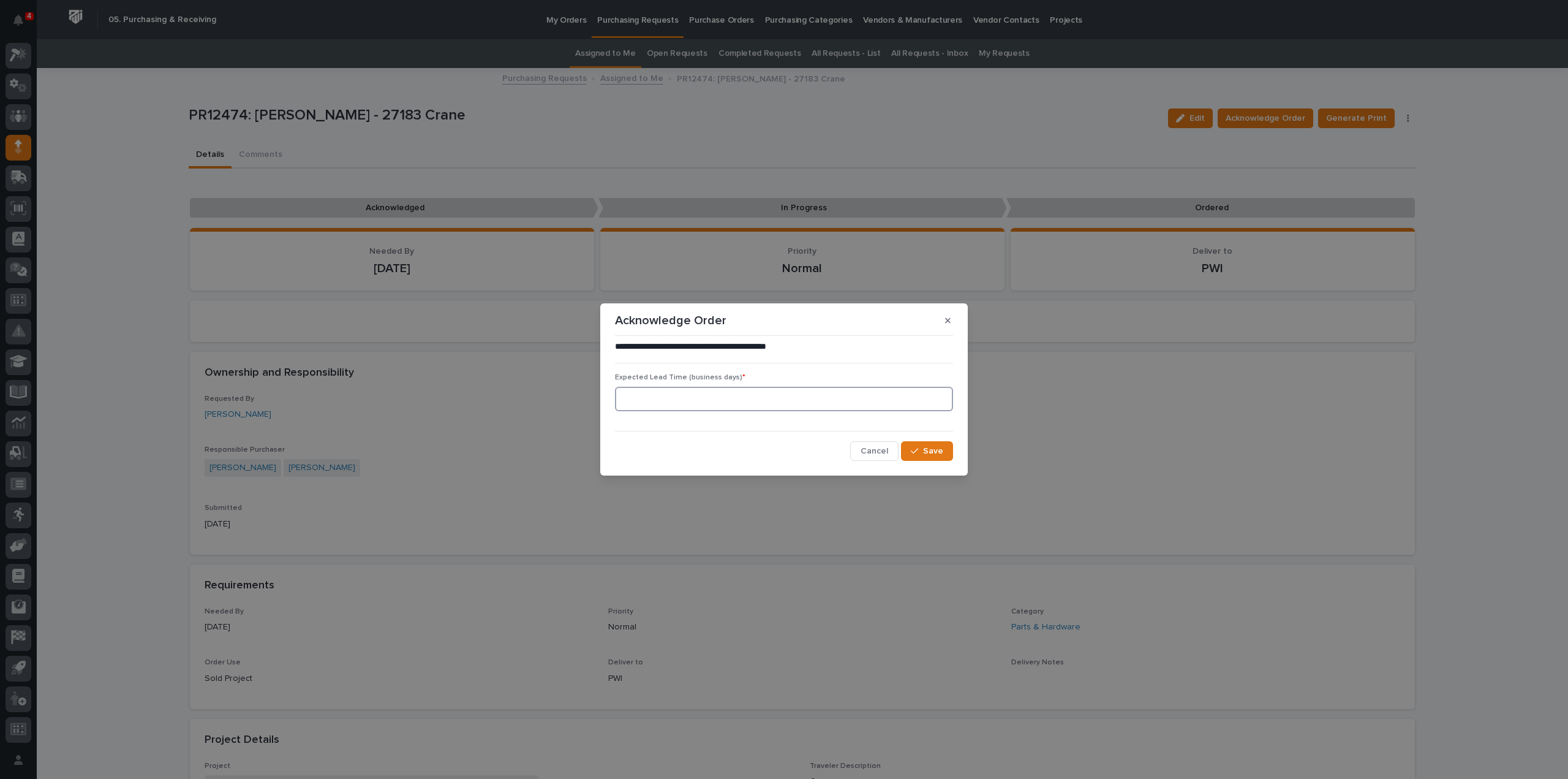
click at [735, 398] on input at bounding box center [784, 398] width 338 height 24
type input "0"
click at [931, 452] on span "Save" at bounding box center [934, 451] width 20 height 11
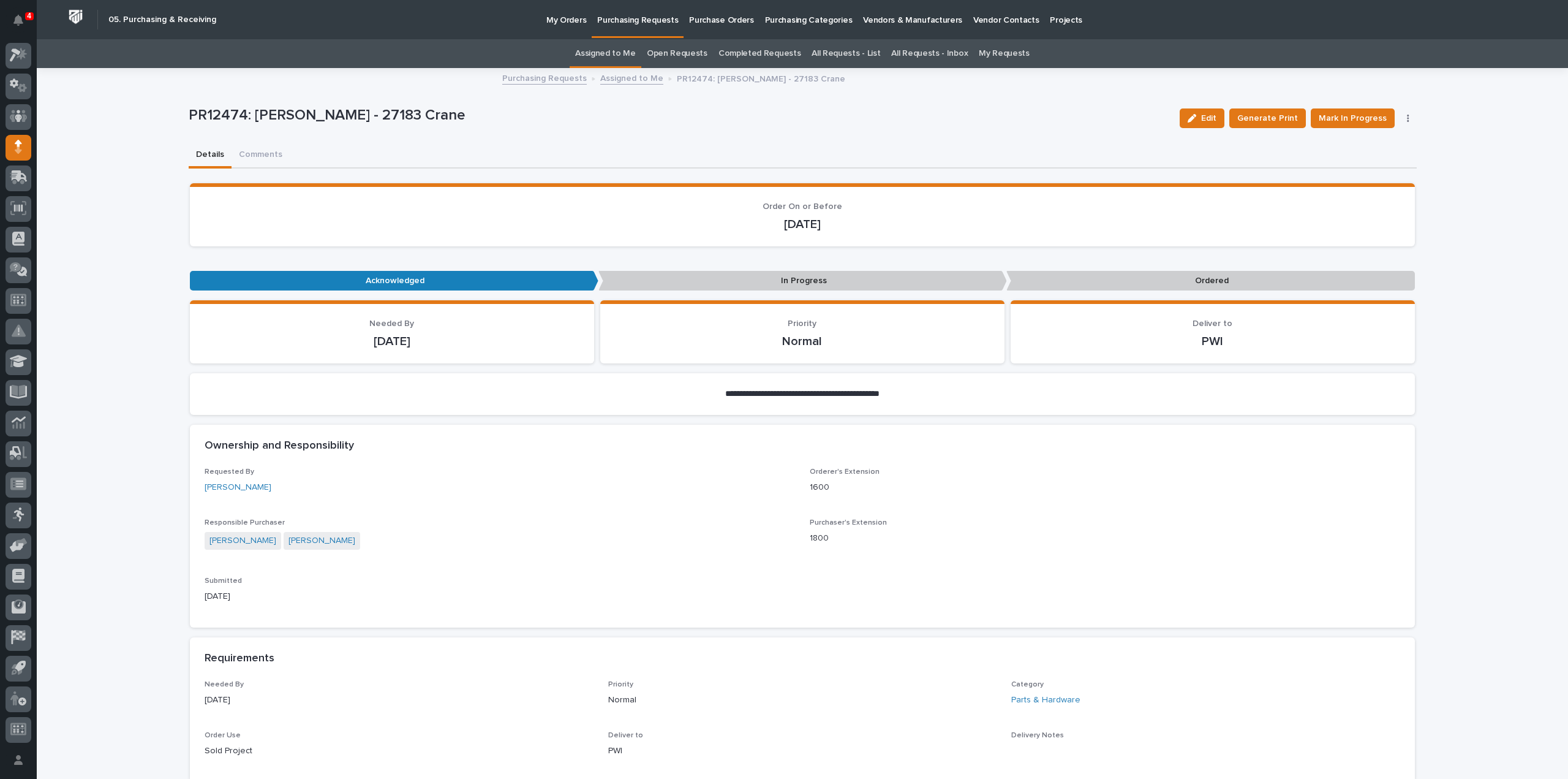
click at [615, 53] on link "Assigned to Me" at bounding box center [605, 53] width 60 height 29
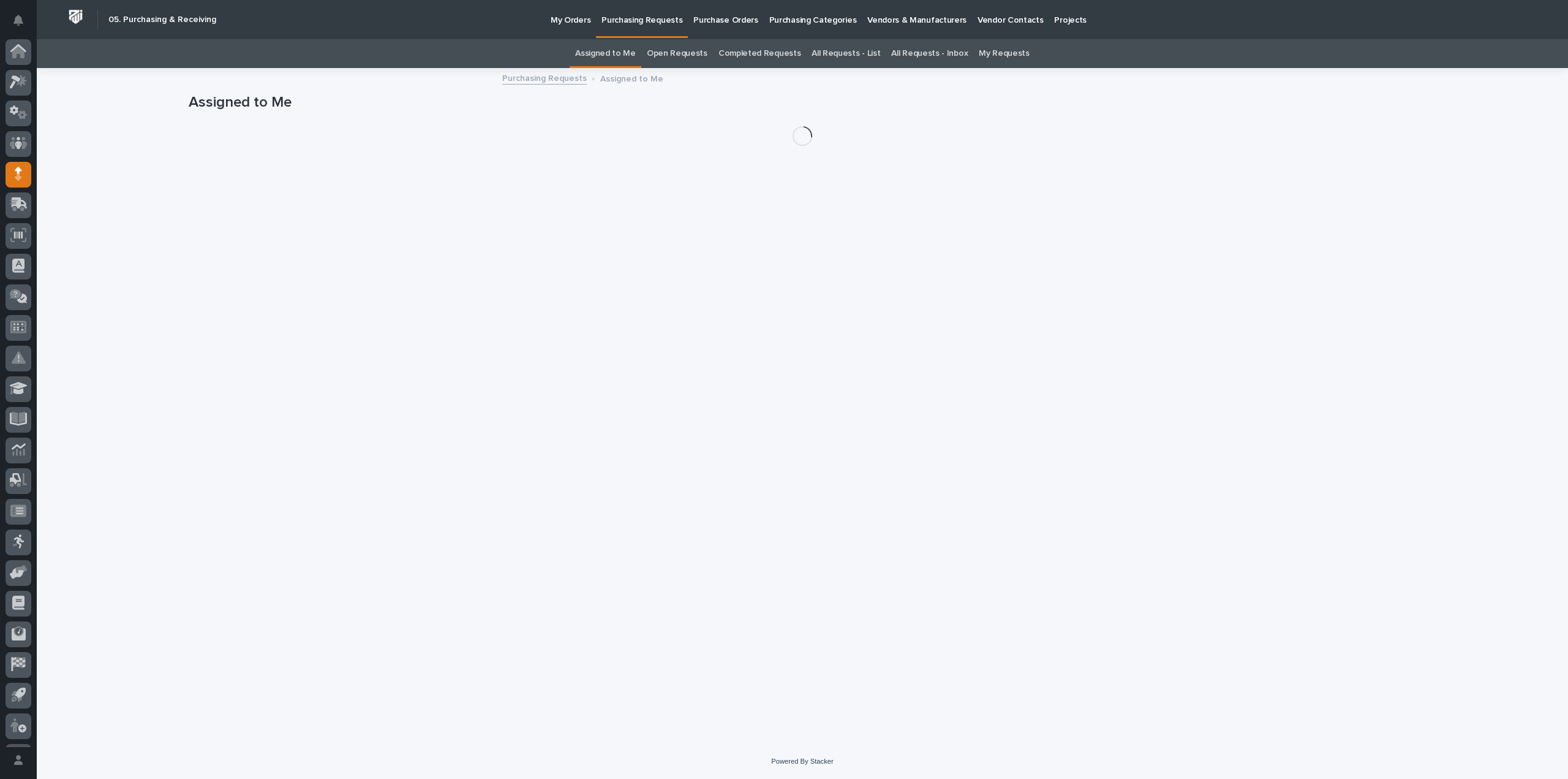
scroll to position [27, 0]
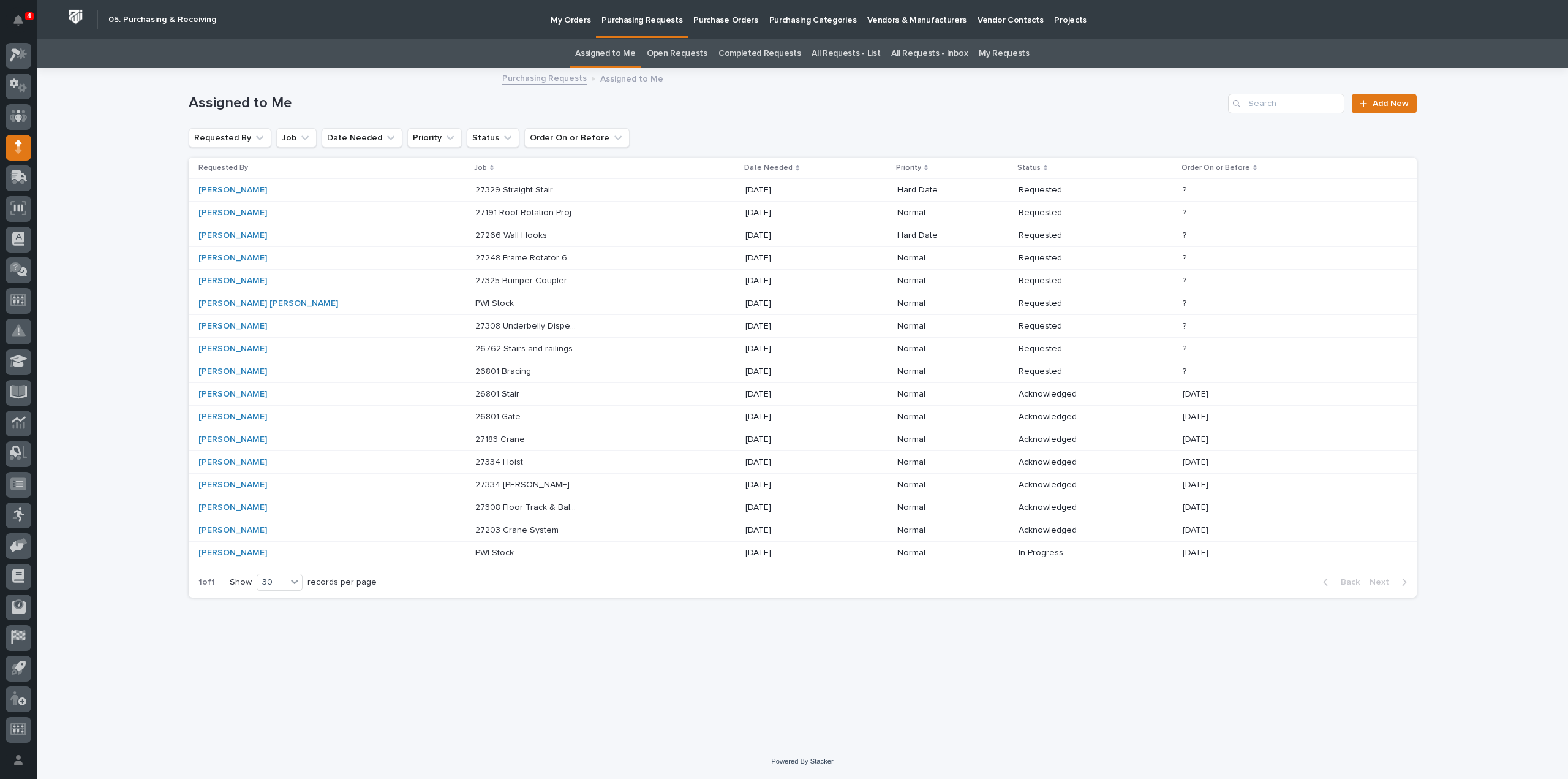
click at [484, 372] on p at bounding box center [526, 371] width 103 height 10
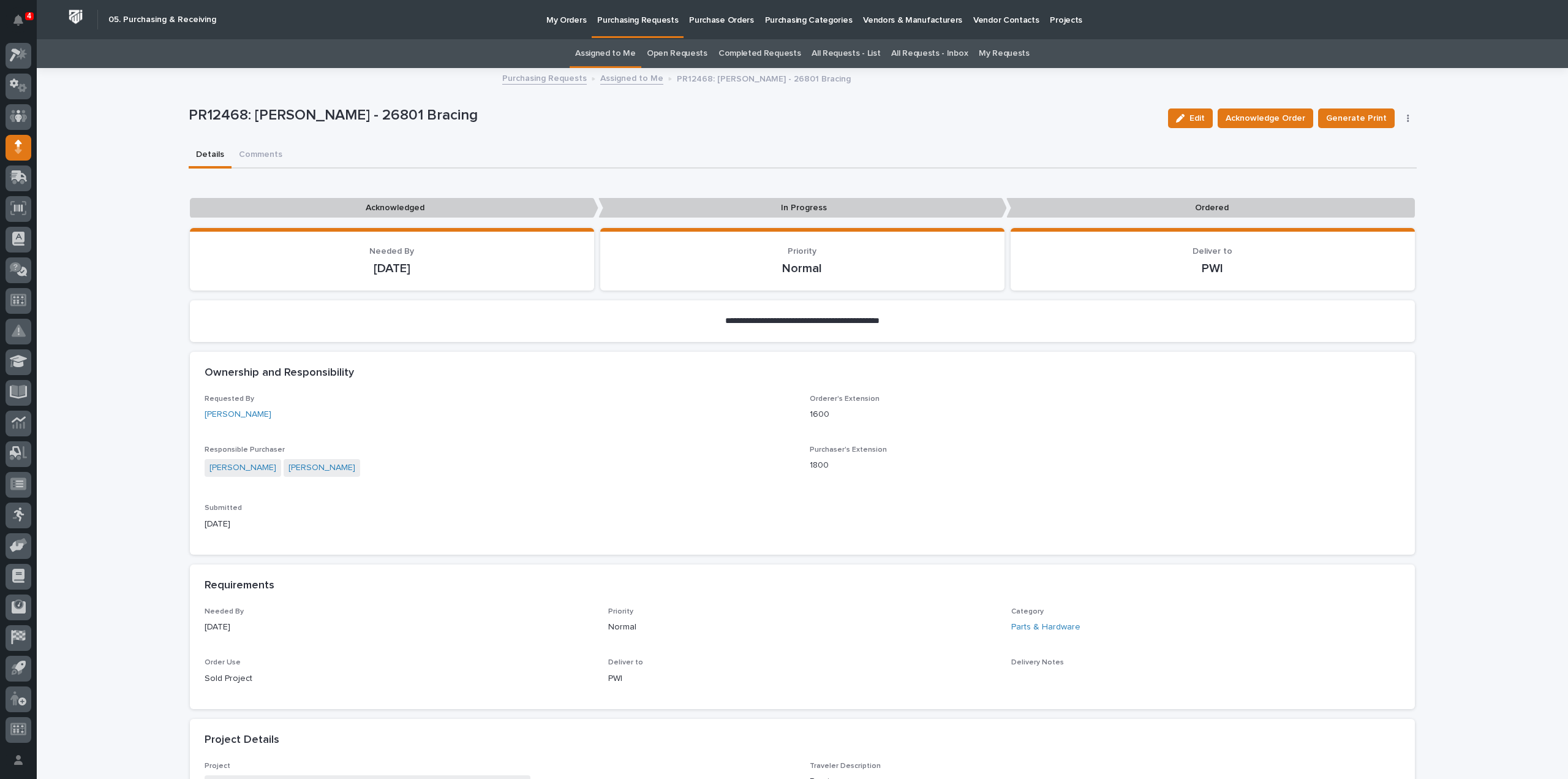
scroll to position [613, 0]
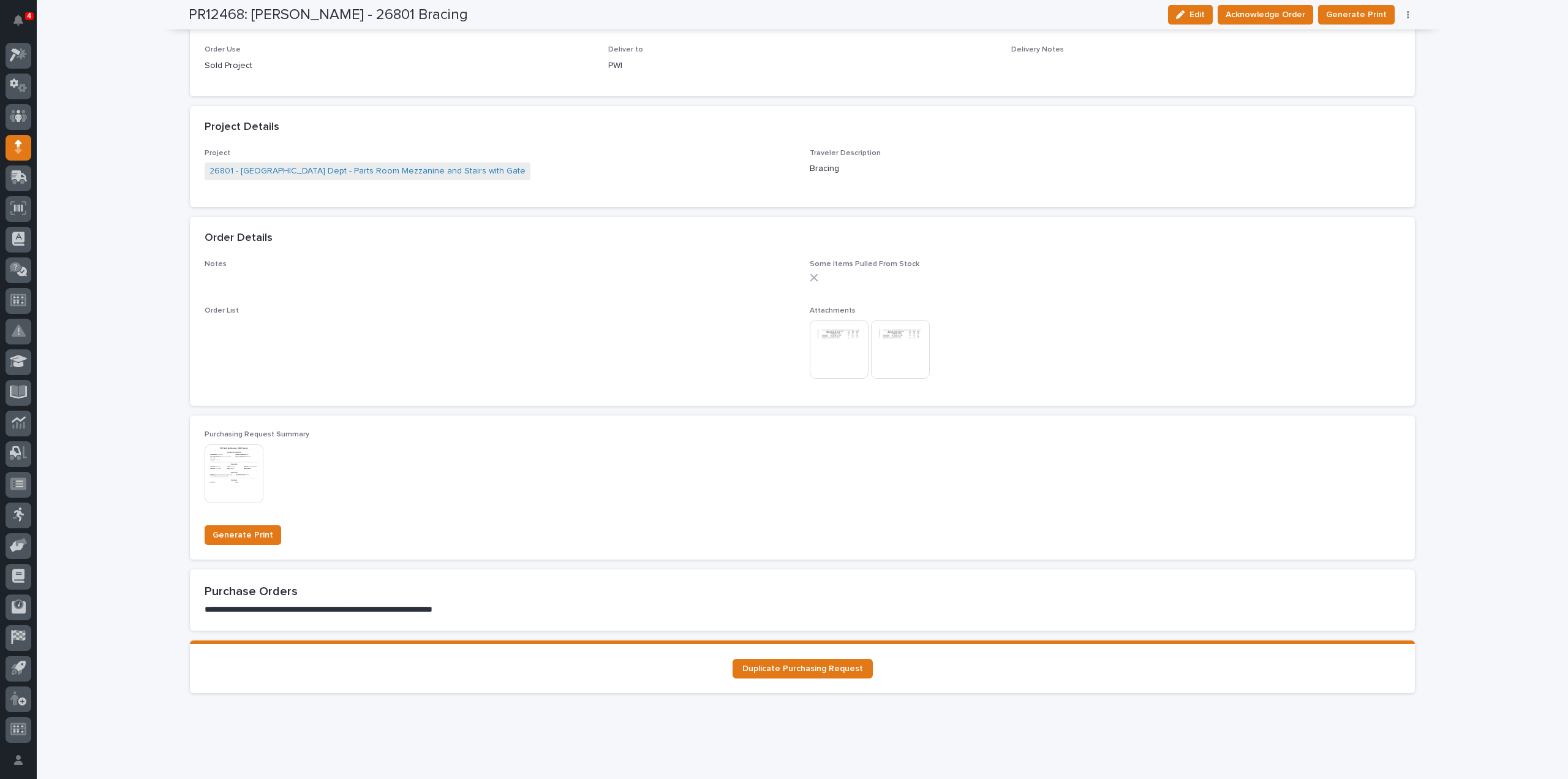
click at [825, 360] on img at bounding box center [839, 349] width 59 height 59
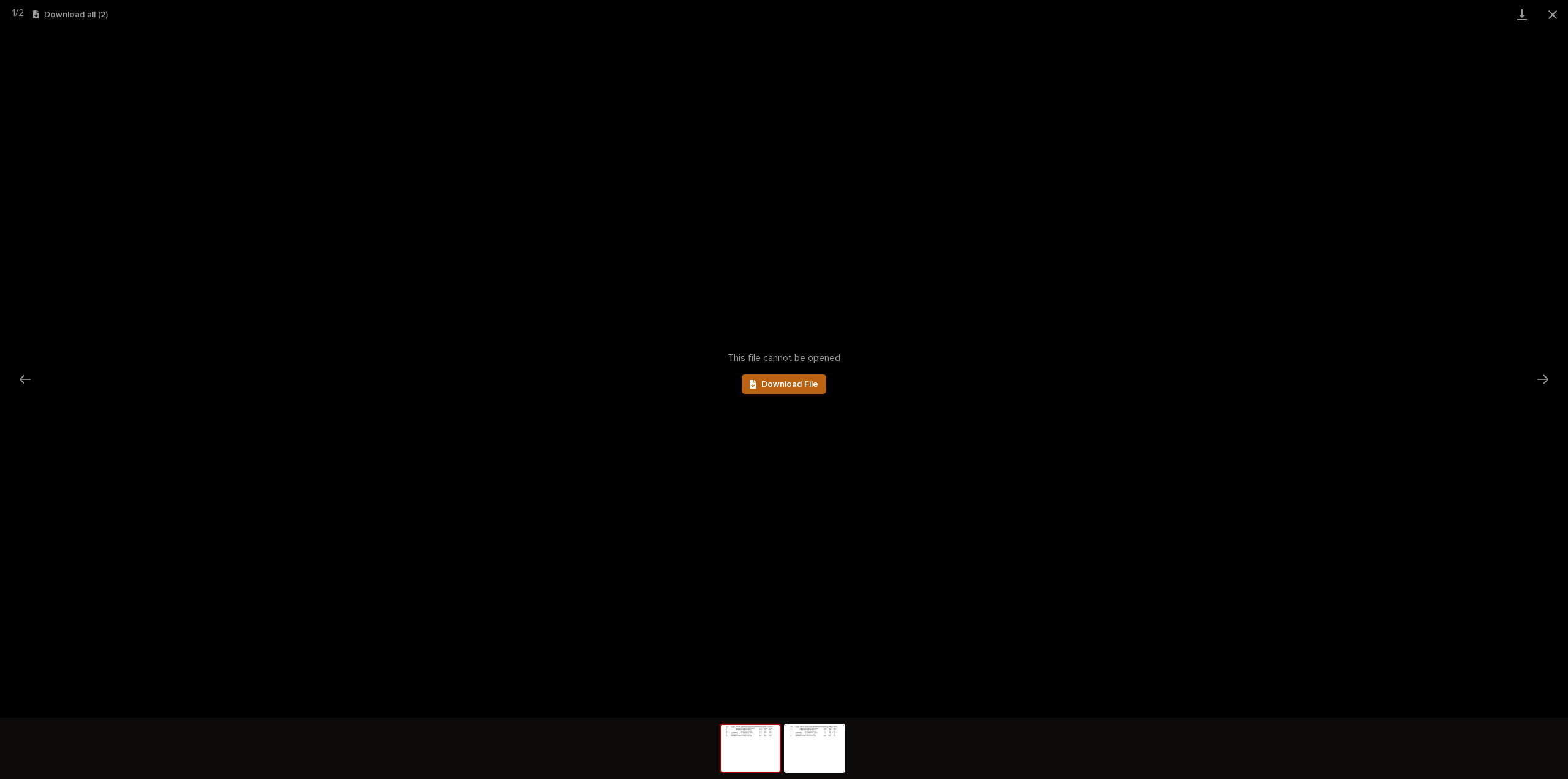
click at [811, 390] on link "Download File" at bounding box center [784, 384] width 85 height 20
click at [830, 748] on img at bounding box center [815, 748] width 59 height 46
click at [758, 379] on link "Download File" at bounding box center [784, 384] width 85 height 20
click at [1555, 15] on button "Close gallery" at bounding box center [1552, 14] width 31 height 29
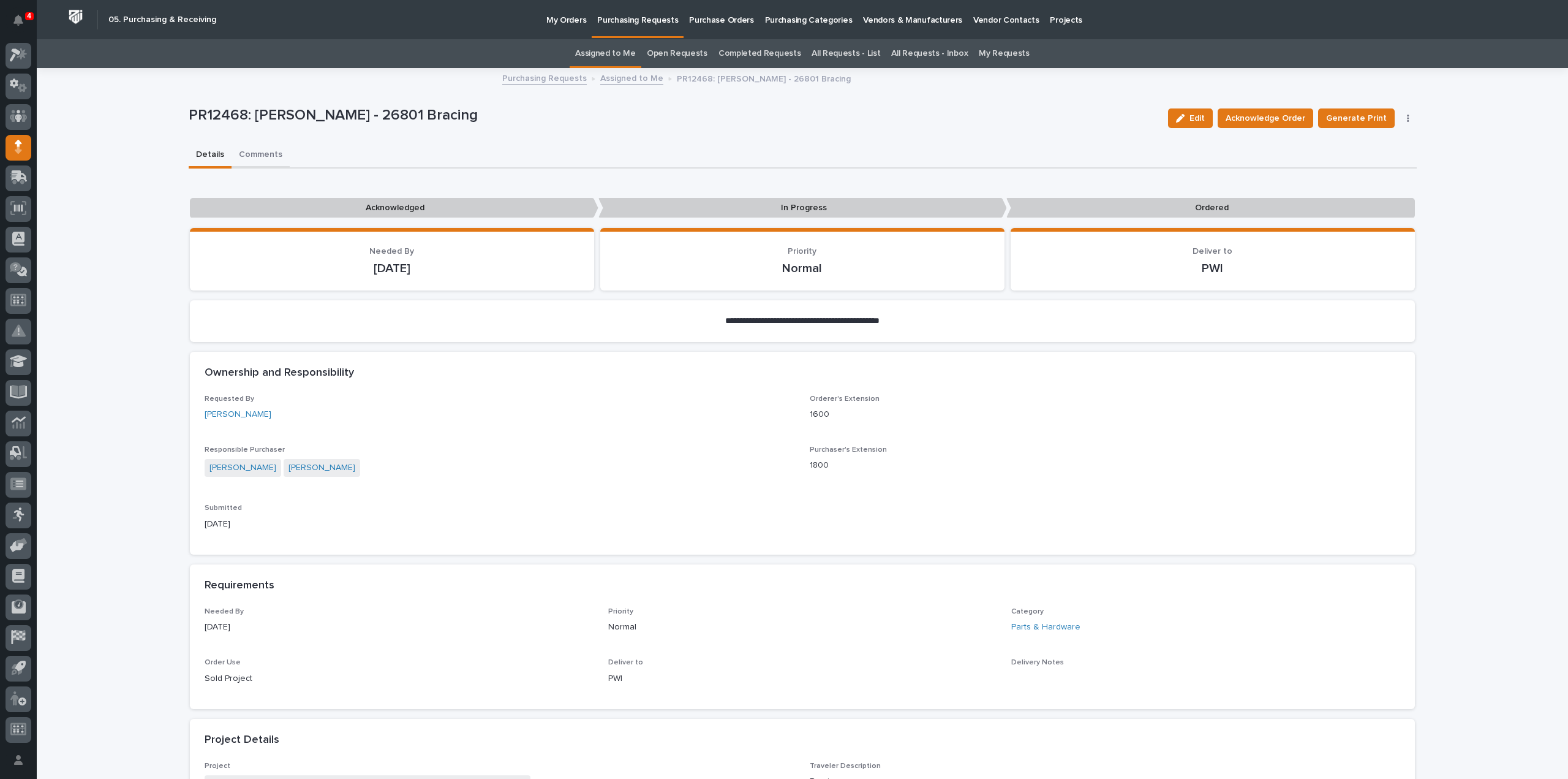
click at [255, 156] on button "Comments" at bounding box center [261, 155] width 58 height 26
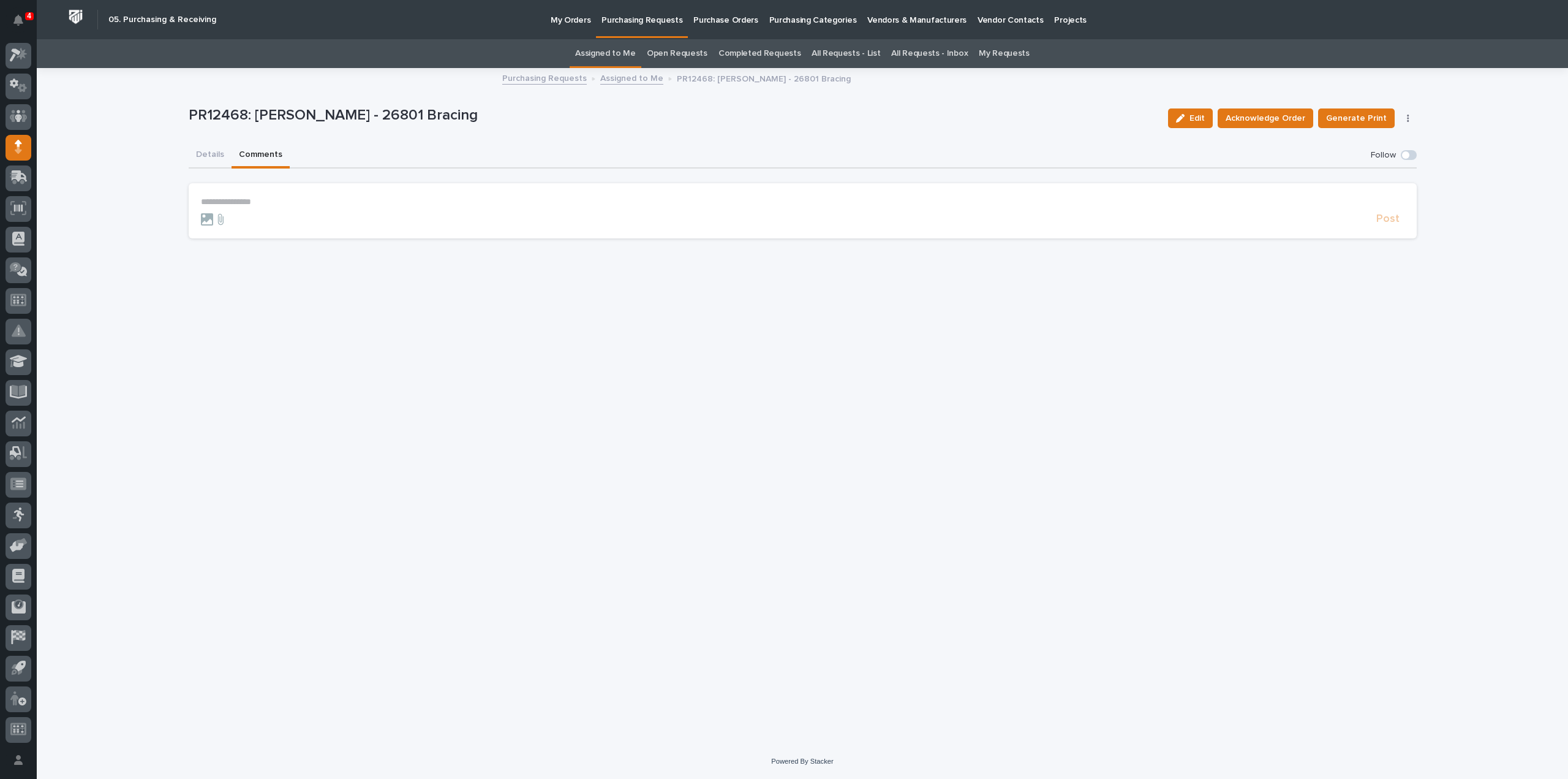
click at [249, 201] on p "**********" at bounding box center [803, 201] width 1204 height 10
click at [249, 220] on button "[PERSON_NAME]" at bounding box center [239, 220] width 72 height 13
click at [256, 207] on p "**********" at bounding box center [803, 203] width 1204 height 13
click at [1392, 226] on span "Post" at bounding box center [1388, 225] width 23 height 14
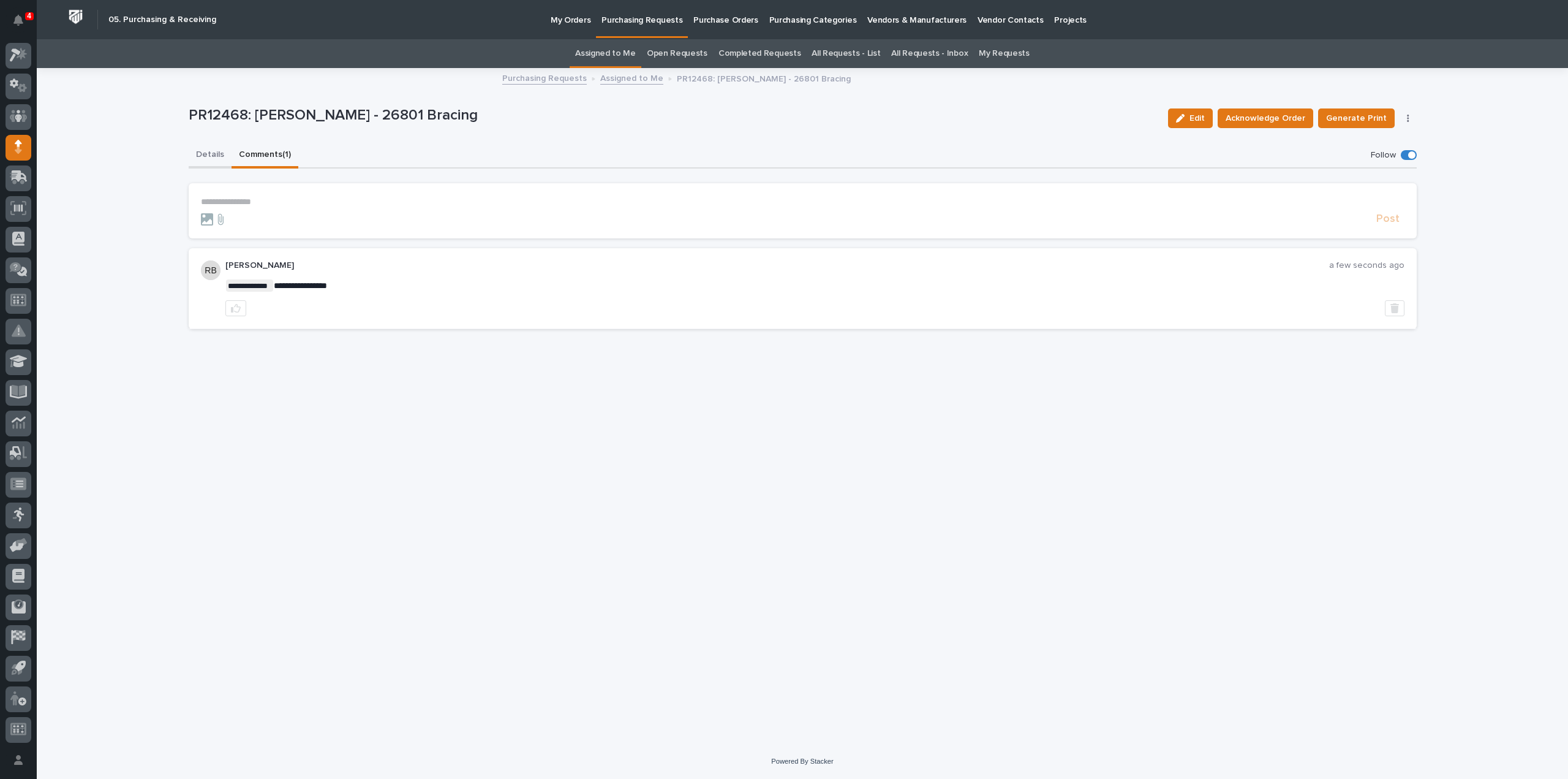
click at [204, 154] on button "Details" at bounding box center [210, 155] width 43 height 26
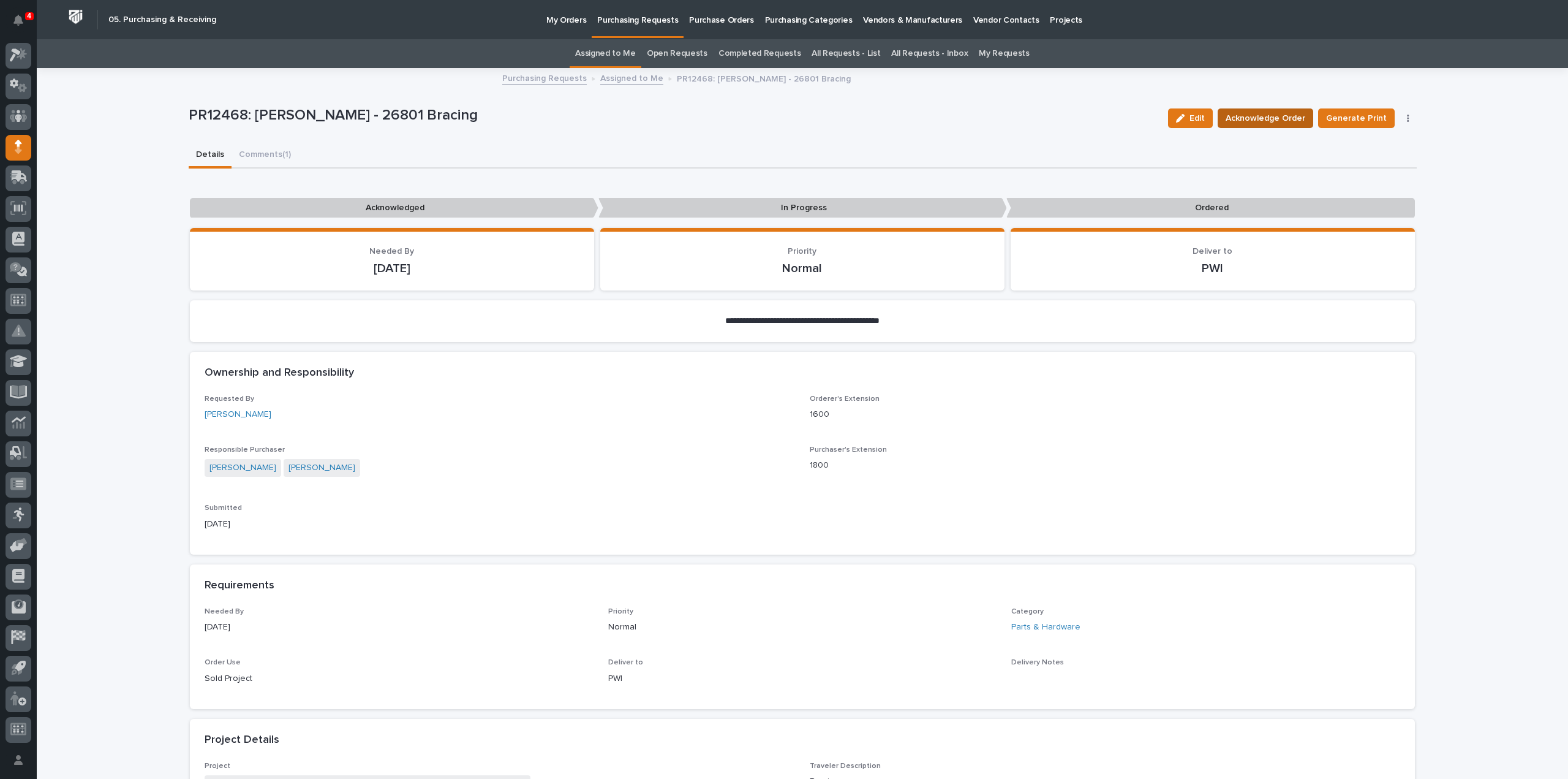
click at [1299, 122] on span "Acknowledge Order" at bounding box center [1266, 118] width 80 height 15
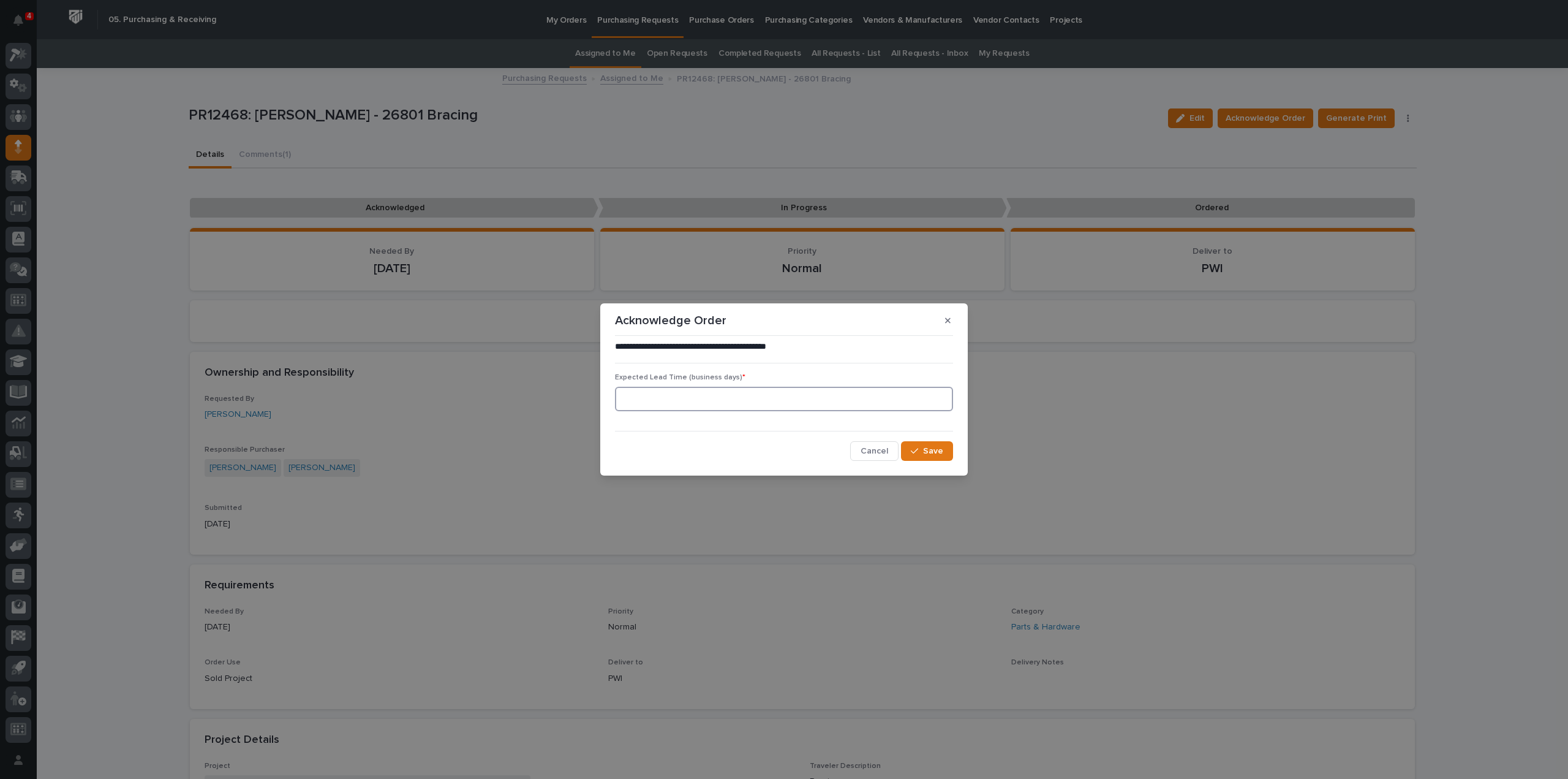
click at [670, 399] on input at bounding box center [784, 398] width 338 height 24
type input "0"
click at [916, 459] on button "Save" at bounding box center [927, 451] width 52 height 20
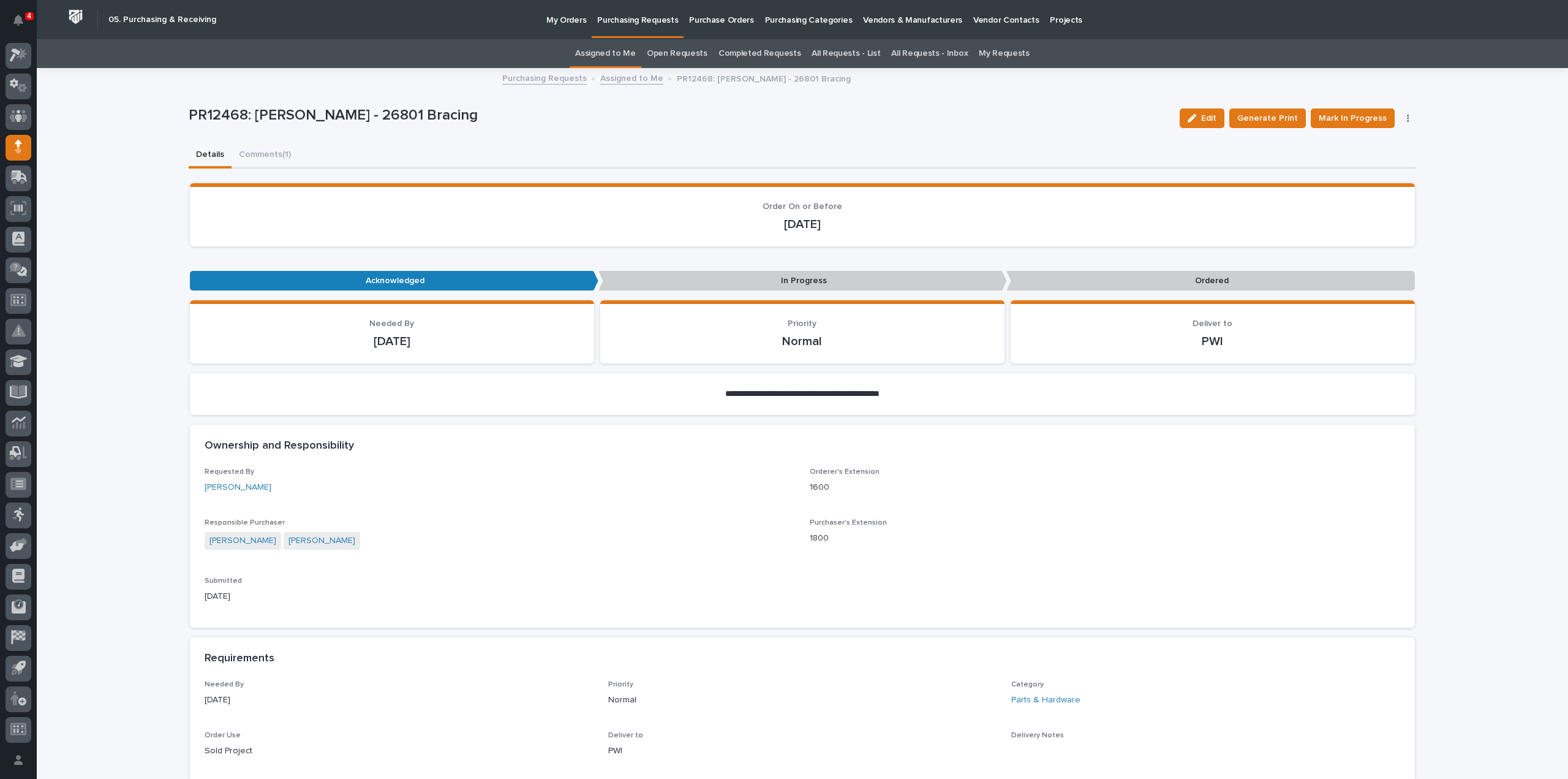
click at [589, 50] on link "Assigned to Me" at bounding box center [605, 53] width 60 height 29
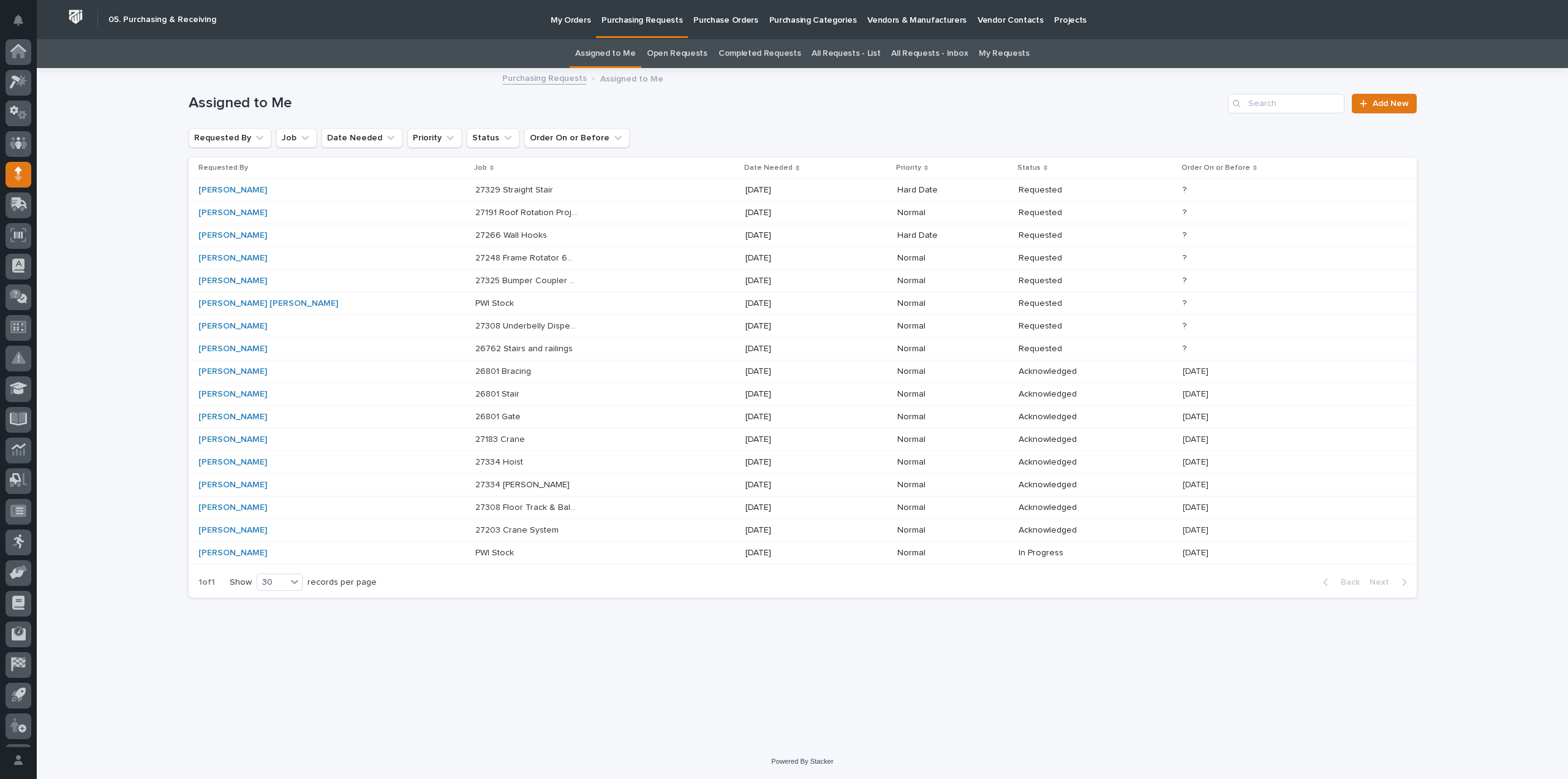
scroll to position [27, 0]
click at [493, 346] on p "26762 Stairs and railings" at bounding box center [525, 348] width 99 height 13
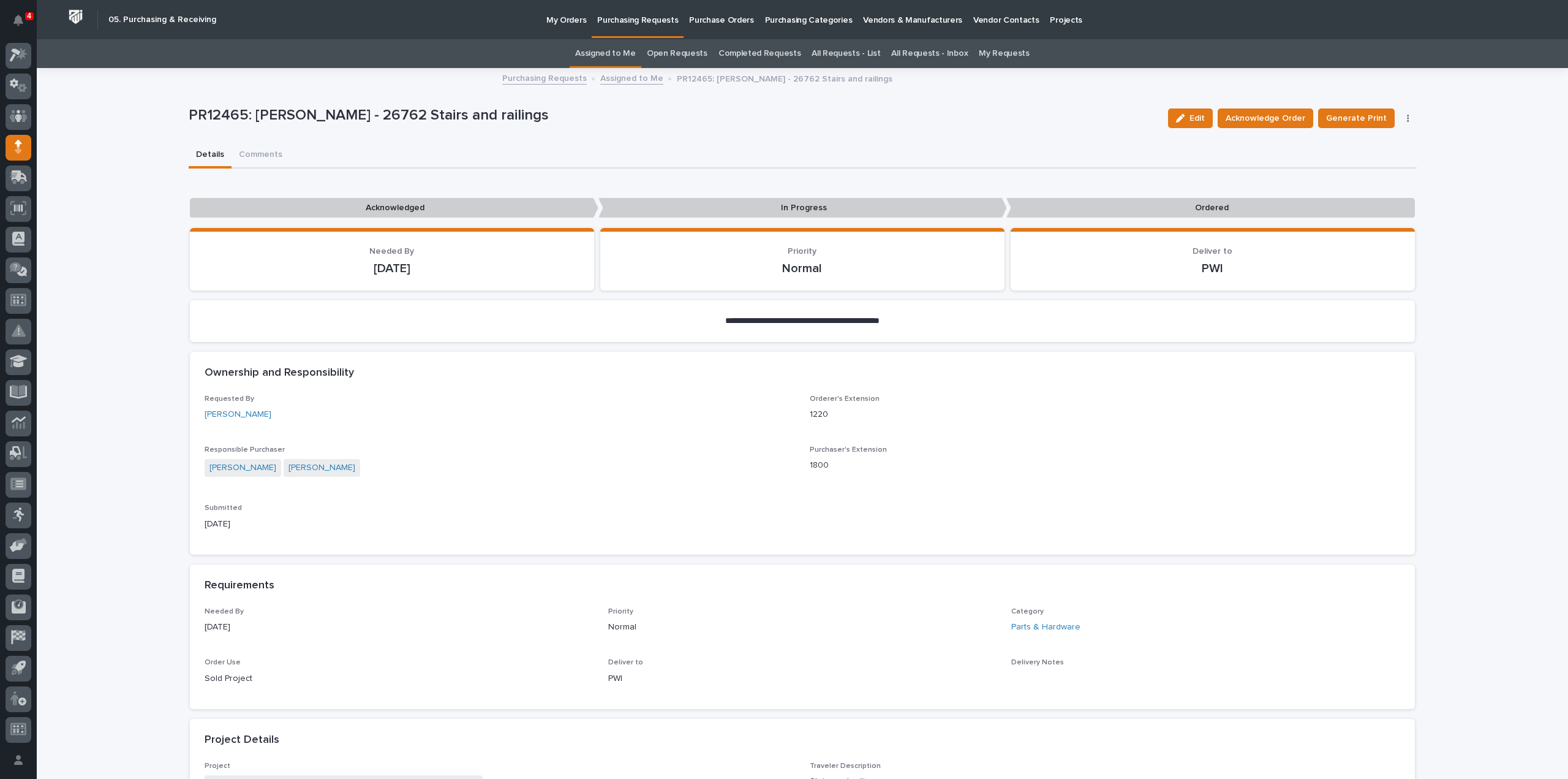
scroll to position [613, 0]
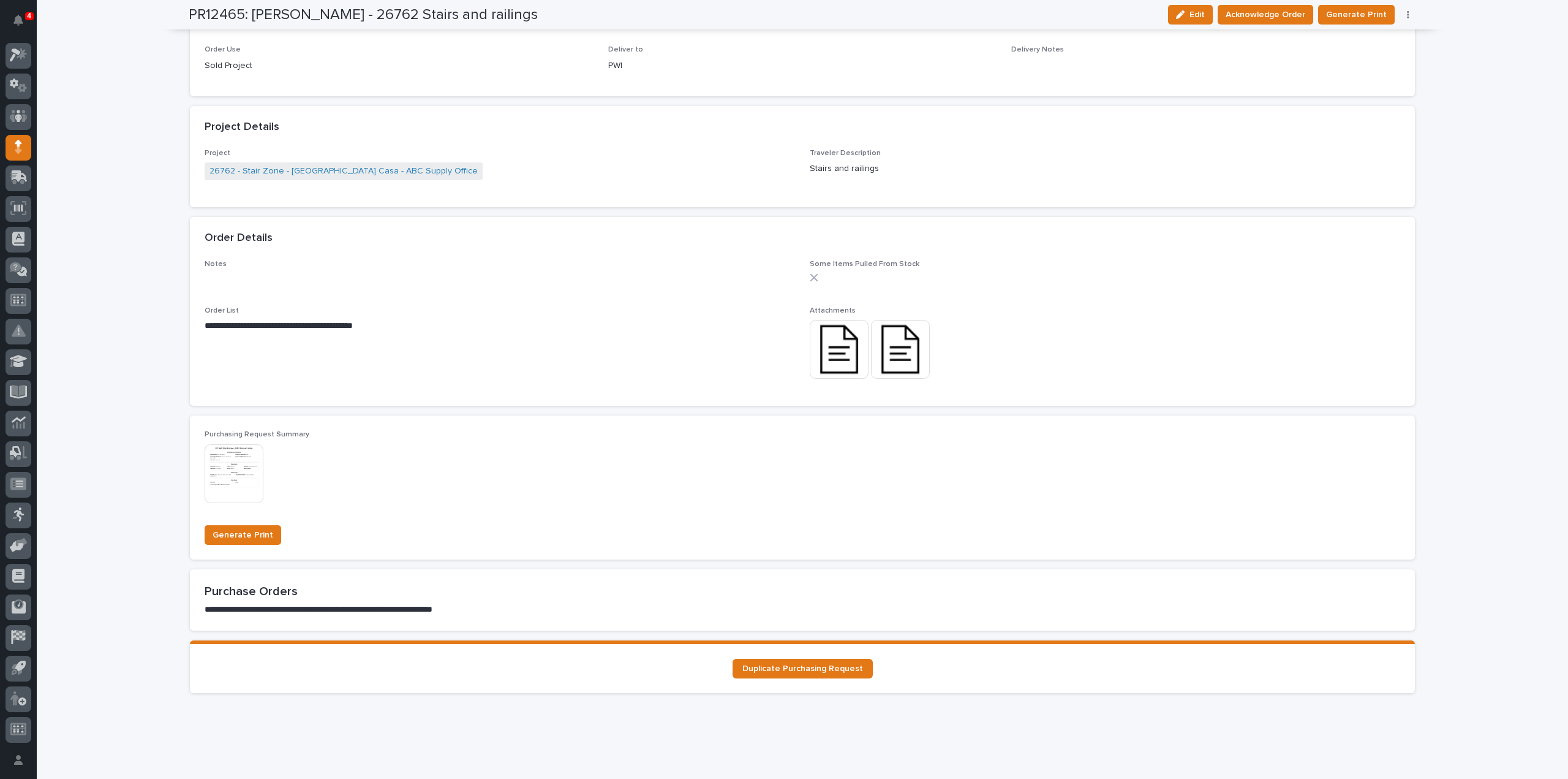
click at [826, 357] on img at bounding box center [839, 349] width 59 height 59
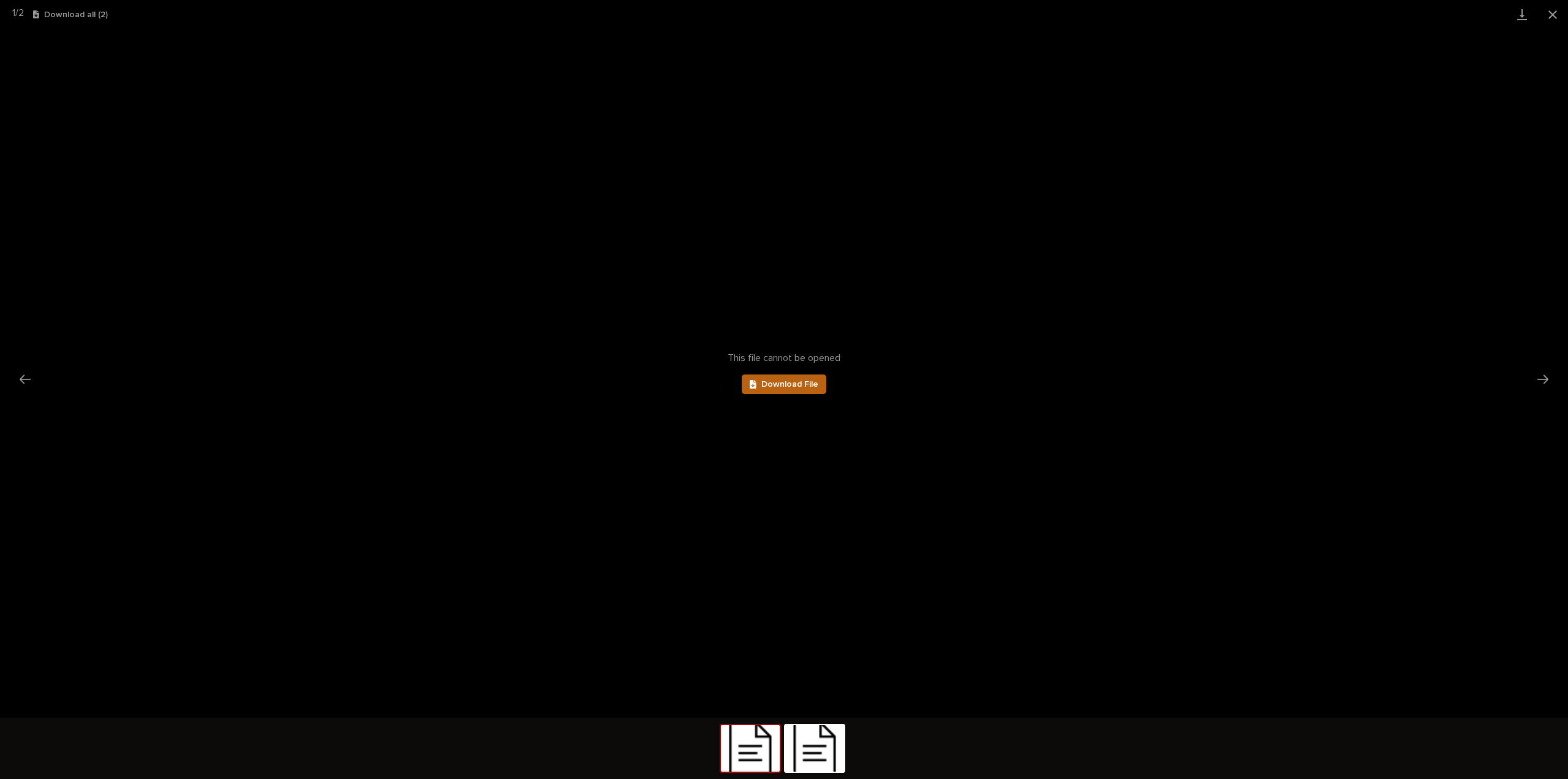
click at [810, 381] on span "Download File" at bounding box center [789, 384] width 57 height 9
click at [1541, 381] on button "Next slide" at bounding box center [1543, 379] width 26 height 24
click at [791, 386] on span "Download File" at bounding box center [789, 384] width 57 height 9
click at [1552, 16] on button "Close gallery" at bounding box center [1552, 14] width 31 height 29
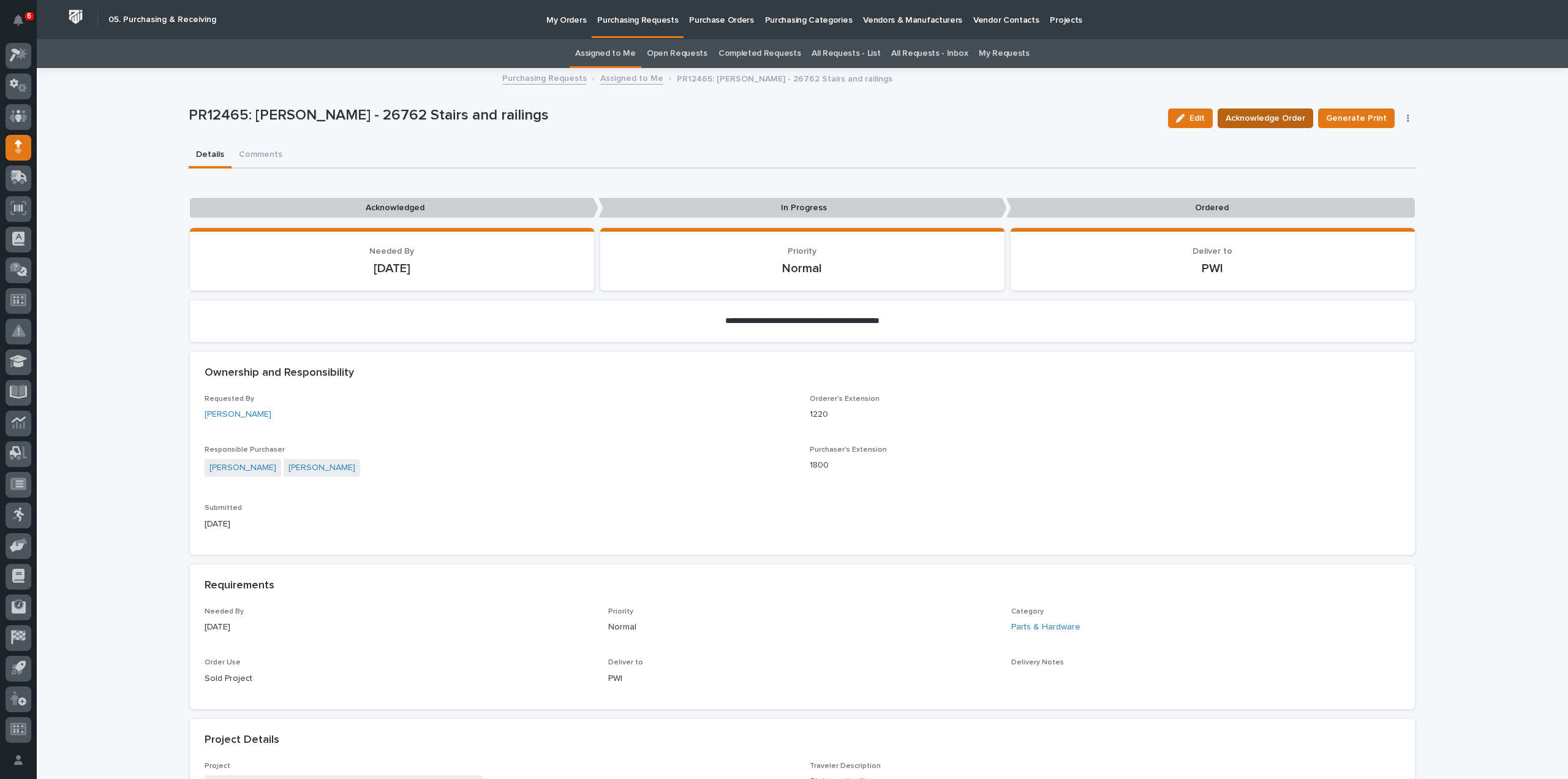
click at [1258, 119] on span "Acknowledge Order" at bounding box center [1266, 118] width 80 height 15
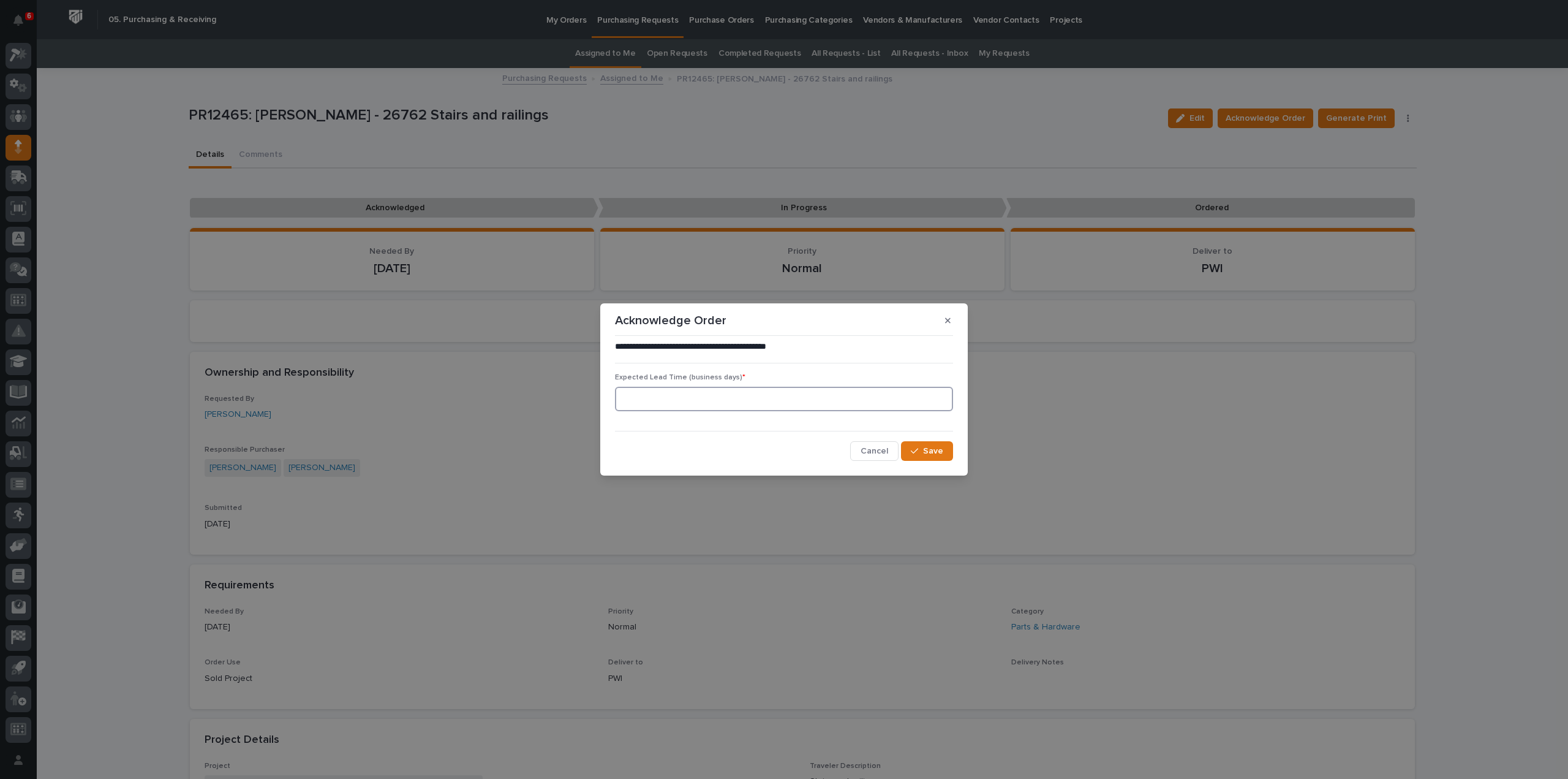
click at [793, 399] on input at bounding box center [784, 398] width 338 height 24
type input "0"
click at [913, 447] on icon "button" at bounding box center [914, 451] width 7 height 9
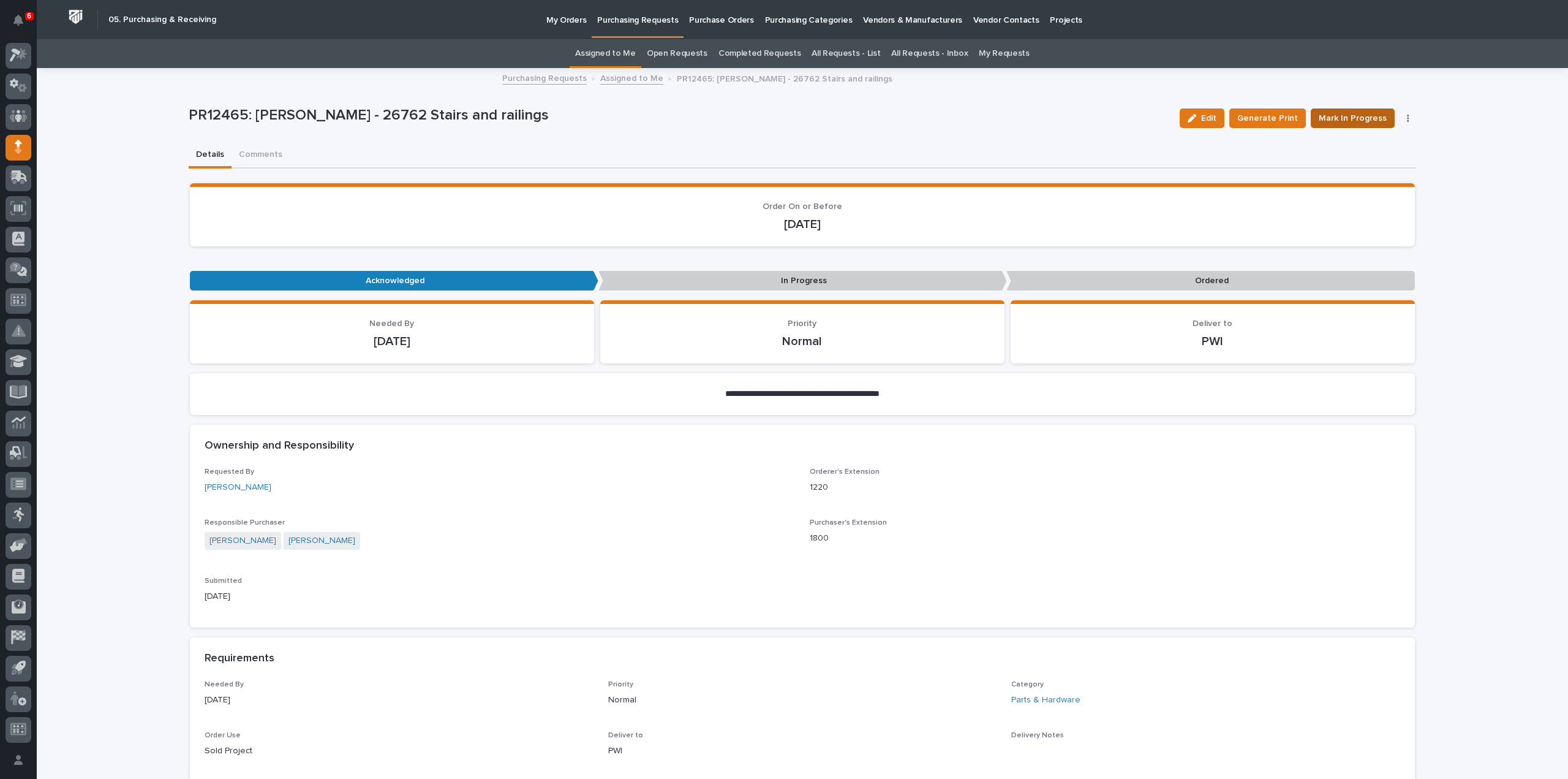
click at [1323, 119] on span "Mark In Progress" at bounding box center [1353, 118] width 68 height 15
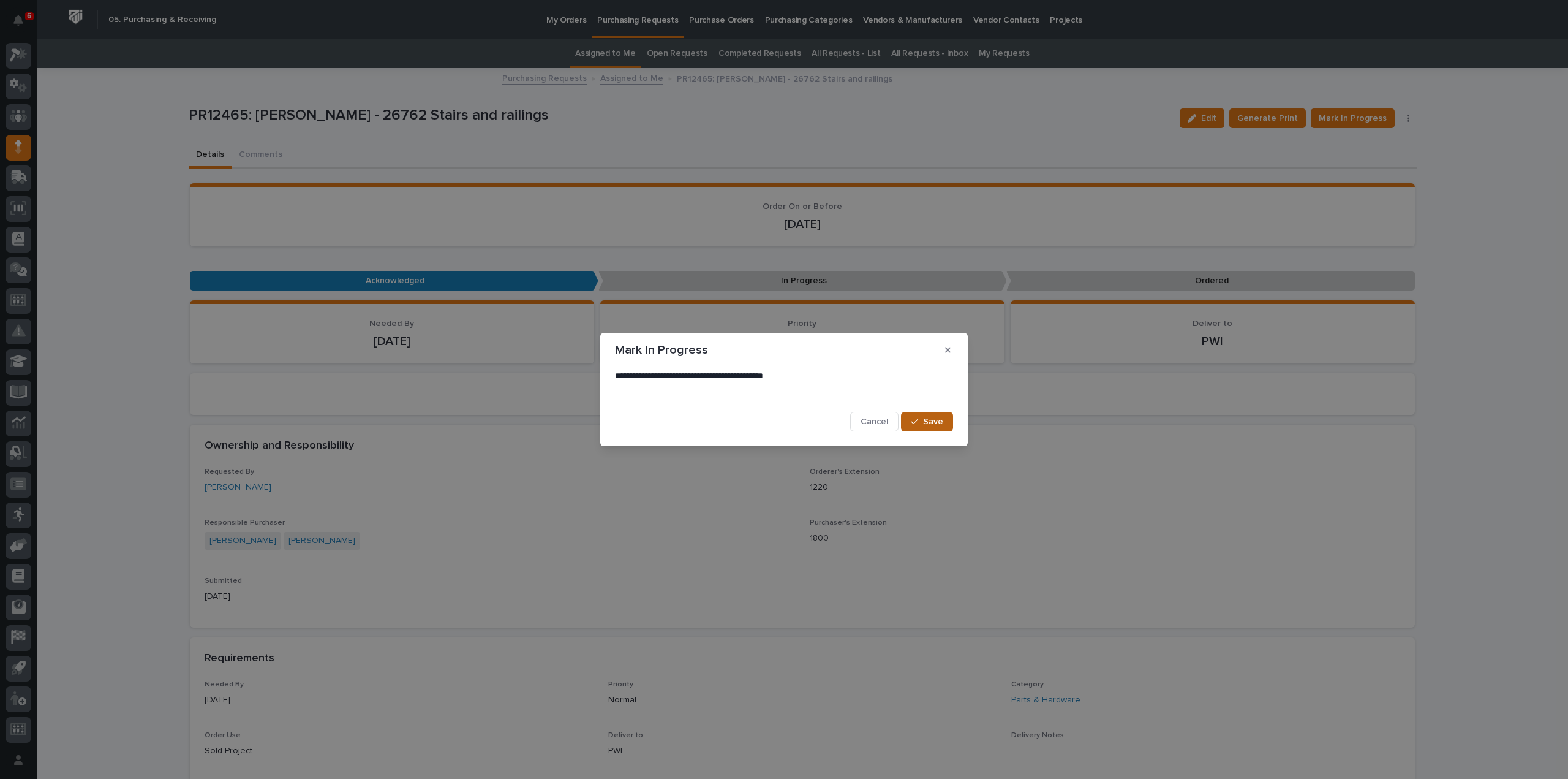
click at [931, 423] on span "Save" at bounding box center [934, 422] width 20 height 11
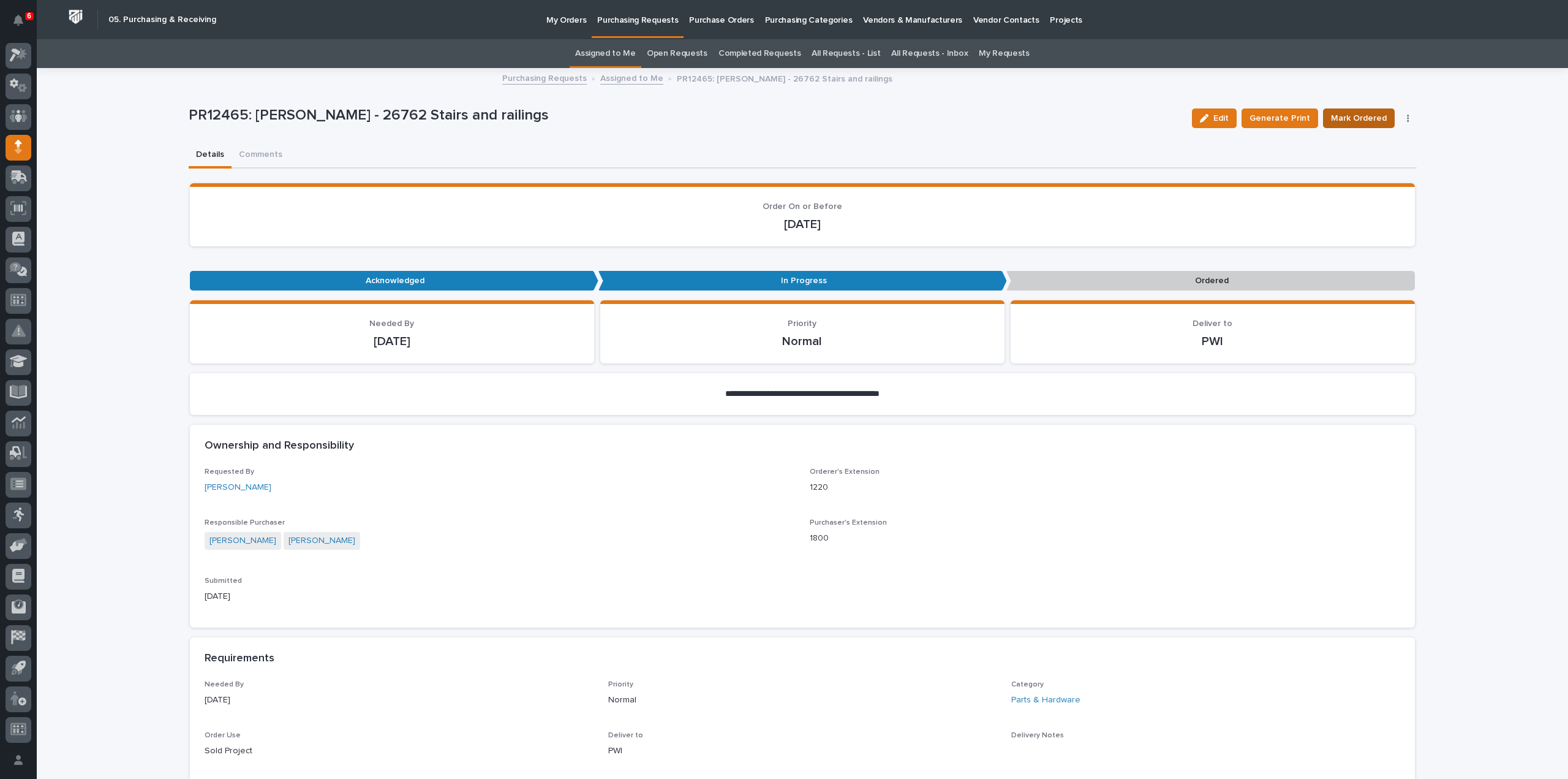
click at [1367, 121] on span "Mark Ordered" at bounding box center [1358, 118] width 56 height 15
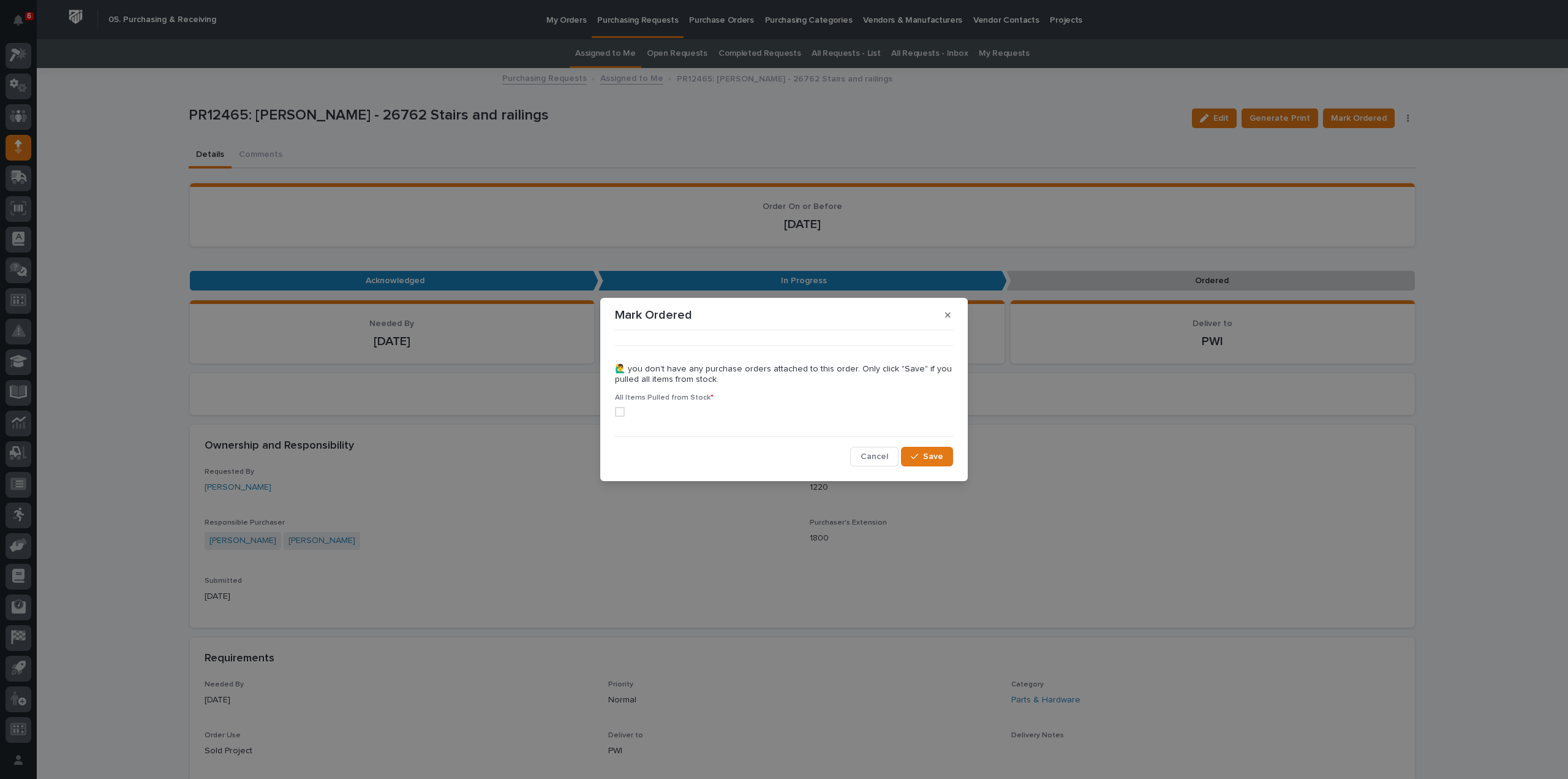
click at [619, 412] on span at bounding box center [620, 411] width 10 height 10
click at [940, 456] on span "Save" at bounding box center [934, 457] width 20 height 11
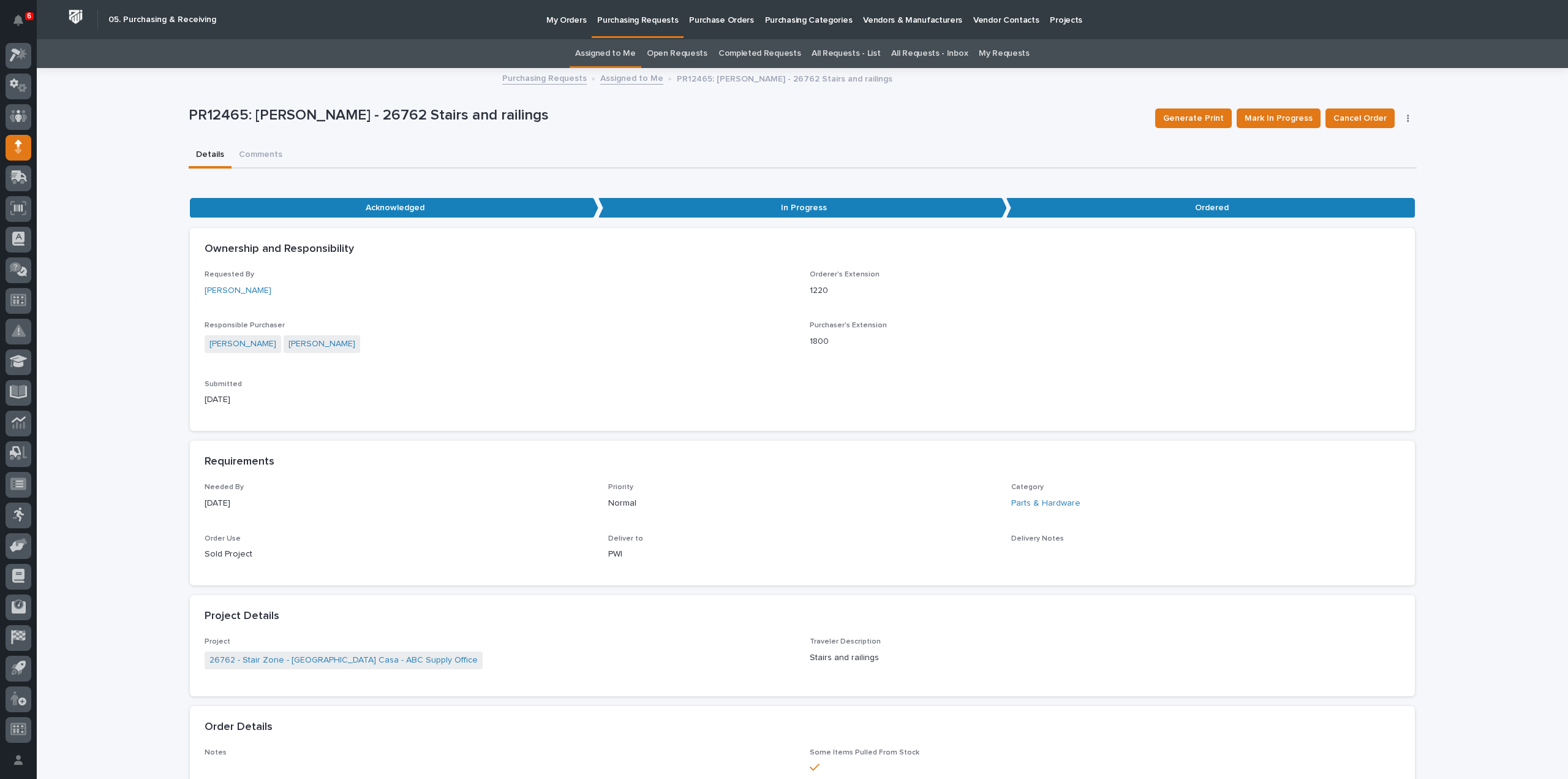
click at [631, 54] on link "Assigned to Me" at bounding box center [605, 53] width 60 height 29
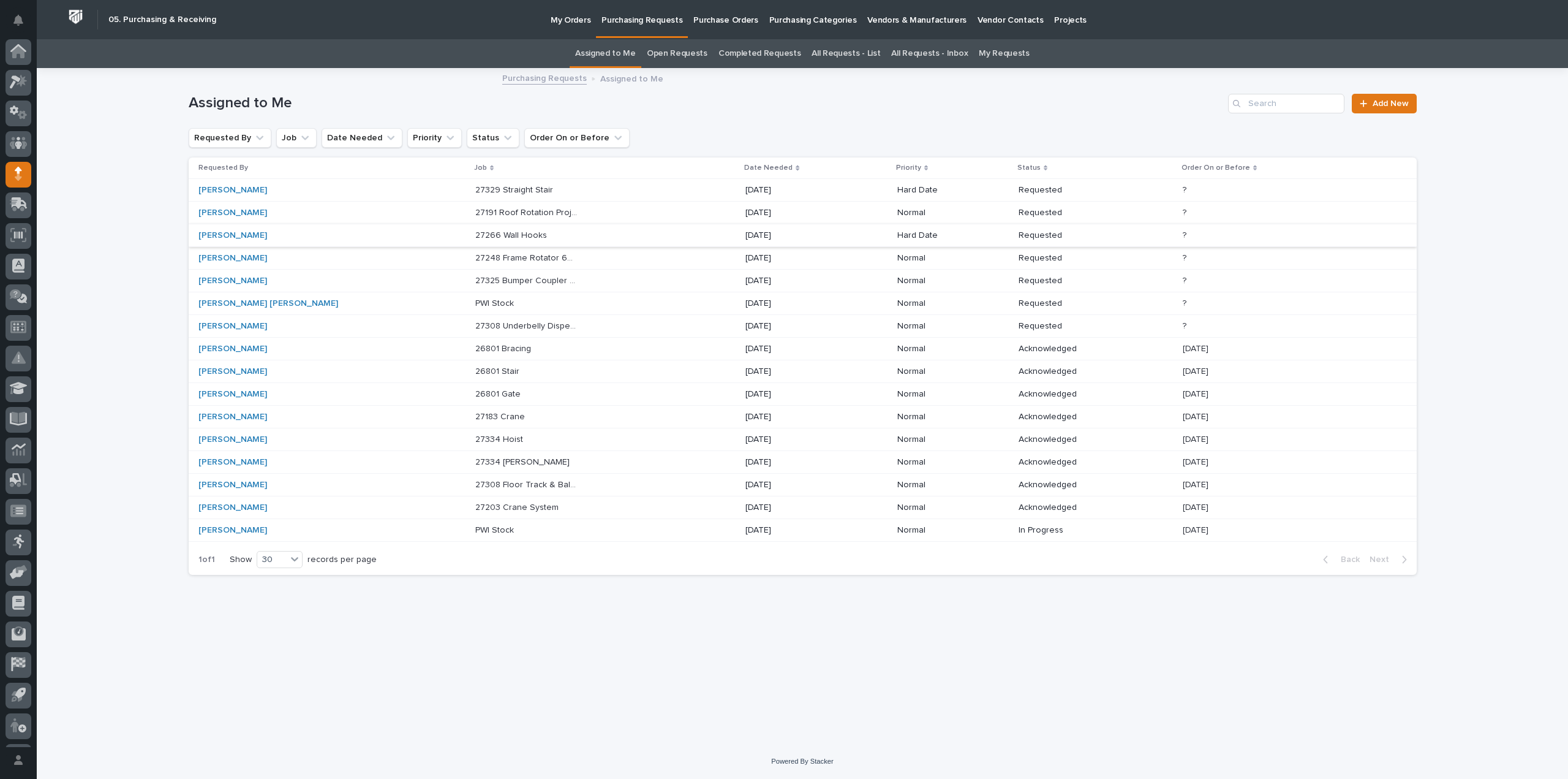
scroll to position [27, 0]
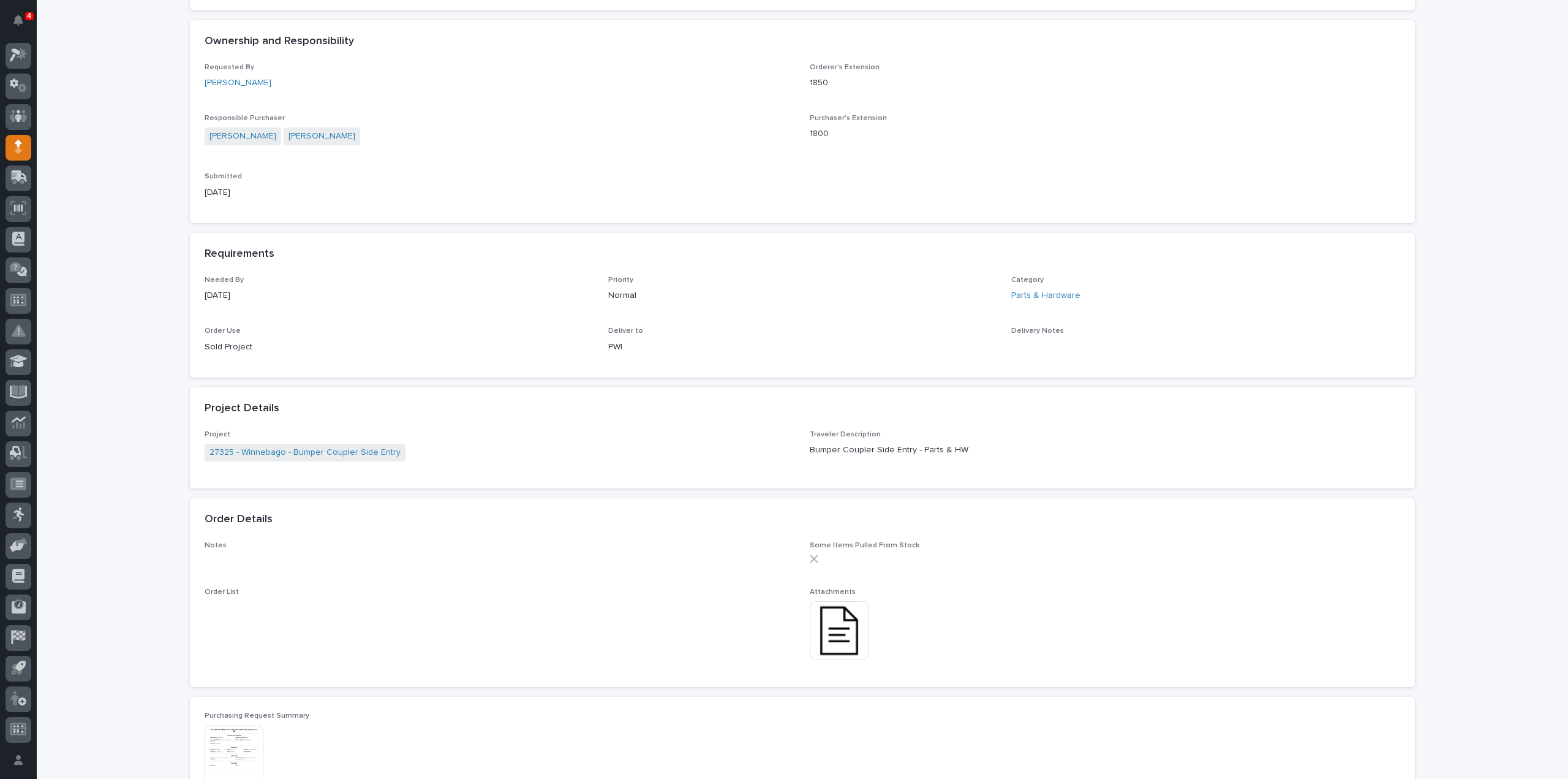
scroll to position [368, 0]
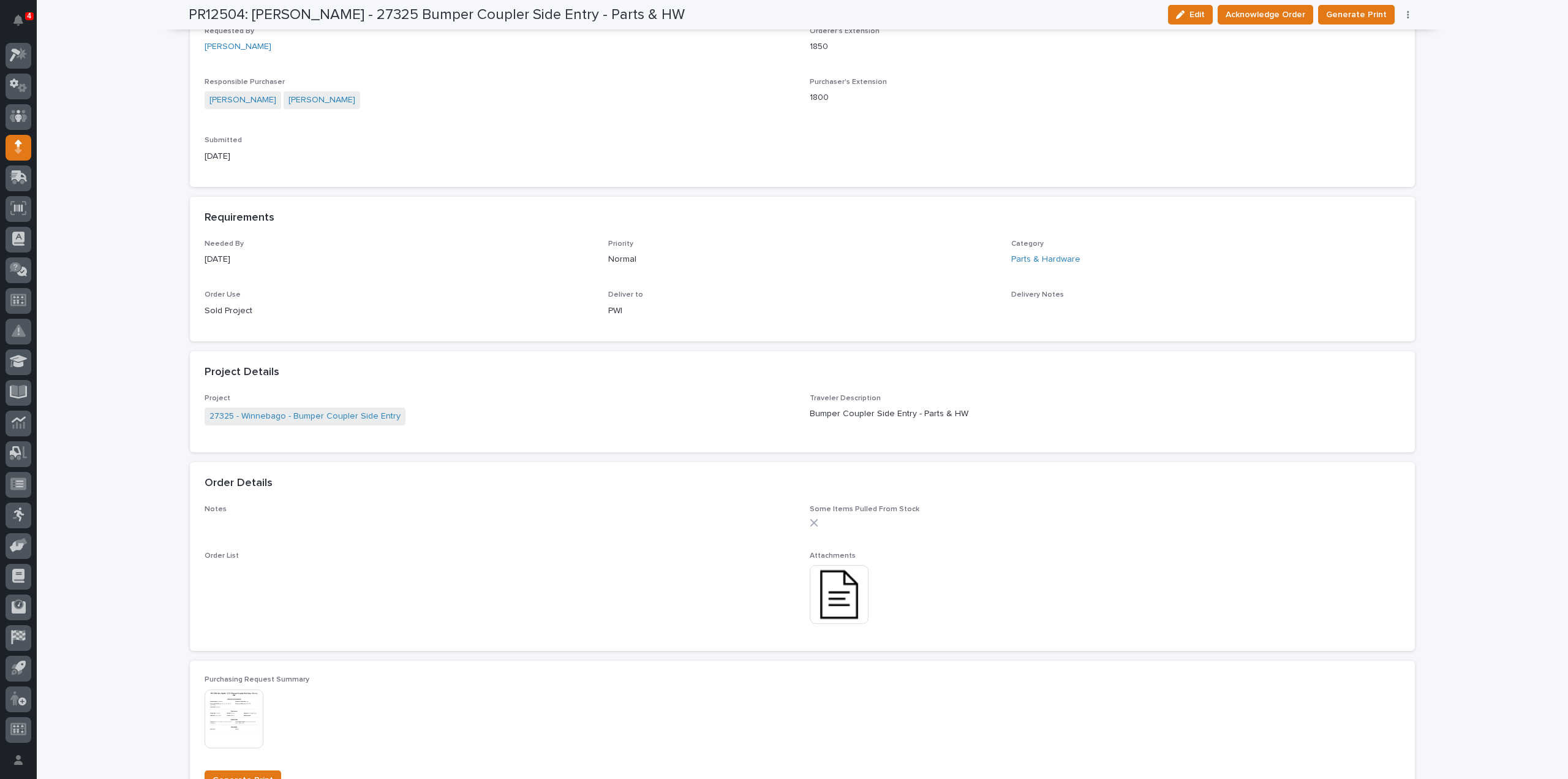
click at [839, 596] on img at bounding box center [839, 594] width 59 height 59
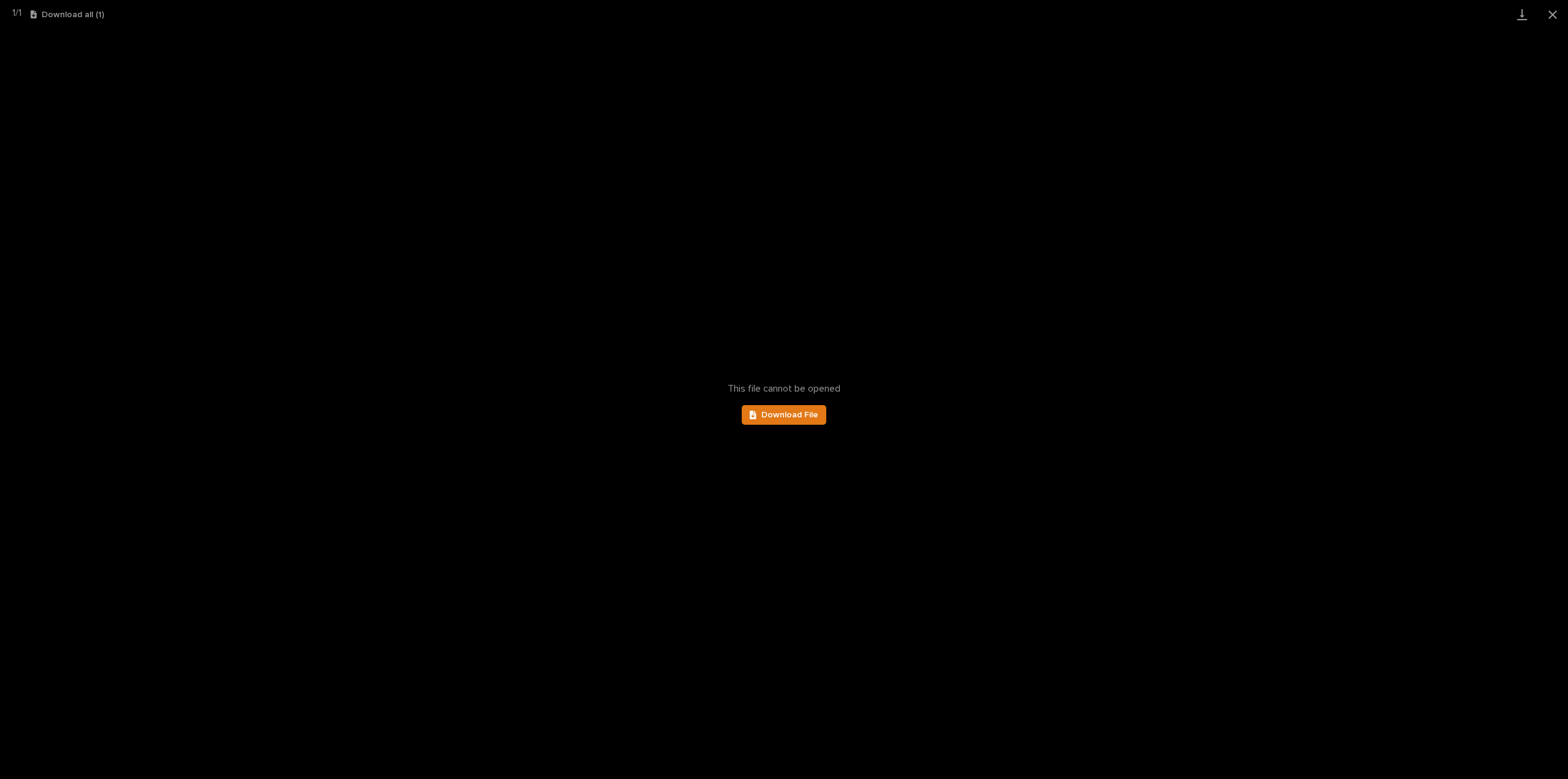
click at [786, 398] on div "This file cannot be opened Download File" at bounding box center [784, 404] width 1568 height 750
click at [789, 418] on span "Download File" at bounding box center [789, 415] width 57 height 9
click at [784, 415] on span "Download File" at bounding box center [789, 415] width 57 height 9
click at [1555, 17] on button "Close gallery" at bounding box center [1552, 14] width 31 height 29
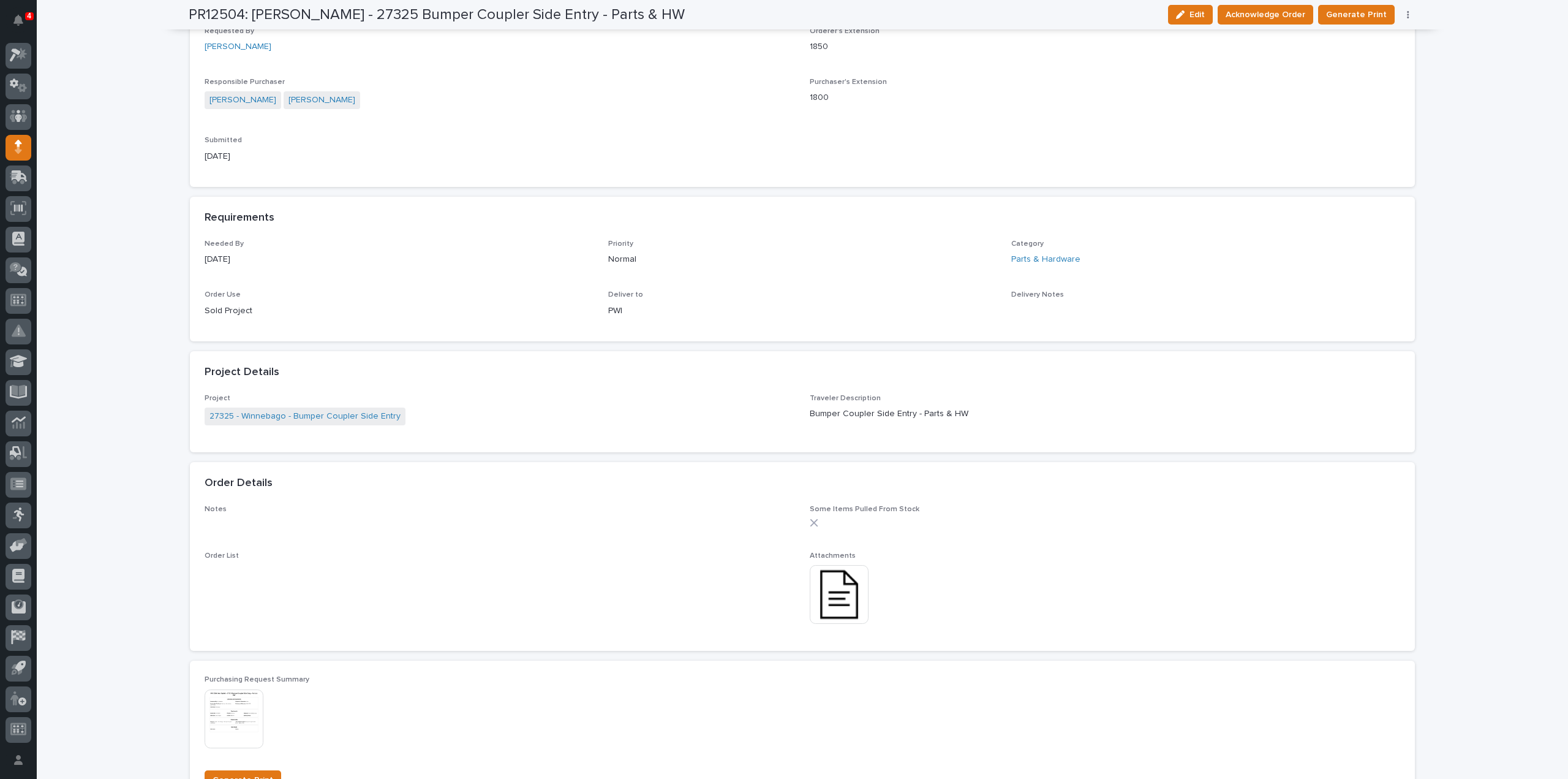
scroll to position [0, 0]
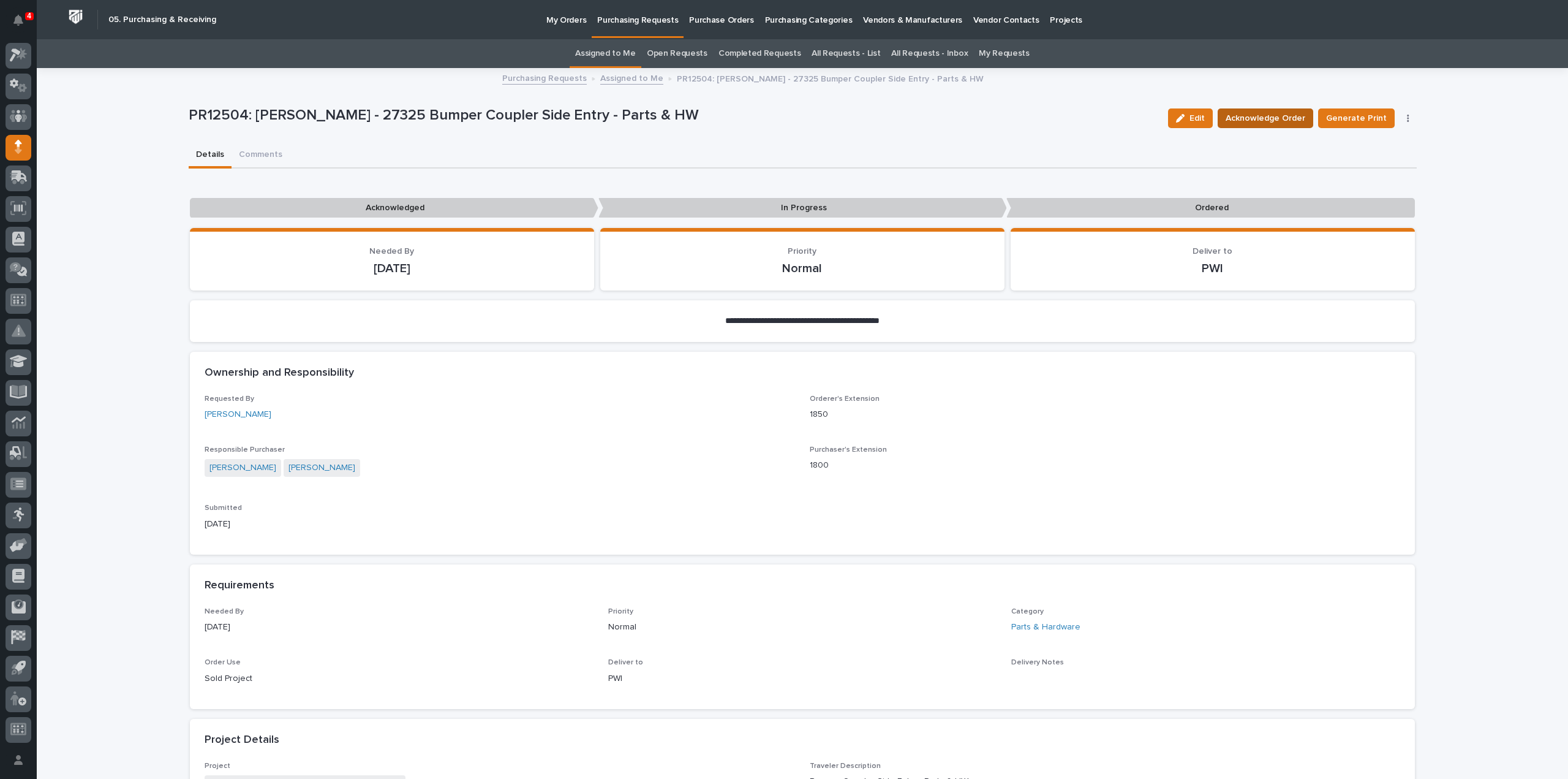
click at [1257, 122] on span "Acknowledge Order" at bounding box center [1266, 118] width 80 height 15
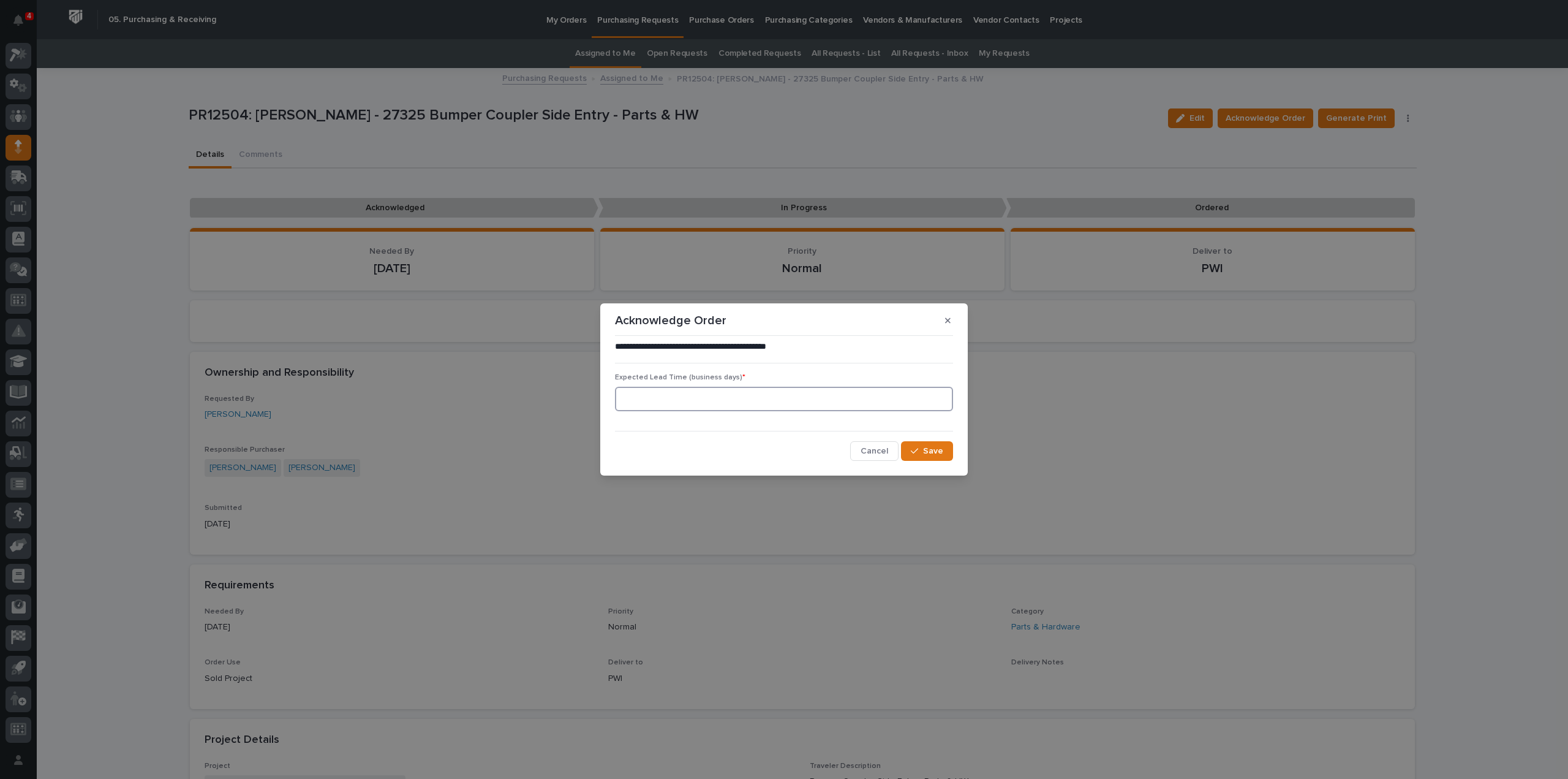
click at [747, 405] on input at bounding box center [784, 398] width 338 height 24
type input "0"
click at [913, 451] on icon "button" at bounding box center [914, 451] width 7 height 5
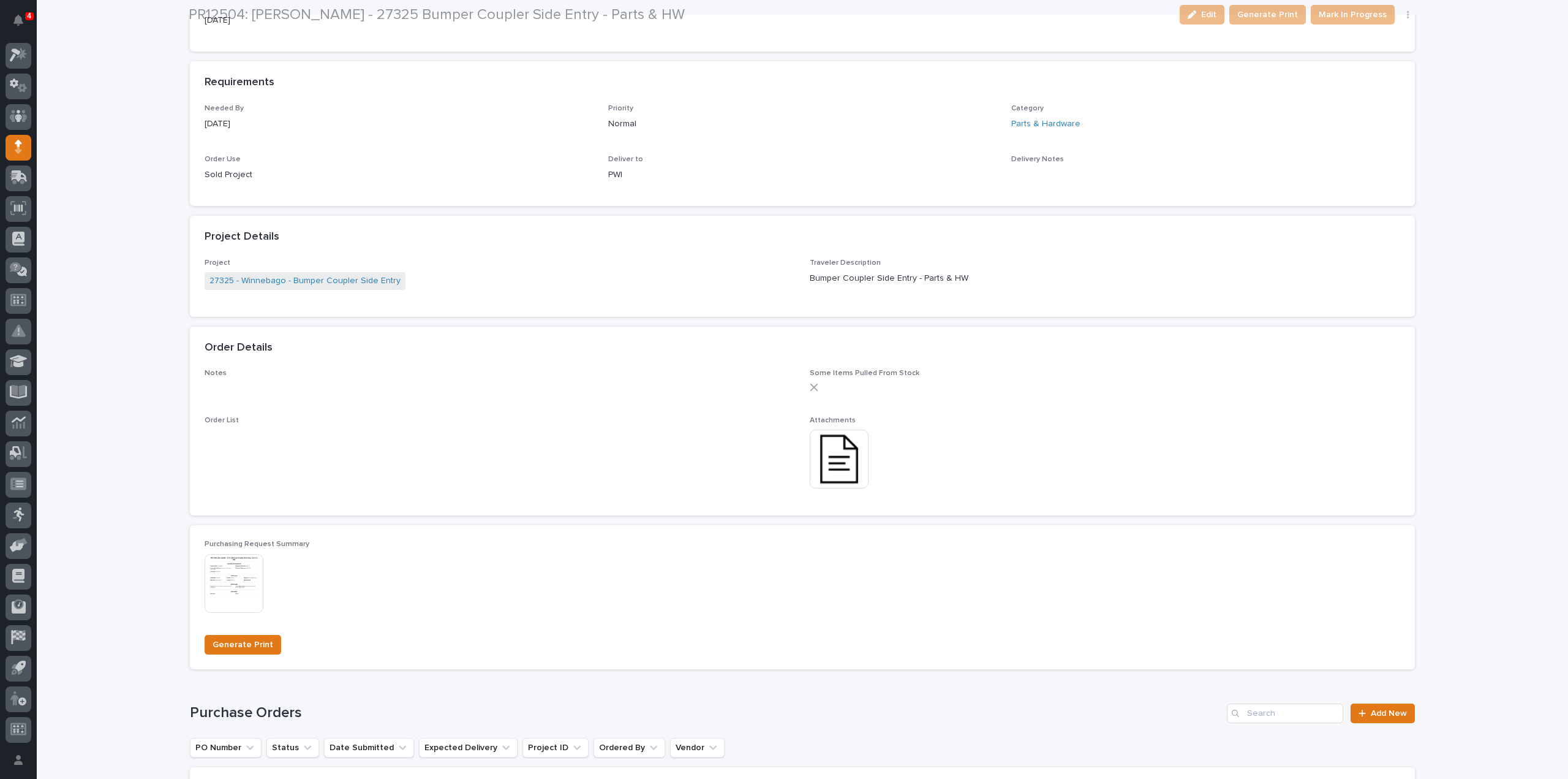
scroll to position [613, 0]
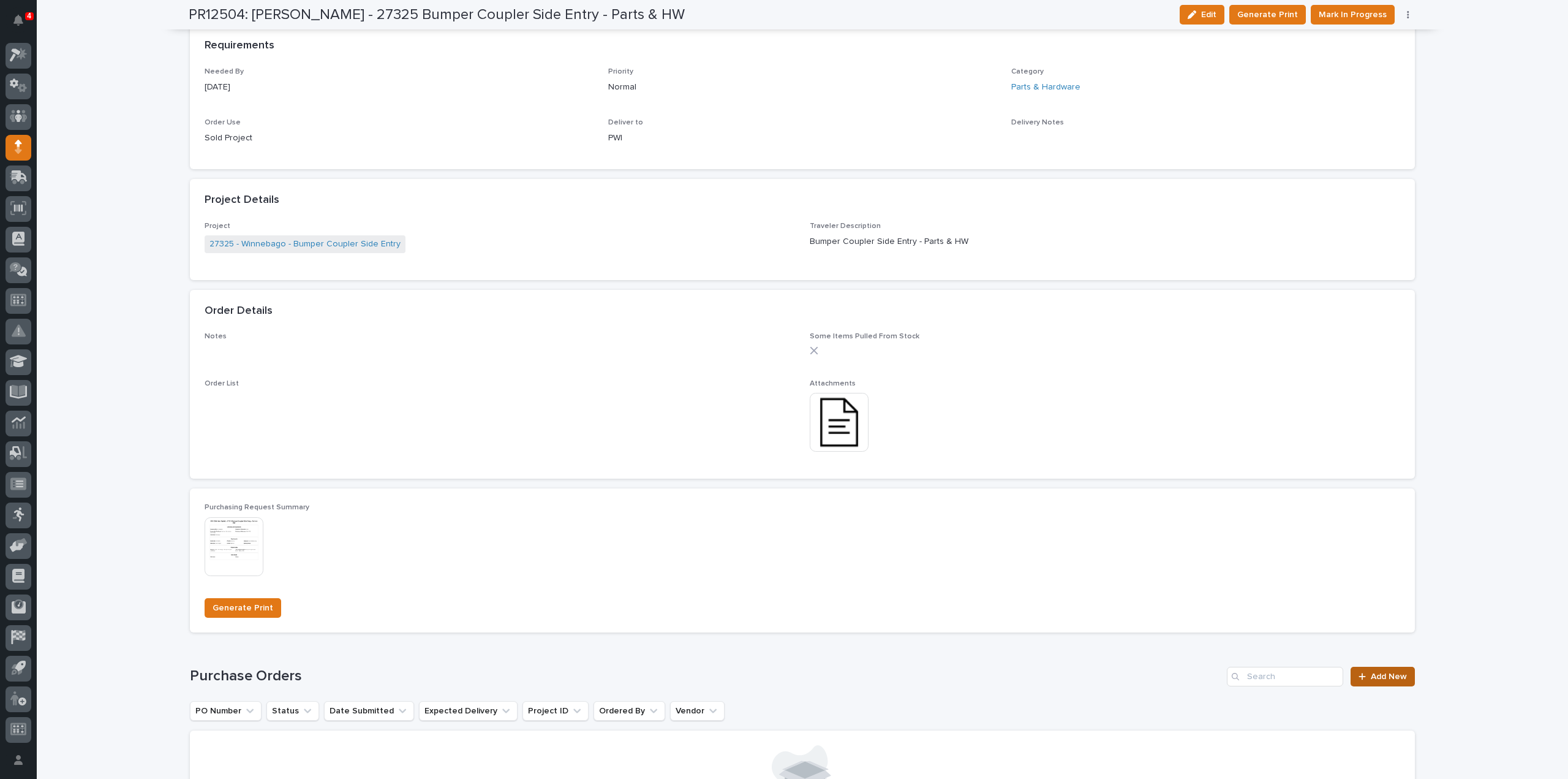
click at [1375, 679] on span "Add New" at bounding box center [1389, 676] width 36 height 9
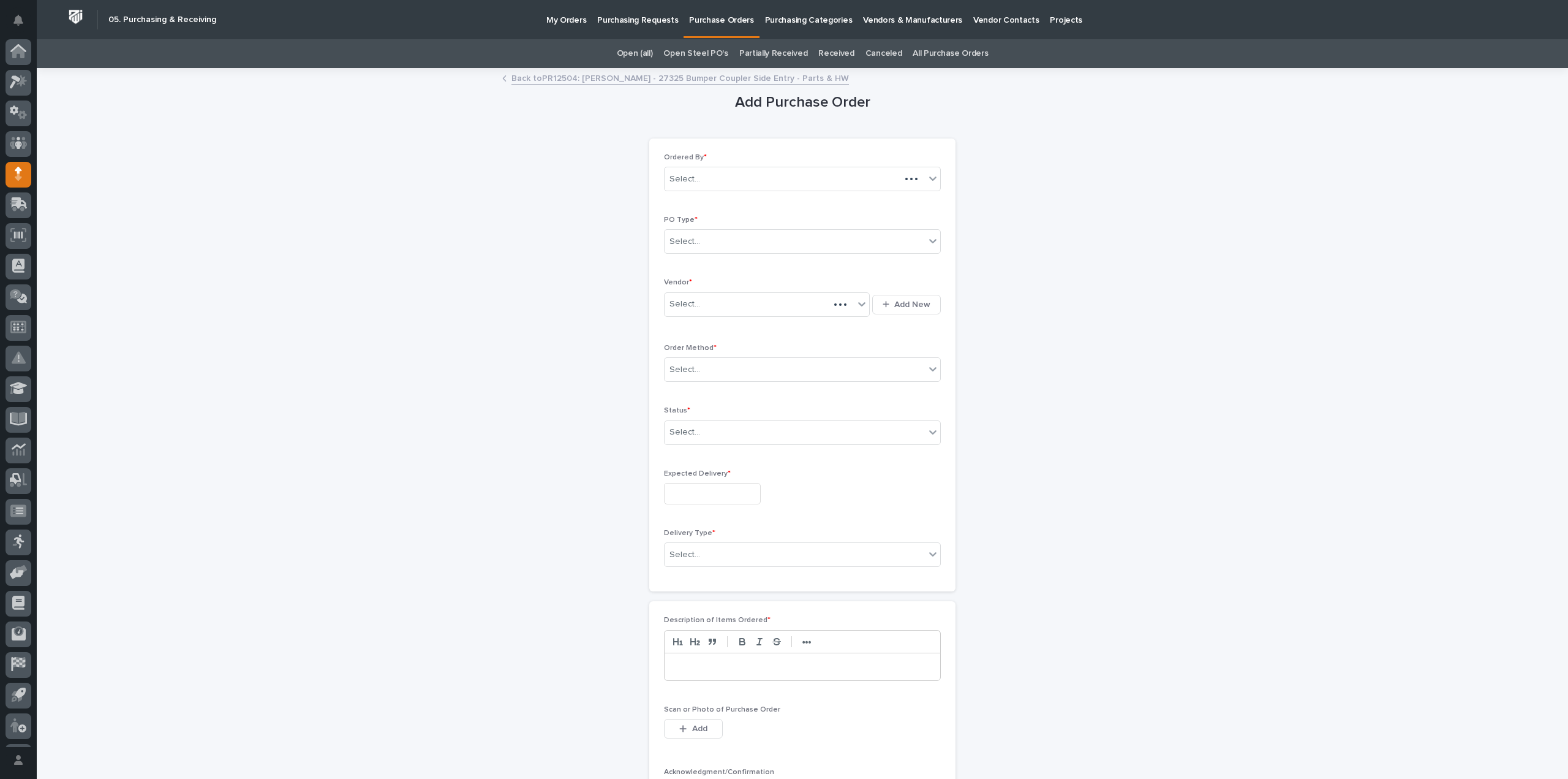
scroll to position [27, 0]
click at [695, 246] on div "Select..." at bounding box center [795, 242] width 260 height 20
click at [681, 285] on div "Paper" at bounding box center [797, 285] width 276 height 21
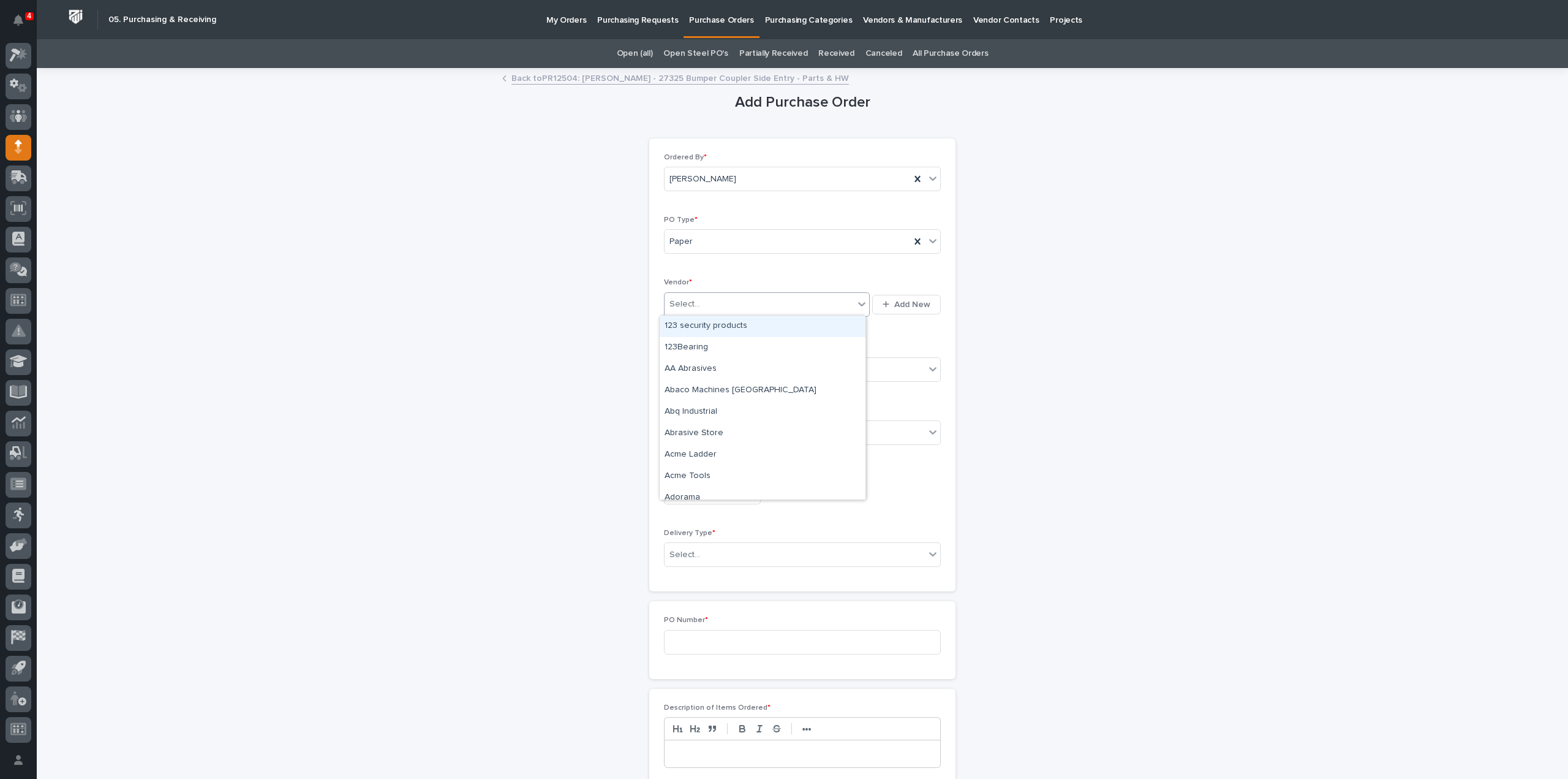
click at [681, 299] on div "Select..." at bounding box center [685, 304] width 31 height 13
type input "***"
click at [695, 329] on div "[PERSON_NAME]" at bounding box center [762, 326] width 206 height 21
click at [687, 364] on div "Select..." at bounding box center [685, 370] width 31 height 13
click at [710, 393] on div "Online Order" at bounding box center [797, 391] width 276 height 21
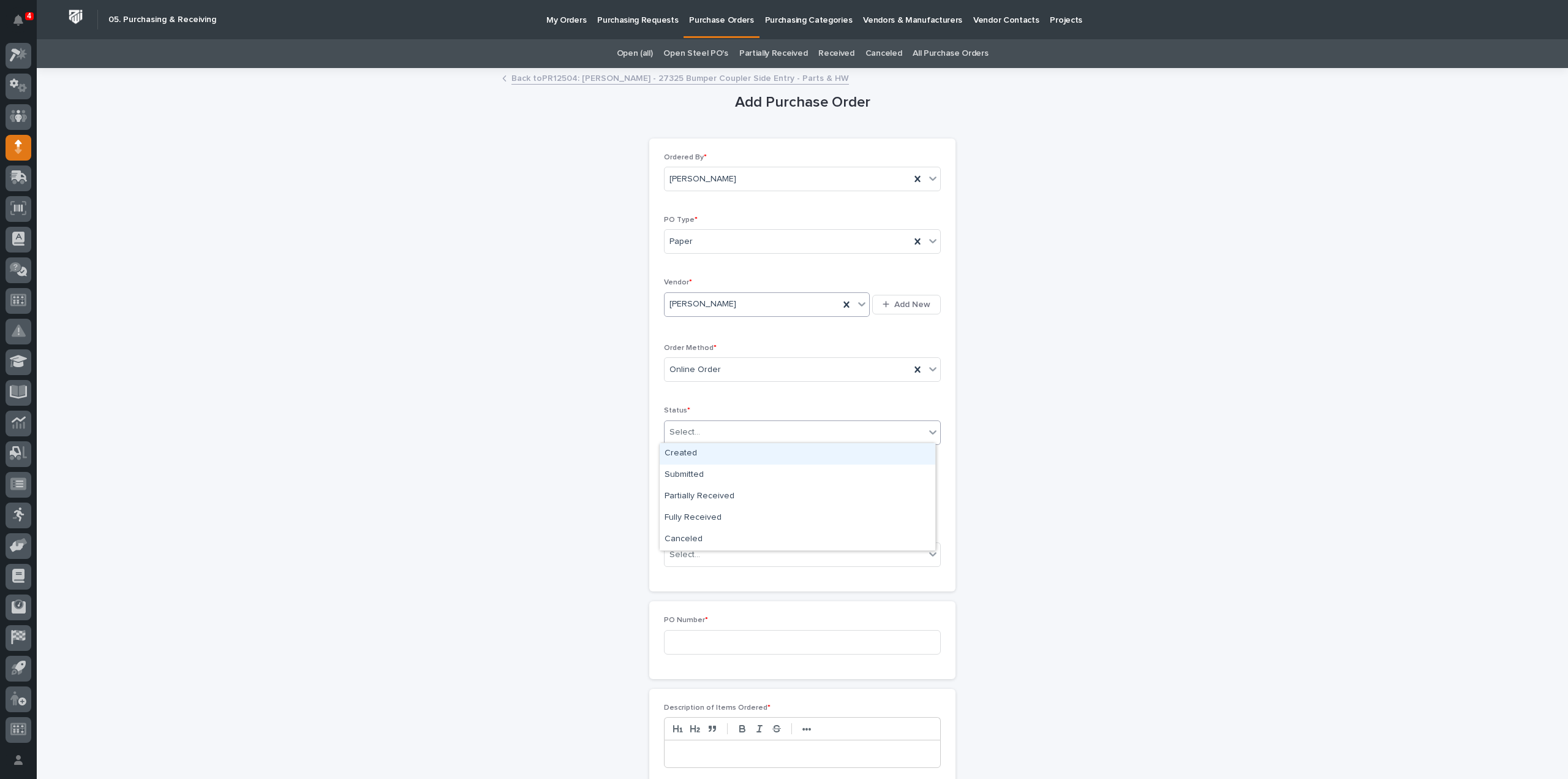
click at [703, 437] on div "Select..." at bounding box center [795, 433] width 260 height 20
click at [695, 476] on div "Submitted" at bounding box center [797, 475] width 276 height 21
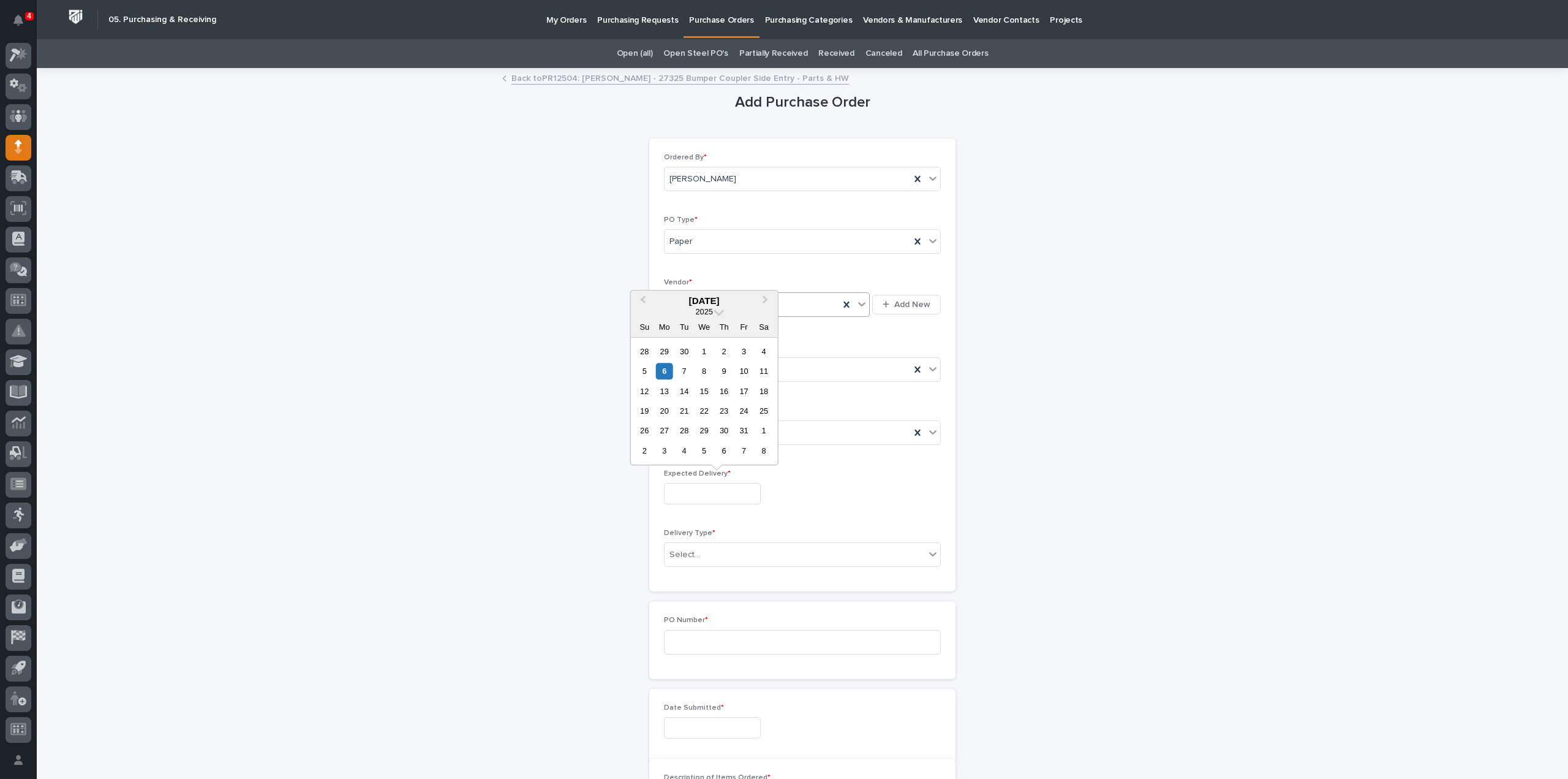
click at [695, 496] on input "text" at bounding box center [713, 493] width 97 height 21
drag, startPoint x: 685, startPoint y: 368, endPoint x: 687, endPoint y: 408, distance: 40.0
click at [685, 371] on div "7" at bounding box center [684, 371] width 16 height 16
type input "**********"
click at [723, 556] on div "Select..." at bounding box center [795, 555] width 260 height 20
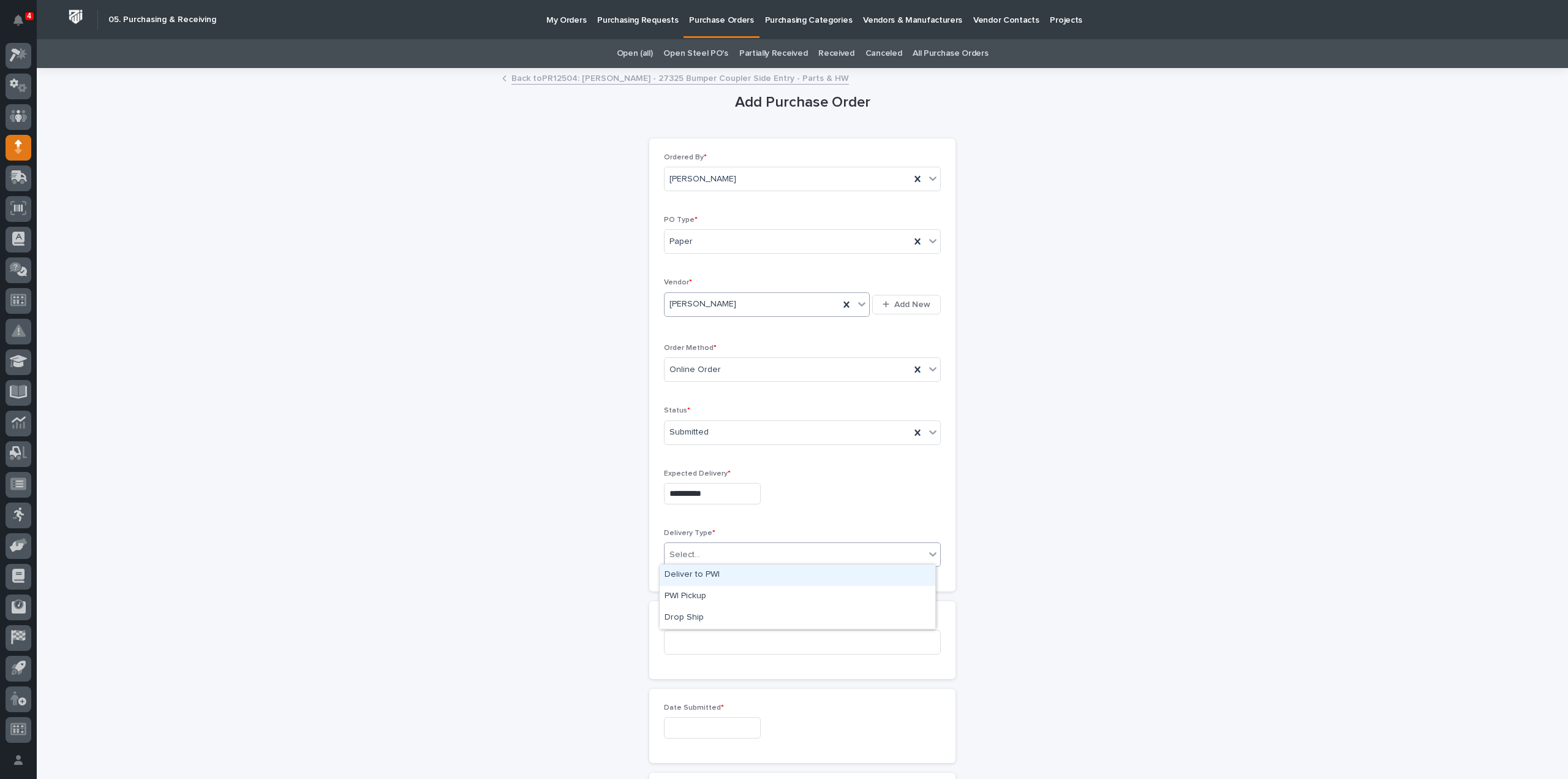
click at [706, 574] on div "Deliver to PWI" at bounding box center [797, 574] width 276 height 21
click at [690, 645] on input at bounding box center [802, 642] width 276 height 24
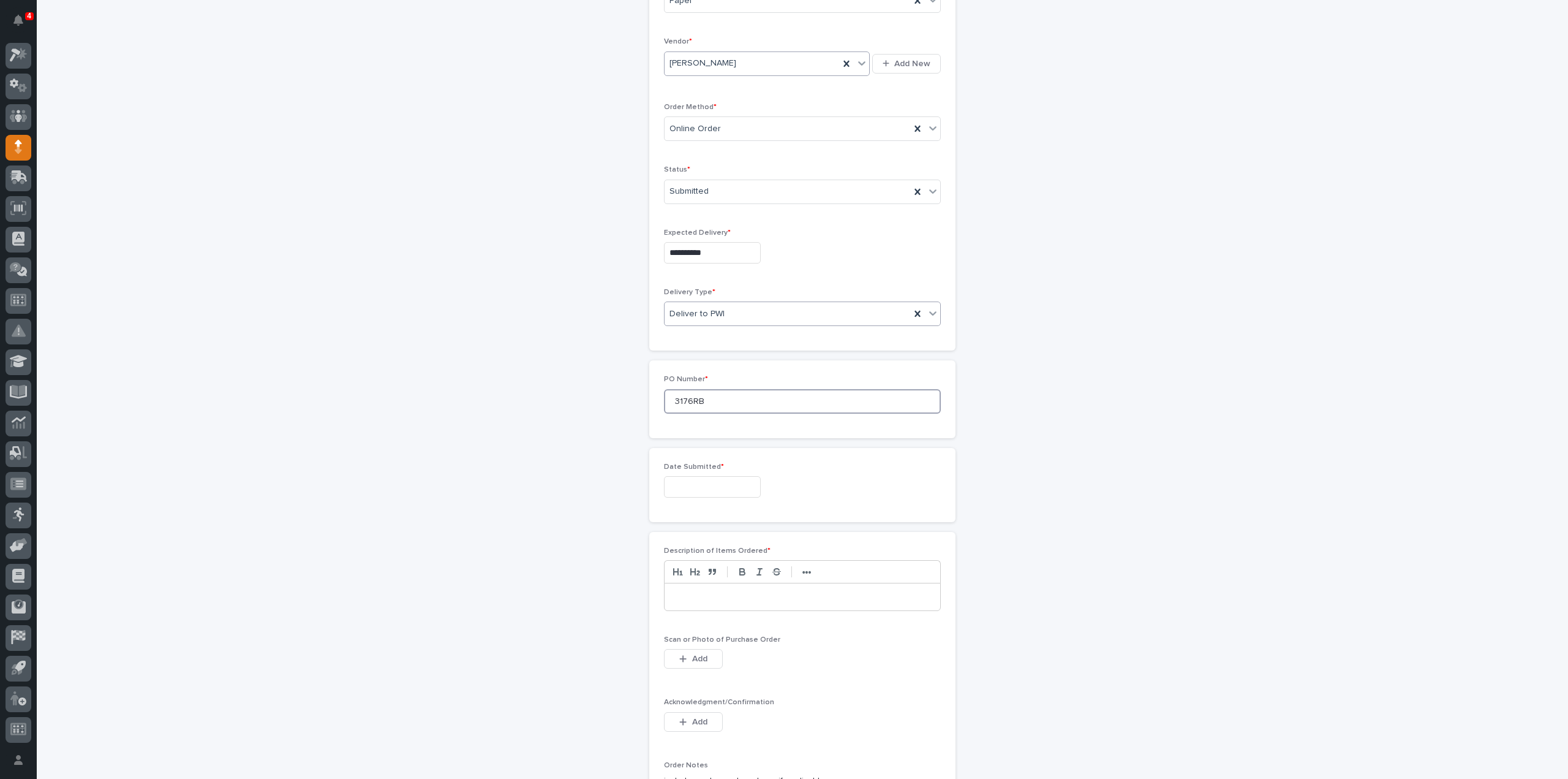
scroll to position [245, 0]
type input "3176RB"
click at [697, 474] on input "text" at bounding box center [713, 482] width 97 height 21
click at [663, 361] on div "6" at bounding box center [664, 359] width 16 height 16
type input "**********"
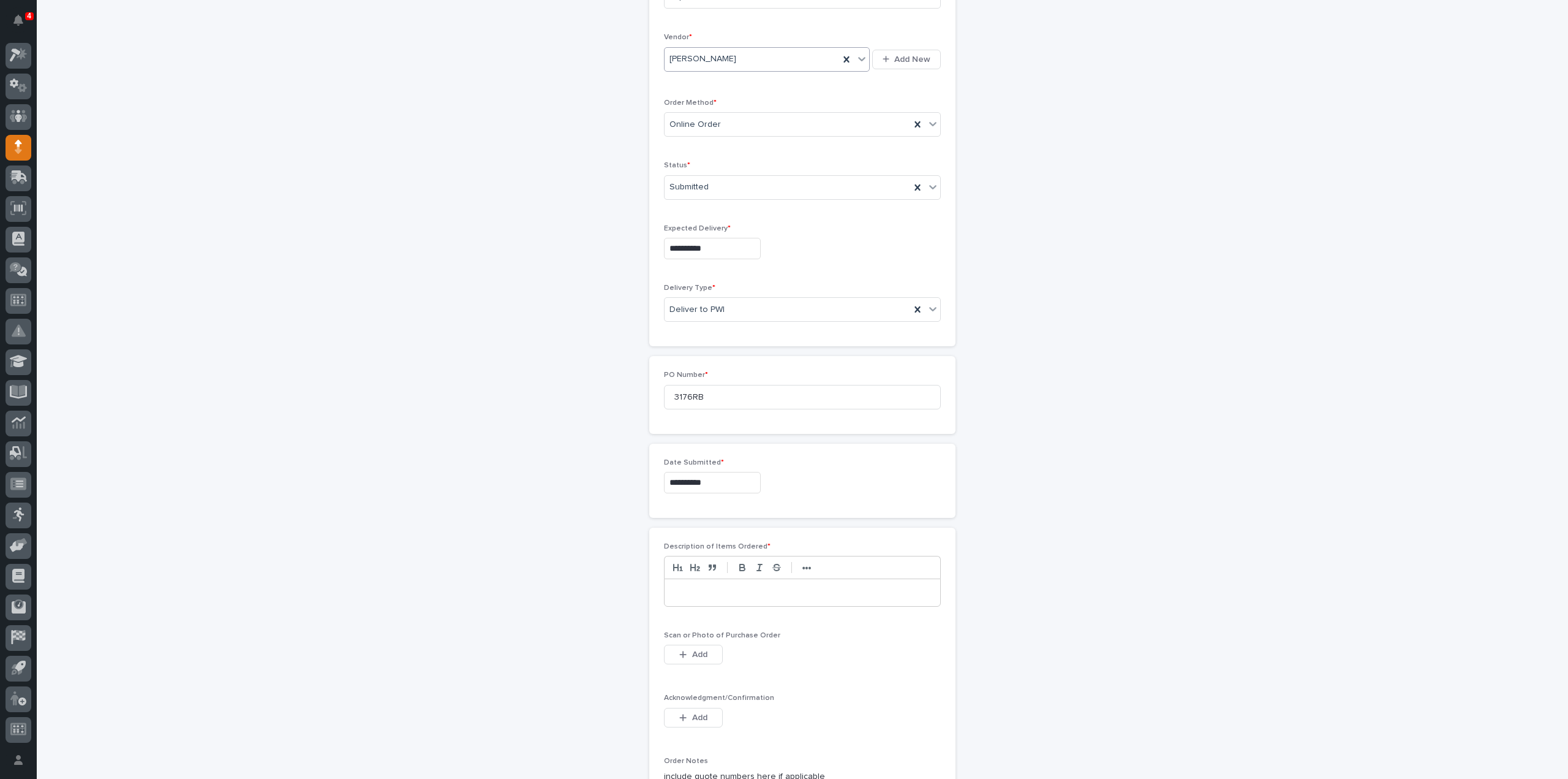
scroll to position [368, 0]
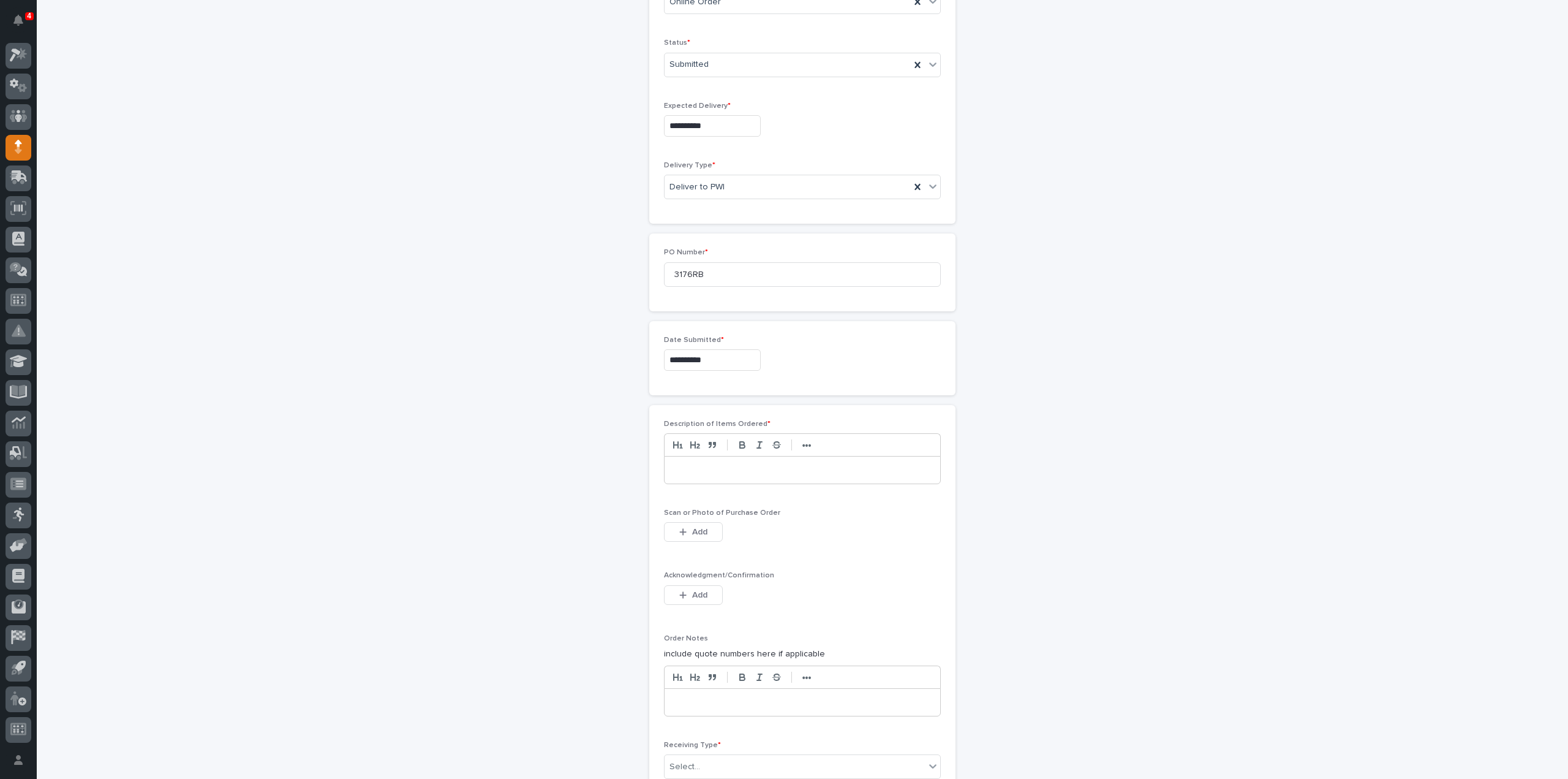
click at [685, 466] on p at bounding box center [802, 470] width 257 height 13
click at [695, 536] on button "Add" at bounding box center [693, 531] width 59 height 20
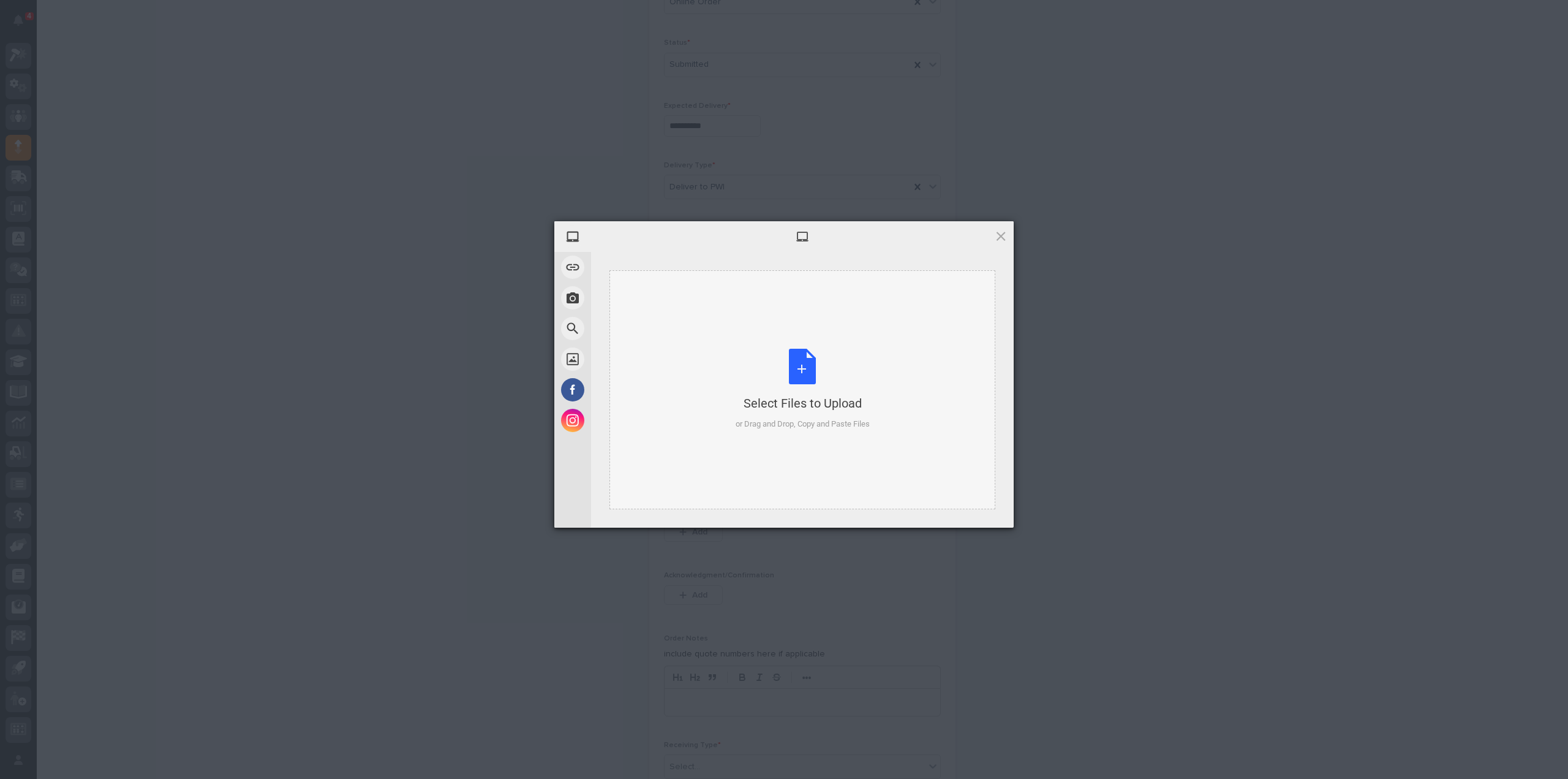
click at [804, 381] on div "Select Files to Upload or Drag and Drop, Copy and Paste Files" at bounding box center [802, 390] width 134 height 82
click at [968, 505] on span "Upload 1" at bounding box center [976, 511] width 62 height 24
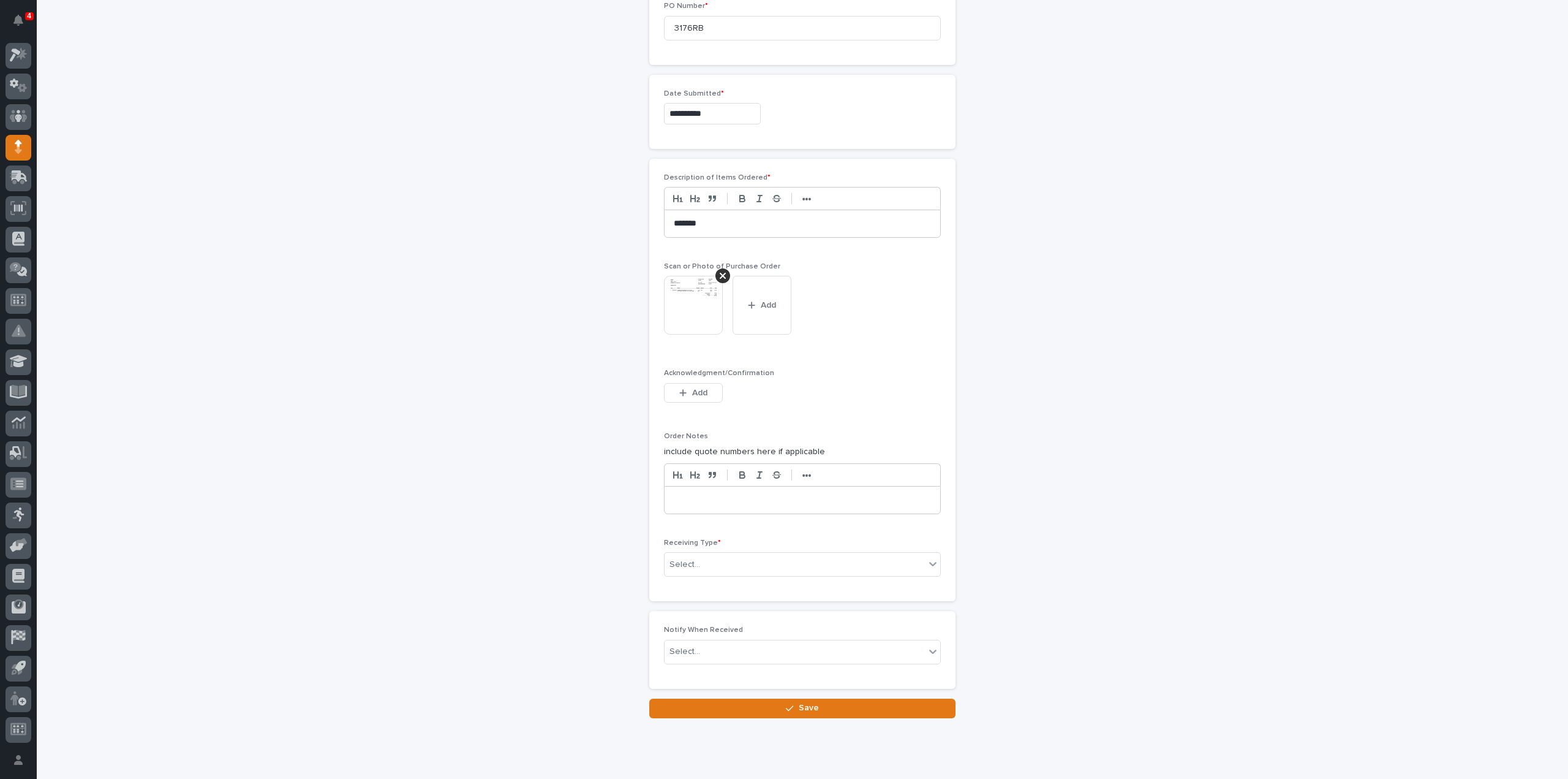
scroll to position [643, 0]
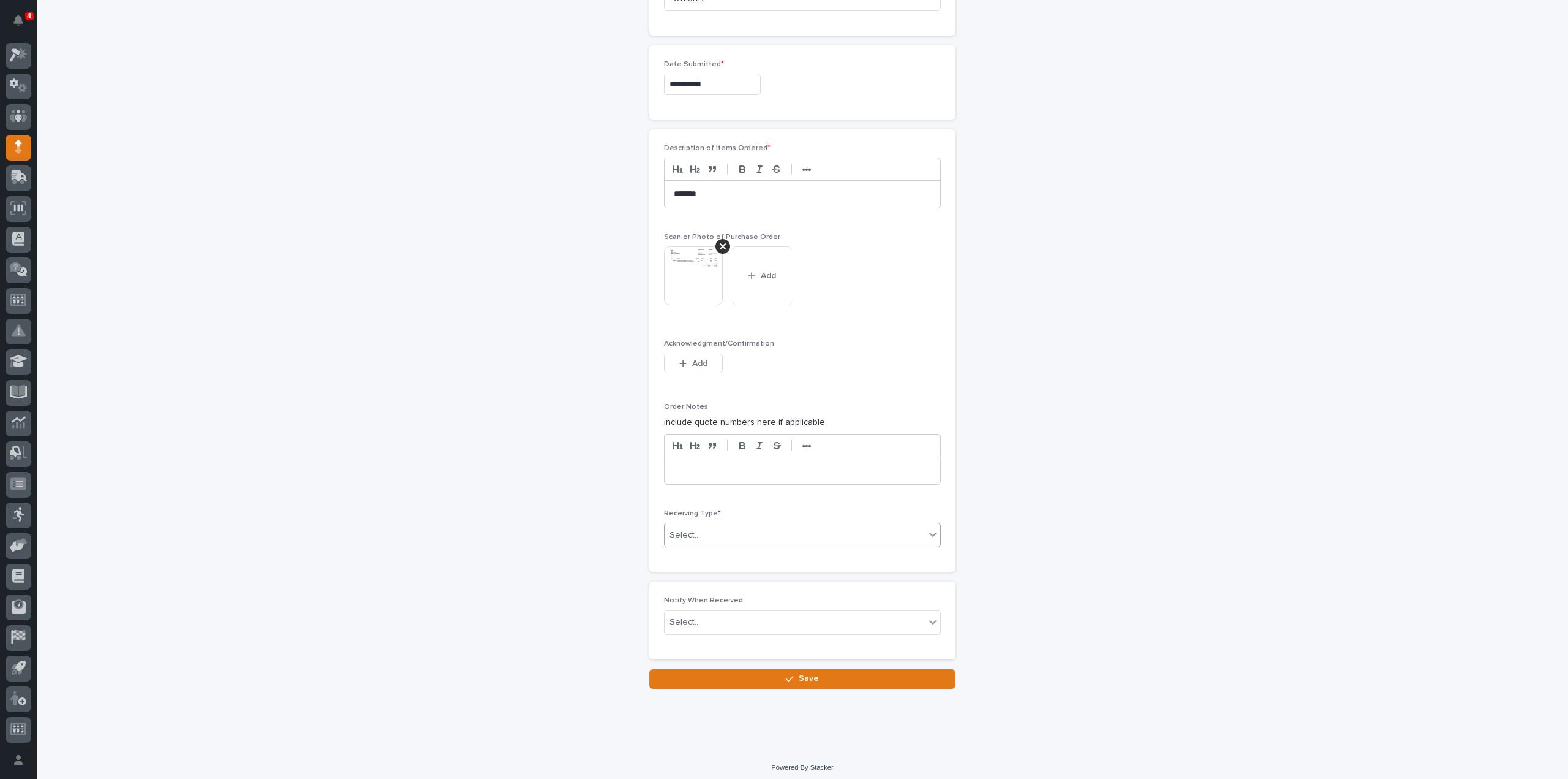
click at [780, 534] on div "Select..." at bounding box center [795, 535] width 260 height 20
click at [717, 616] on div "Deliver to" at bounding box center [797, 618] width 276 height 21
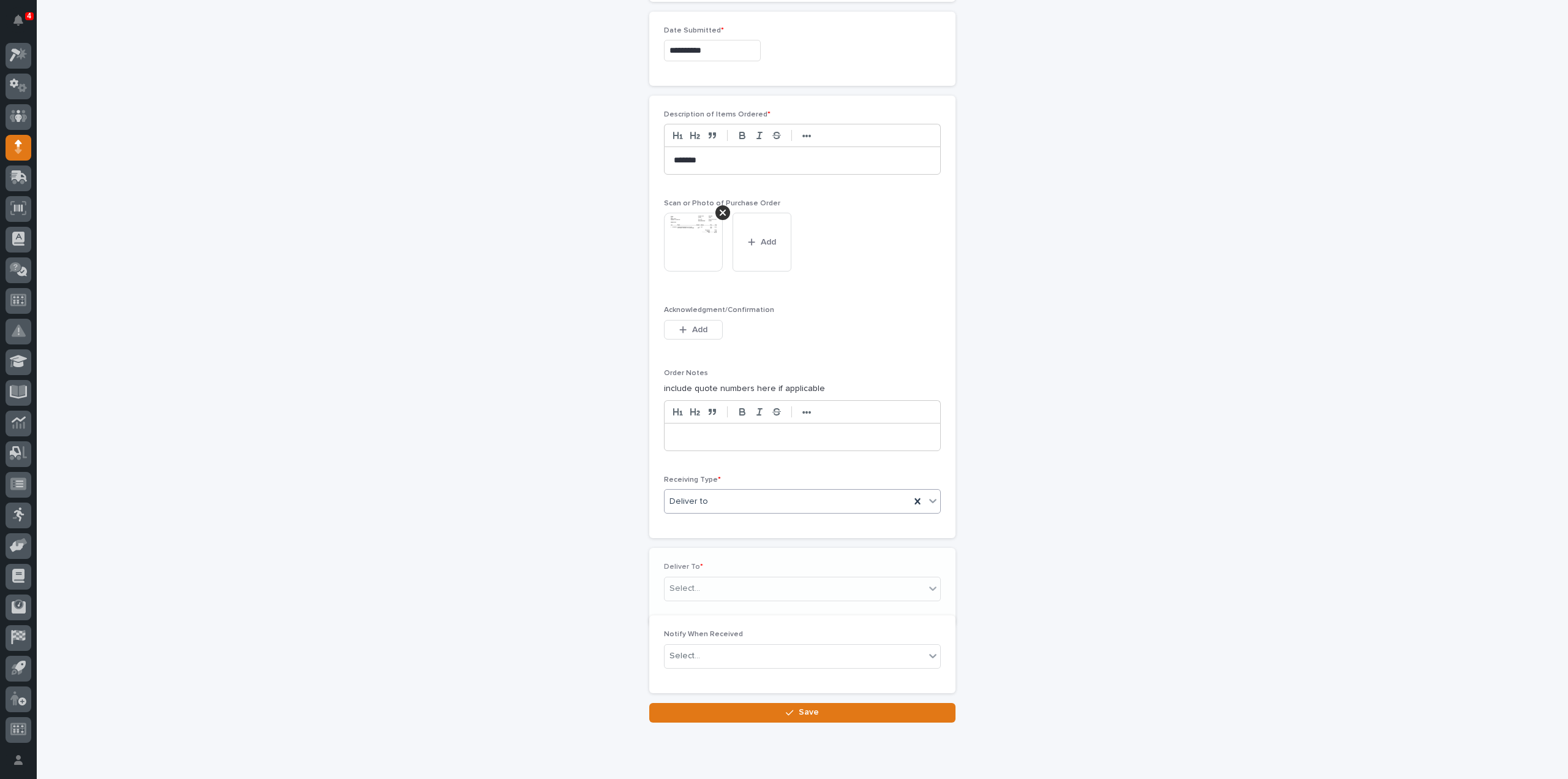
scroll to position [687, 0]
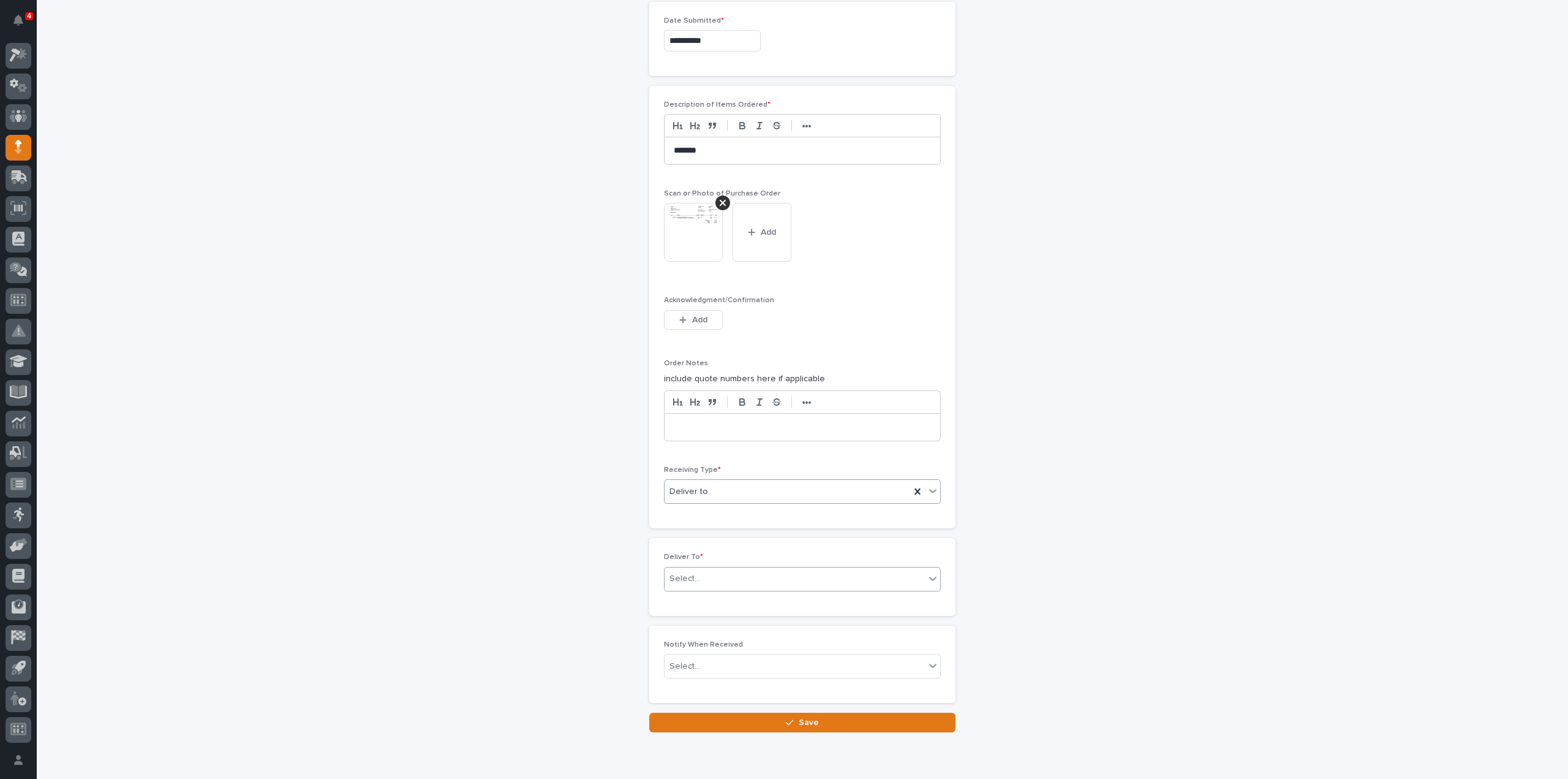
click at [701, 575] on input "text" at bounding box center [702, 578] width 2 height 10
type input "****"
click at [687, 597] on div "[PERSON_NAME]" at bounding box center [797, 596] width 276 height 21
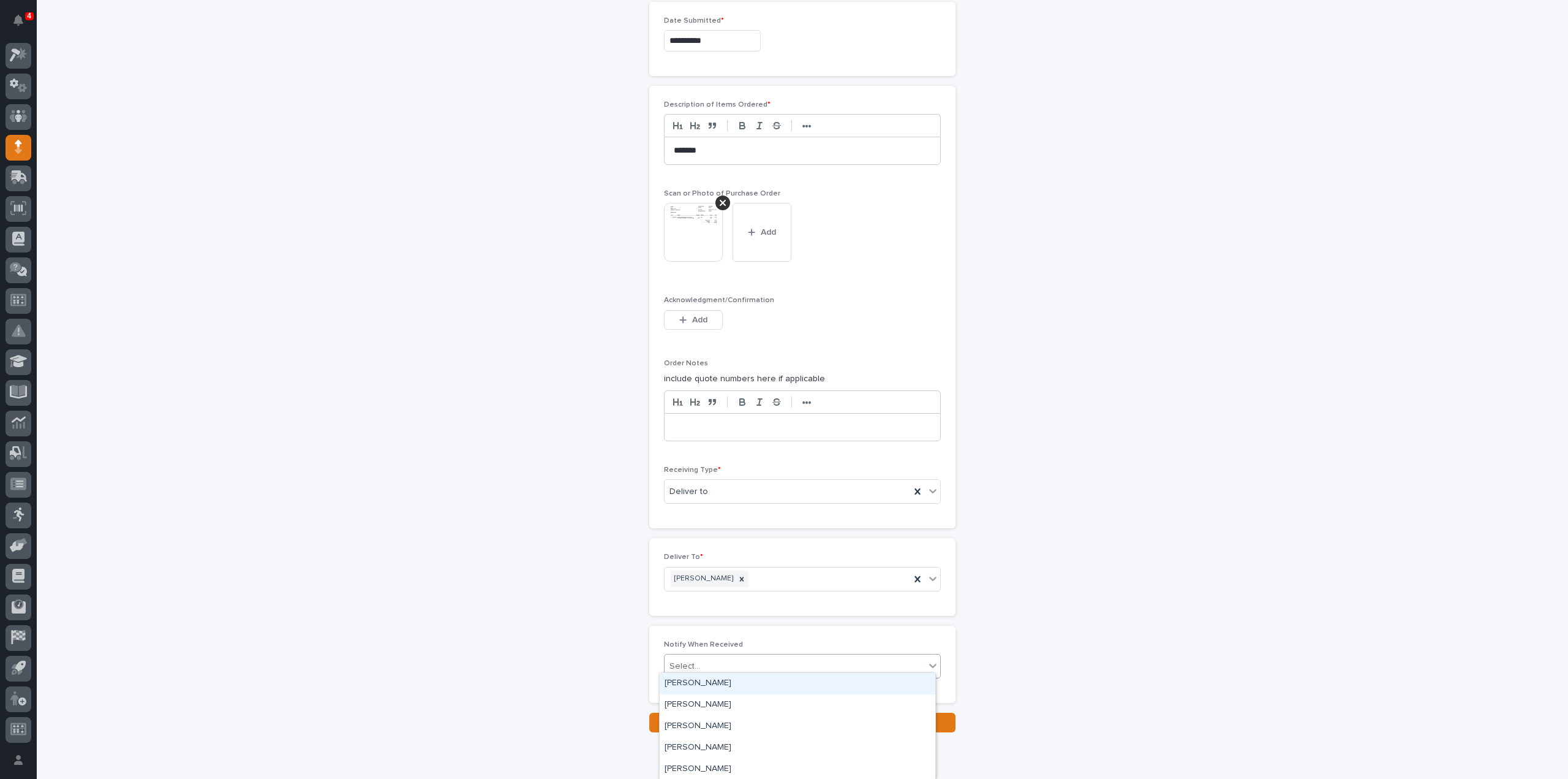
click at [698, 657] on div "Select..." at bounding box center [795, 667] width 260 height 20
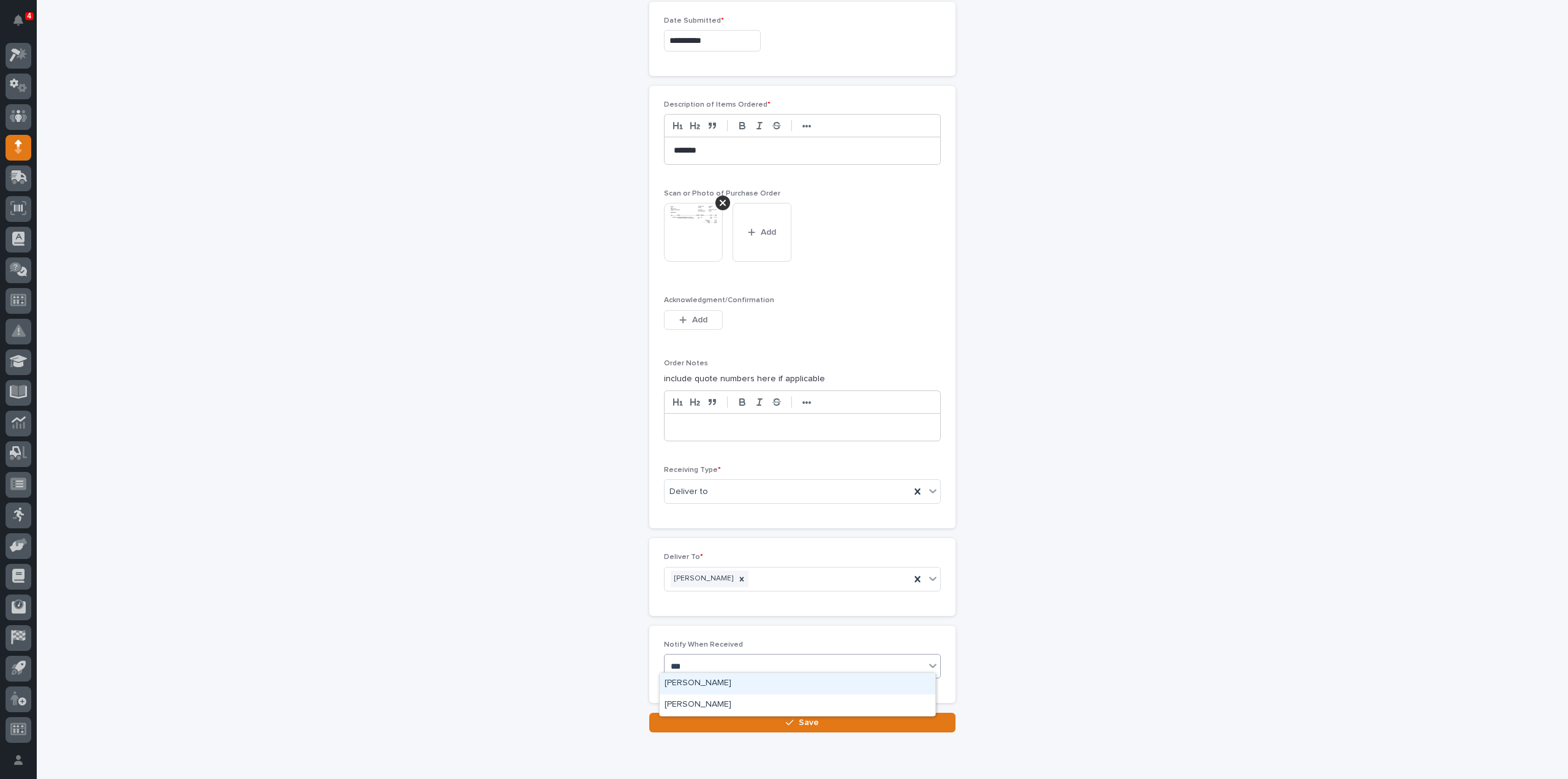
type input "****"
click at [710, 687] on div "[PERSON_NAME]" at bounding box center [797, 683] width 276 height 21
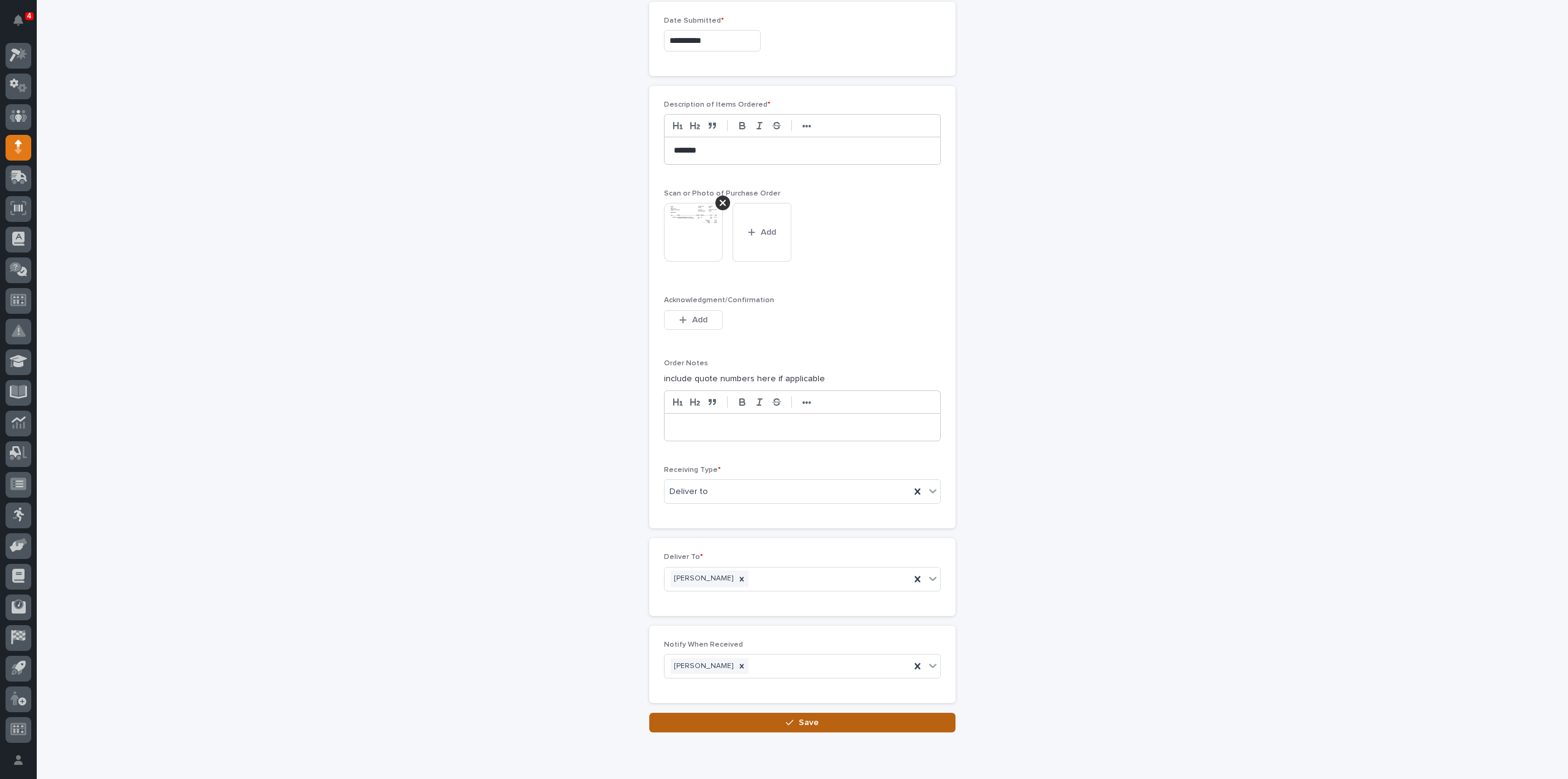
click at [722, 716] on button "Save" at bounding box center [802, 723] width 306 height 20
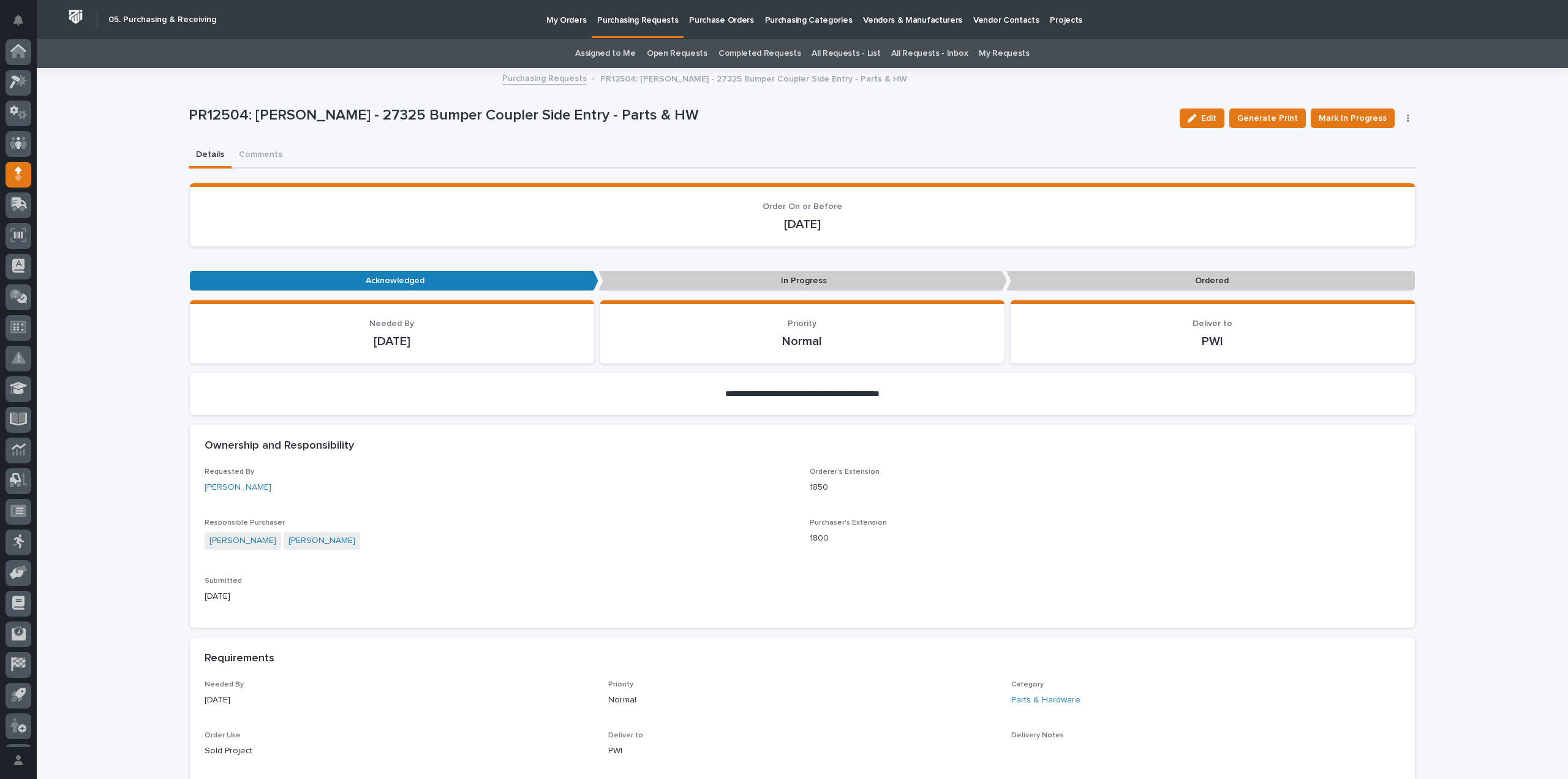
scroll to position [27, 0]
click at [1348, 119] on span "Mark In Progress" at bounding box center [1353, 118] width 68 height 15
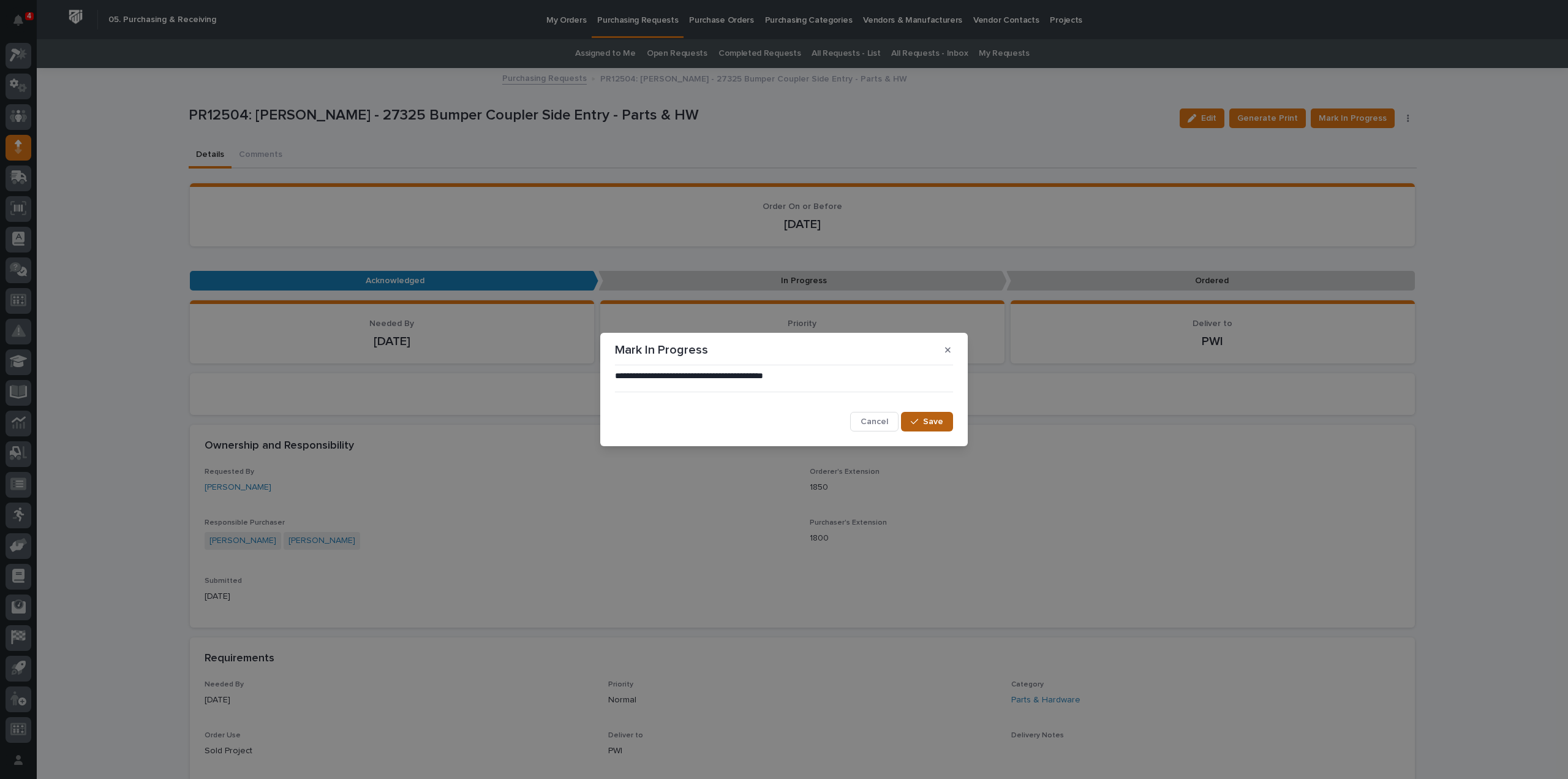
click at [920, 419] on div "button" at bounding box center [917, 422] width 13 height 9
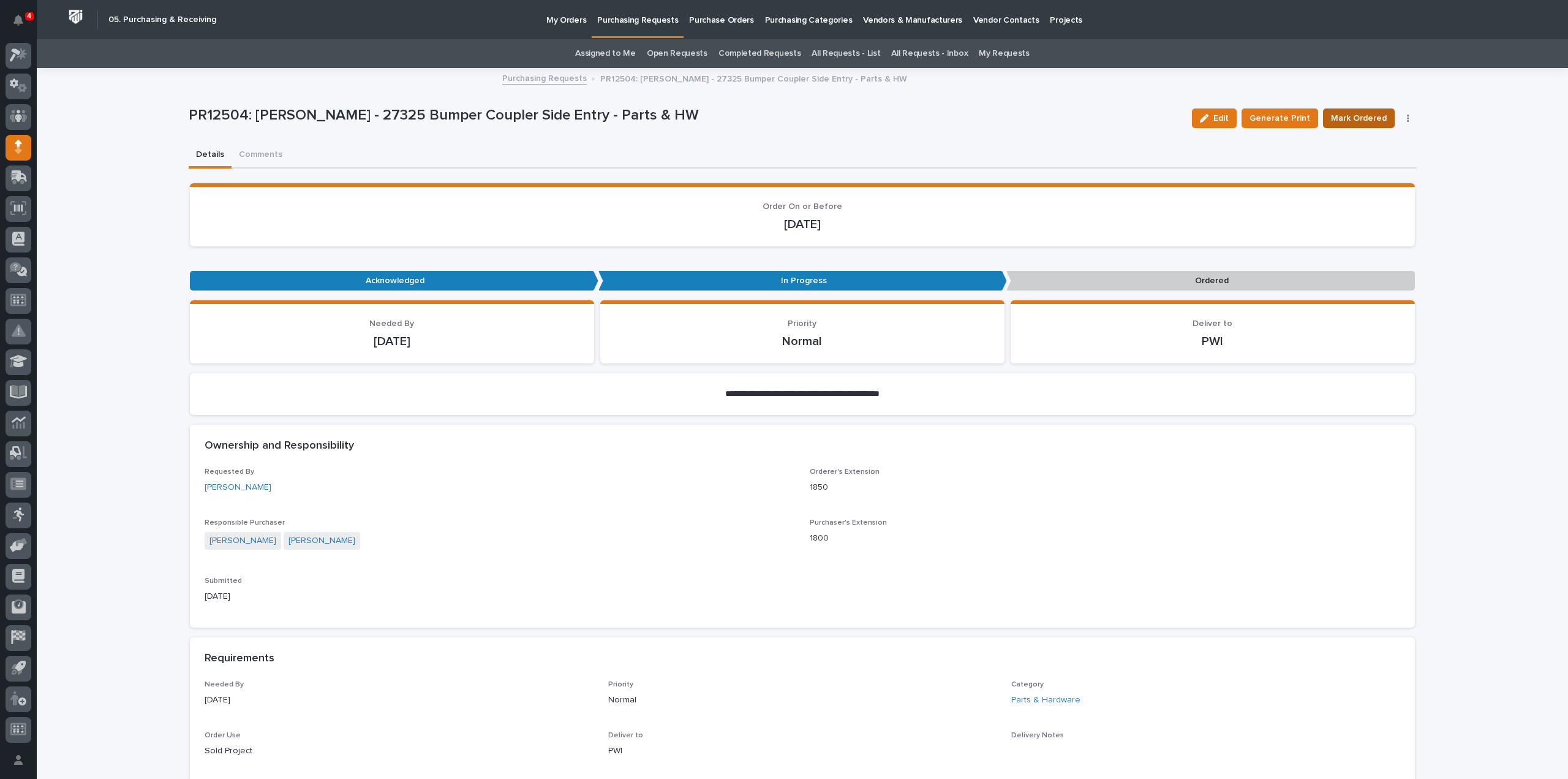
click at [1372, 114] on span "Mark Ordered" at bounding box center [1358, 118] width 56 height 15
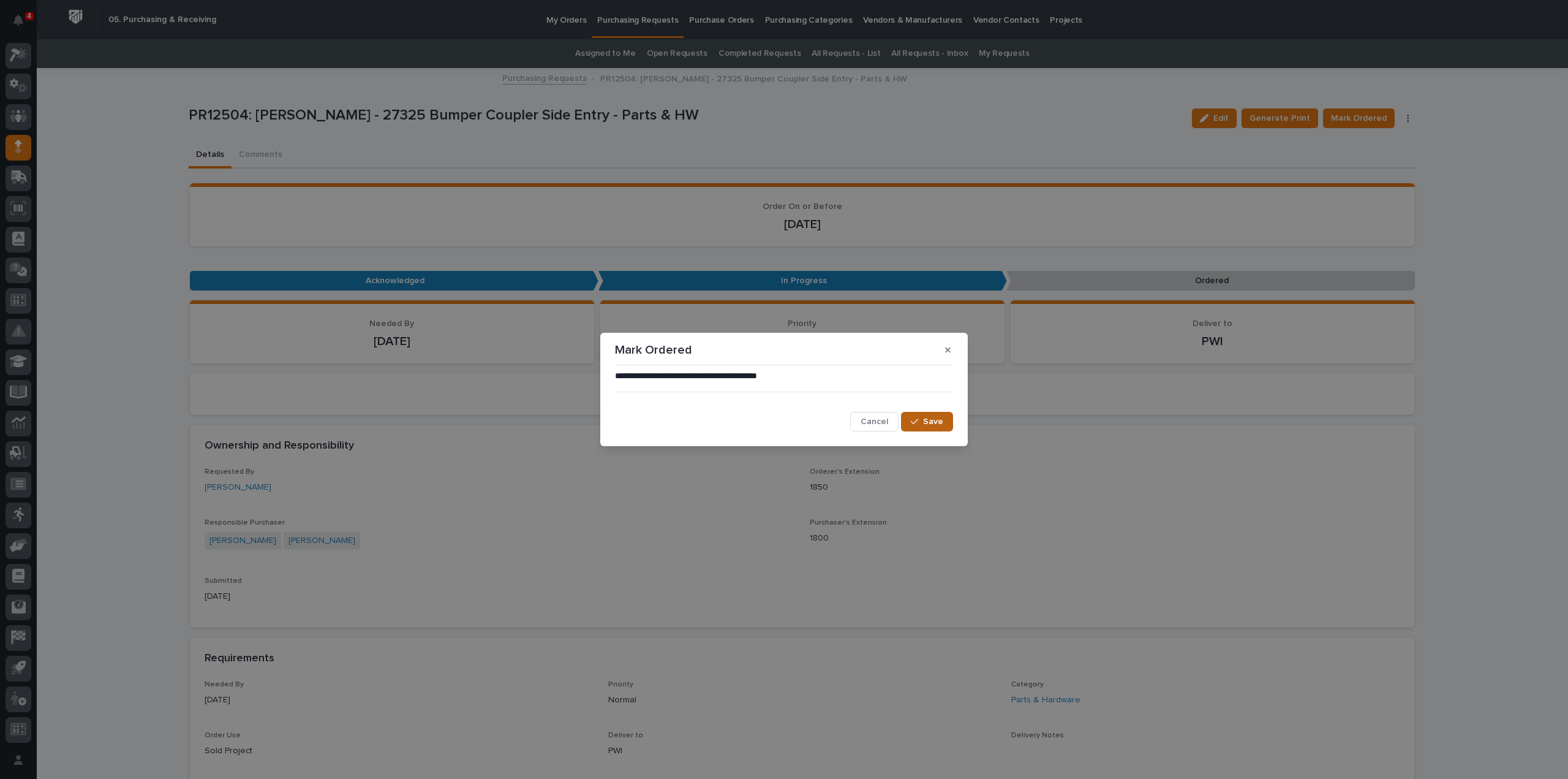
click at [936, 426] on span "Save" at bounding box center [934, 422] width 20 height 11
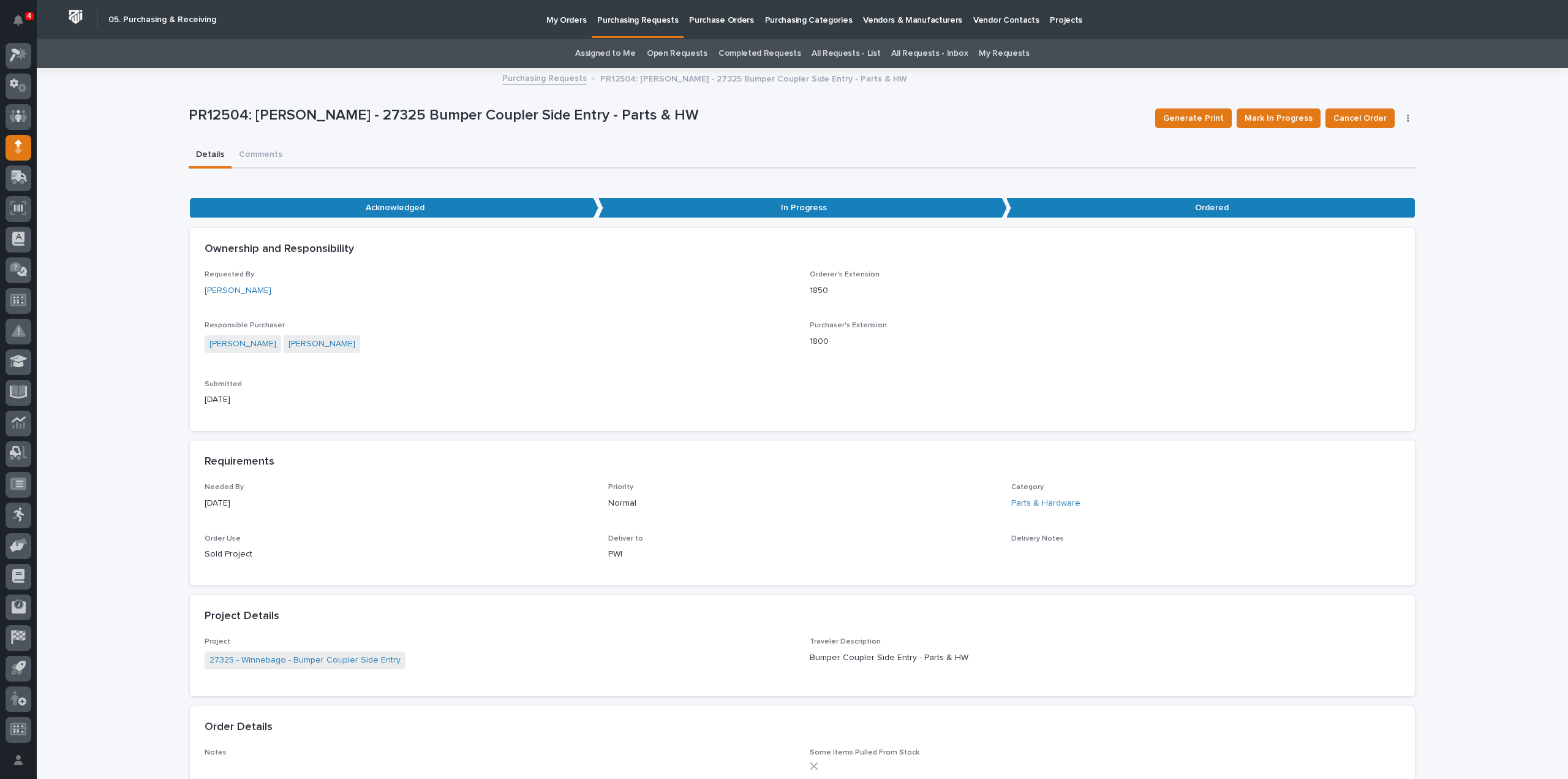
click at [622, 55] on link "Assigned to Me" at bounding box center [605, 53] width 60 height 29
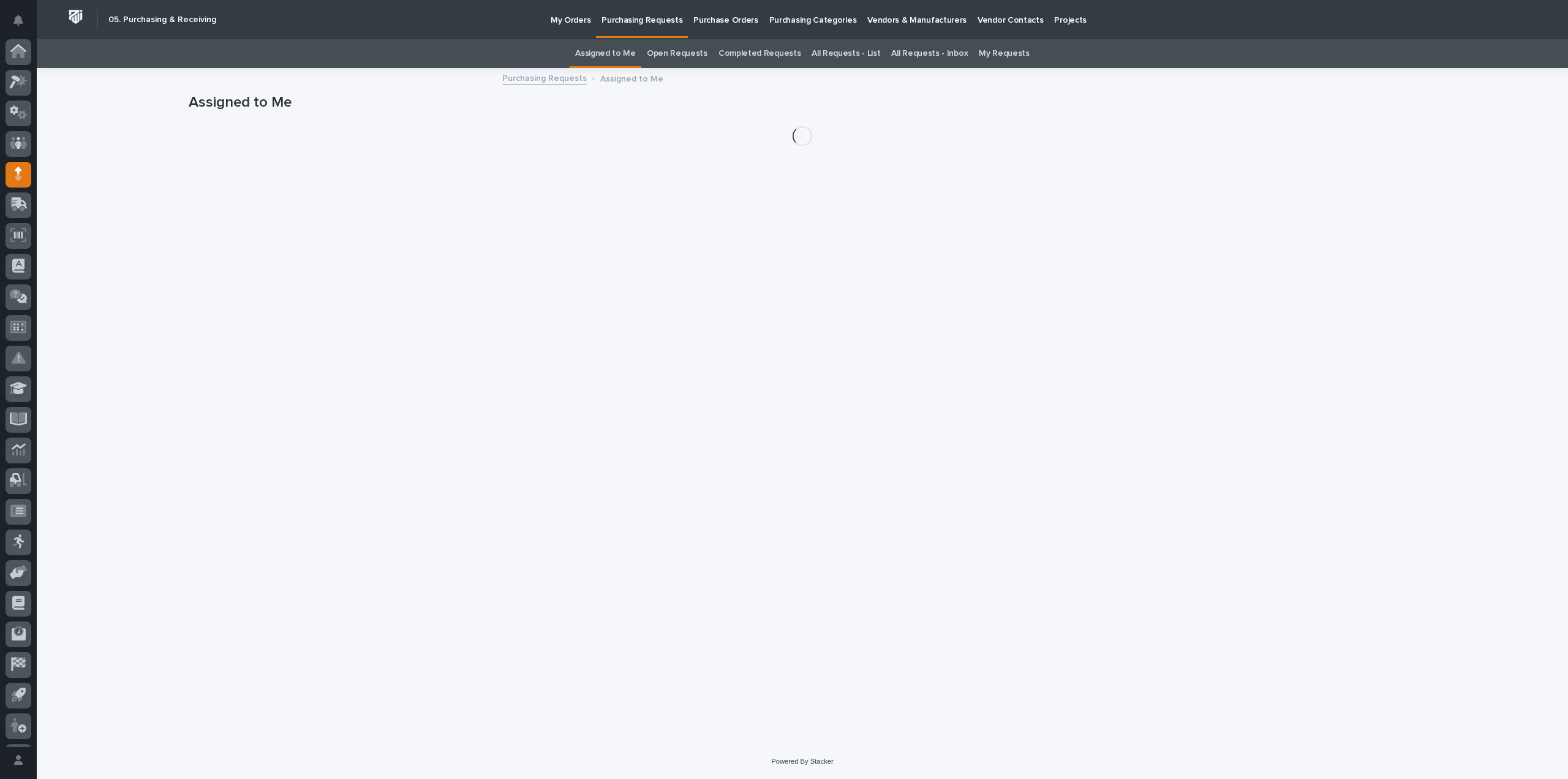
scroll to position [27, 0]
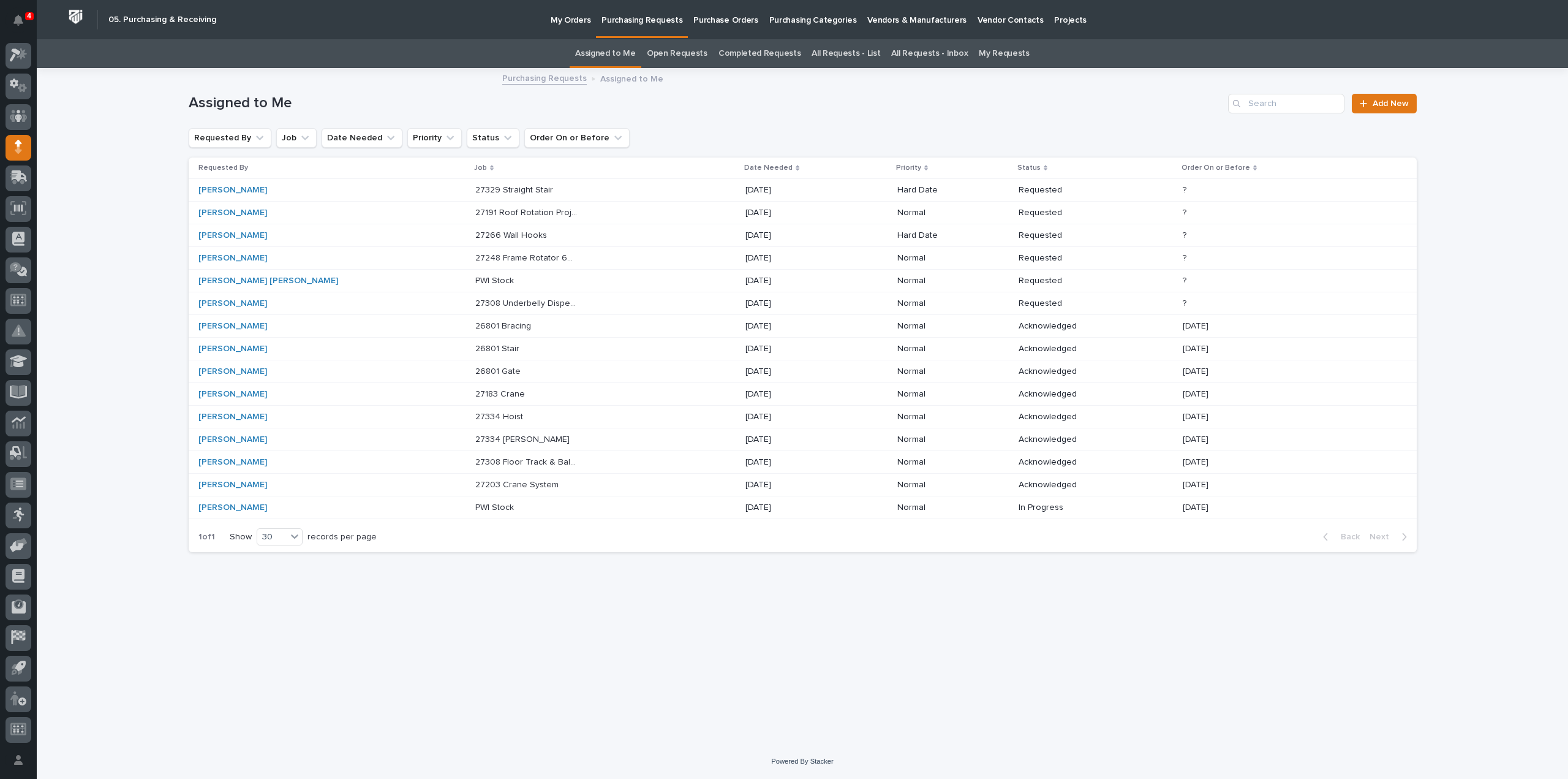
click at [475, 306] on p "27308 Underbelly Dispenser" at bounding box center [528, 303] width 105 height 13
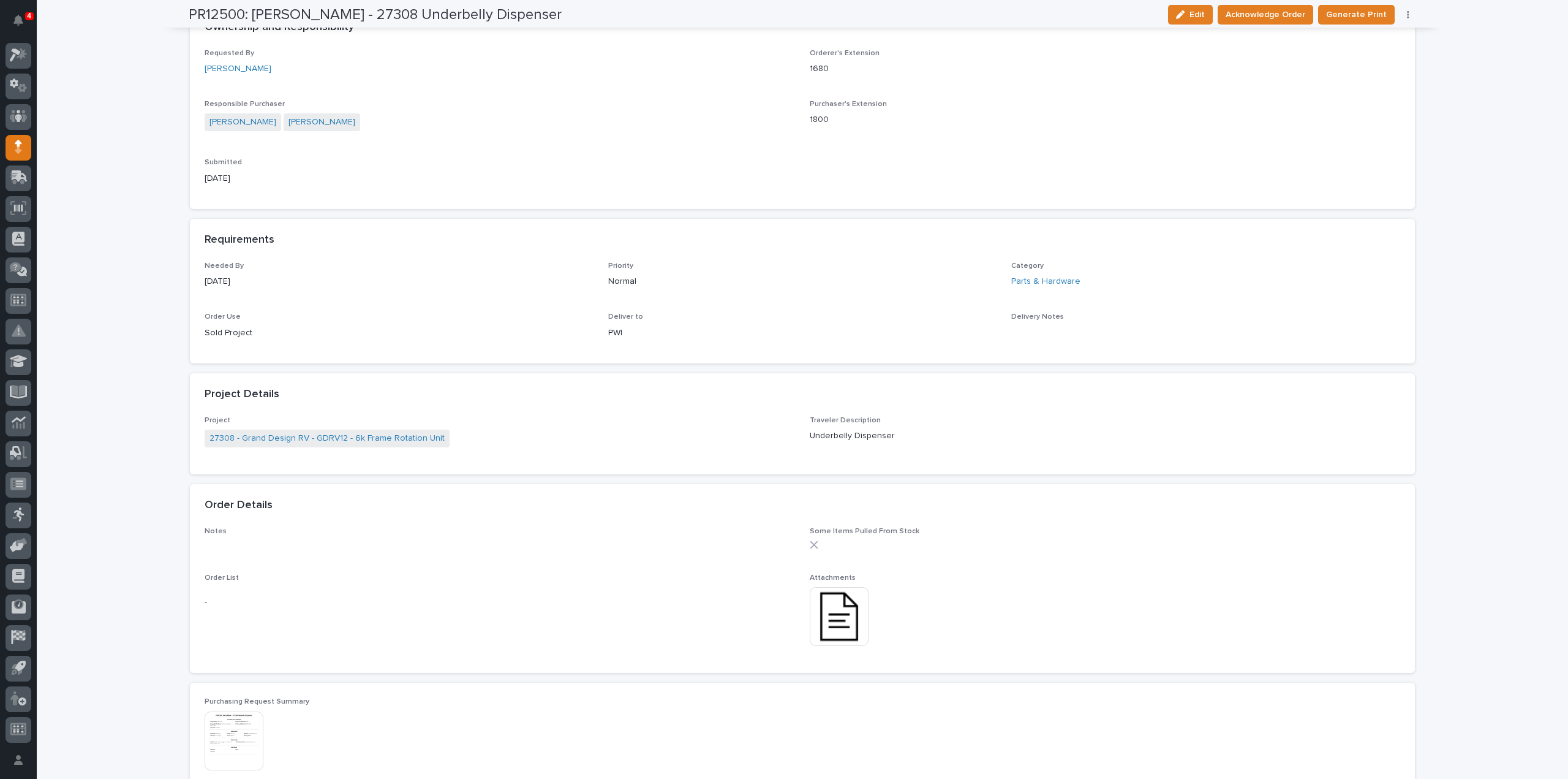
scroll to position [368, 0]
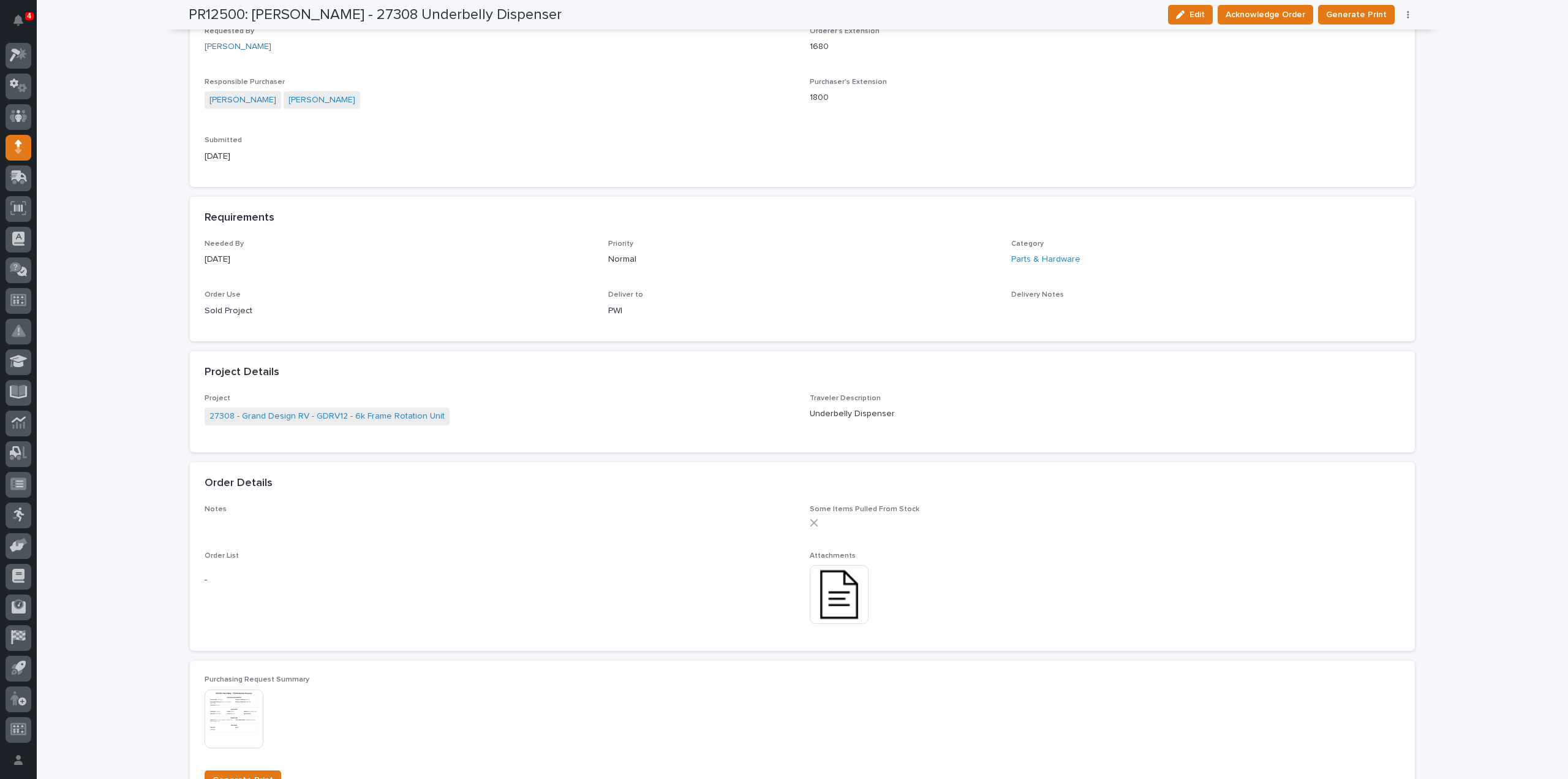
click at [842, 596] on img at bounding box center [839, 594] width 59 height 59
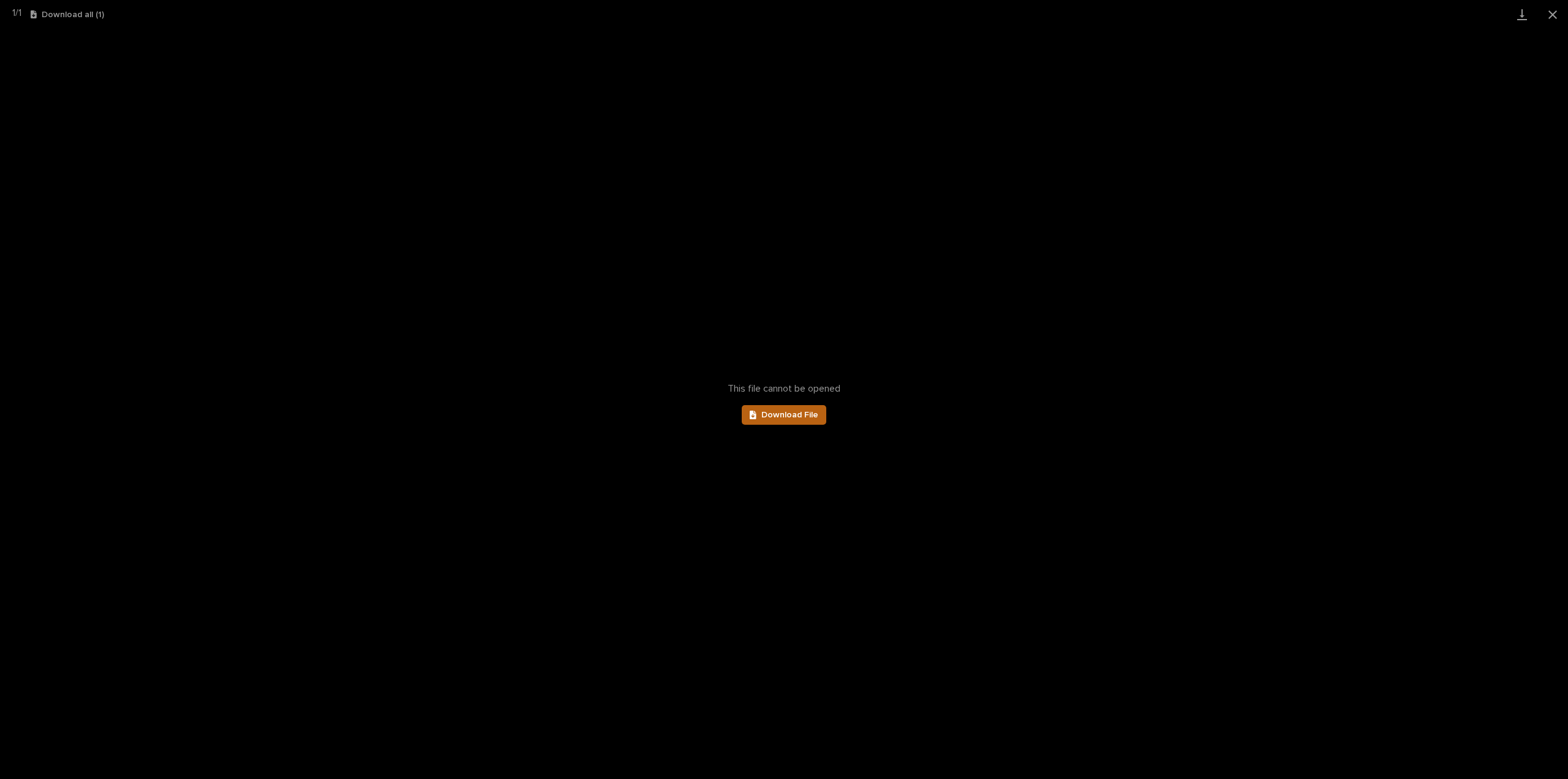
click at [819, 406] on link "Download File" at bounding box center [784, 415] width 85 height 20
click at [1555, 16] on button "Close gallery" at bounding box center [1552, 14] width 31 height 29
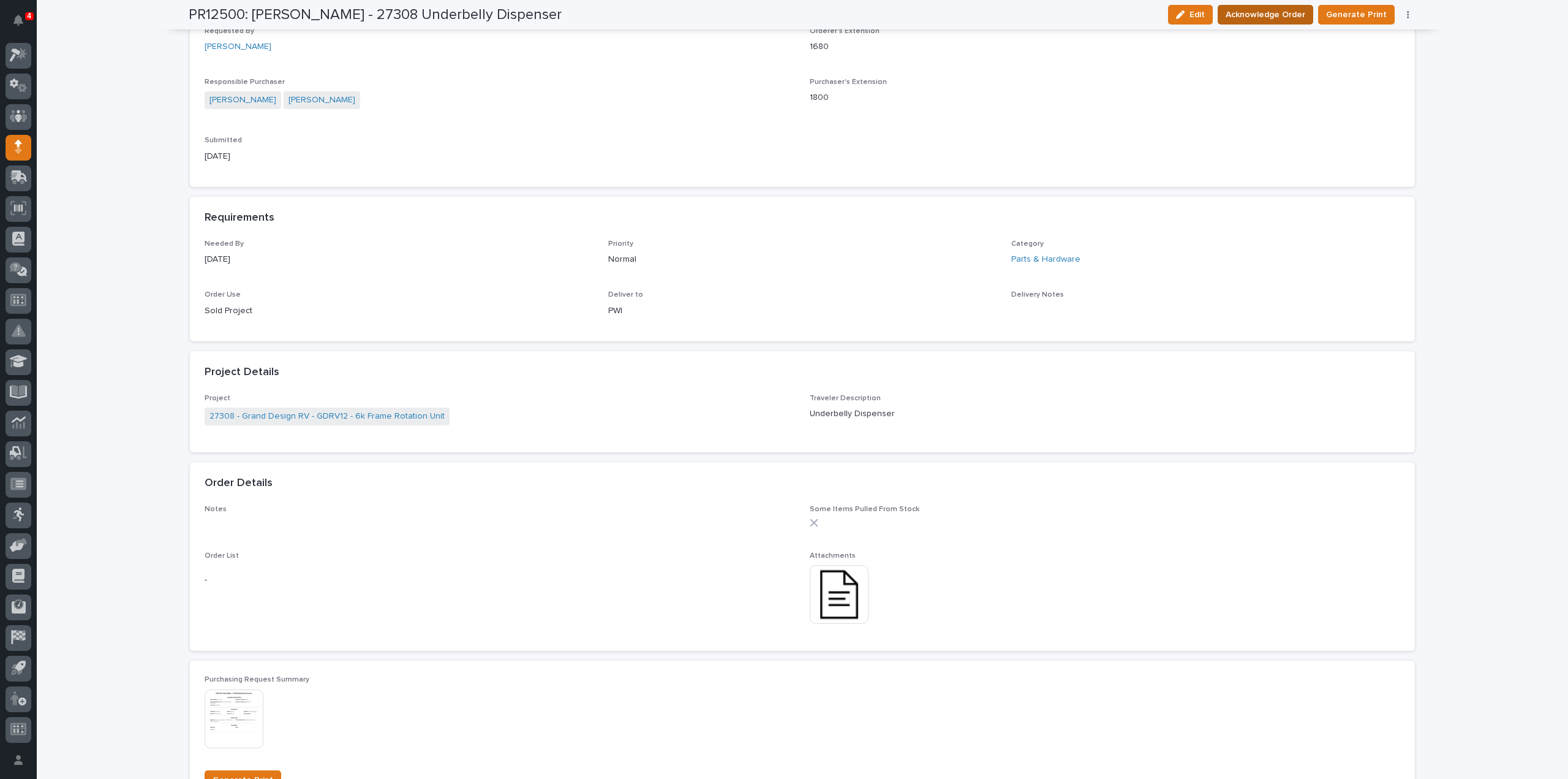
click at [1297, 17] on span "Acknowledge Order" at bounding box center [1266, 14] width 80 height 15
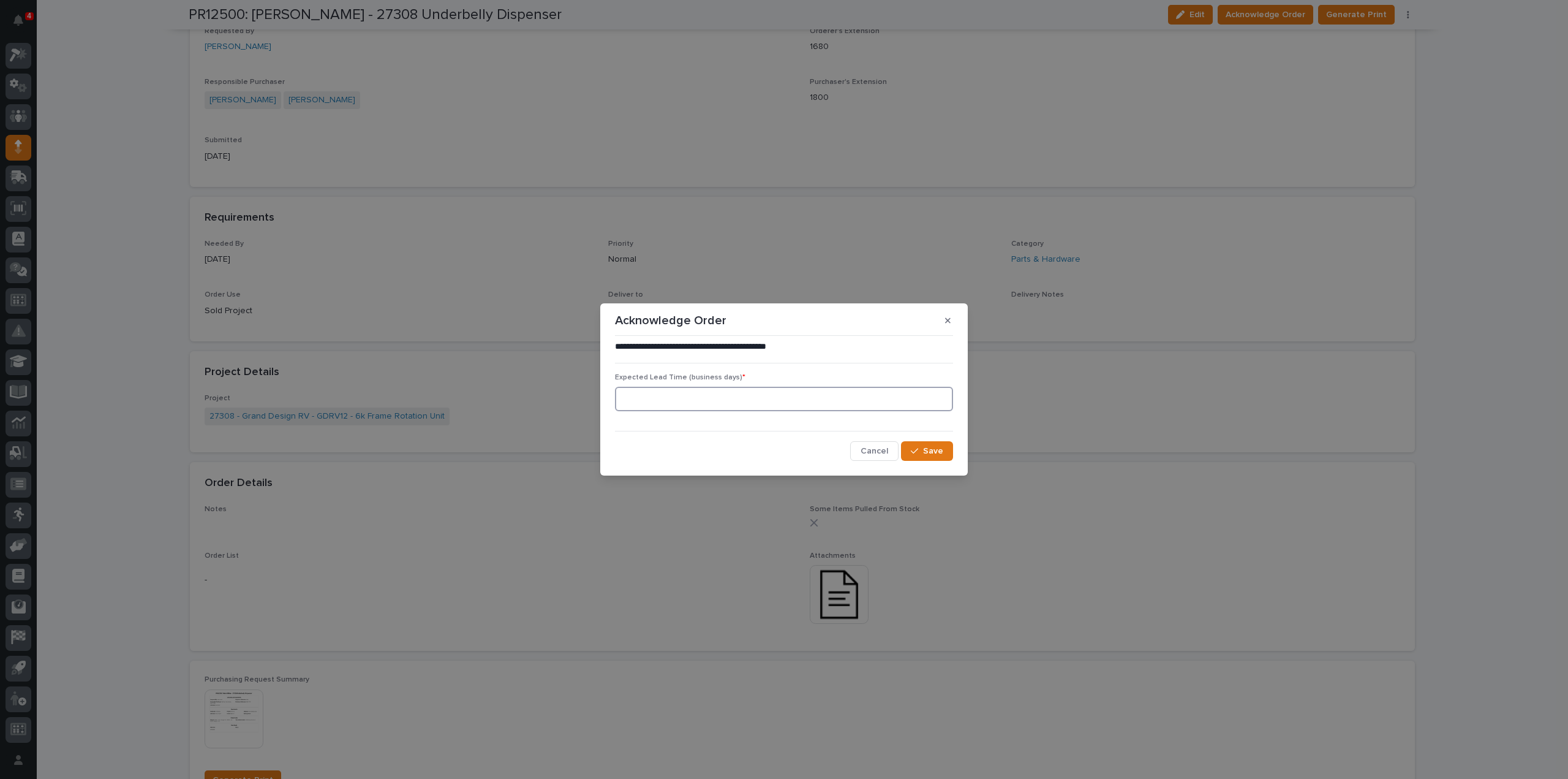
click at [673, 405] on input at bounding box center [784, 398] width 338 height 24
type input "0"
click at [915, 457] on button "Save" at bounding box center [927, 451] width 52 height 20
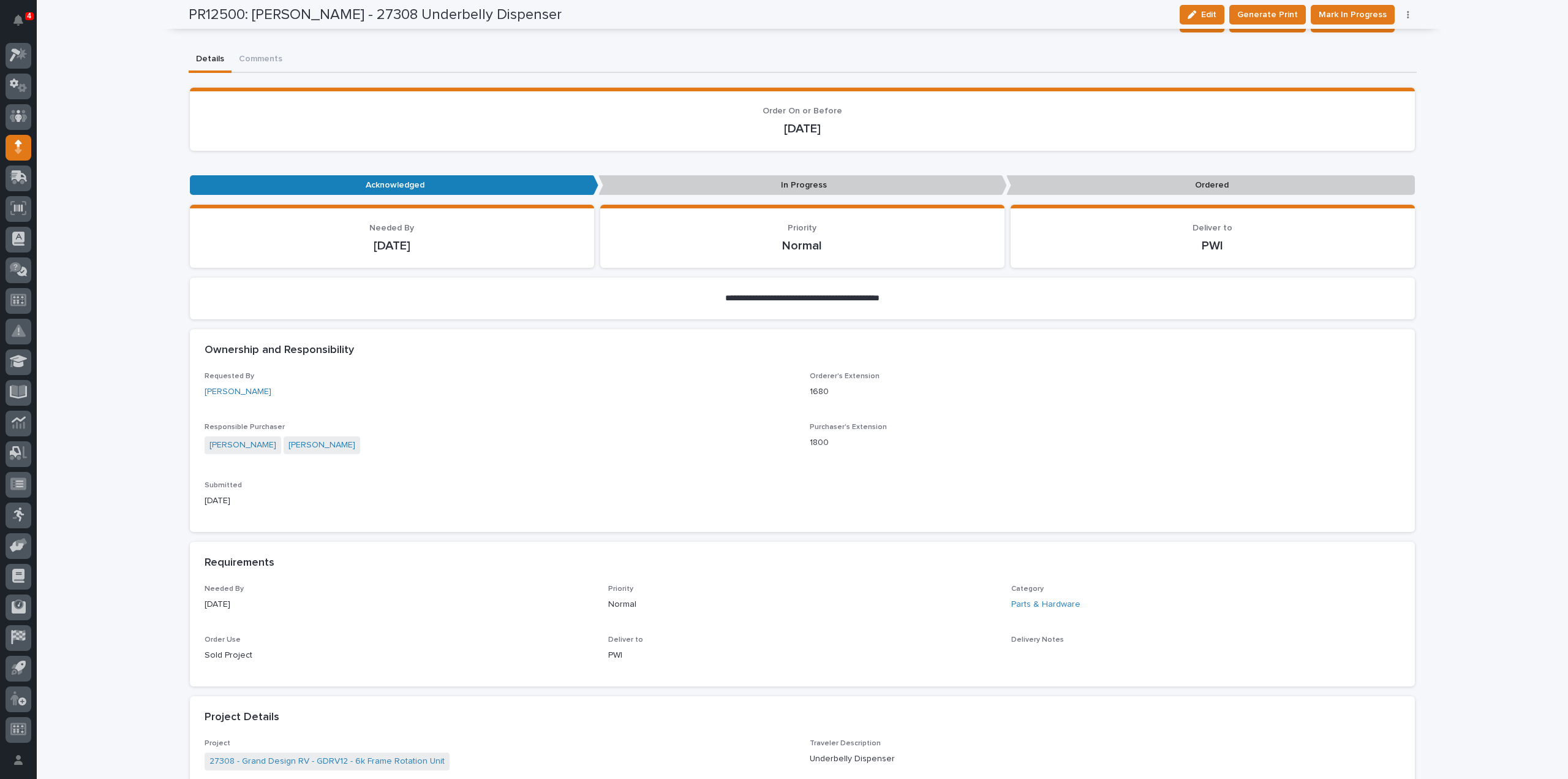
scroll to position [62, 0]
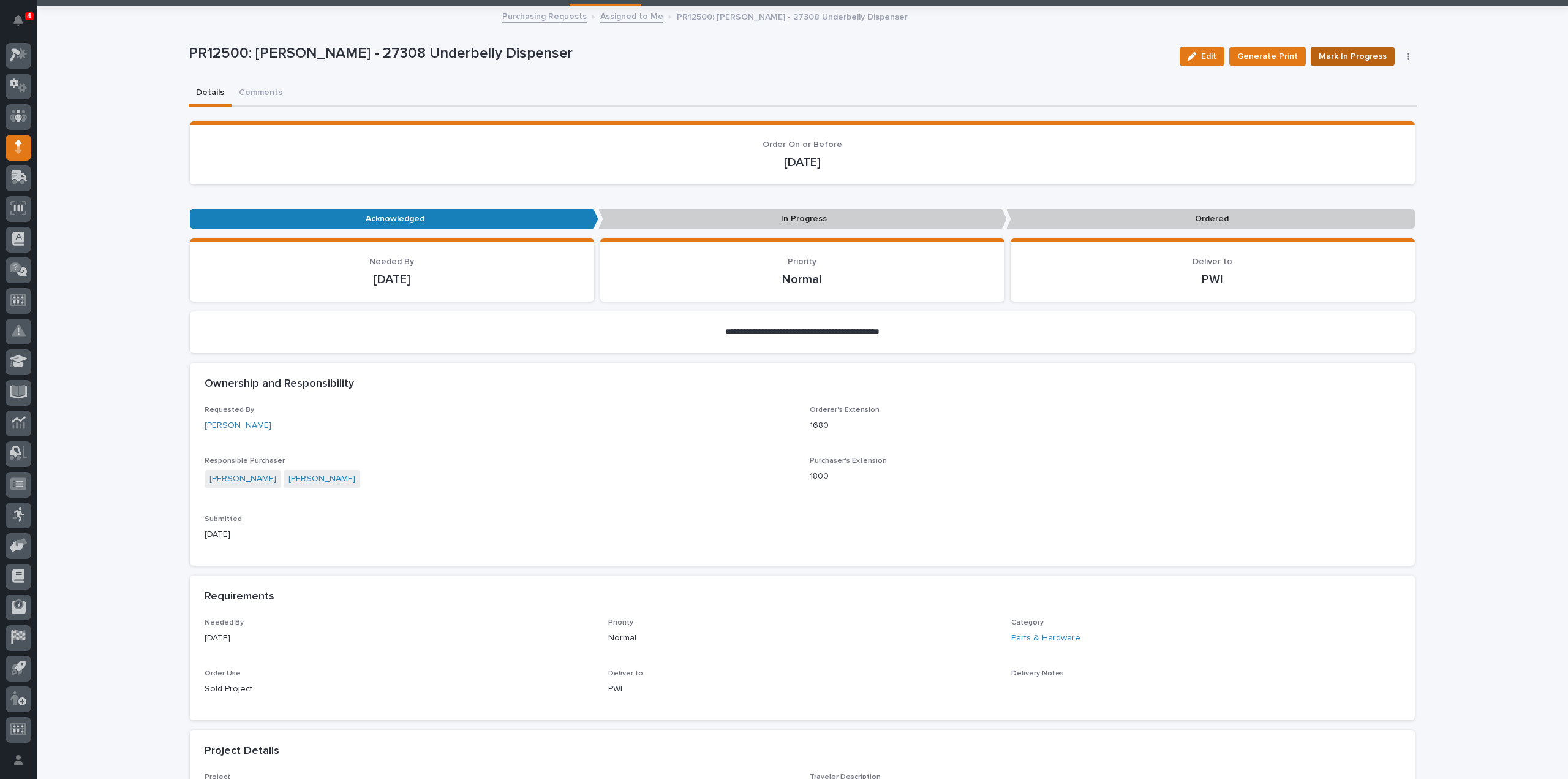
click at [1348, 55] on span "Mark In Progress" at bounding box center [1353, 56] width 68 height 15
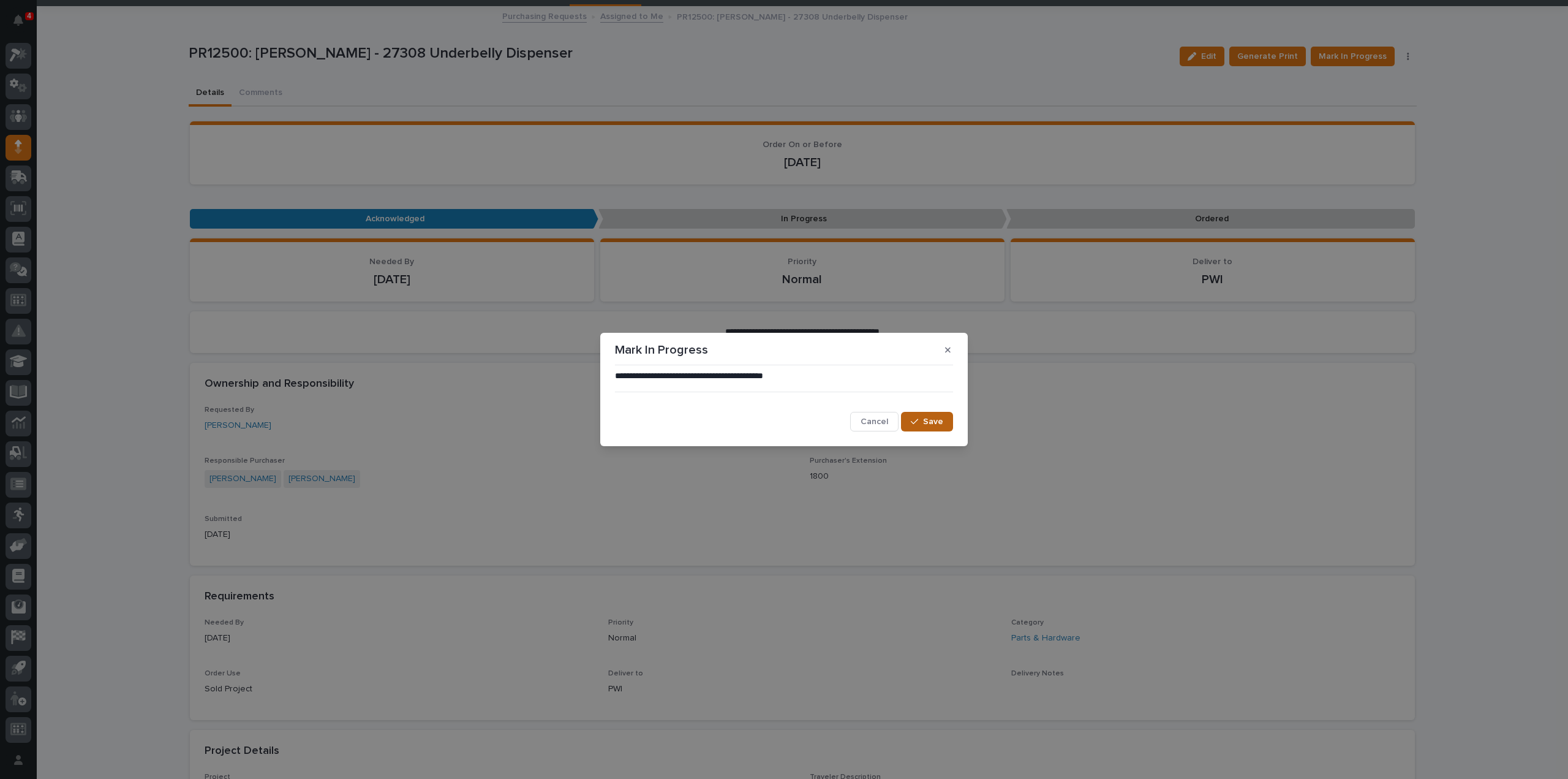
click at [920, 426] on div "button" at bounding box center [917, 422] width 13 height 9
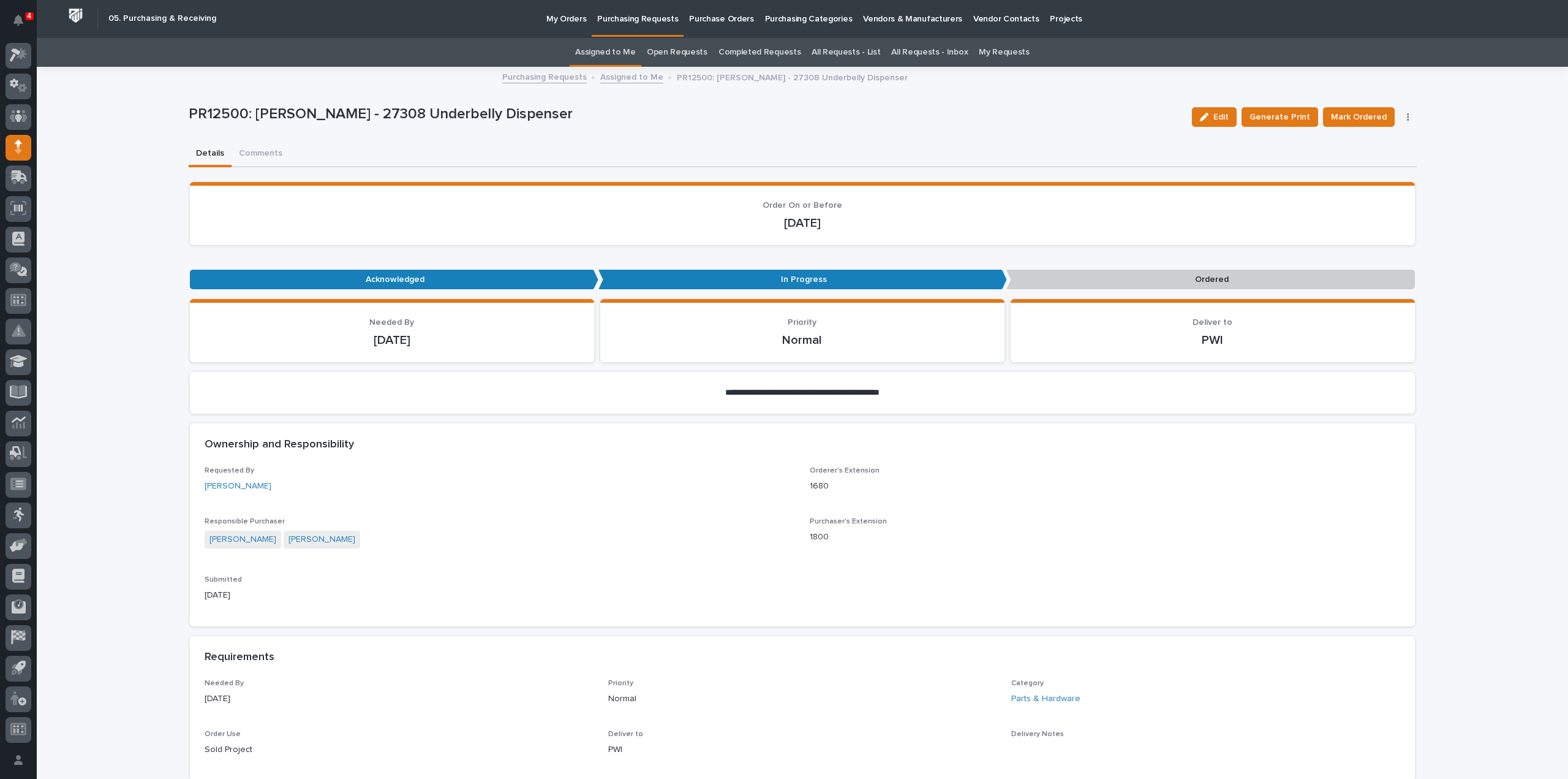
scroll to position [0, 0]
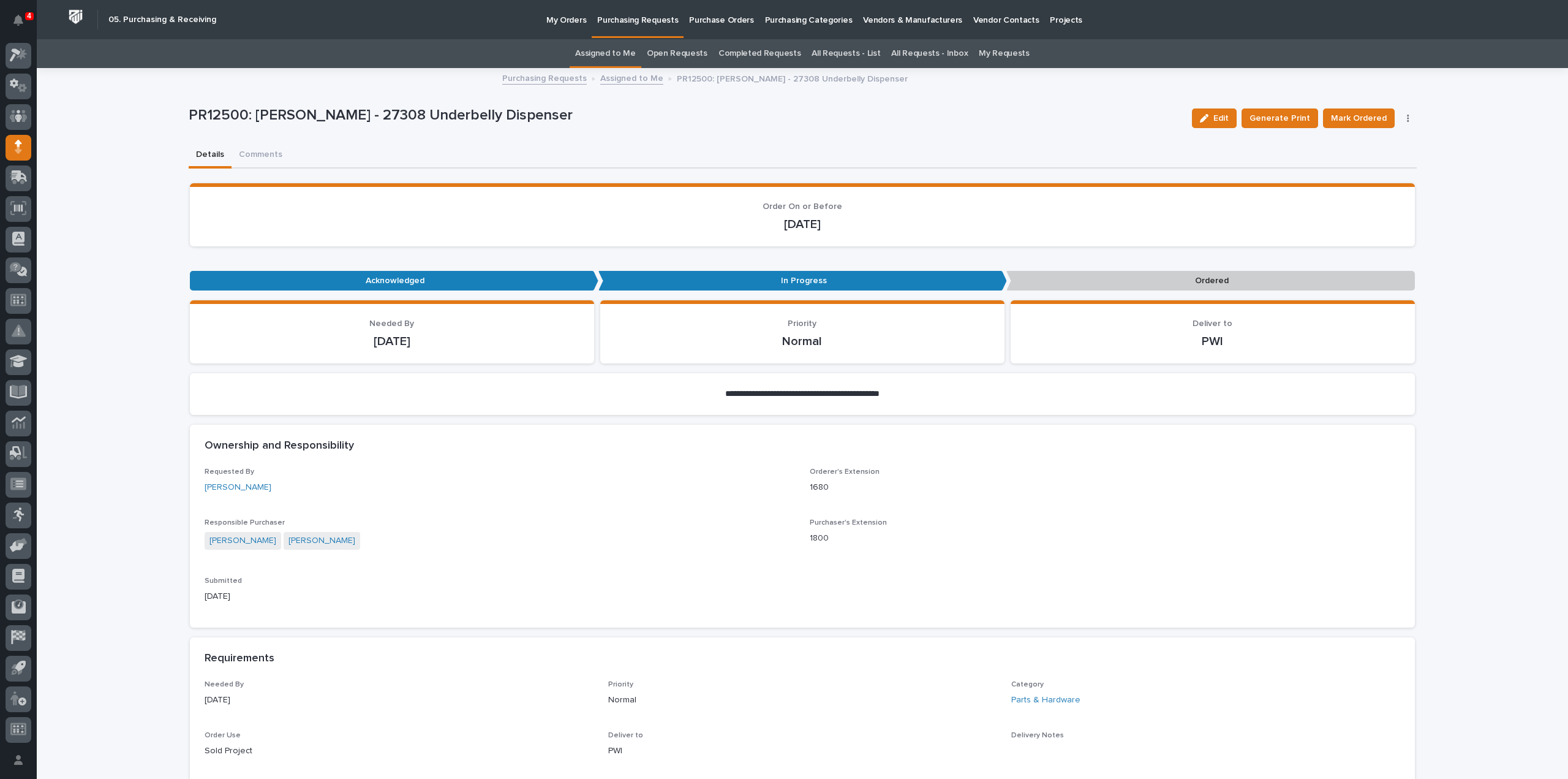
click at [604, 58] on link "Assigned to Me" at bounding box center [605, 53] width 60 height 29
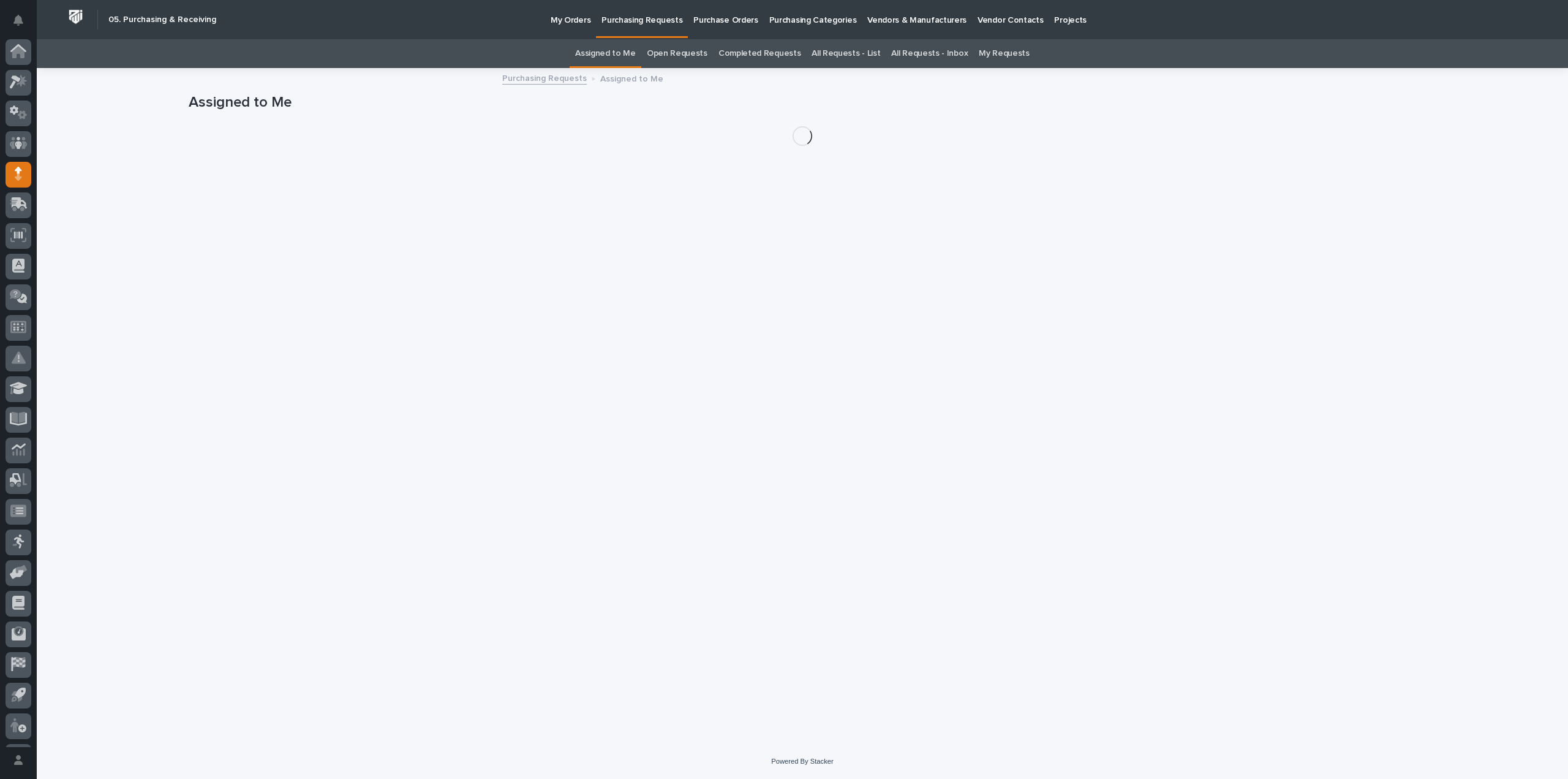
scroll to position [27, 0]
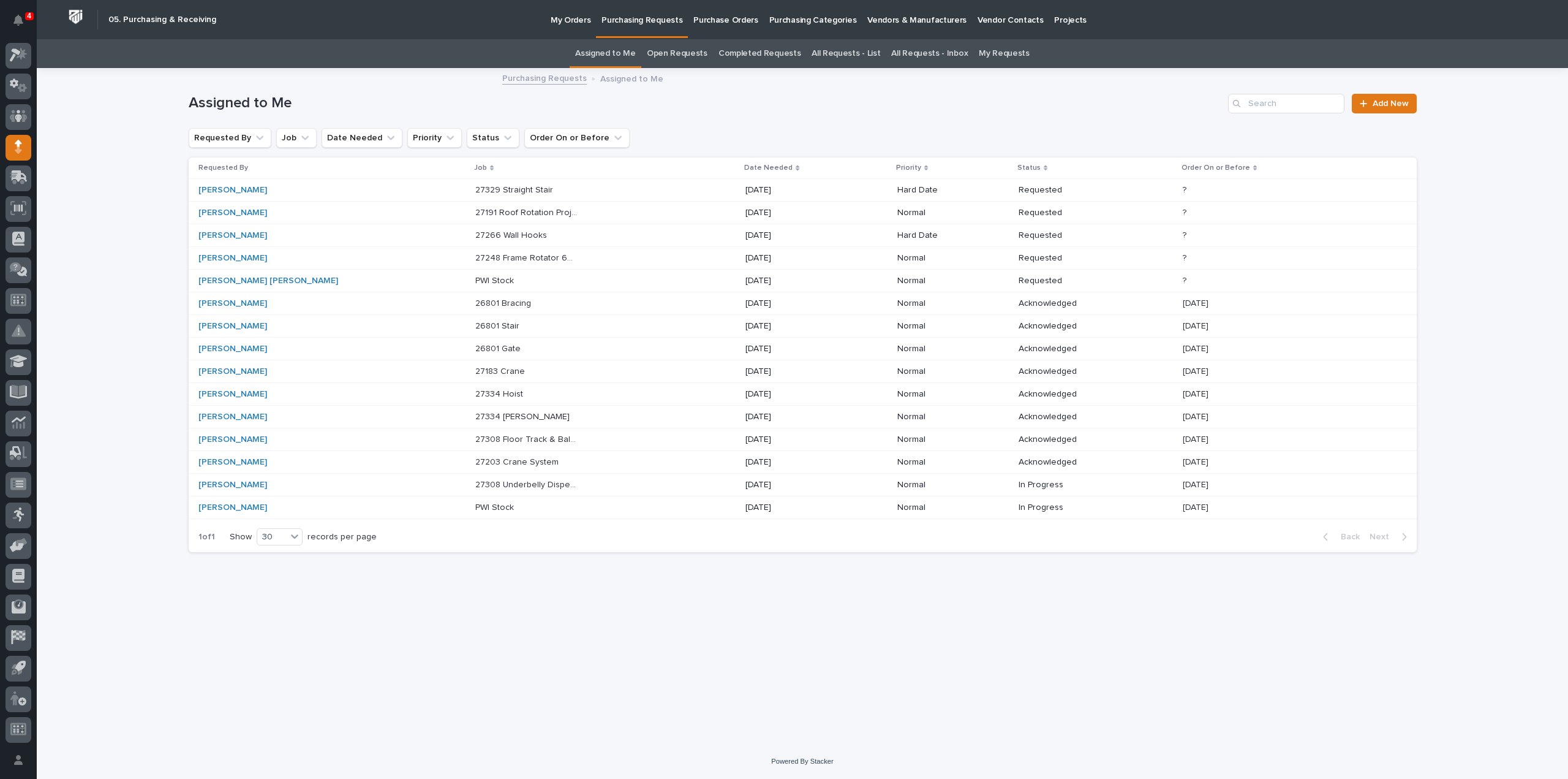
click at [475, 259] on p "27248 Frame Rotator 6K - Parts & HW" at bounding box center [528, 257] width 105 height 13
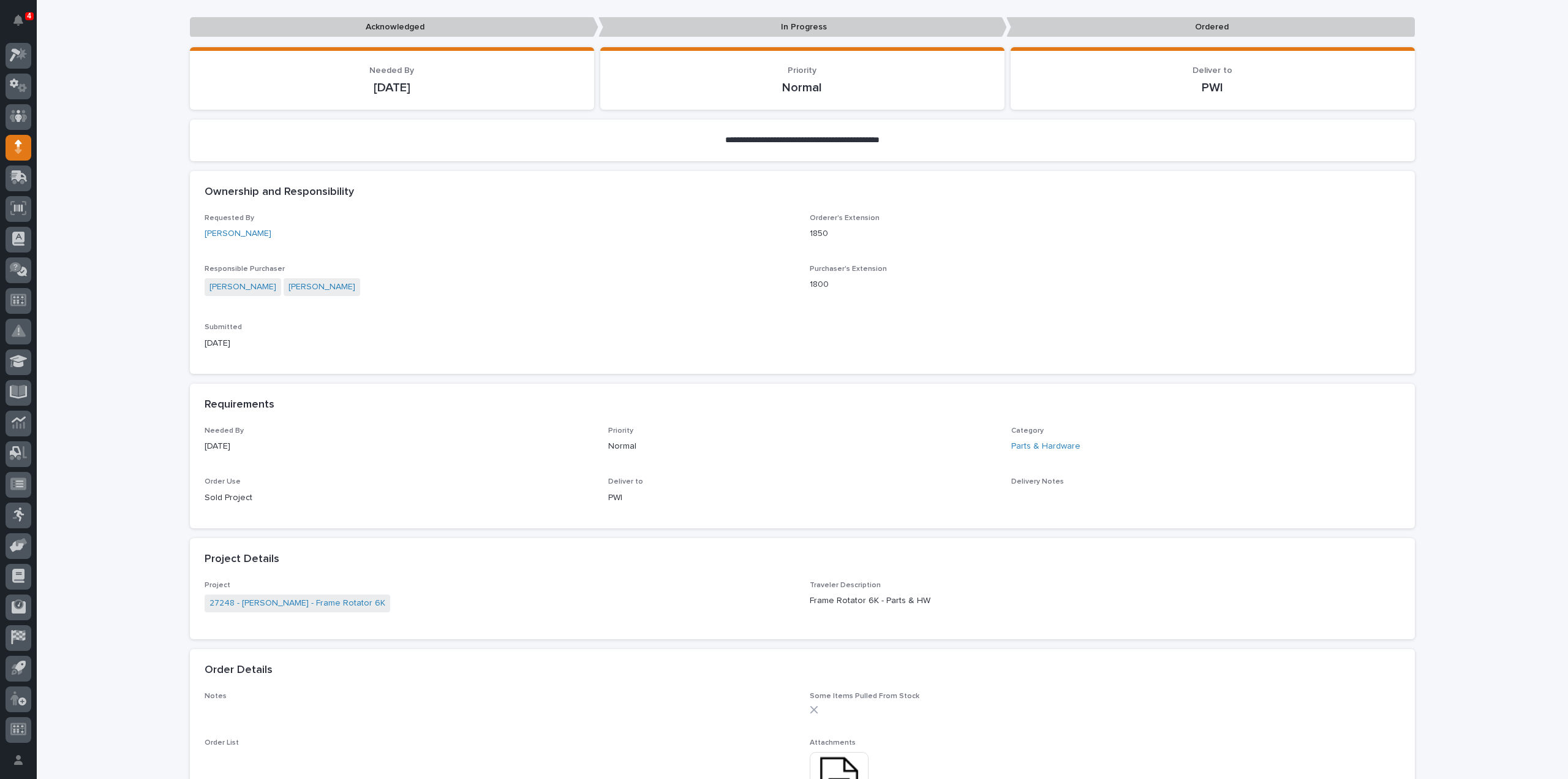
scroll to position [613, 0]
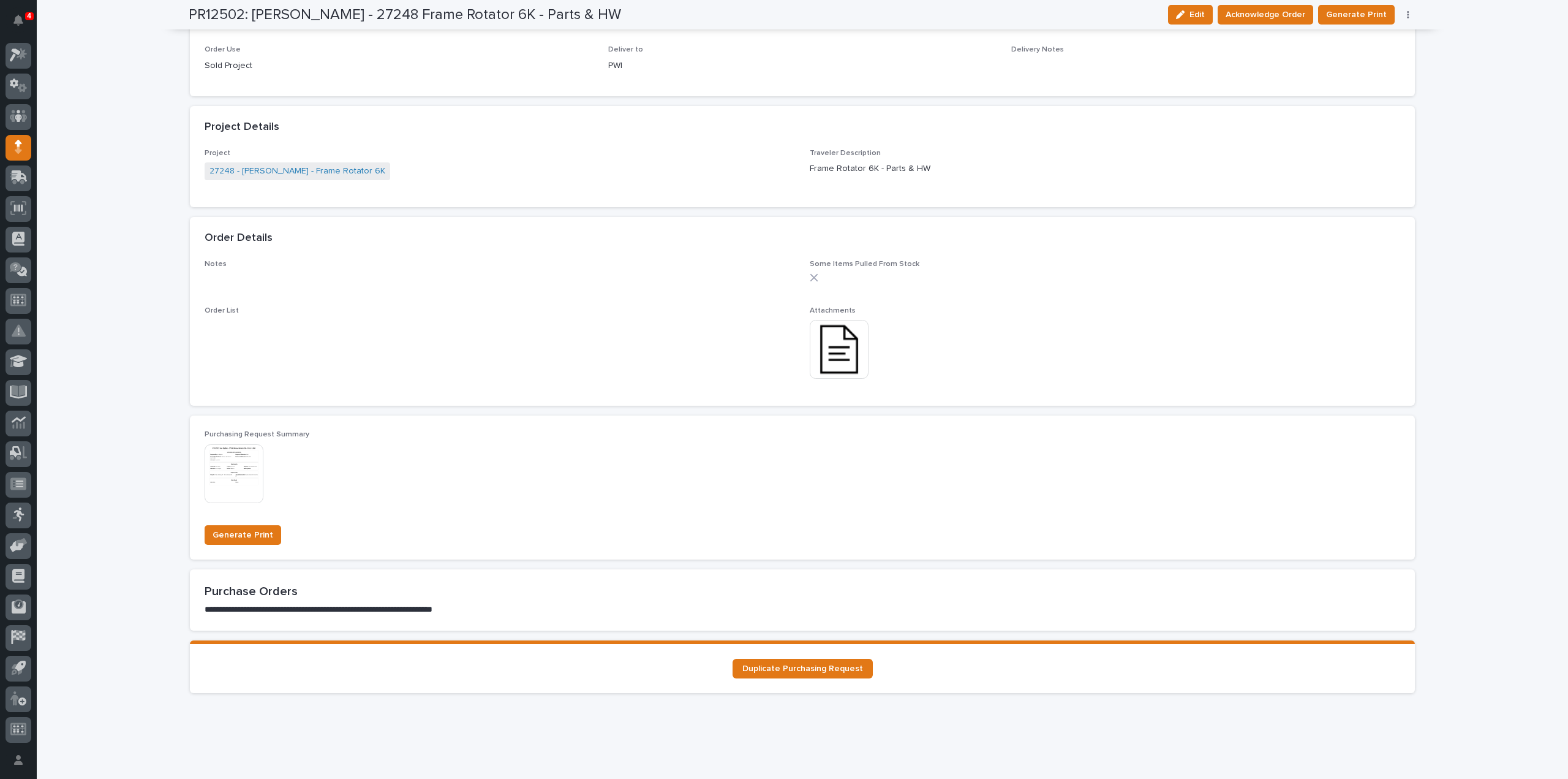
click at [839, 356] on img at bounding box center [839, 349] width 59 height 59
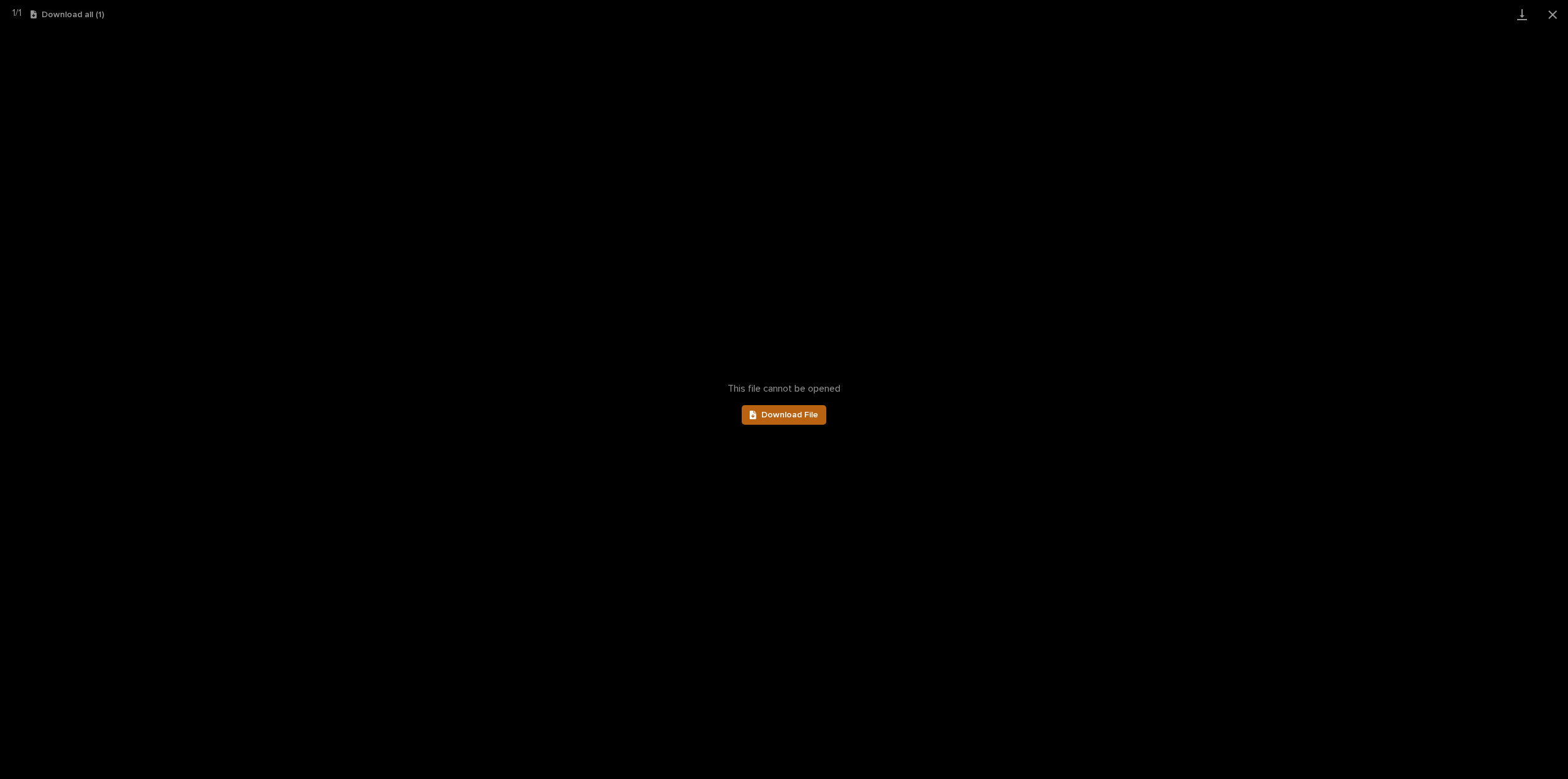
click at [780, 418] on span "Download File" at bounding box center [789, 415] width 57 height 9
click at [1549, 10] on button "Close gallery" at bounding box center [1552, 14] width 31 height 29
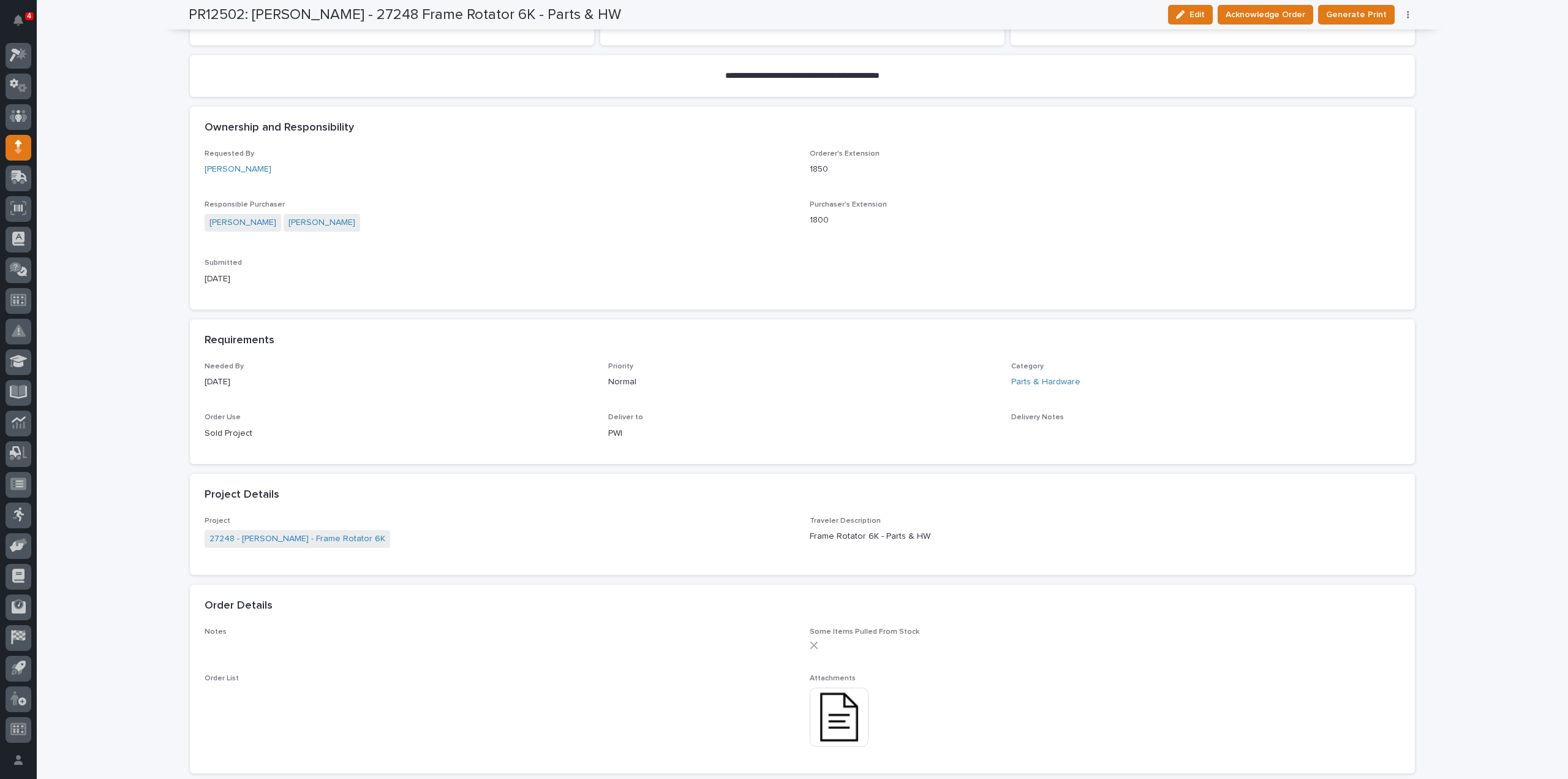
scroll to position [0, 0]
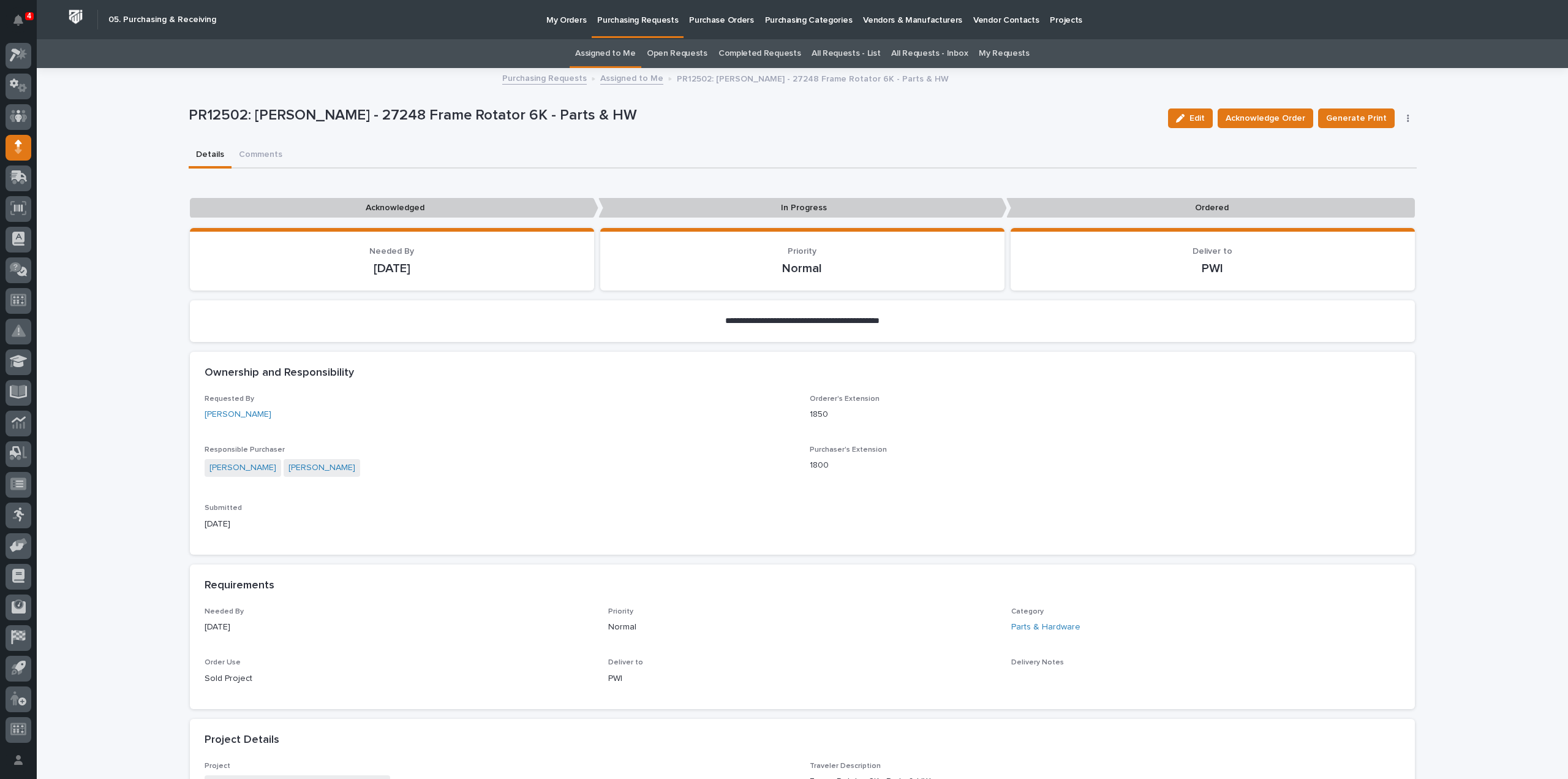
click at [604, 56] on link "Assigned to Me" at bounding box center [605, 53] width 60 height 29
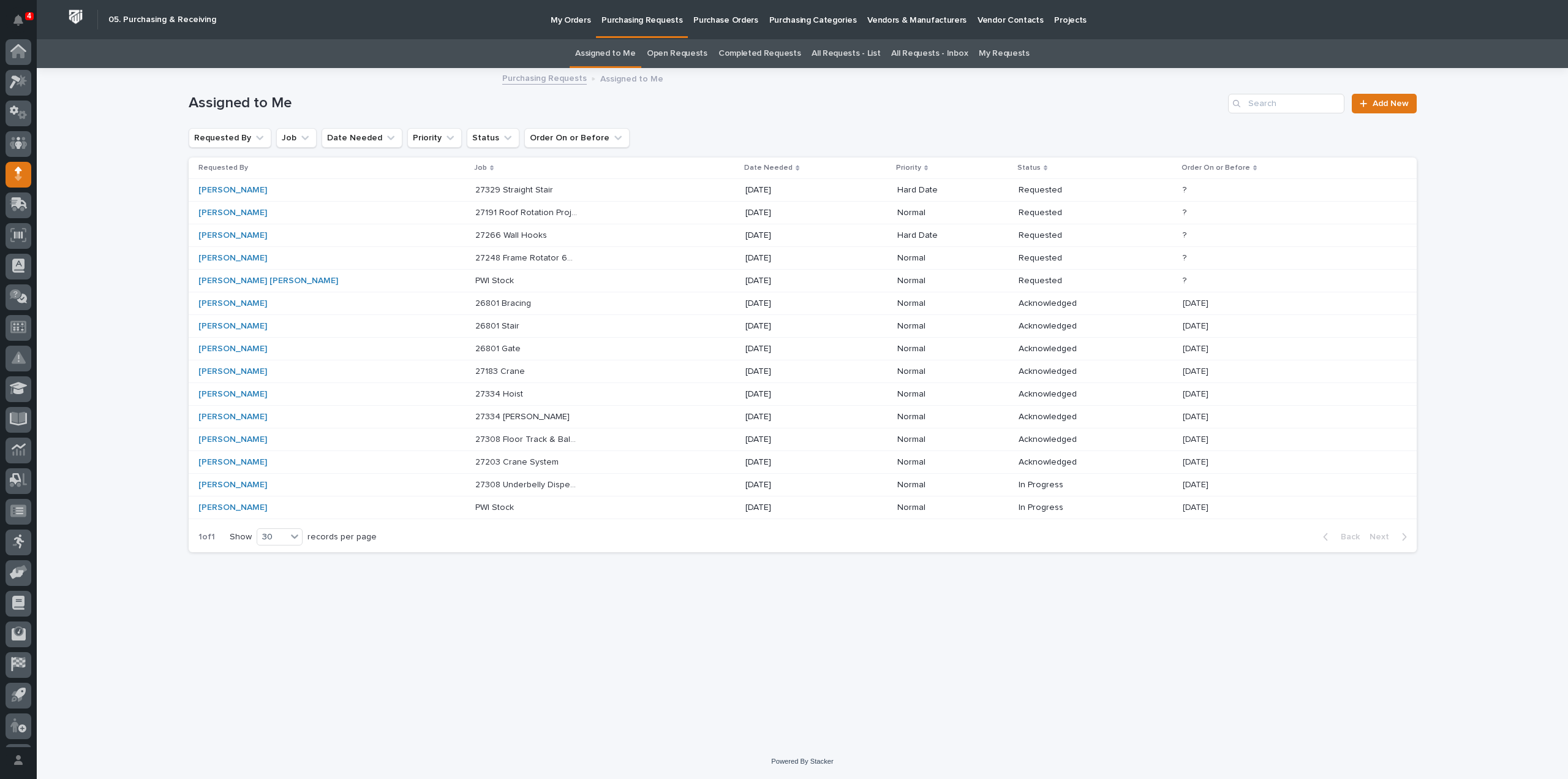
scroll to position [27, 0]
click at [475, 232] on p "27266 Wall Hooks" at bounding box center [512, 234] width 74 height 13
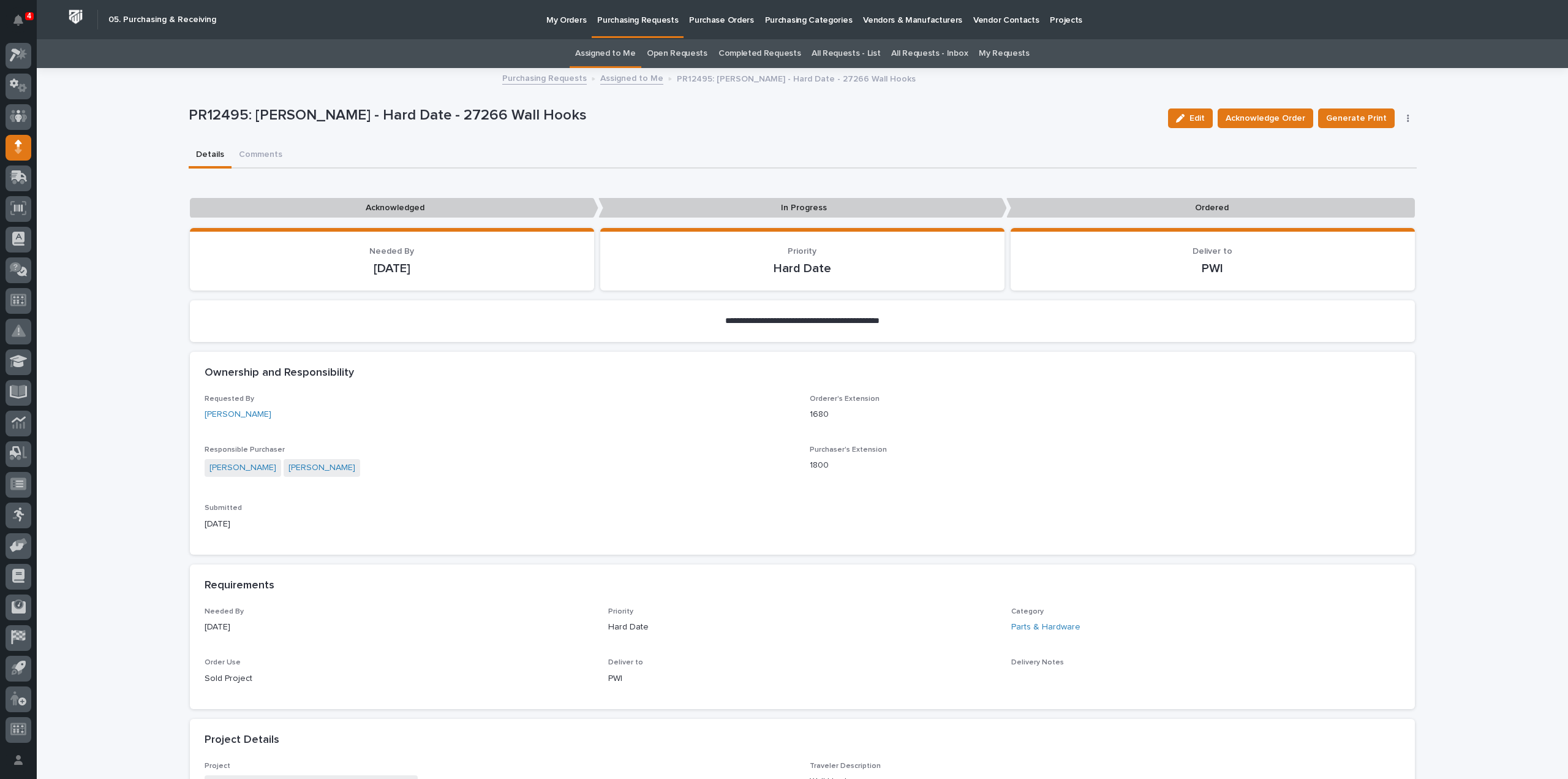
scroll to position [613, 0]
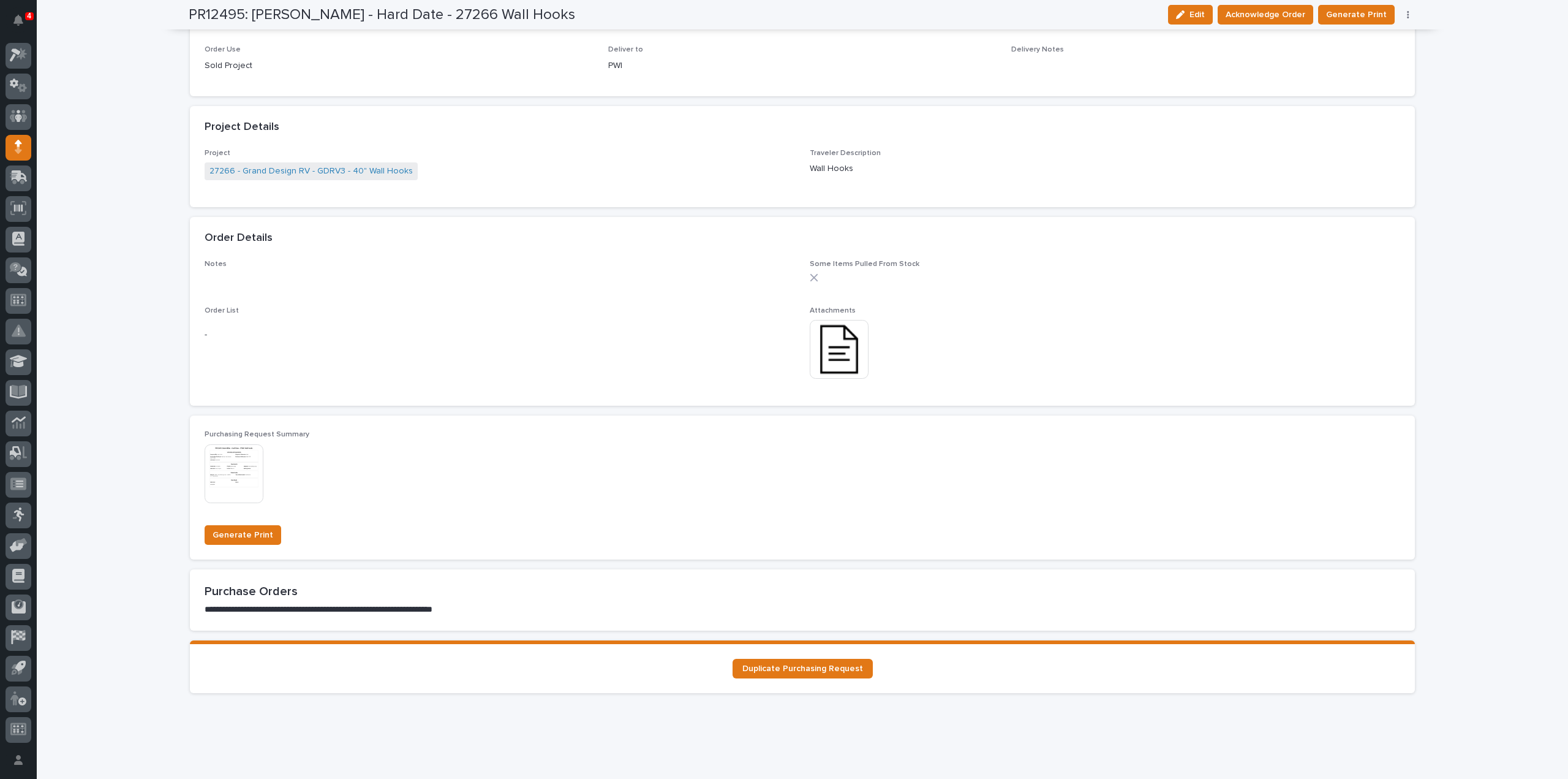
click at [851, 345] on img at bounding box center [839, 349] width 59 height 59
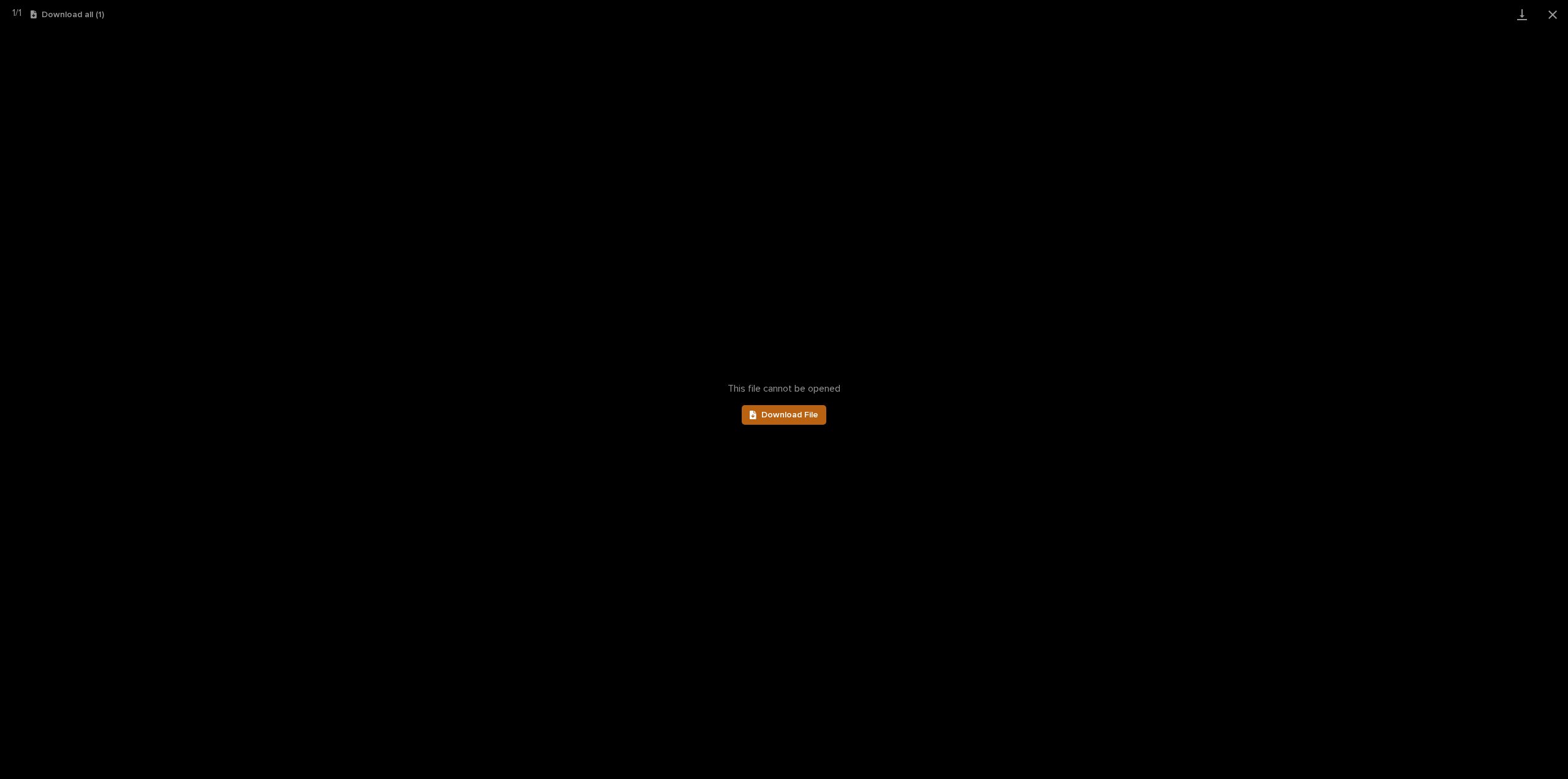
click at [794, 420] on link "Download File" at bounding box center [784, 415] width 85 height 20
click at [1553, 18] on button "Close gallery" at bounding box center [1552, 14] width 31 height 29
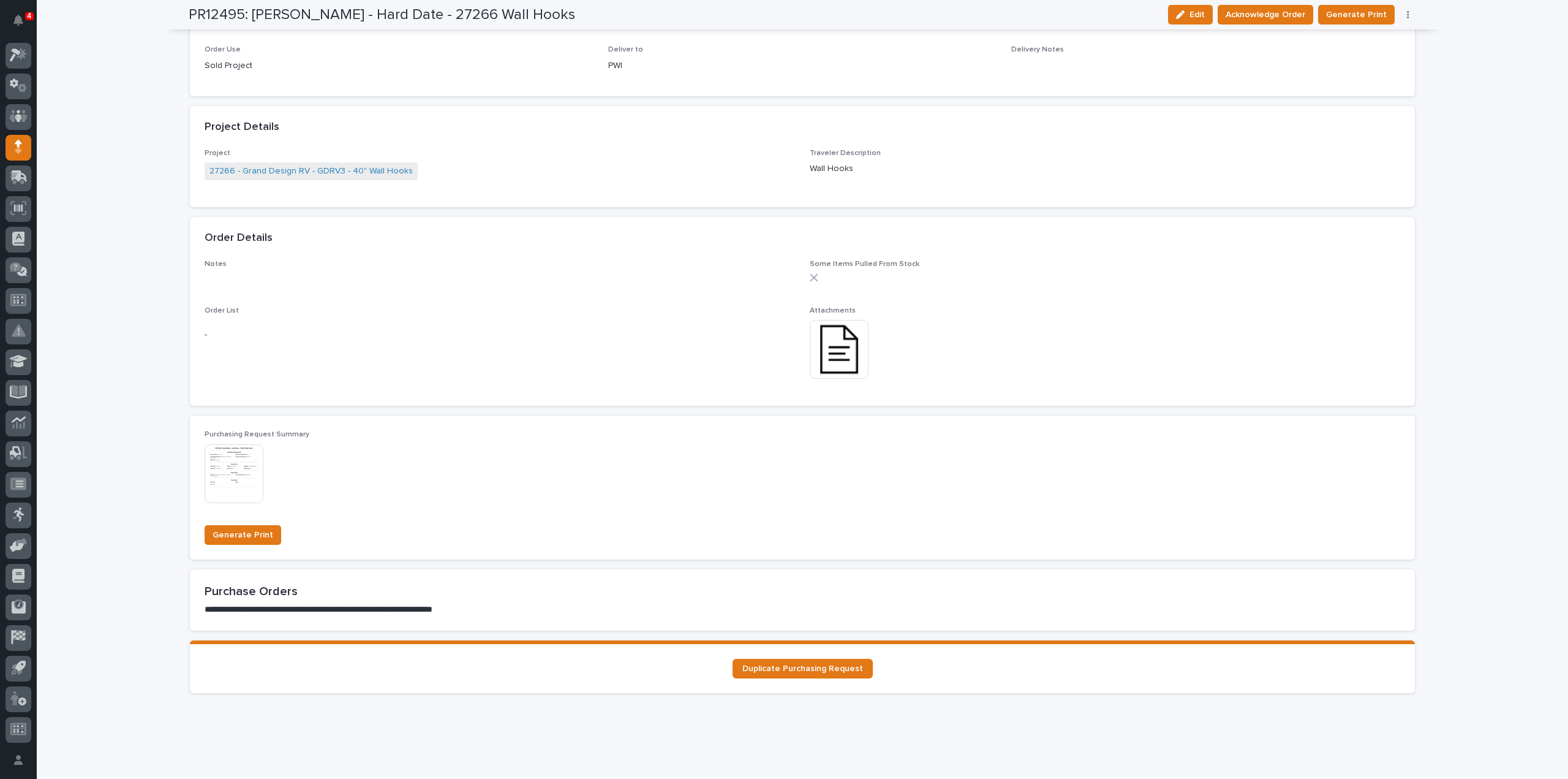
scroll to position [0, 0]
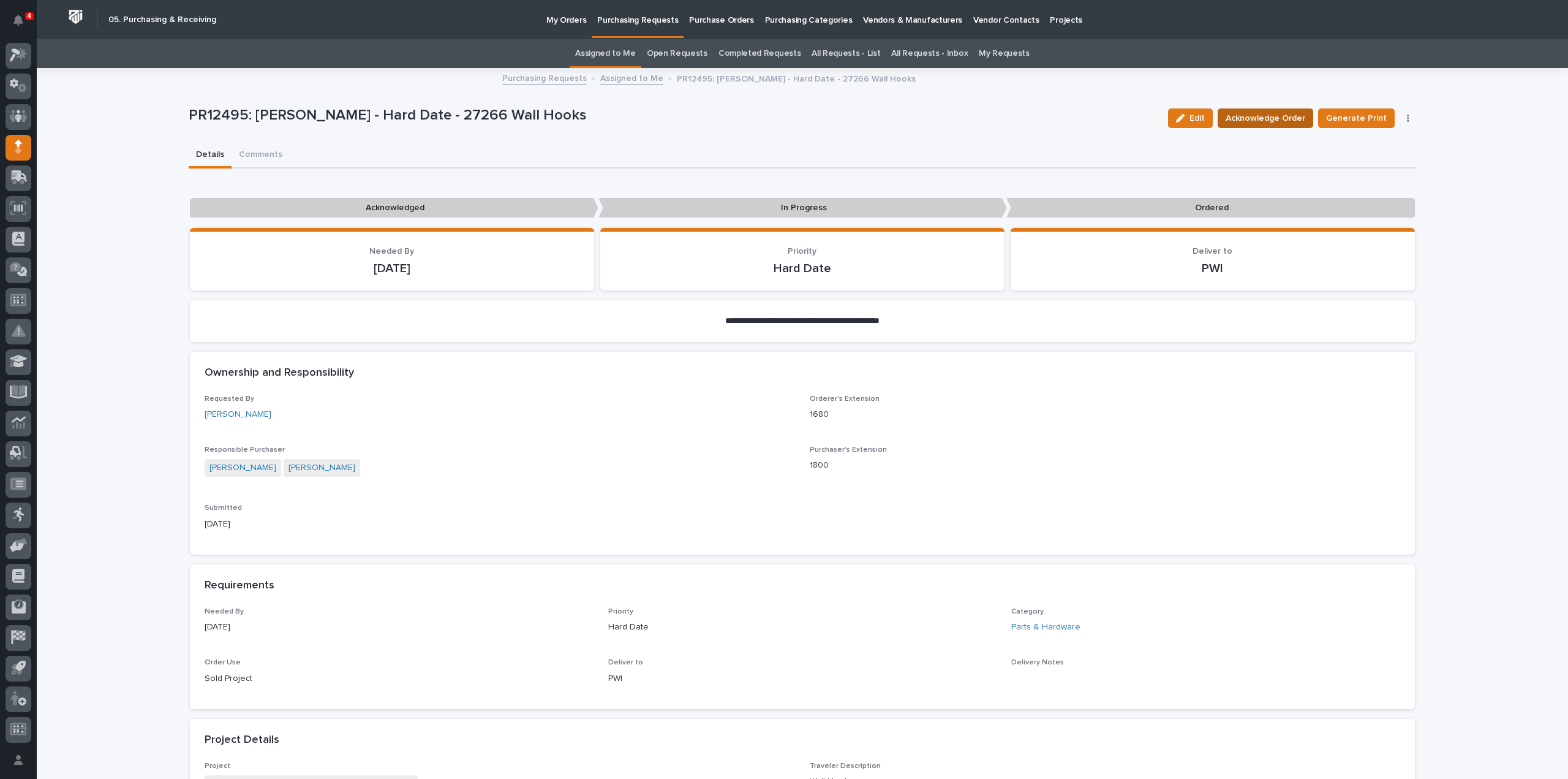
click at [1260, 122] on span "Acknowledge Order" at bounding box center [1266, 118] width 80 height 15
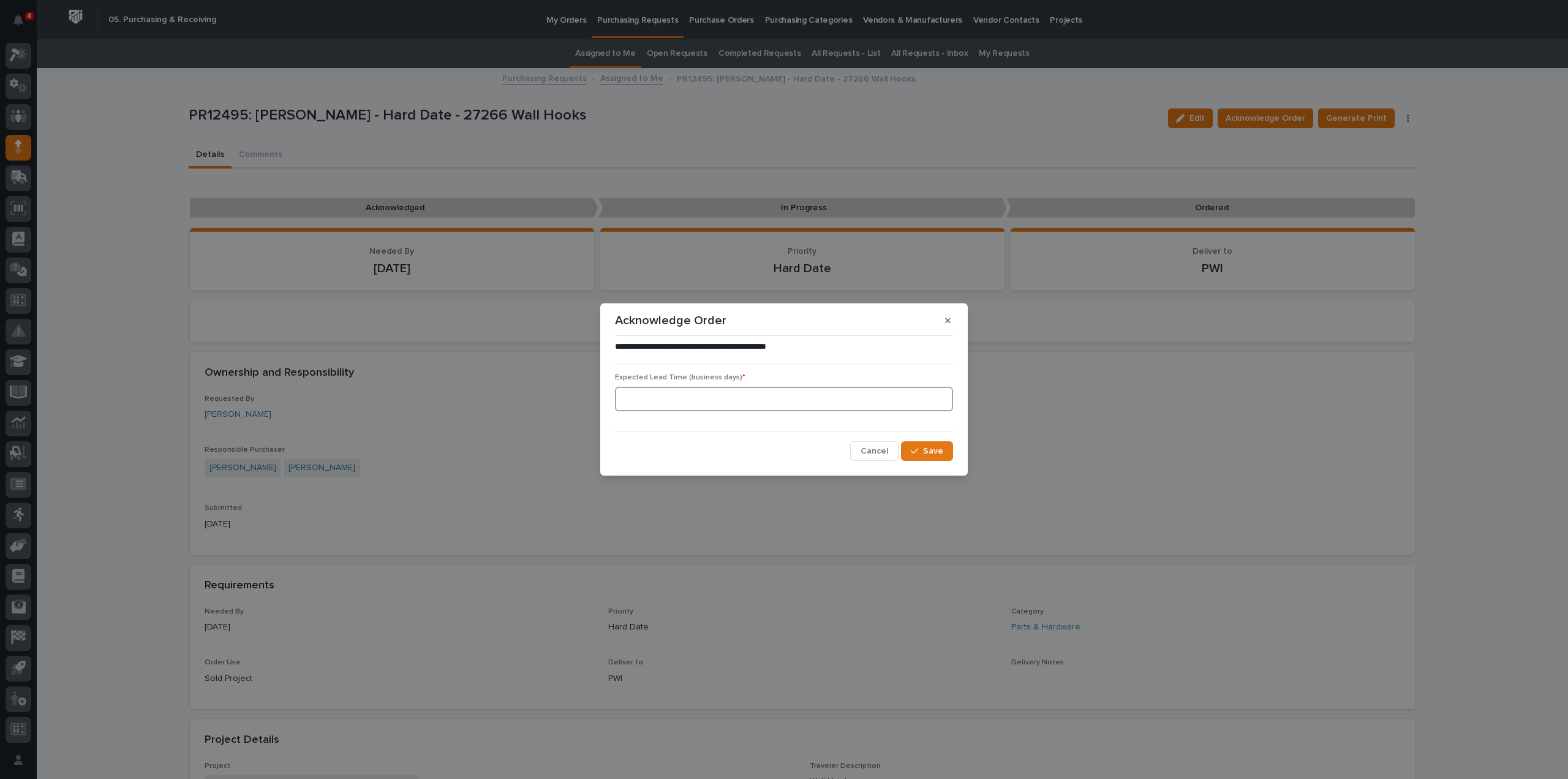
click at [788, 403] on input at bounding box center [784, 398] width 338 height 24
type input "0"
click at [924, 449] on span "Save" at bounding box center [934, 451] width 20 height 11
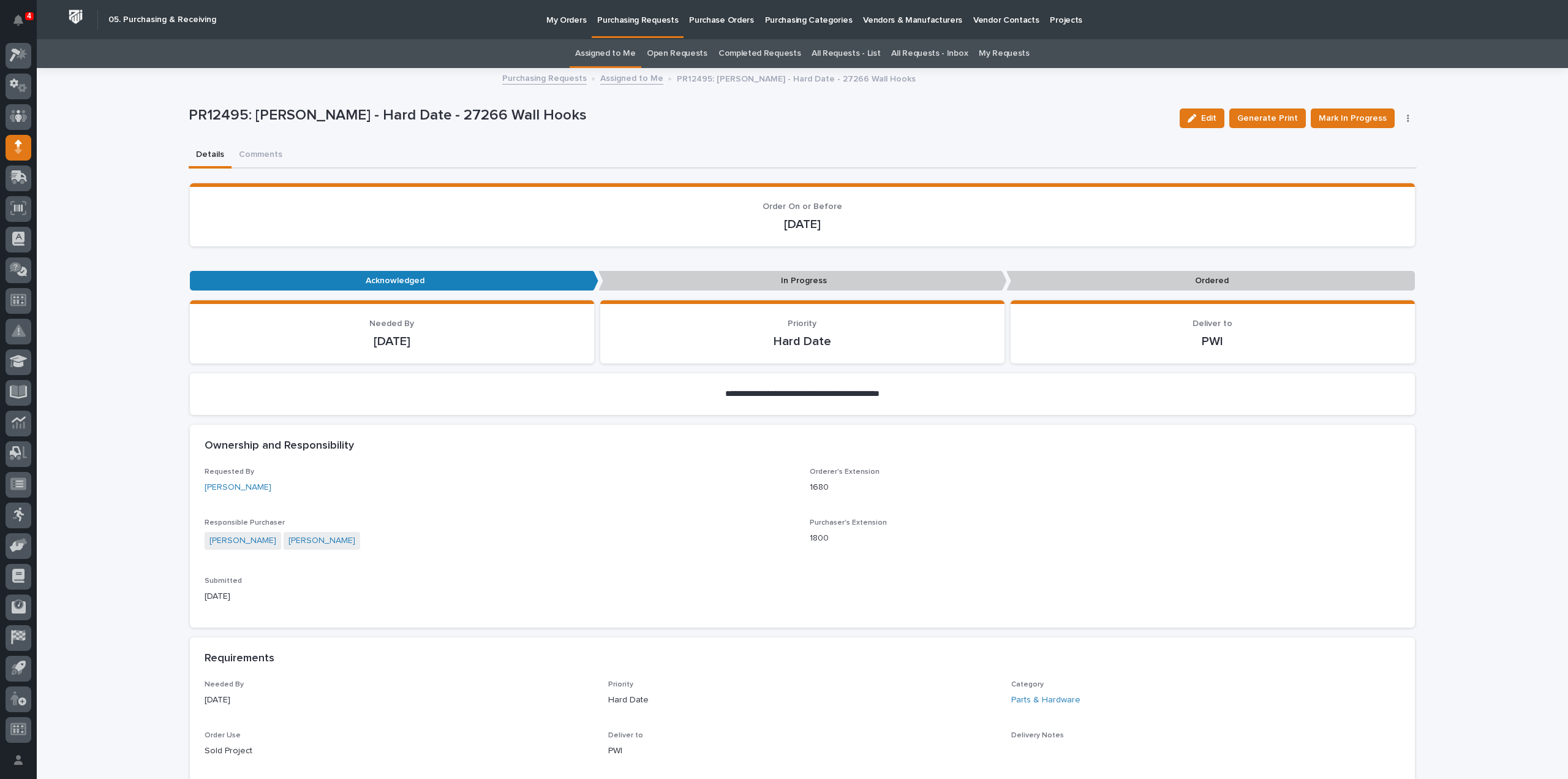
click at [1367, 119] on span "Mark In Progress" at bounding box center [1353, 118] width 68 height 15
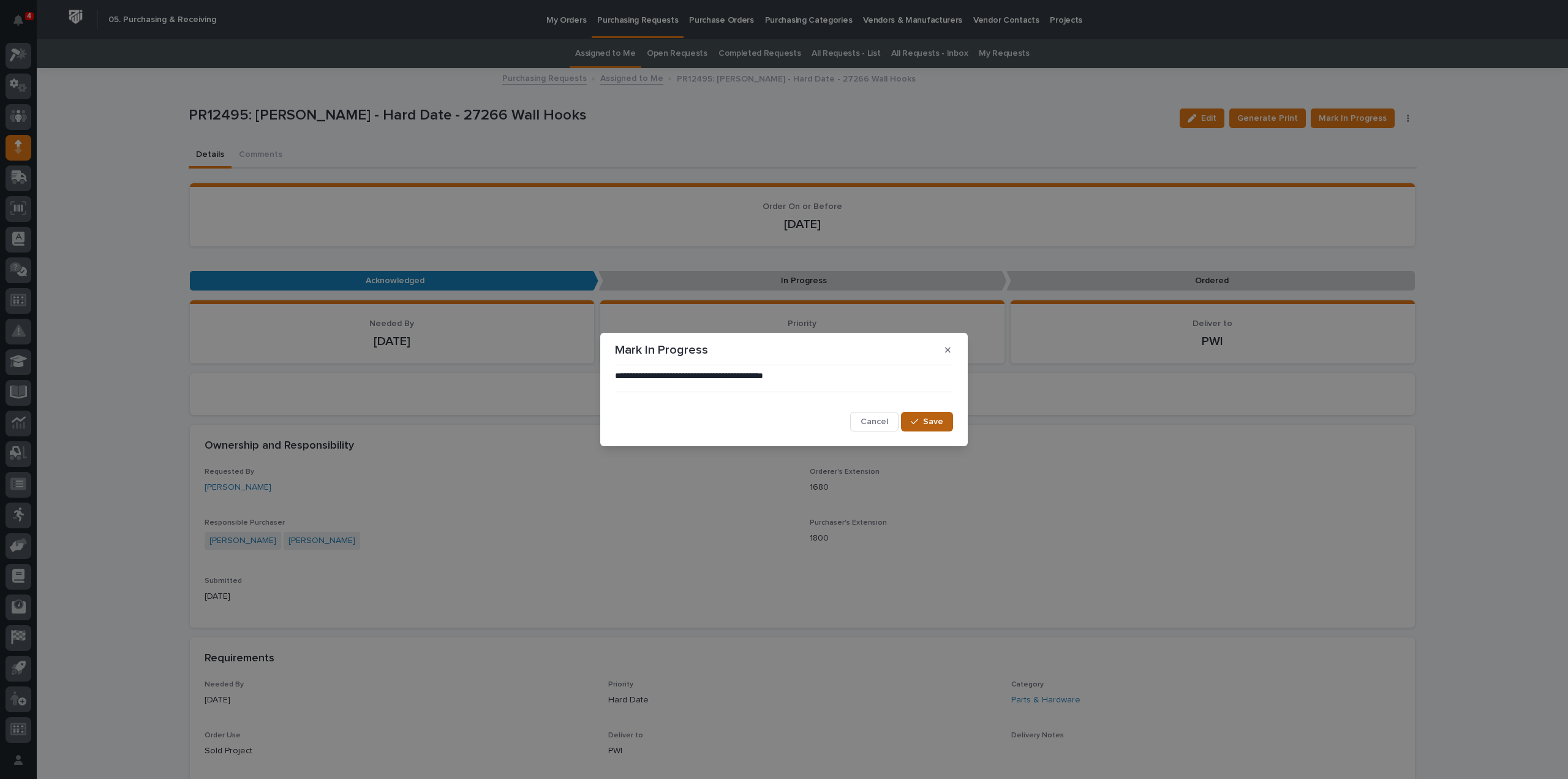
click at [914, 423] on icon "button" at bounding box center [914, 422] width 7 height 9
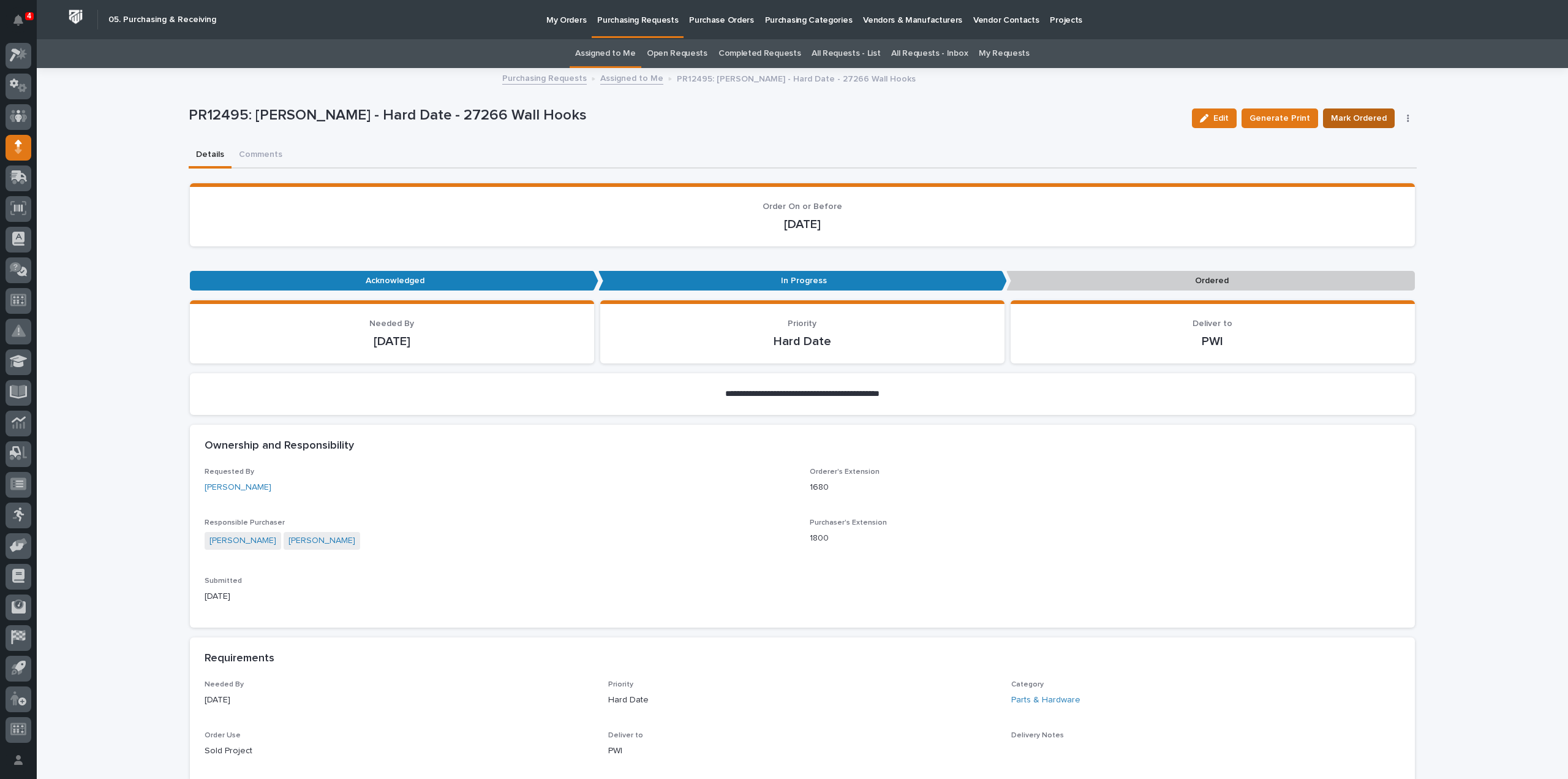
click at [1355, 117] on span "Mark Ordered" at bounding box center [1358, 118] width 56 height 15
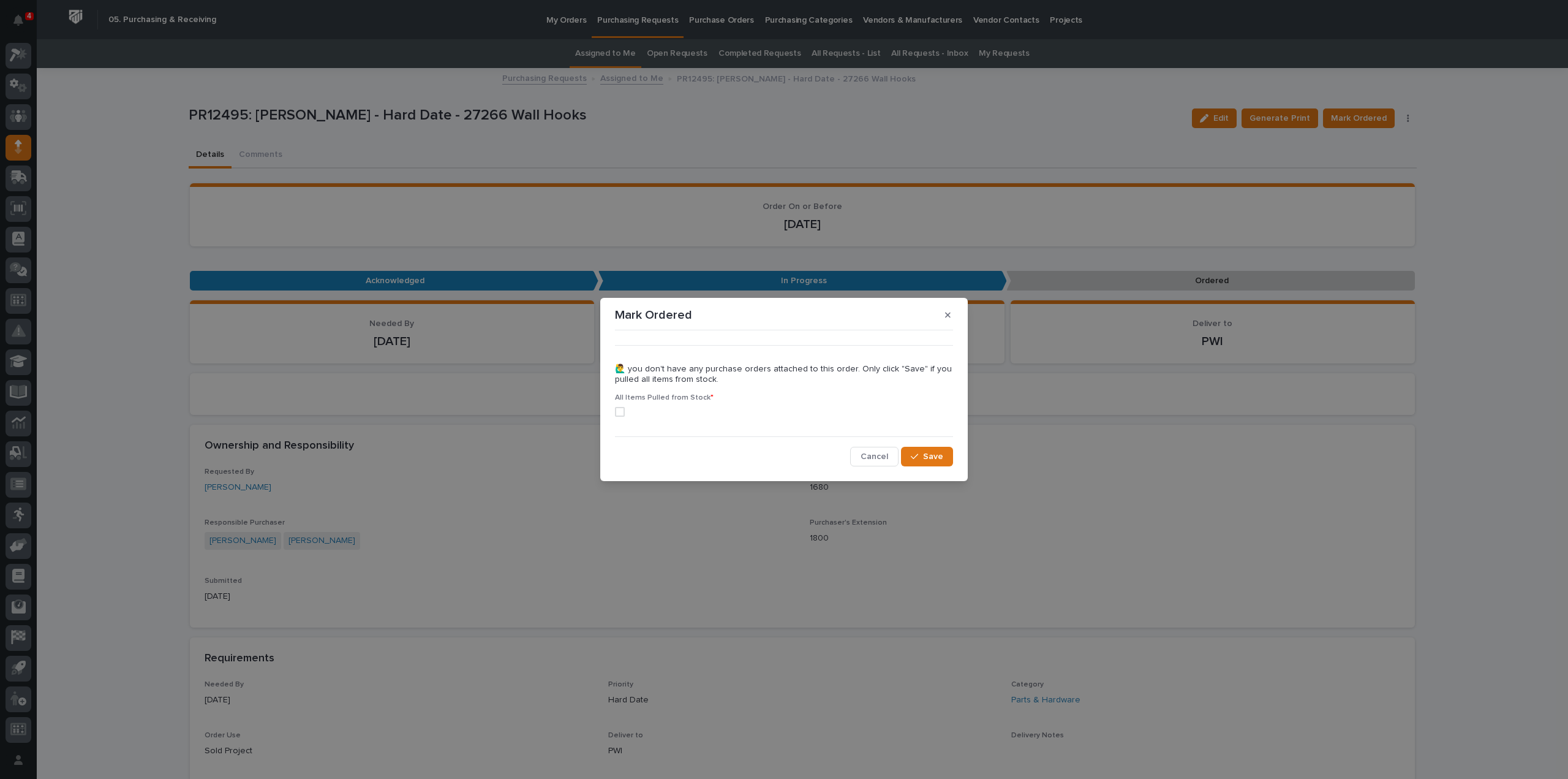
click at [620, 411] on span at bounding box center [620, 411] width 10 height 10
click at [920, 457] on div "button" at bounding box center [917, 456] width 13 height 9
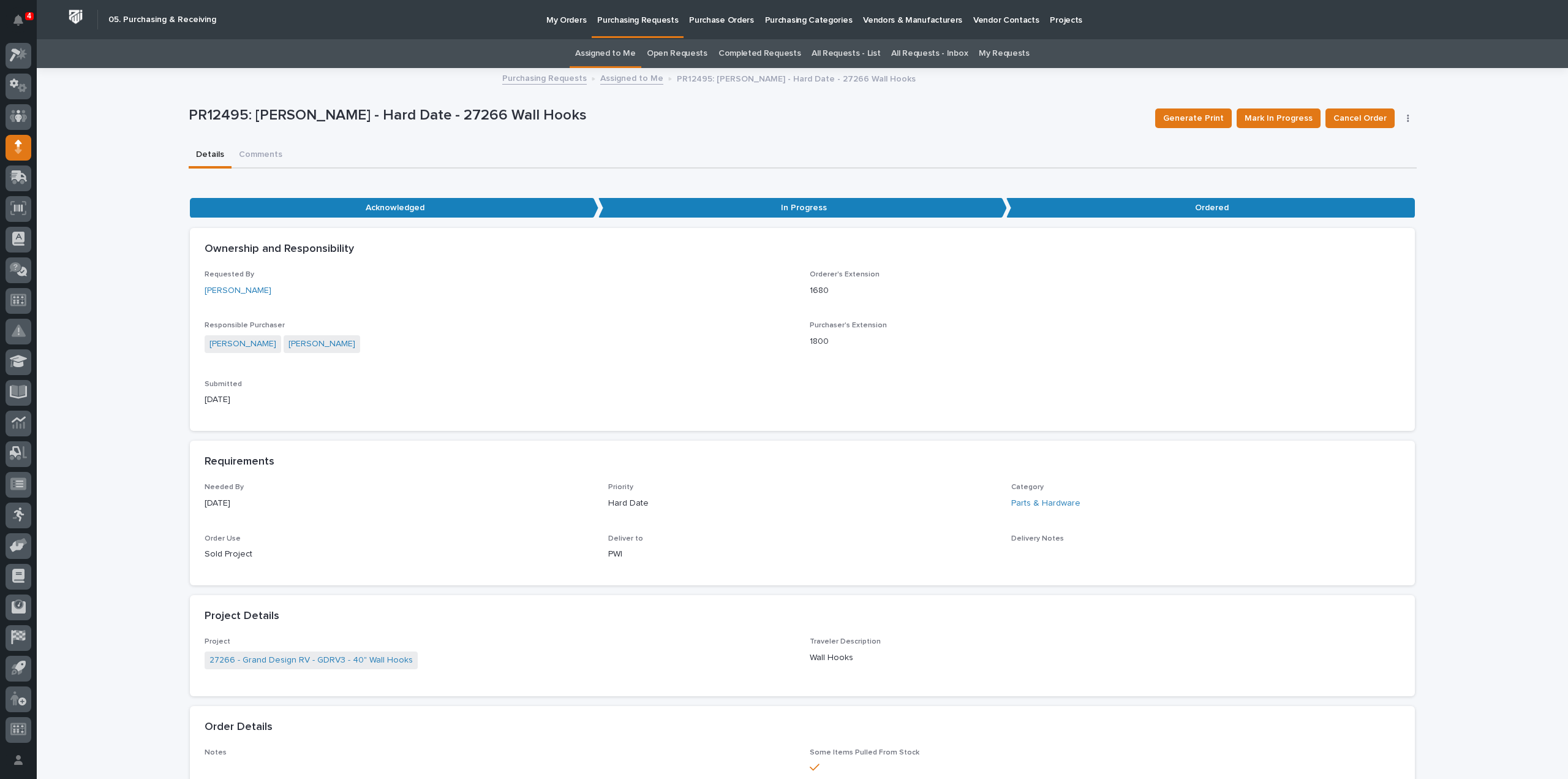
click at [628, 51] on link "Assigned to Me" at bounding box center [605, 53] width 60 height 29
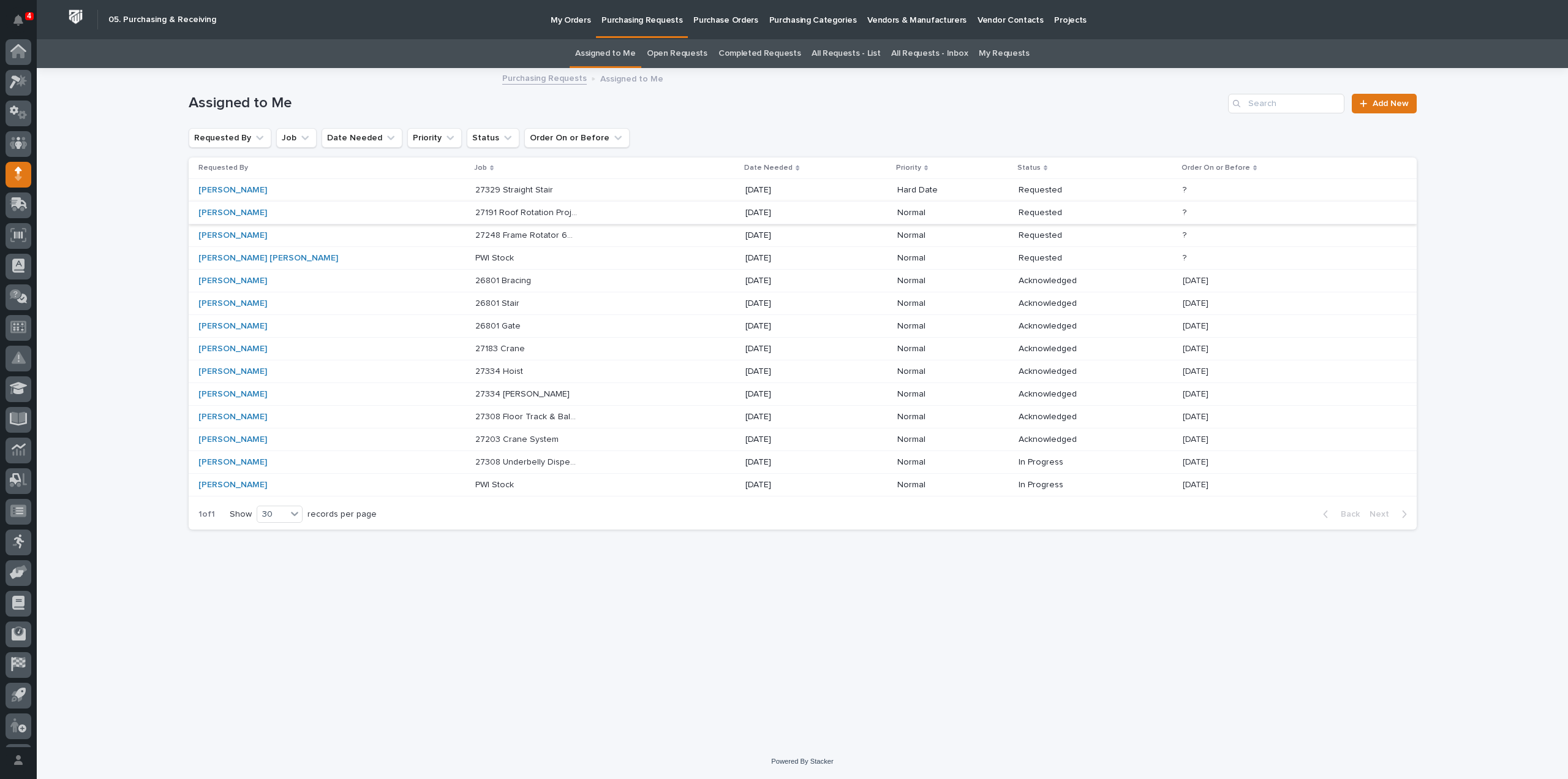
scroll to position [27, 0]
click at [490, 215] on p "27191 Roof Rotation Project" at bounding box center [528, 212] width 105 height 13
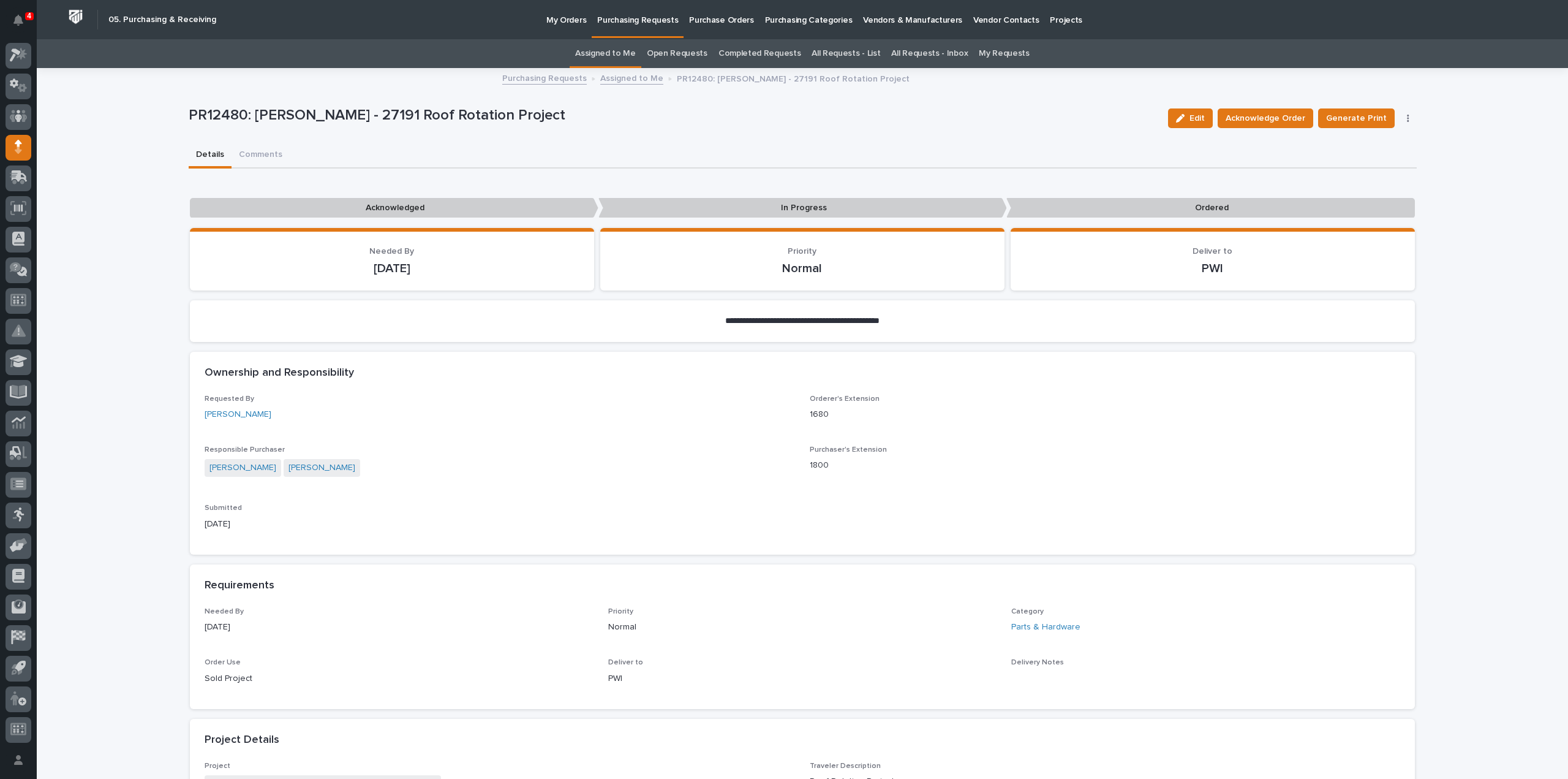
scroll to position [613, 0]
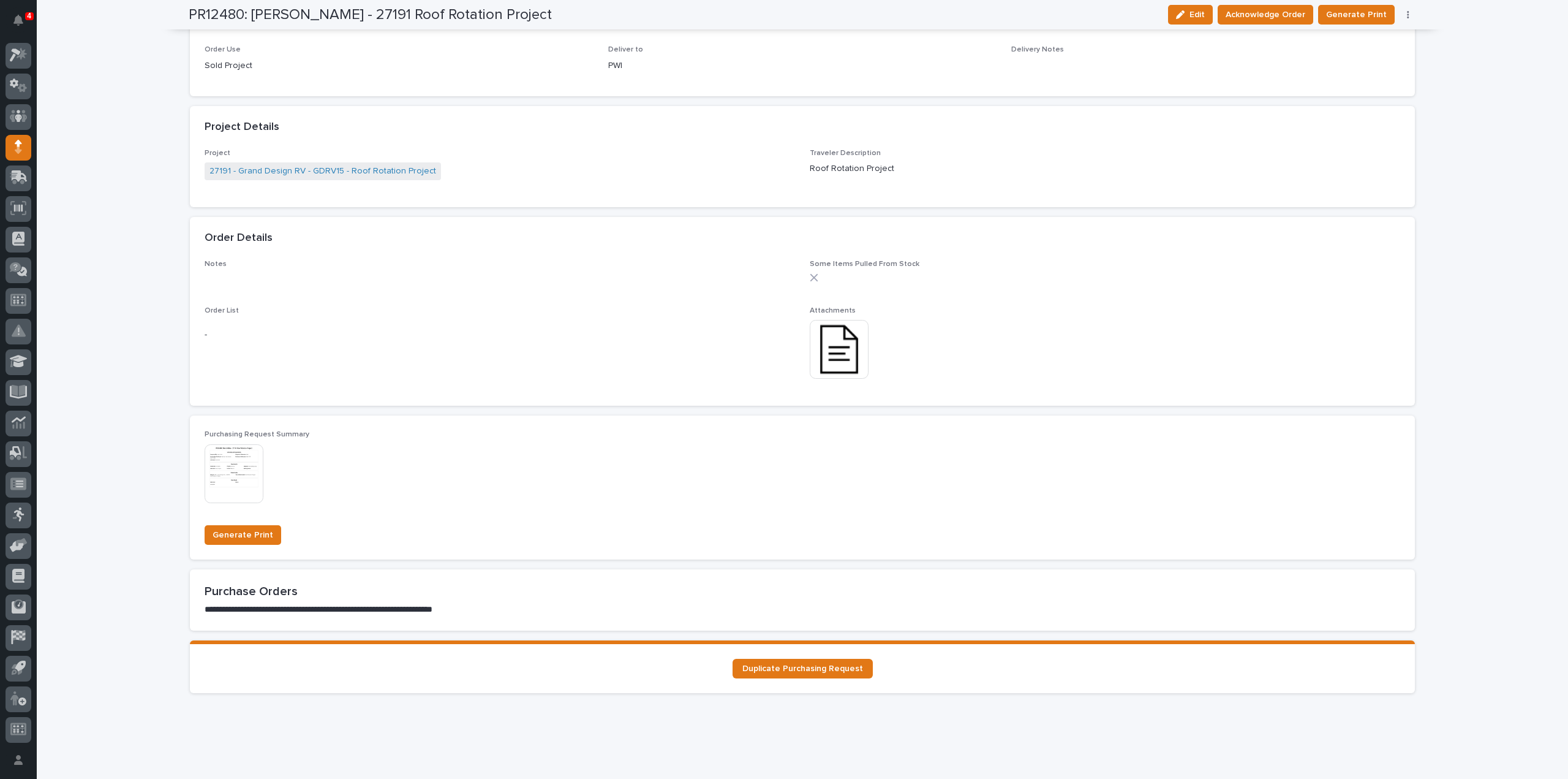
click at [847, 353] on img at bounding box center [839, 349] width 59 height 59
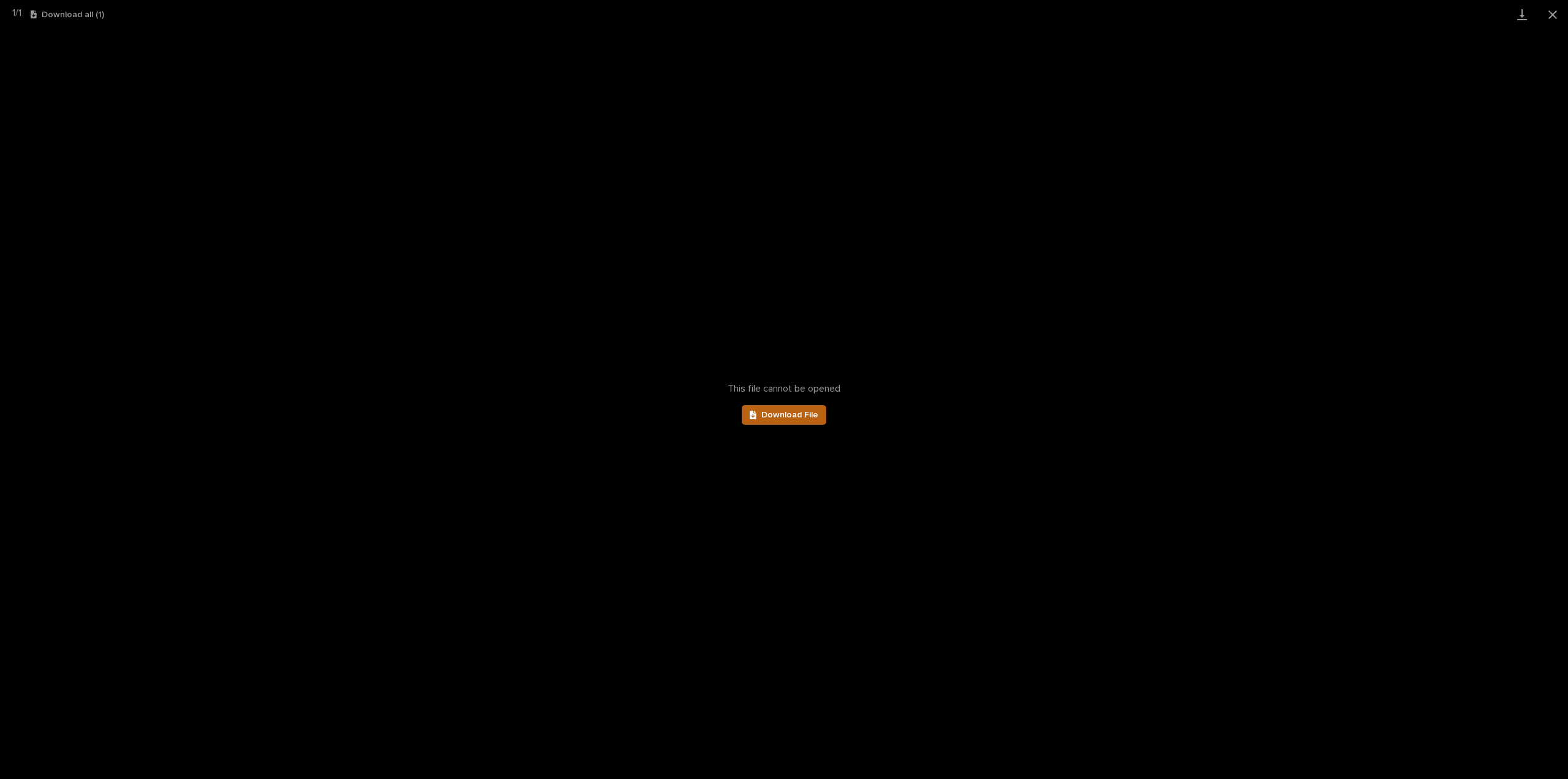
click at [779, 414] on span "Download File" at bounding box center [789, 415] width 57 height 9
click at [1553, 16] on button "Close gallery" at bounding box center [1552, 14] width 31 height 29
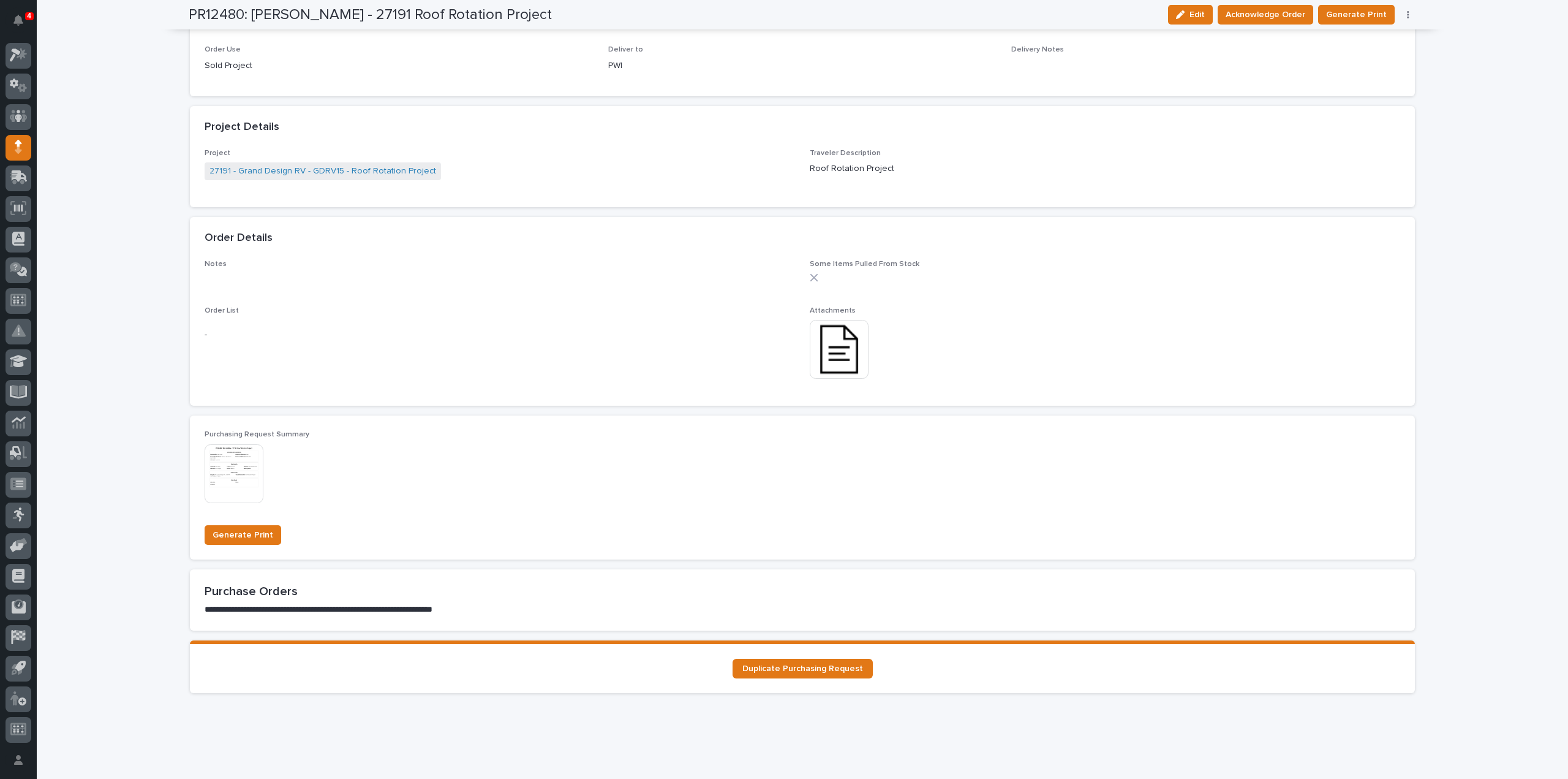
click at [843, 345] on img at bounding box center [839, 349] width 59 height 59
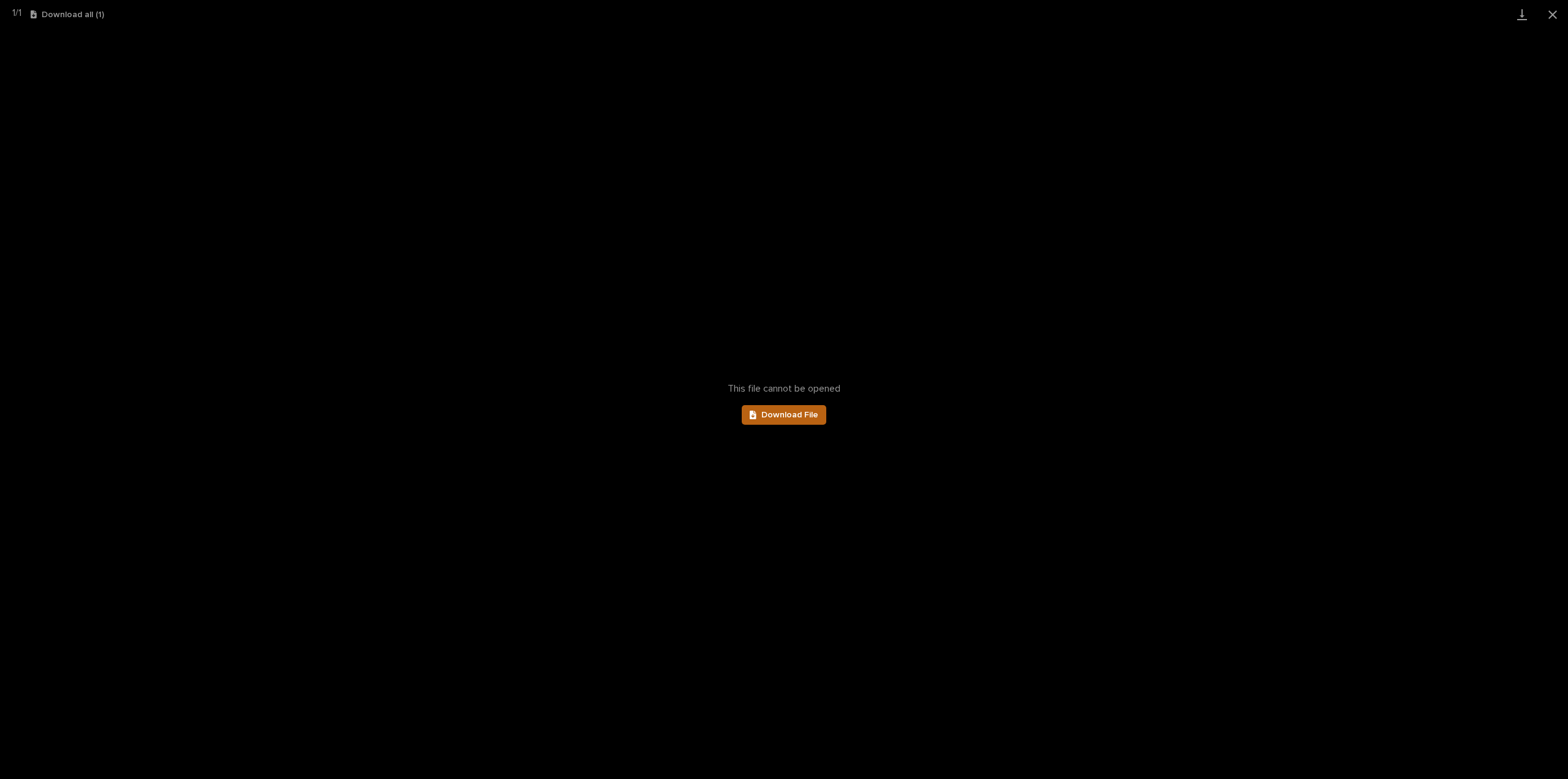
click at [807, 423] on link "Download File" at bounding box center [784, 415] width 85 height 20
